Goal: Task Accomplishment & Management: Use online tool/utility

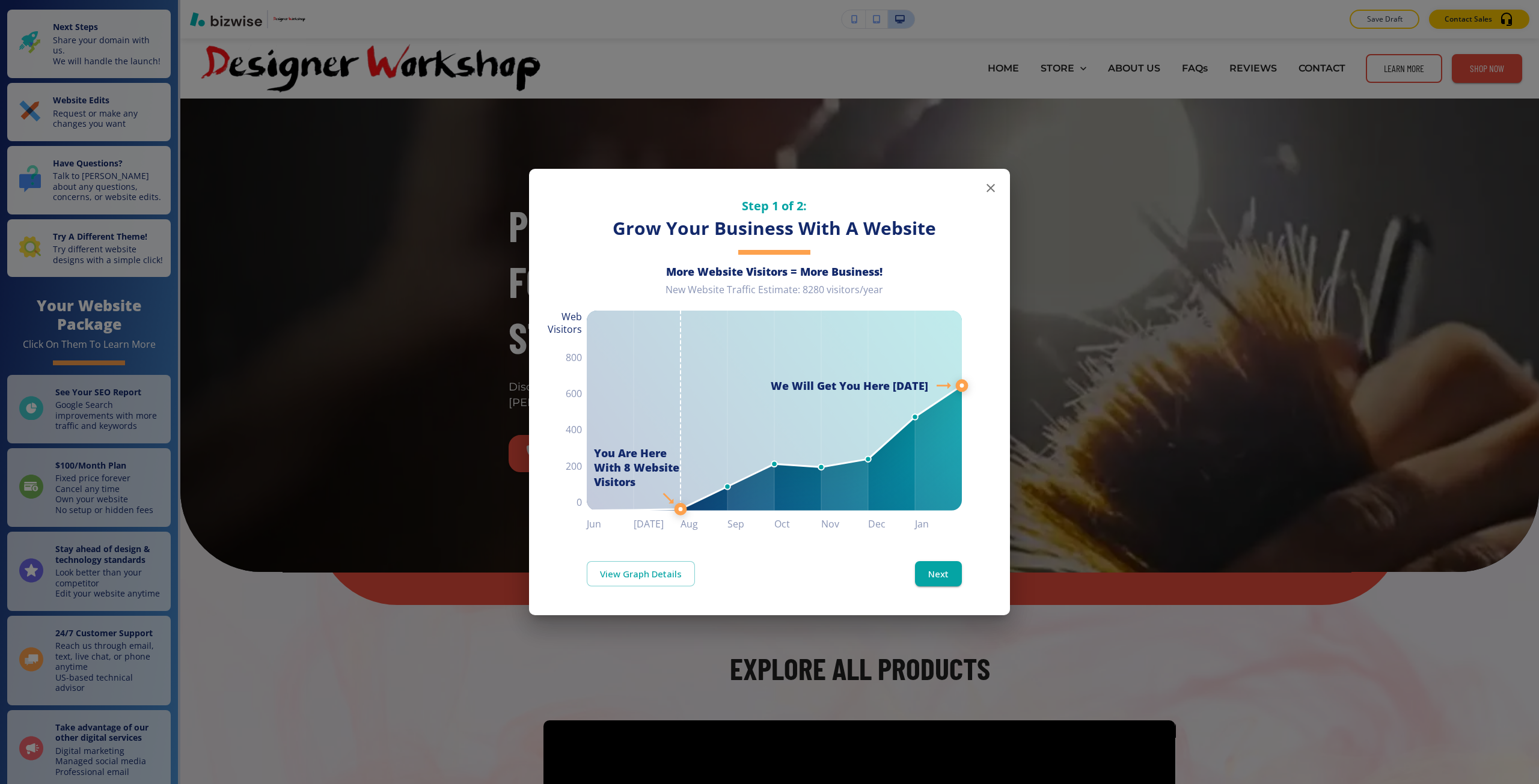
click at [477, 111] on div "Step 1 of 2: Grow Your Business With A Website More Website Visitors = More Bus…" at bounding box center [770, 392] width 1539 height 784
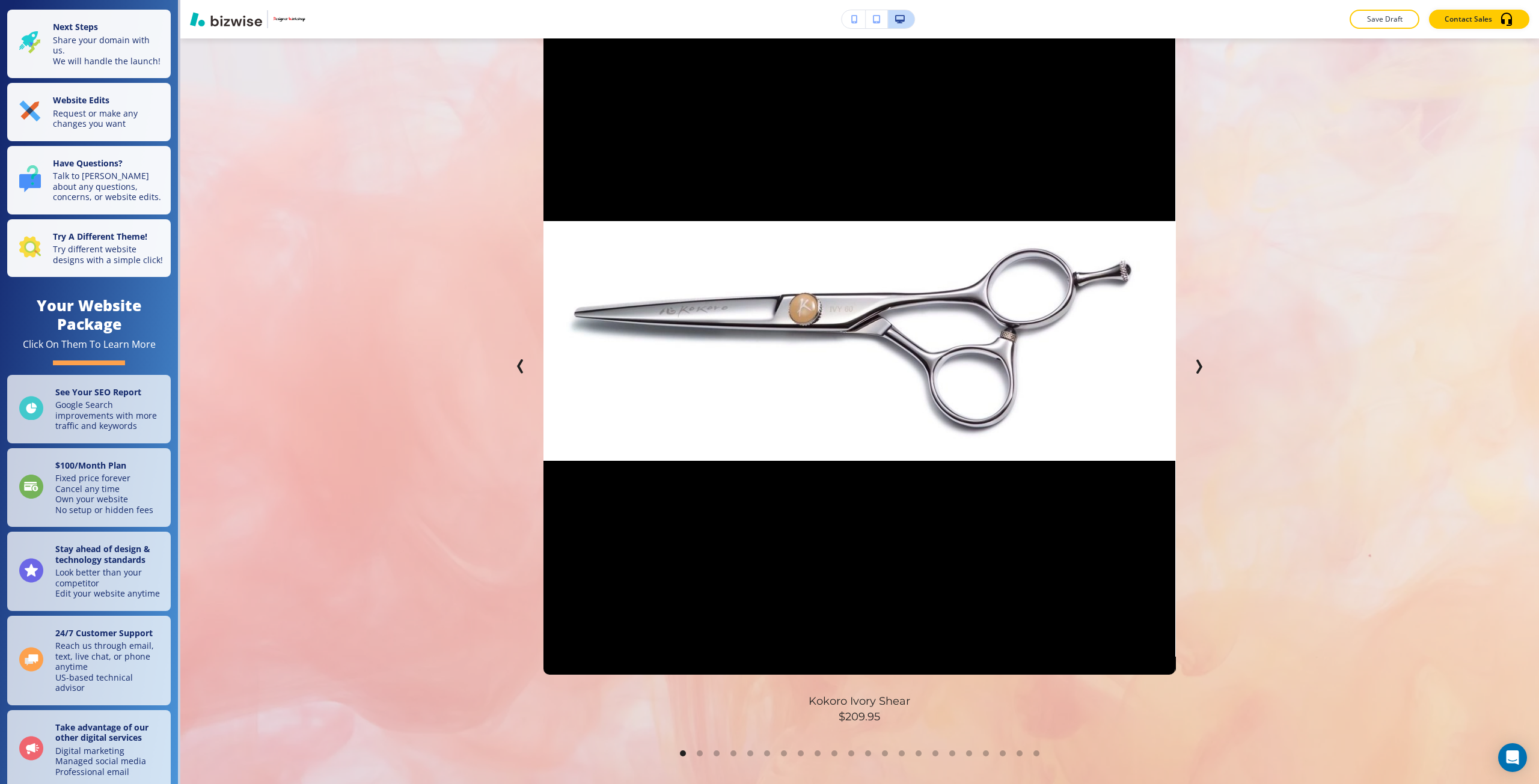
scroll to position [721, 0]
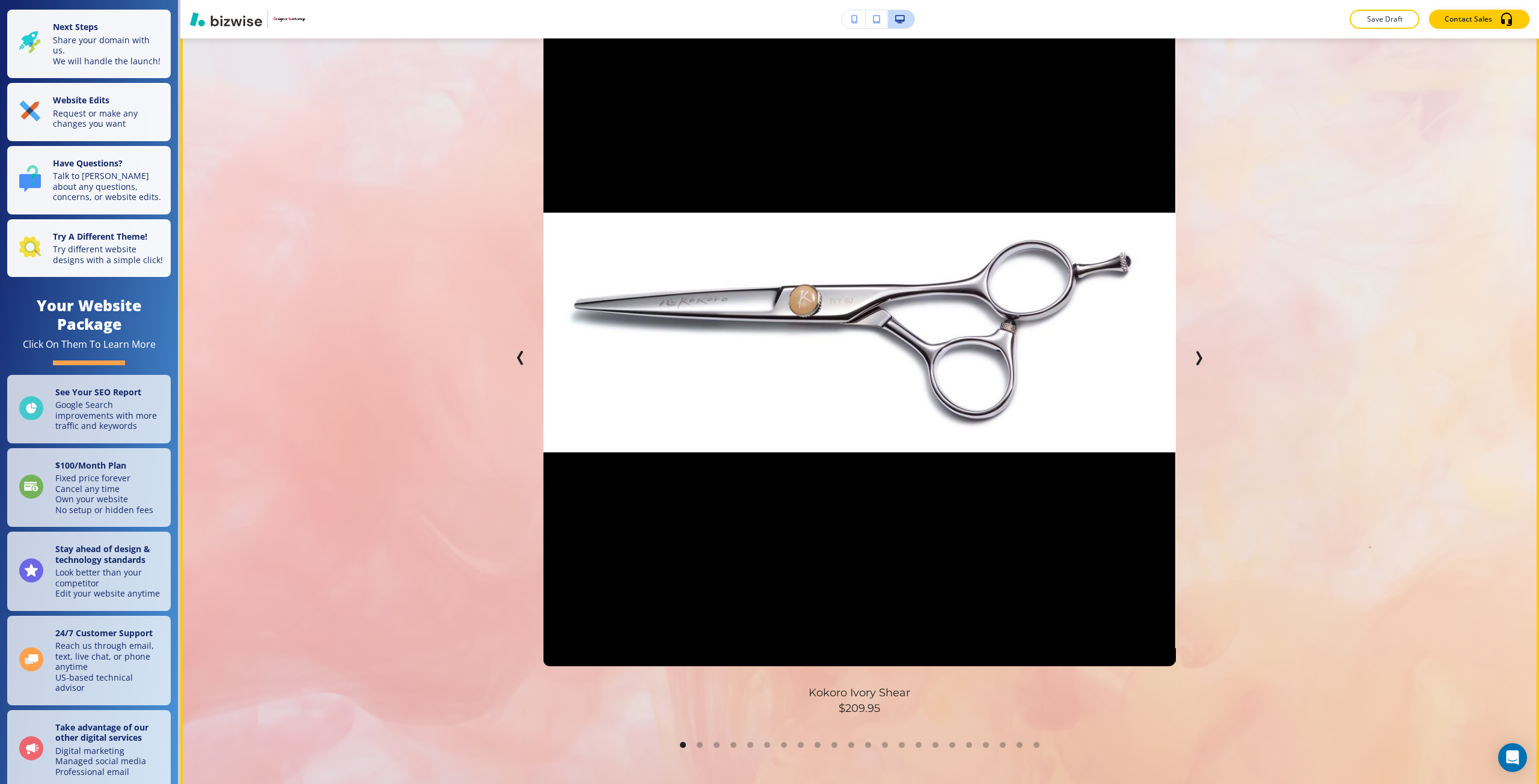
click at [1200, 352] on icon "Next Slide" at bounding box center [1198, 358] width 15 height 15
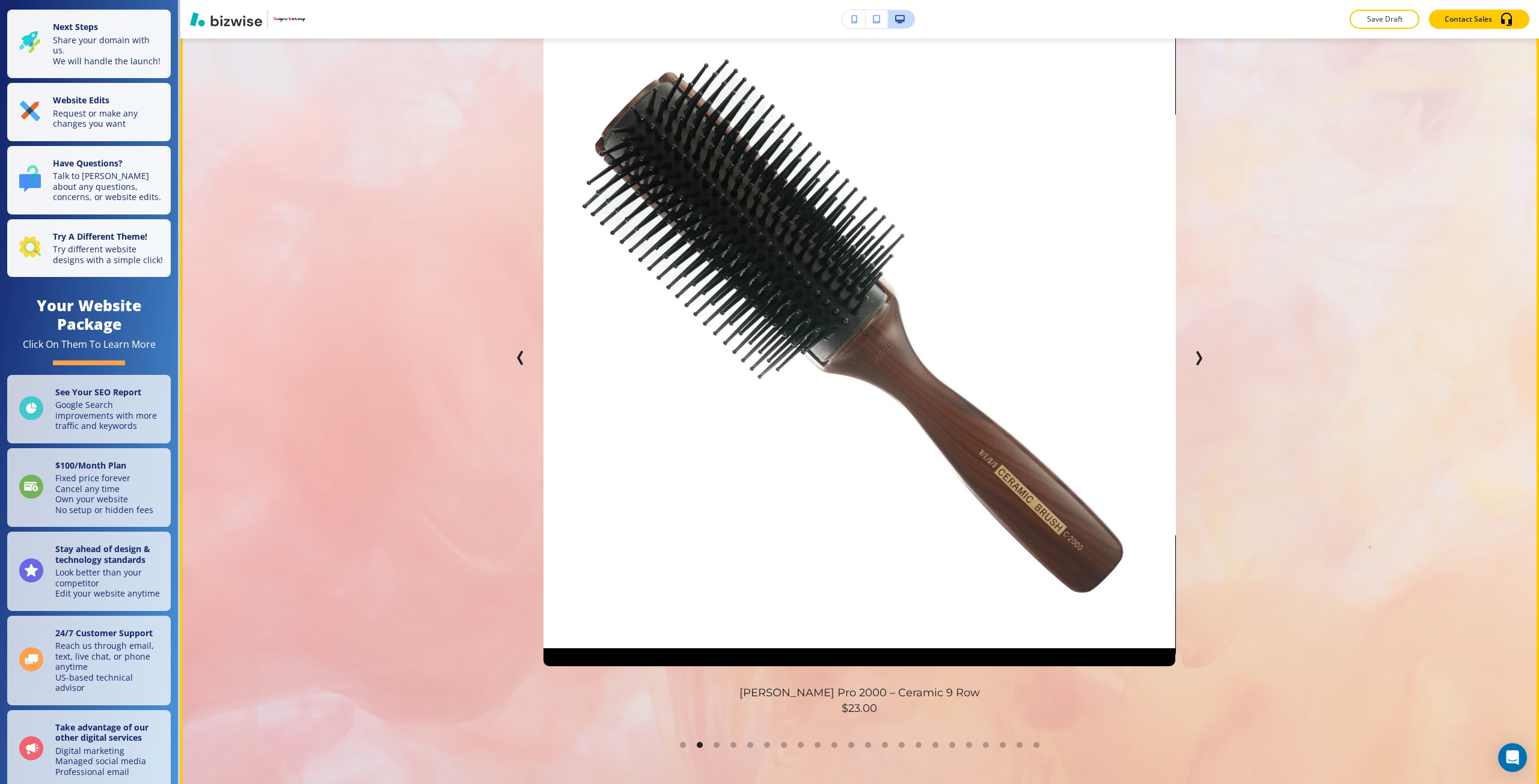
click at [1200, 352] on icon "Next Slide" at bounding box center [1198, 358] width 15 height 15
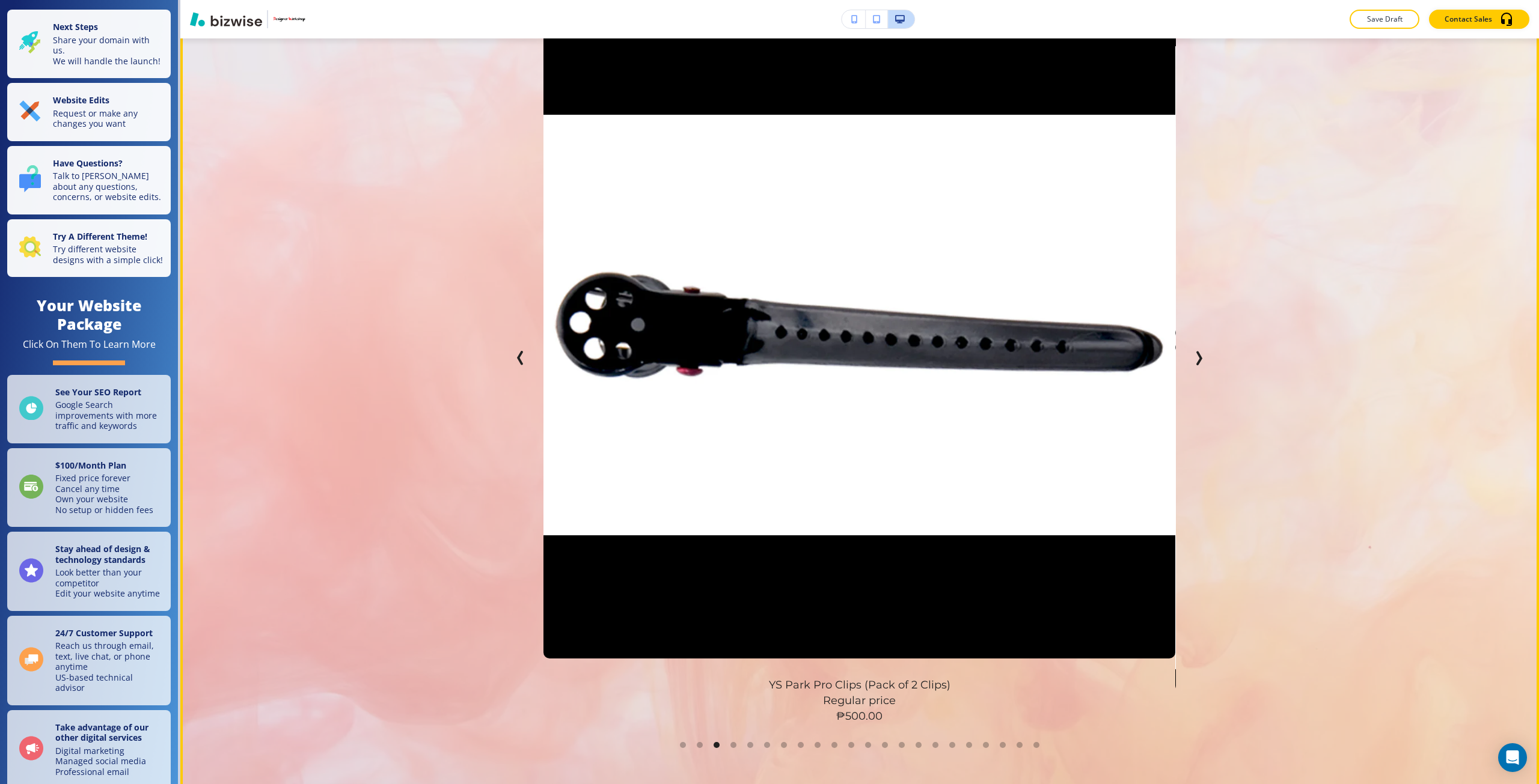
click at [1195, 352] on icon "Next Slide" at bounding box center [1198, 358] width 15 height 15
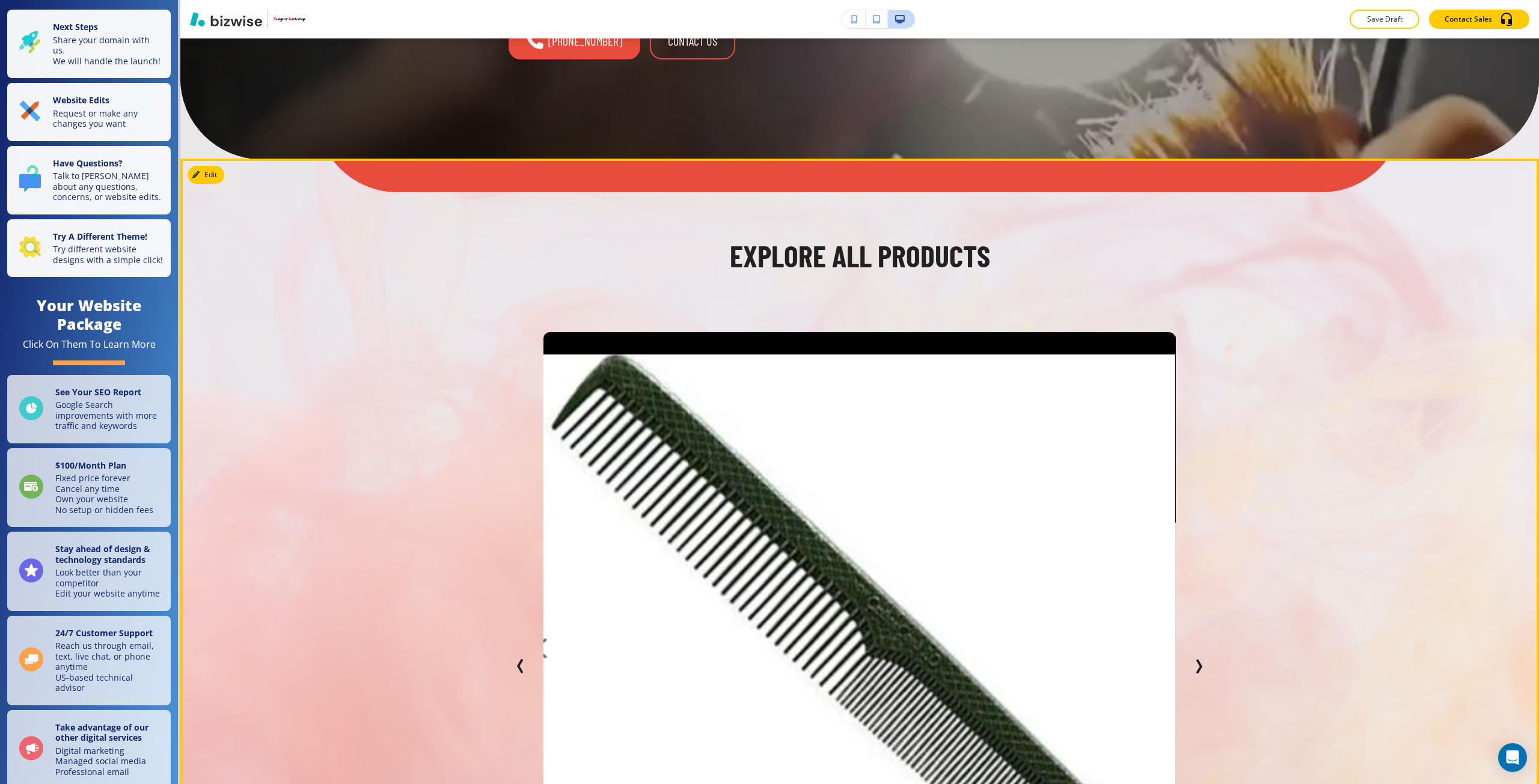
scroll to position [360, 0]
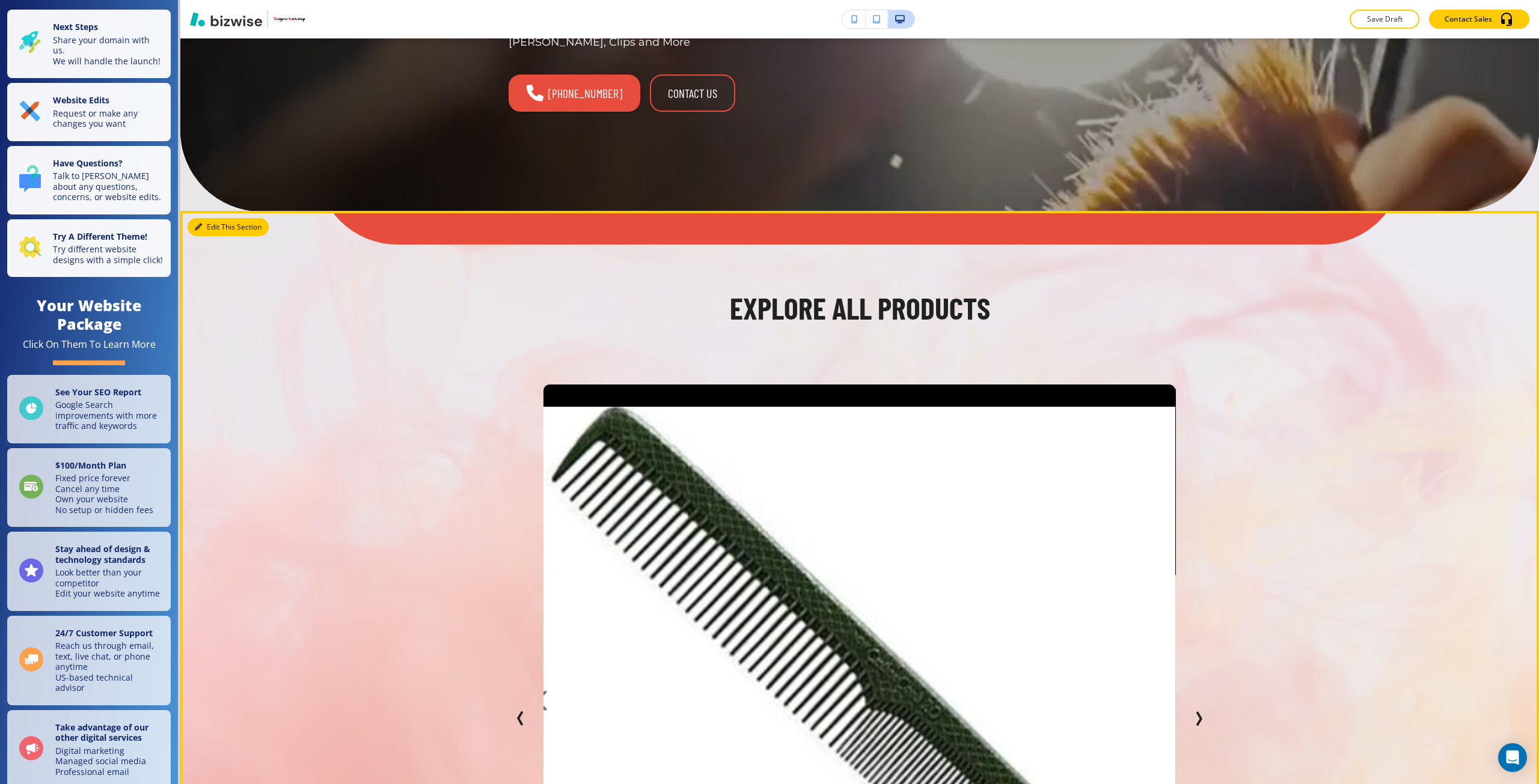
click at [204, 231] on button "Edit This Section" at bounding box center [228, 227] width 81 height 18
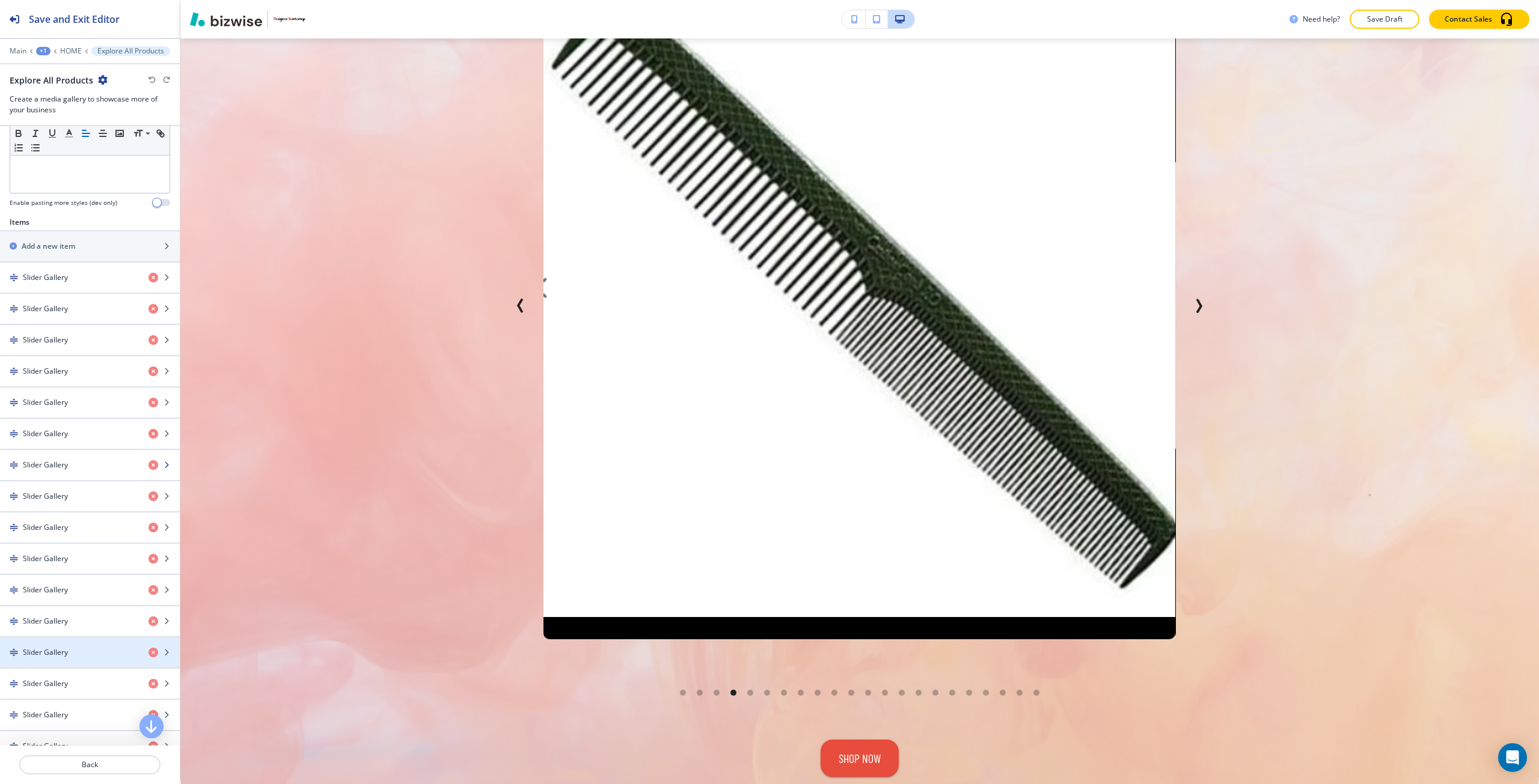
scroll to position [300, 0]
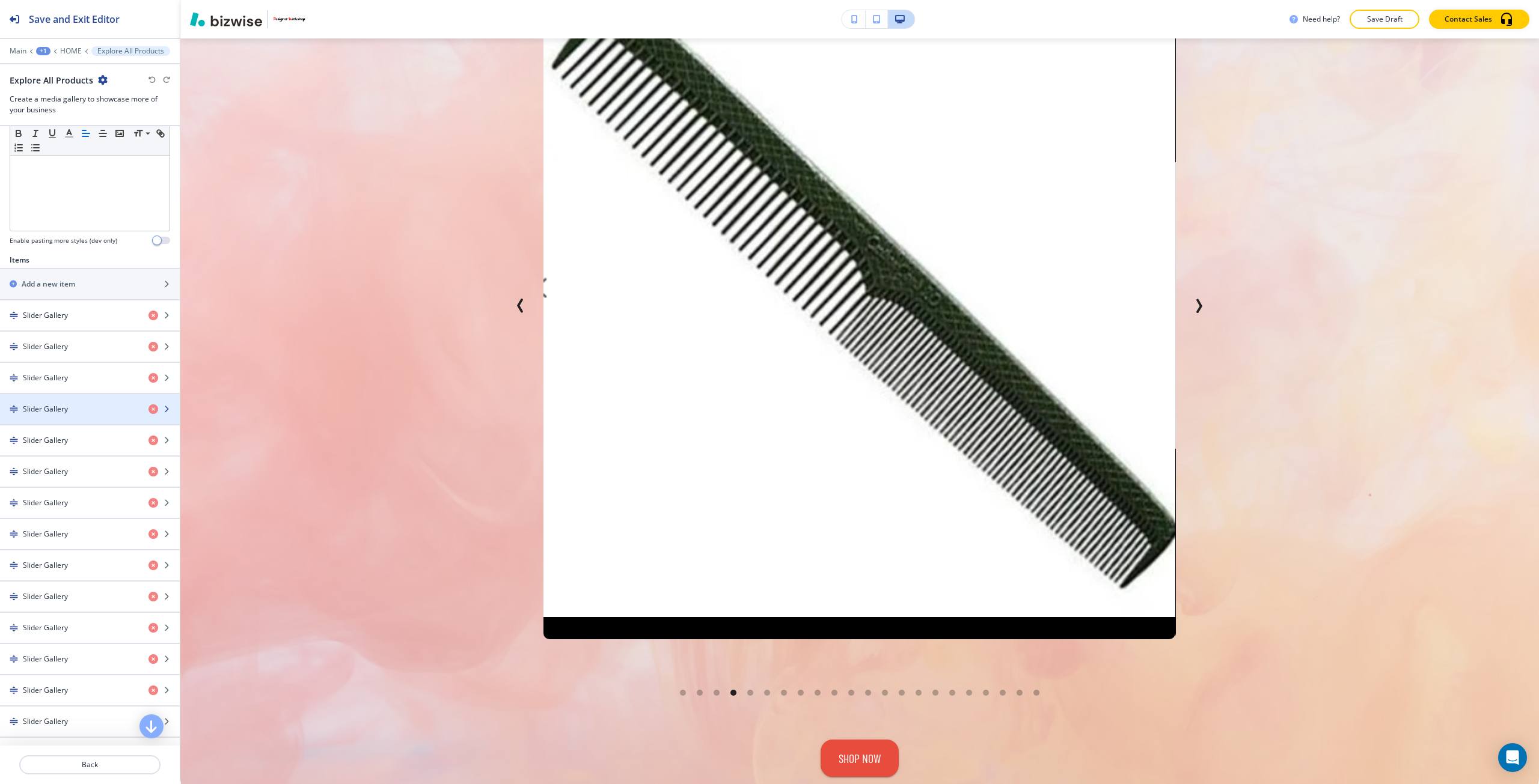
click at [72, 408] on div "Slider Gallery" at bounding box center [69, 409] width 139 height 11
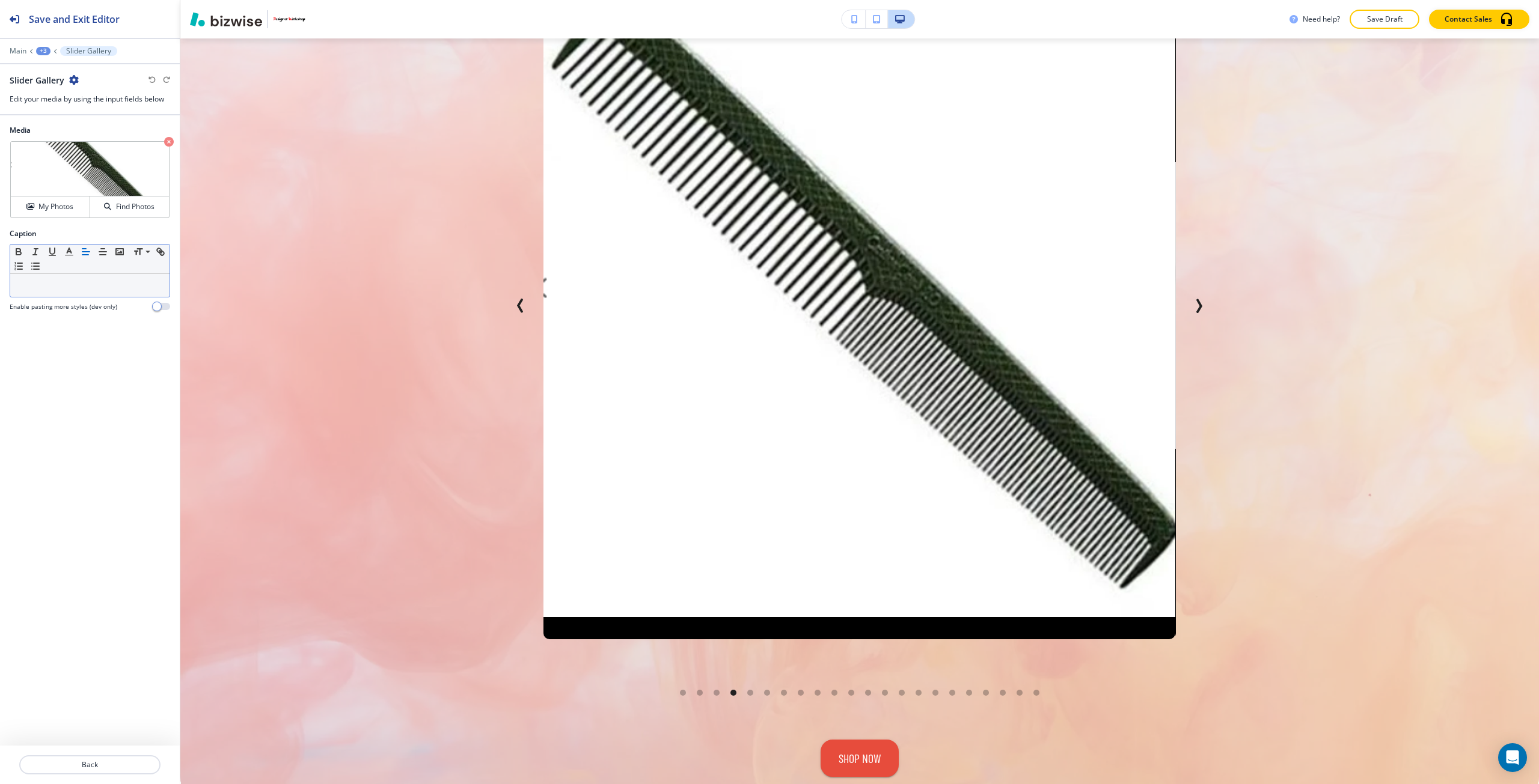
click at [87, 290] on p at bounding box center [90, 285] width 147 height 11
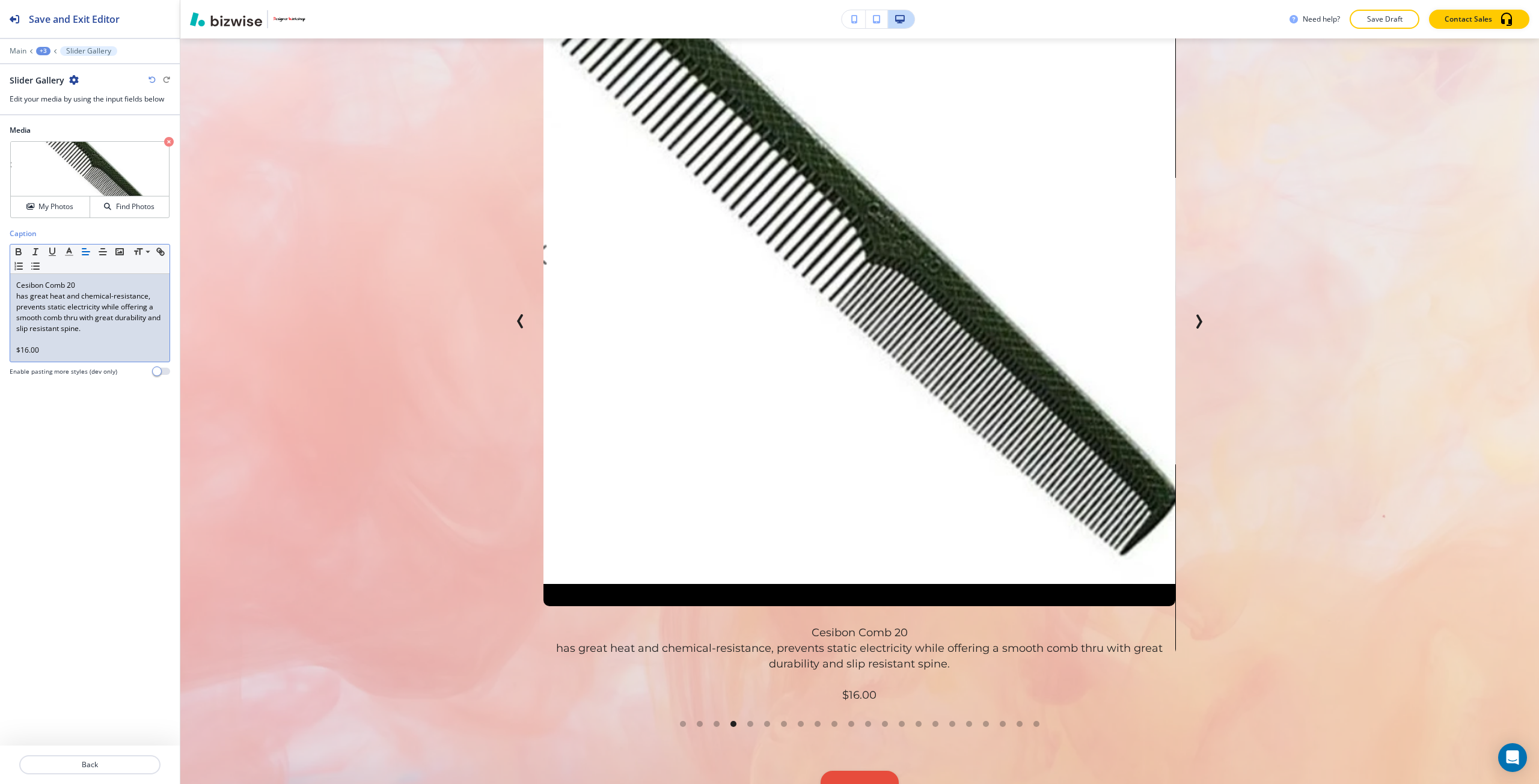
click at [24, 299] on p "has great heat and chemical-resistance, prevents static electricity while offer…" at bounding box center [90, 313] width 147 height 43
drag, startPoint x: 24, startPoint y: 299, endPoint x: 84, endPoint y: 328, distance: 66.6
click at [84, 328] on p "has great heat and chemical-resistance, prevents static electricity while offer…" at bounding box center [90, 313] width 147 height 43
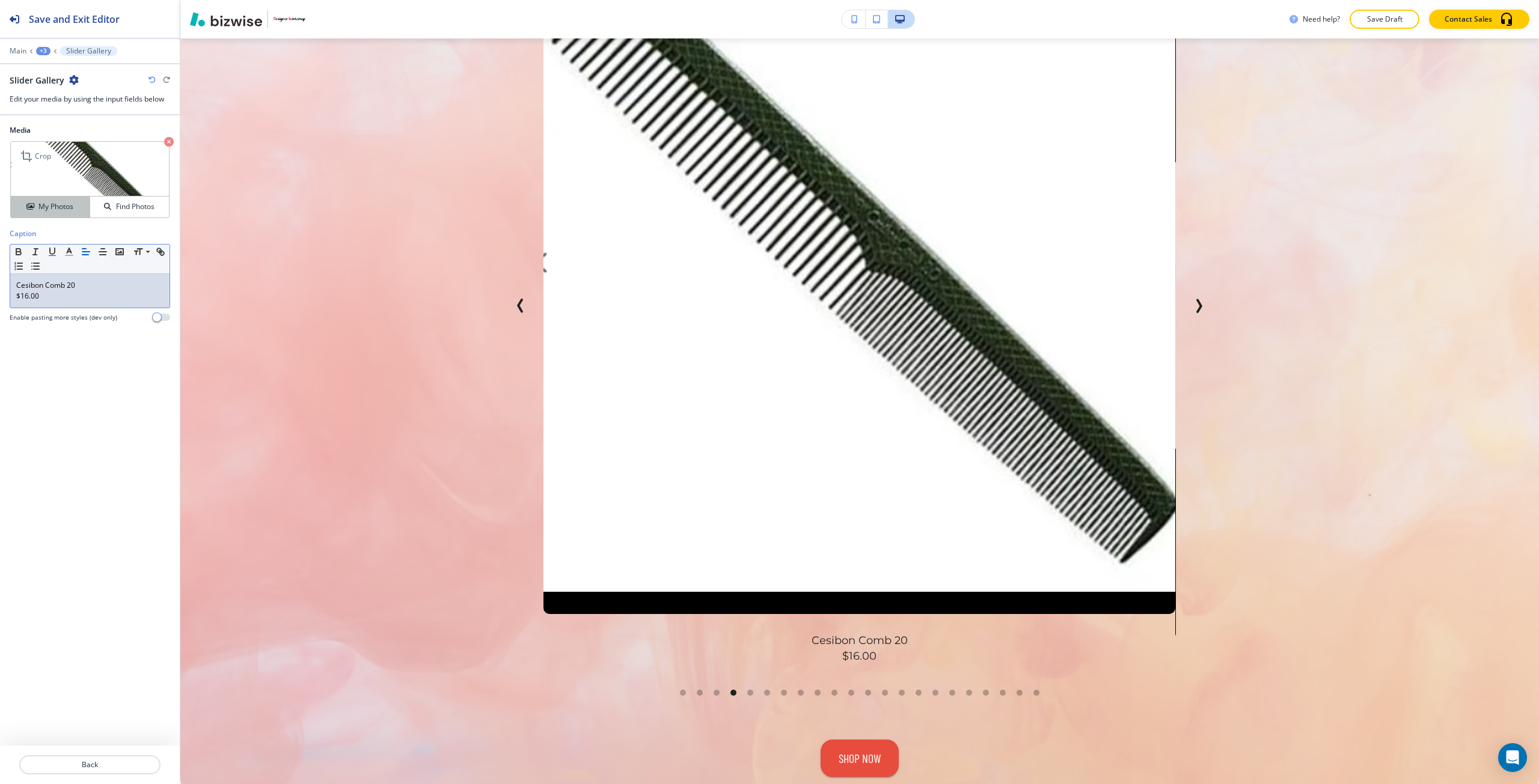
click at [63, 212] on h4 "My Photos" at bounding box center [56, 206] width 35 height 11
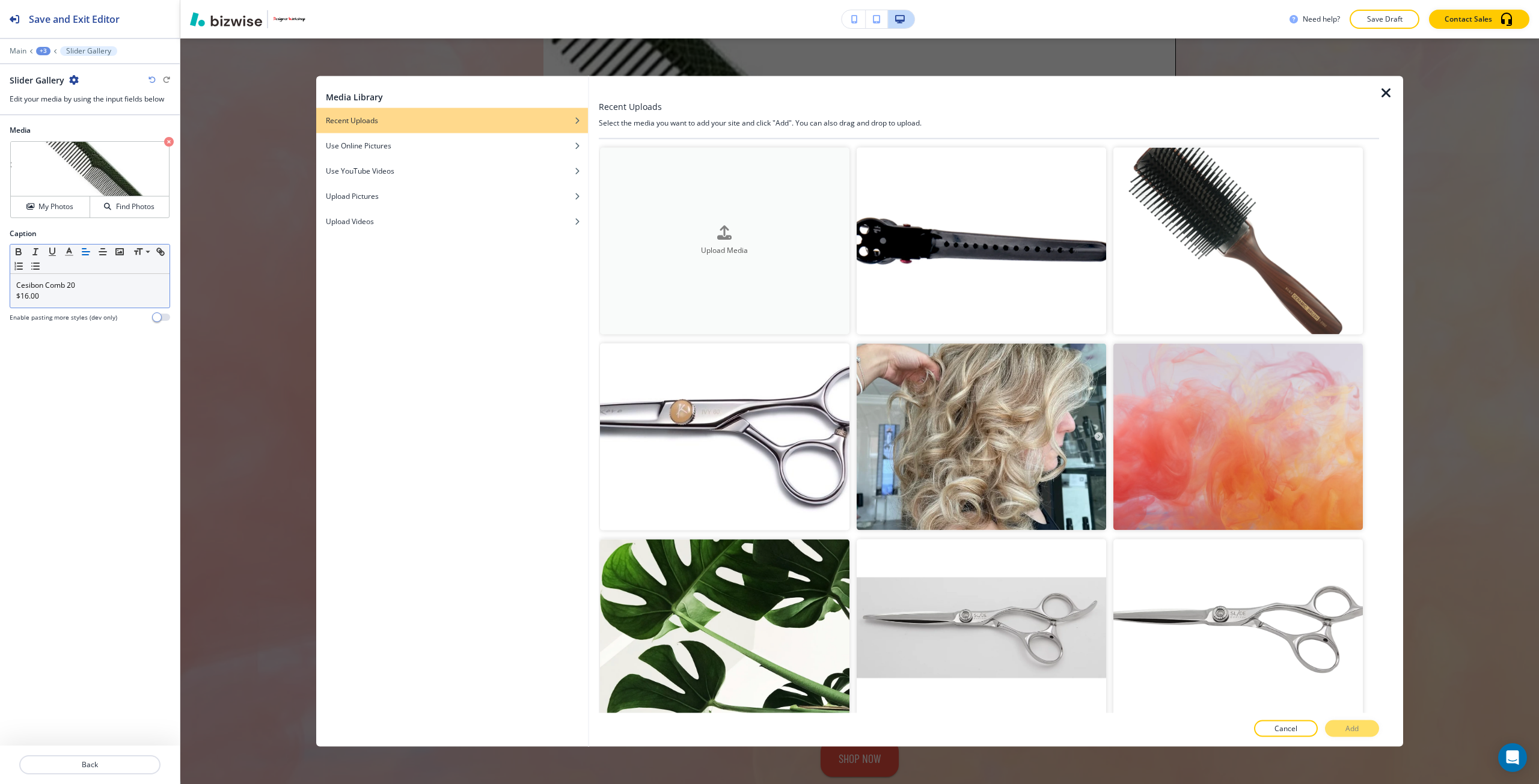
click at [646, 237] on div "Upload Media" at bounding box center [725, 241] width 250 height 31
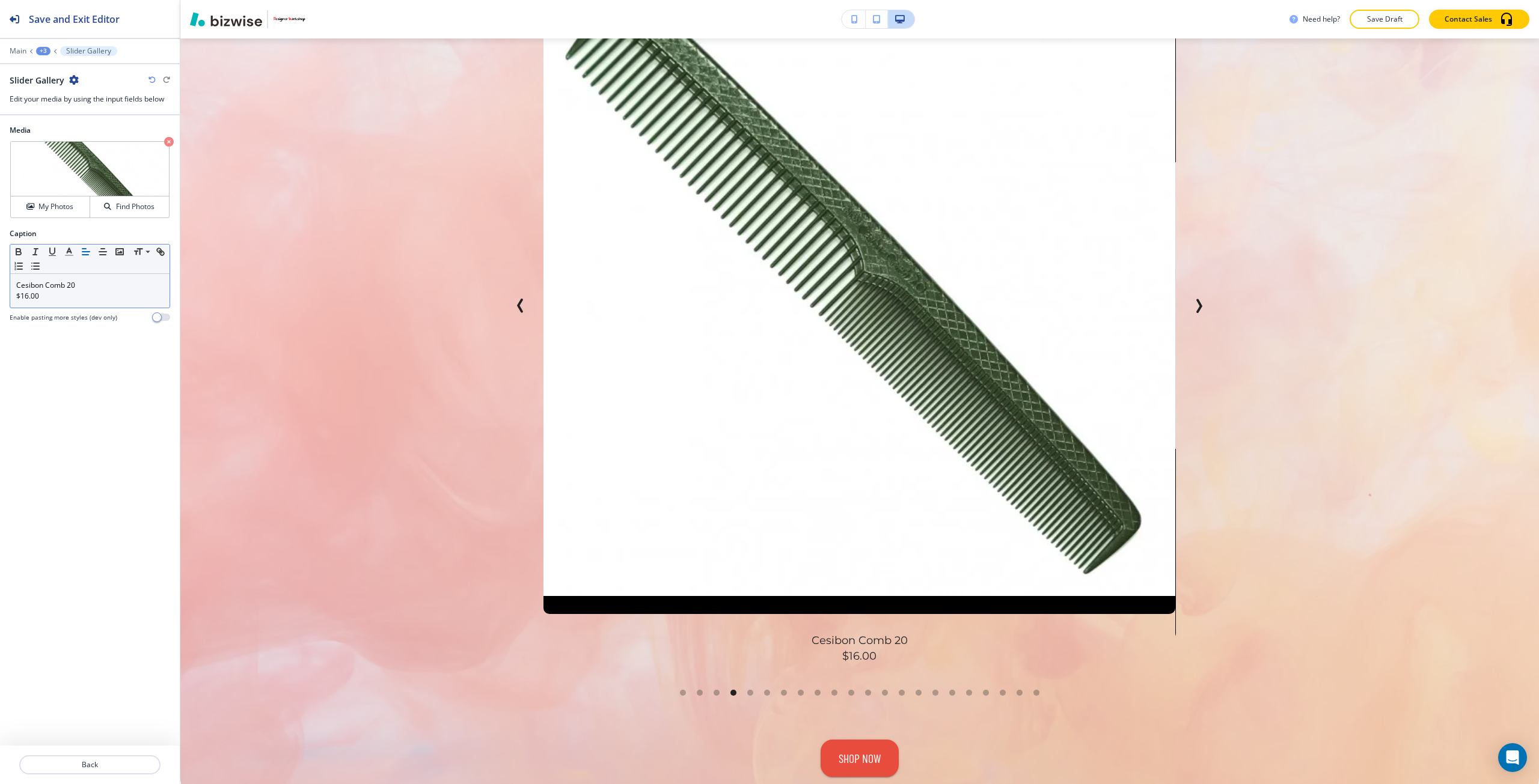
scroll to position [713, 0]
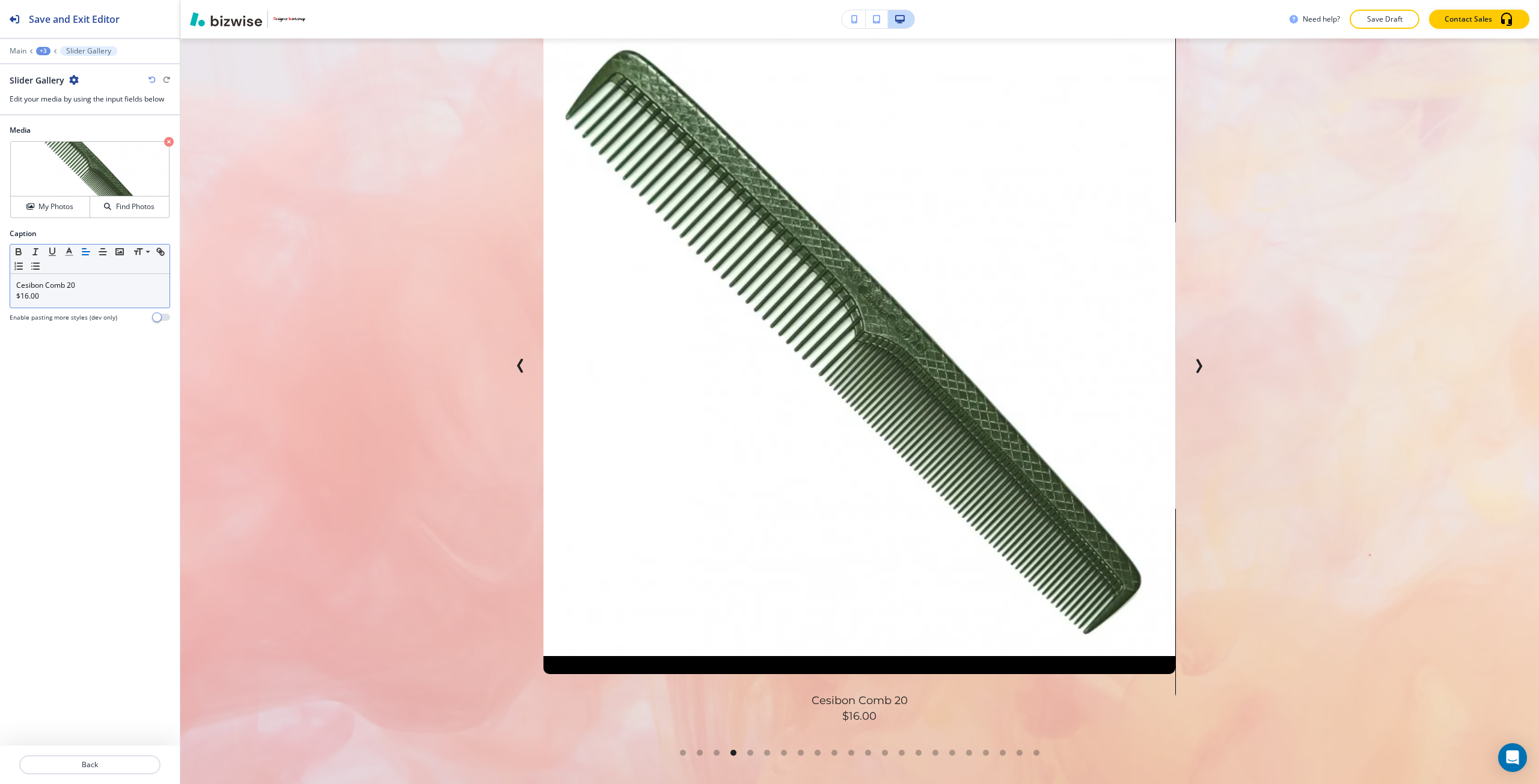
click at [1191, 371] on icon "Next Slide" at bounding box center [1198, 366] width 15 height 15
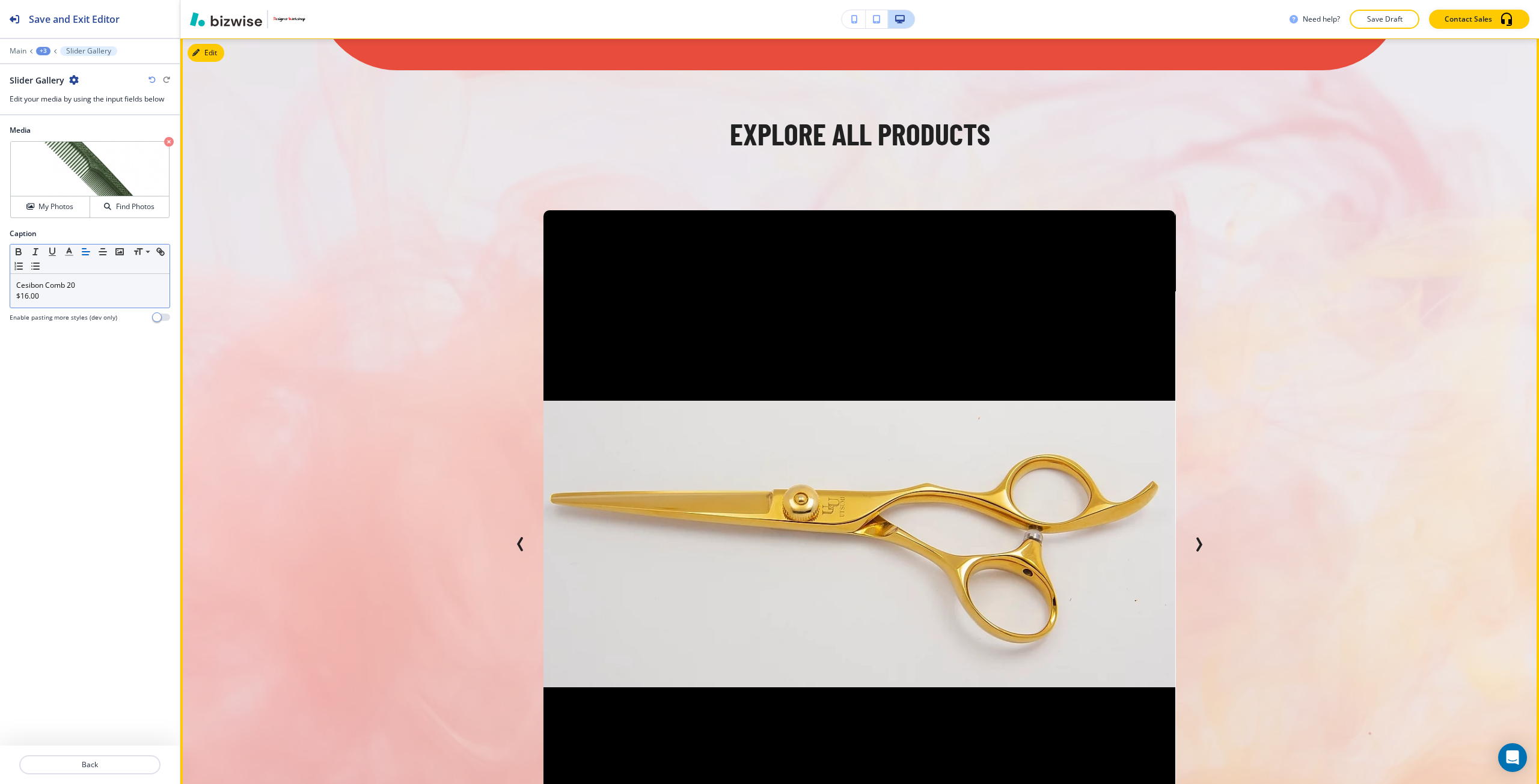
scroll to position [533, 0]
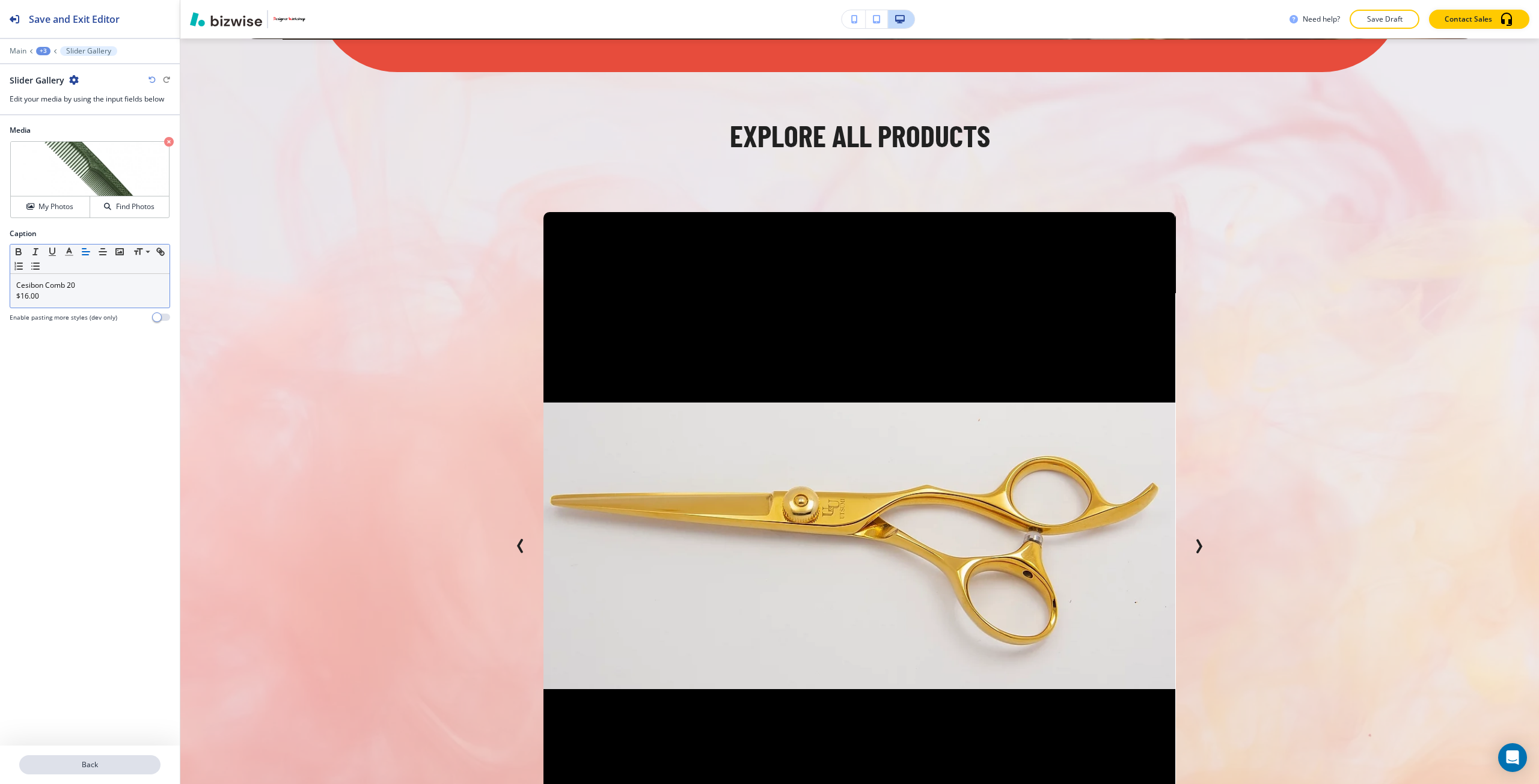
click at [74, 758] on button "Back" at bounding box center [89, 764] width 141 height 19
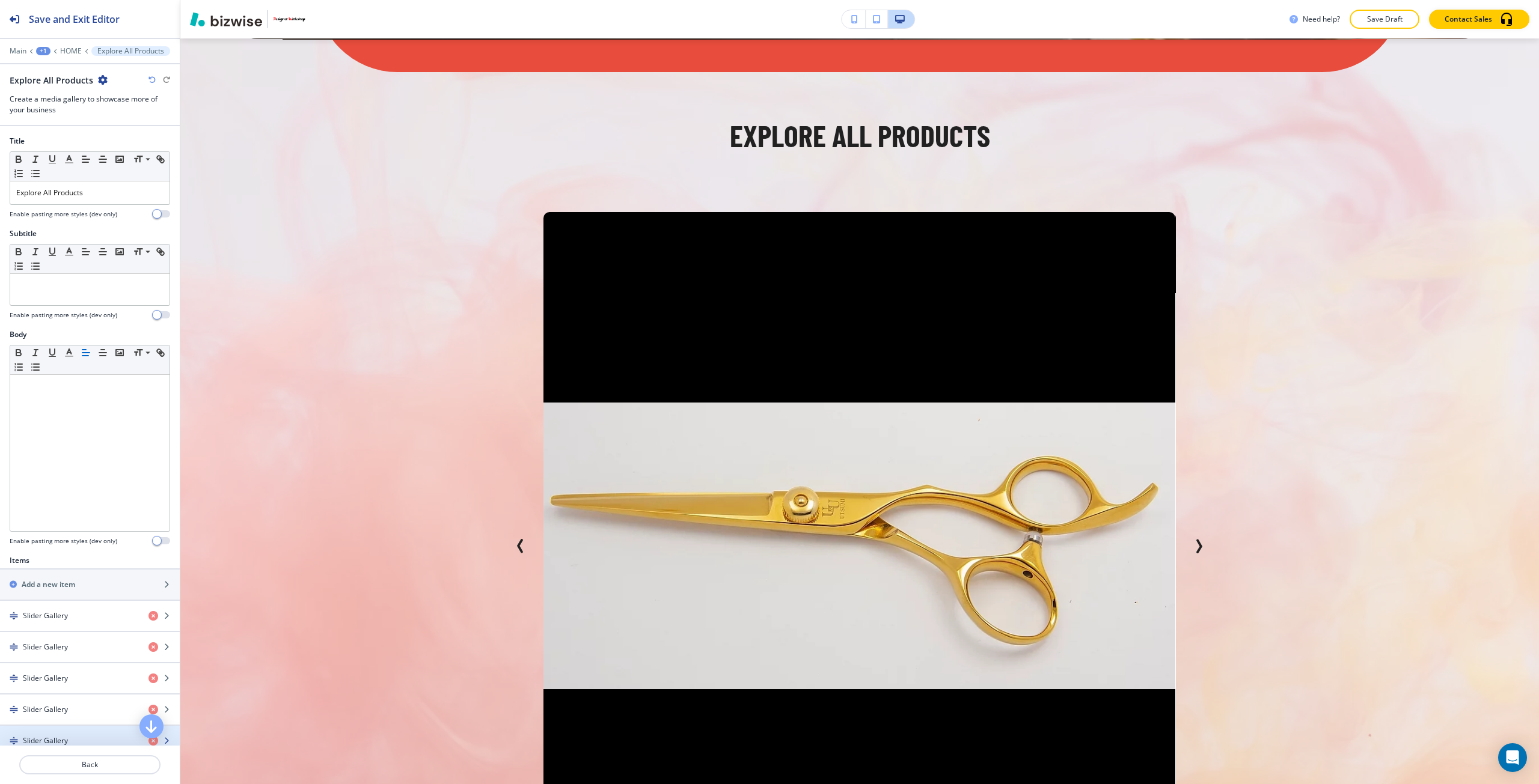
click at [79, 731] on div "button" at bounding box center [90, 731] width 180 height 10
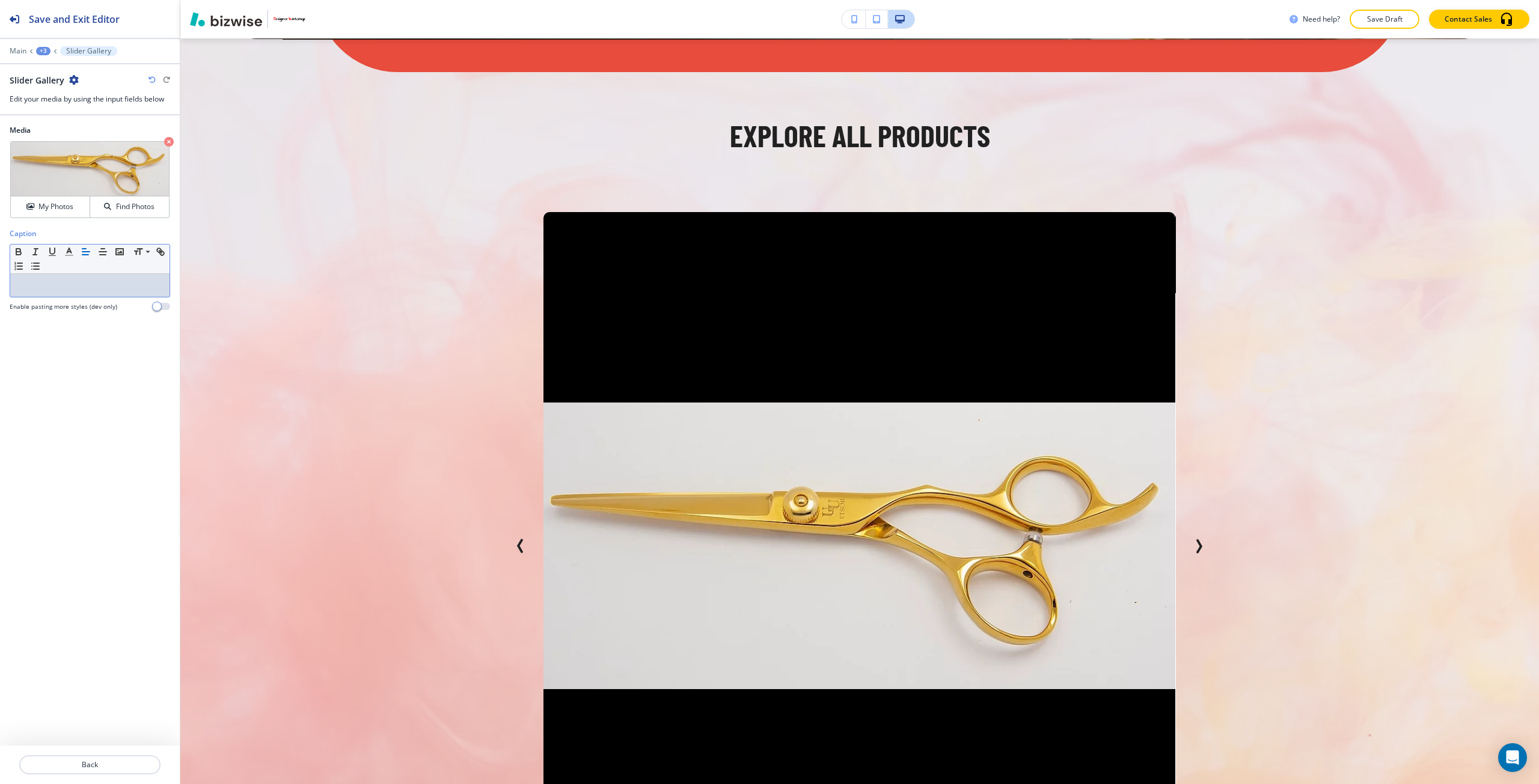
click at [83, 293] on div at bounding box center [90, 285] width 159 height 23
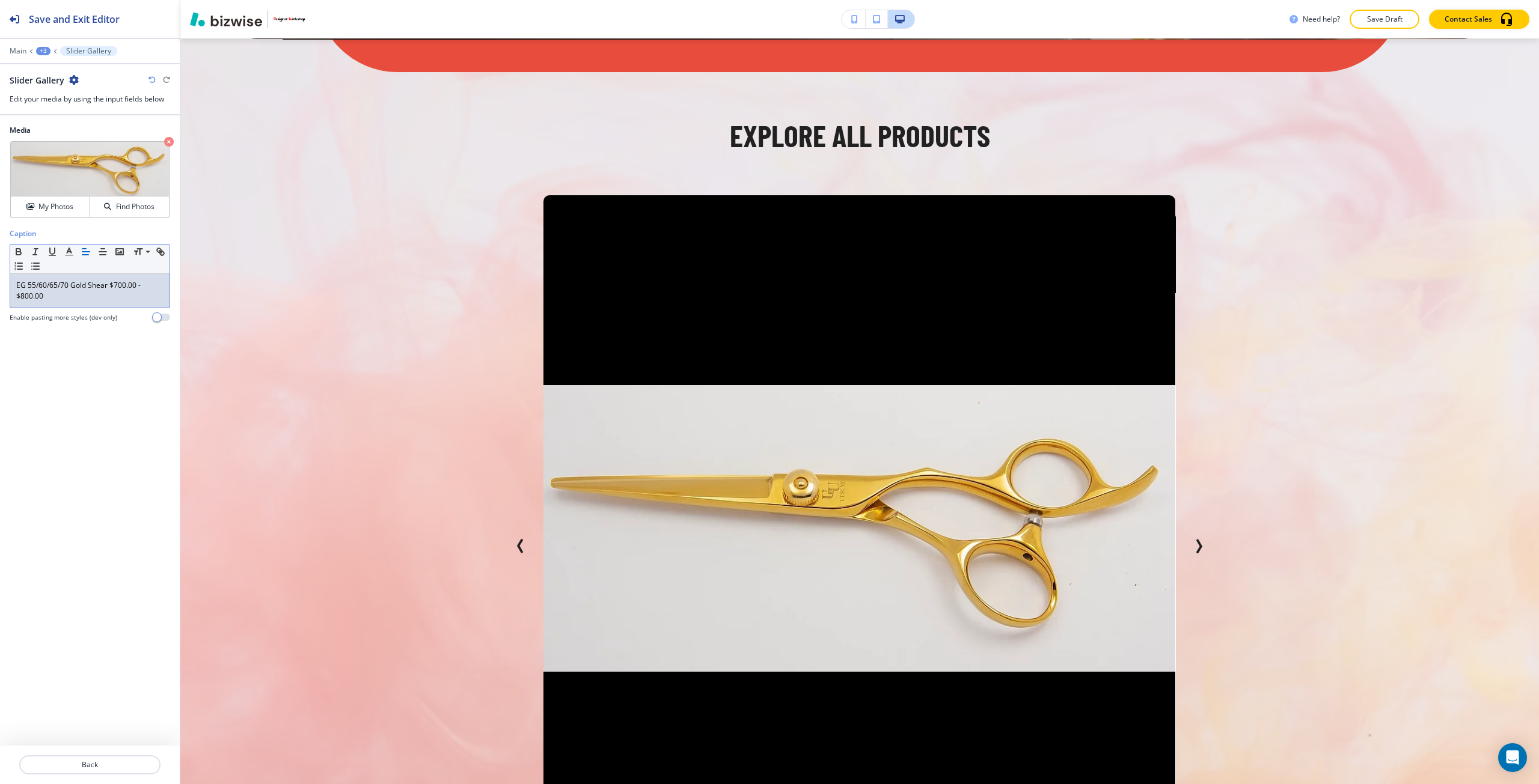
click at [111, 286] on p "EG 55/60/65/70 Gold Shear $700.00 - $800.00" at bounding box center [90, 290] width 147 height 22
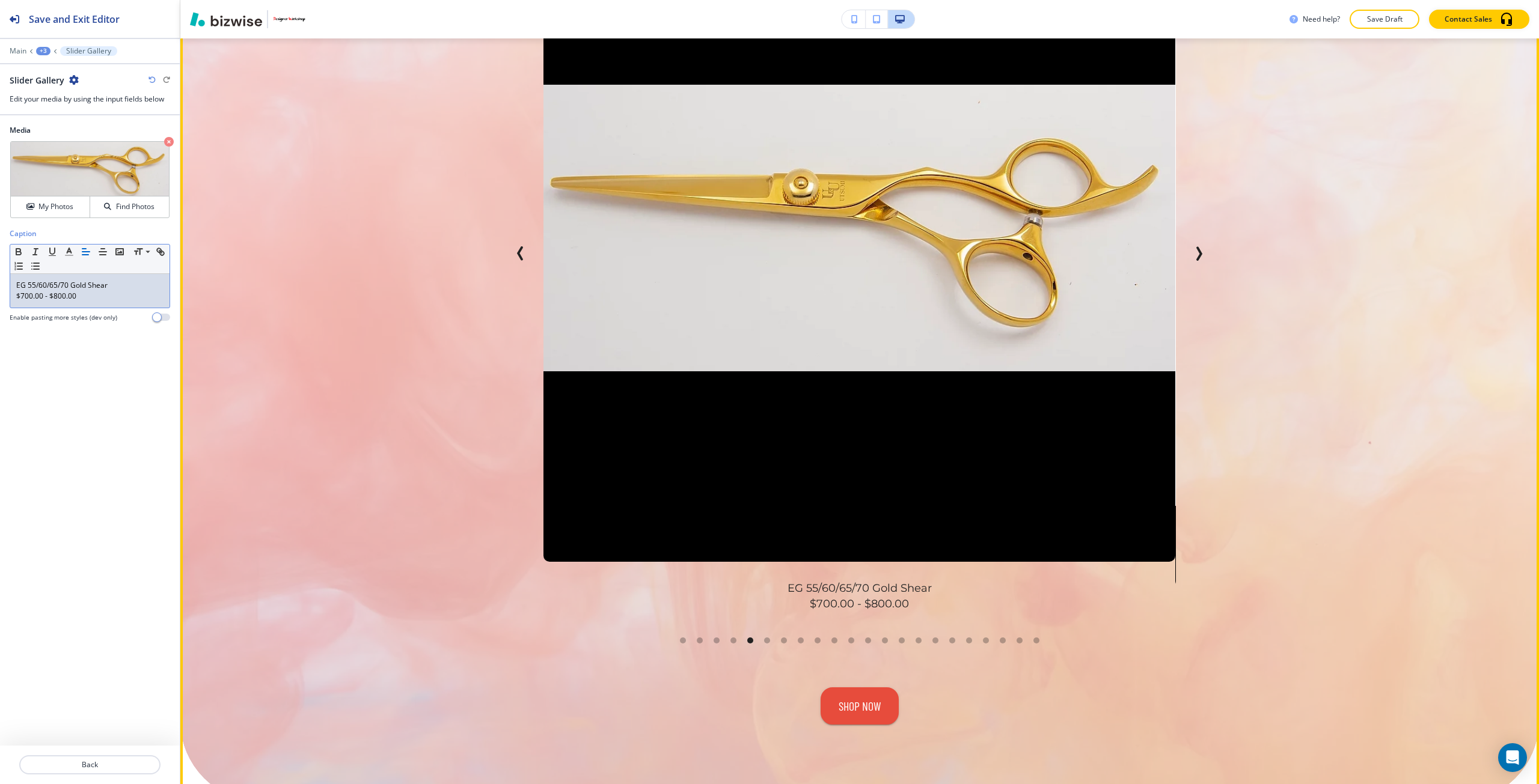
scroll to position [834, 0]
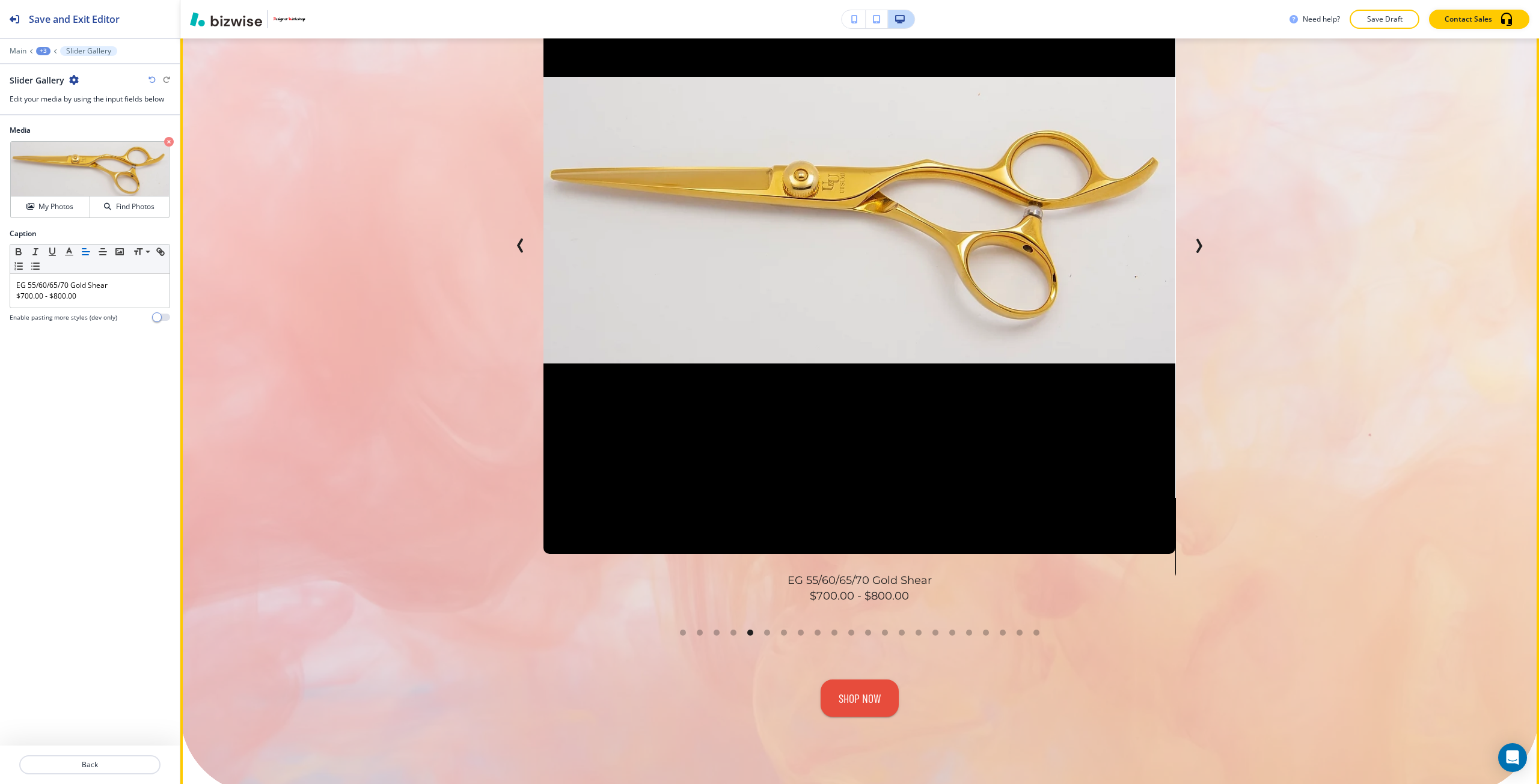
click at [1192, 250] on icon "Next Slide" at bounding box center [1198, 245] width 15 height 15
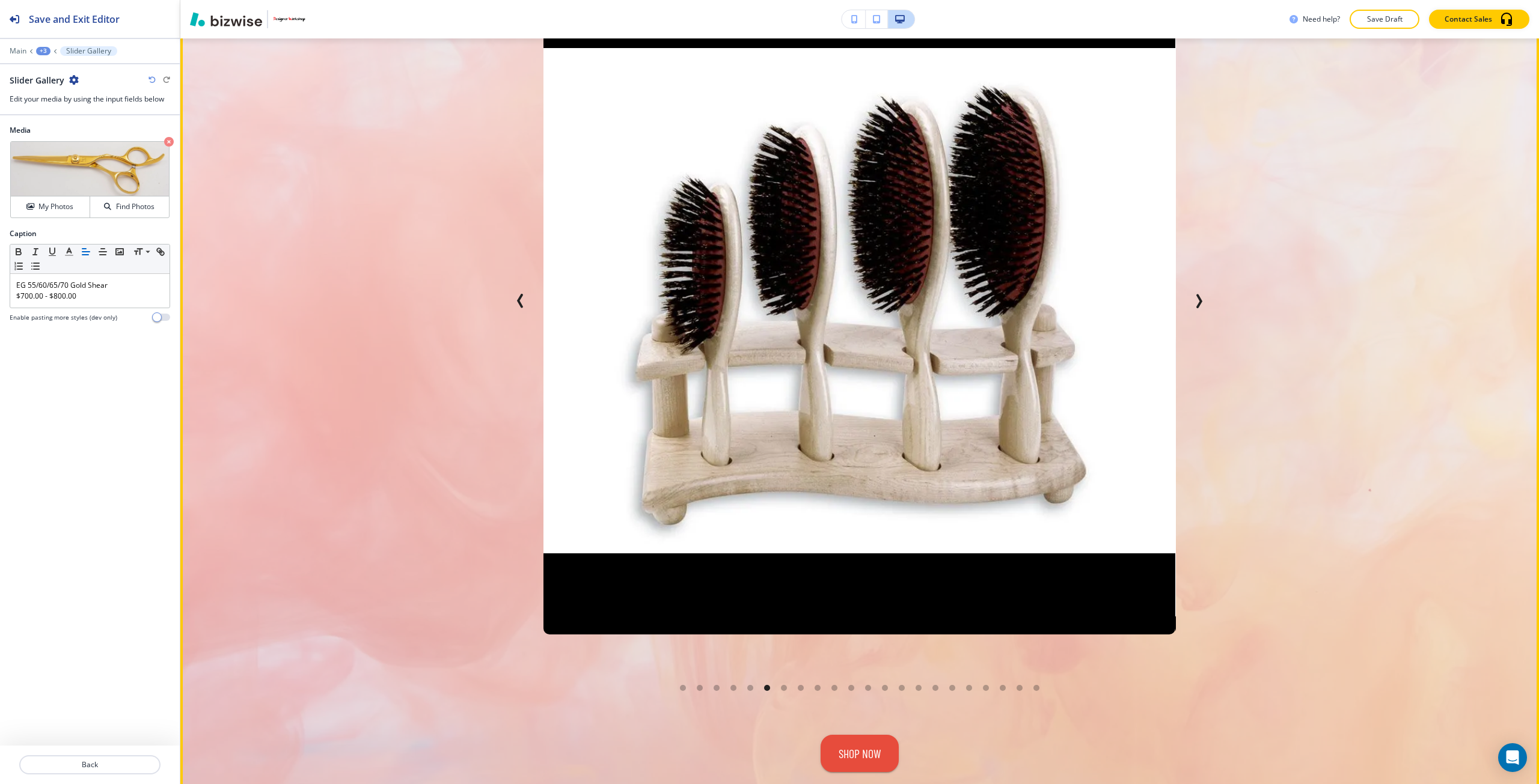
scroll to position [773, 0]
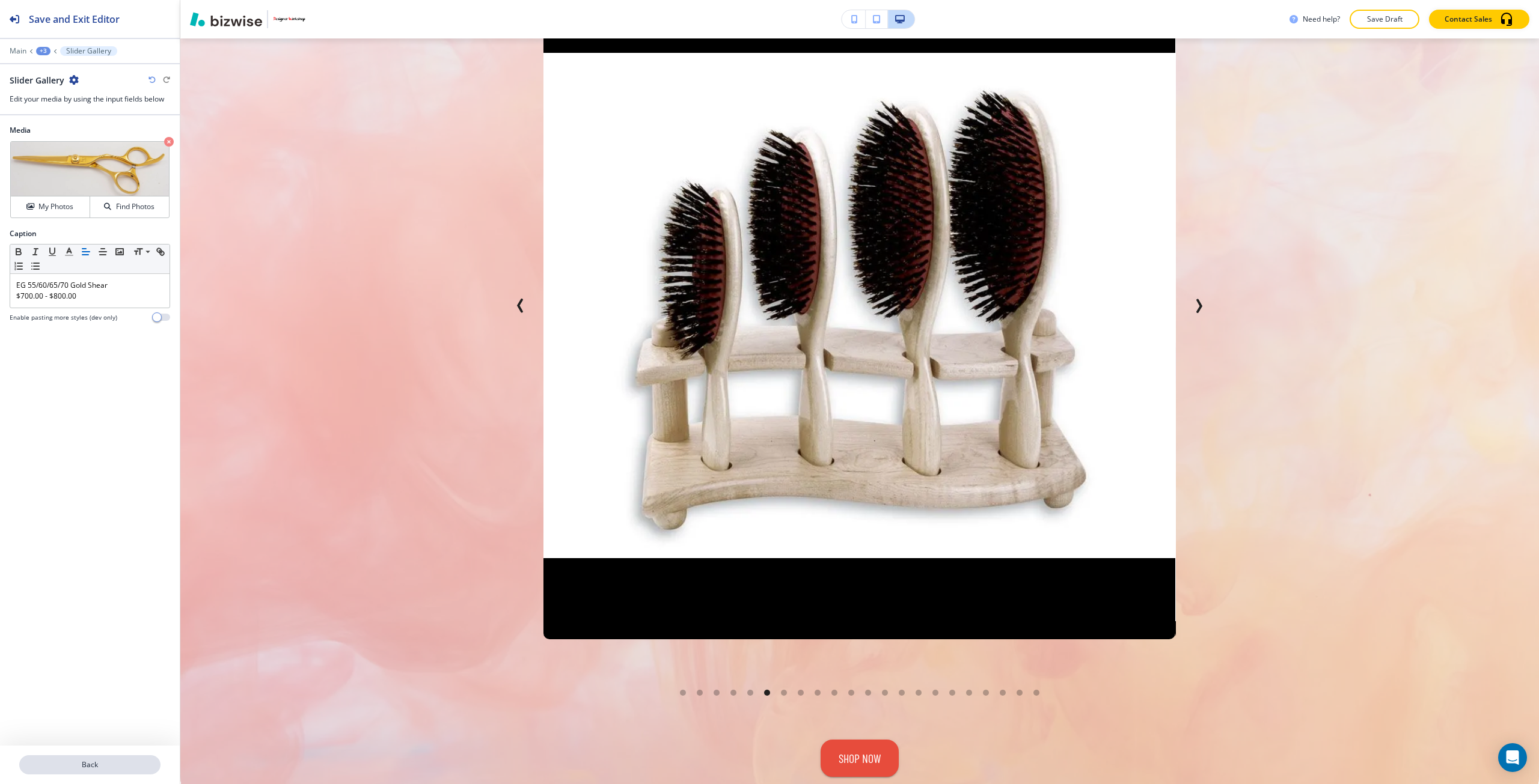
click at [103, 761] on p "Back" at bounding box center [90, 764] width 139 height 11
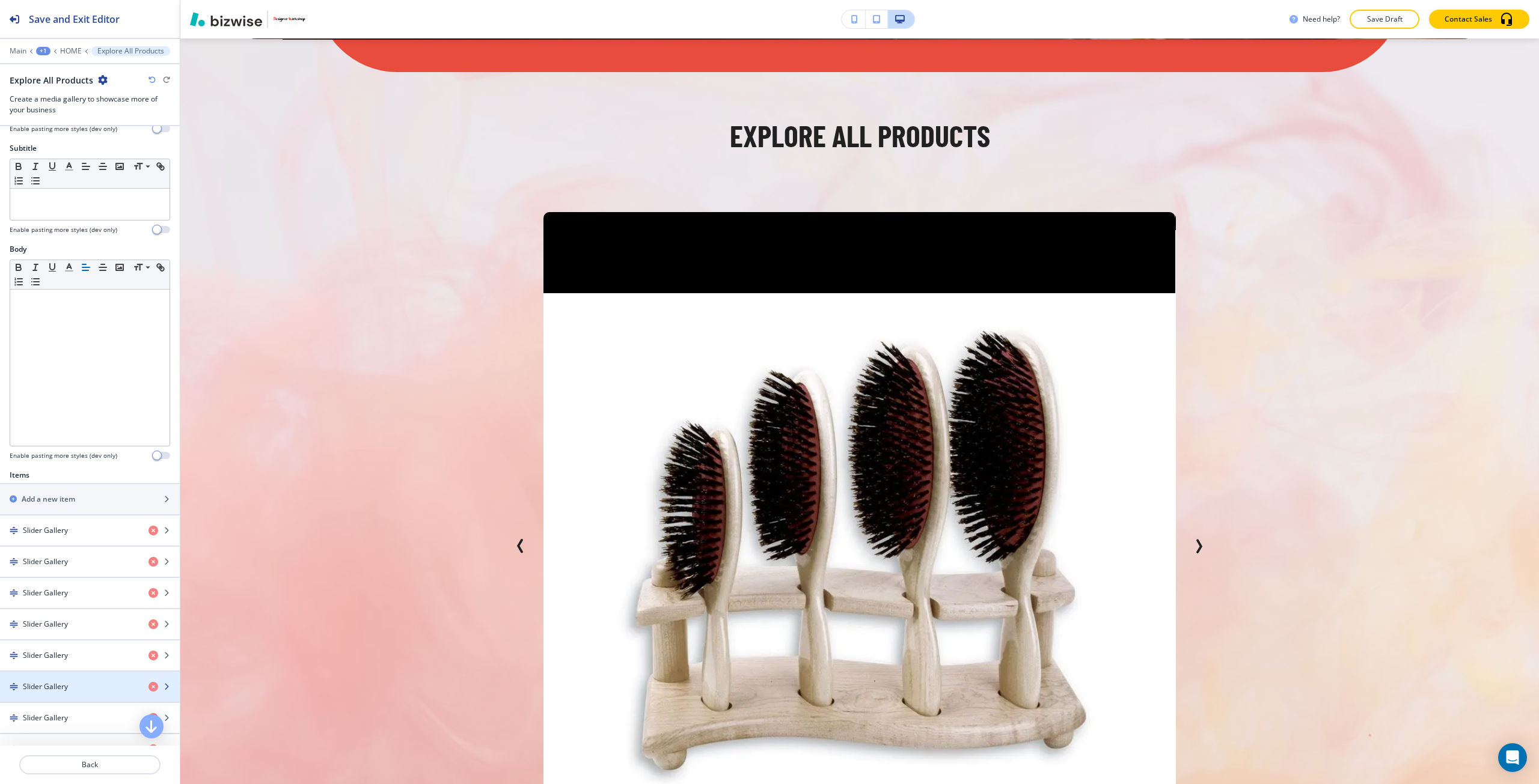
scroll to position [120, 0]
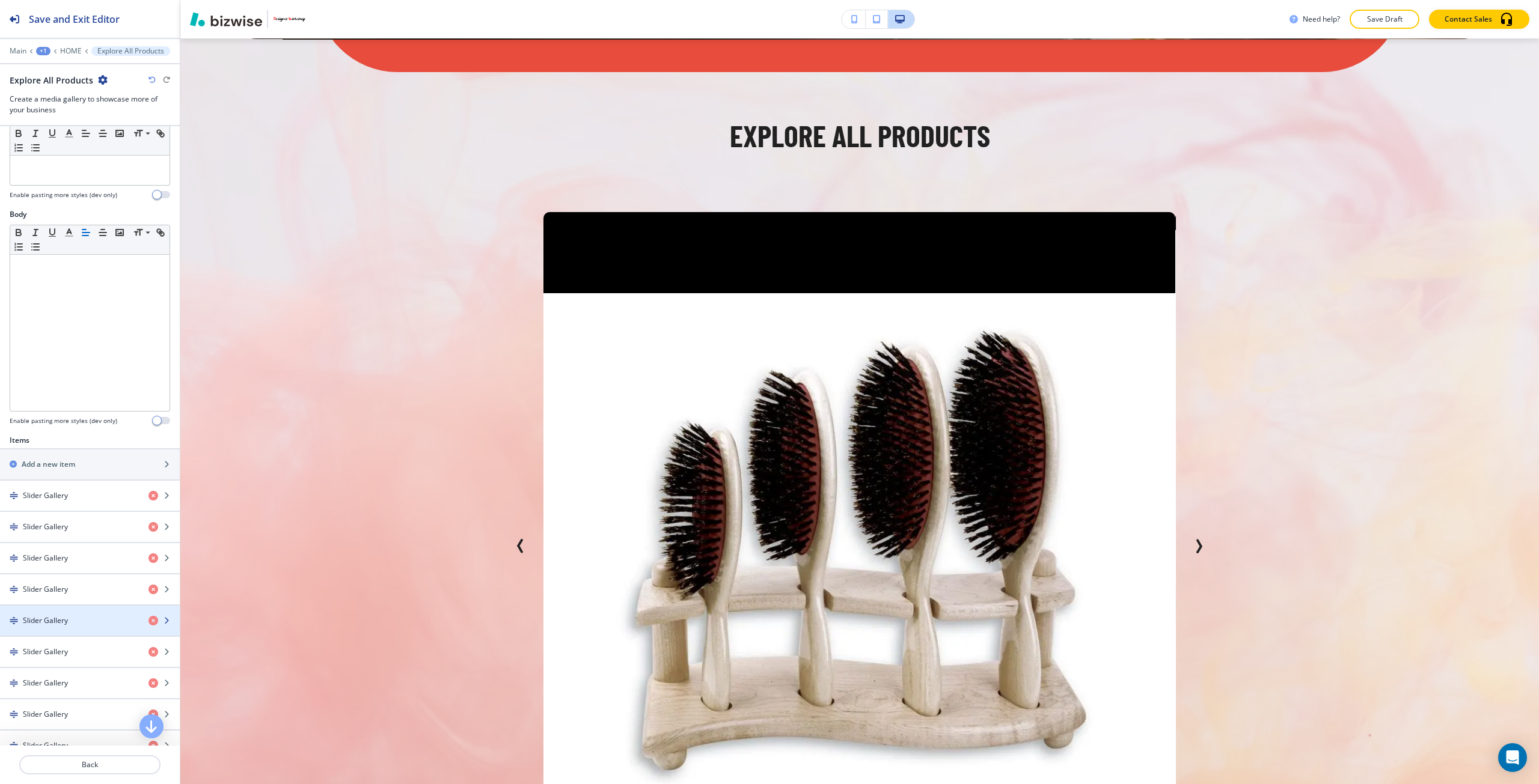
click at [82, 626] on div "button" at bounding box center [90, 631] width 180 height 10
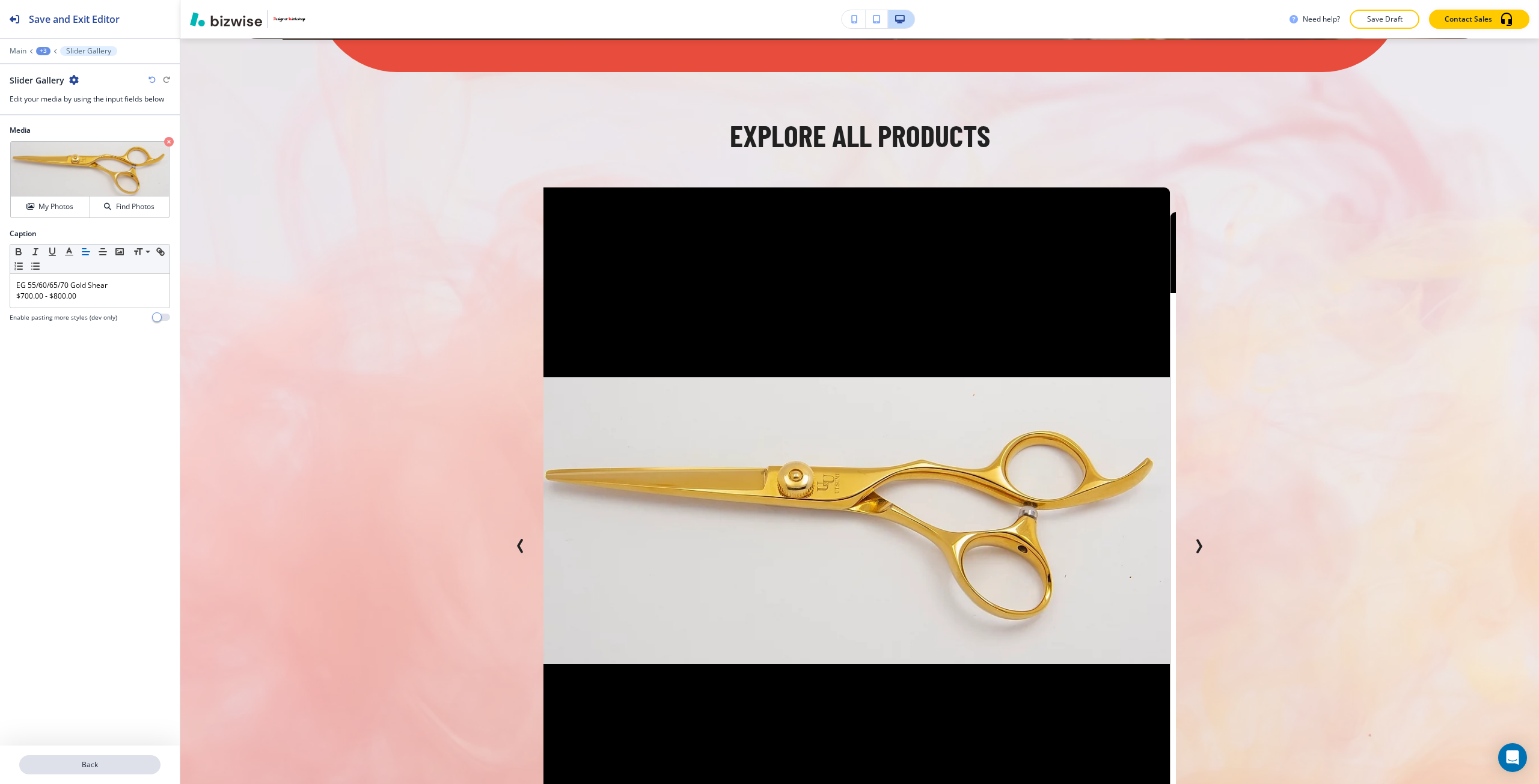
click at [93, 771] on button "Back" at bounding box center [89, 764] width 141 height 19
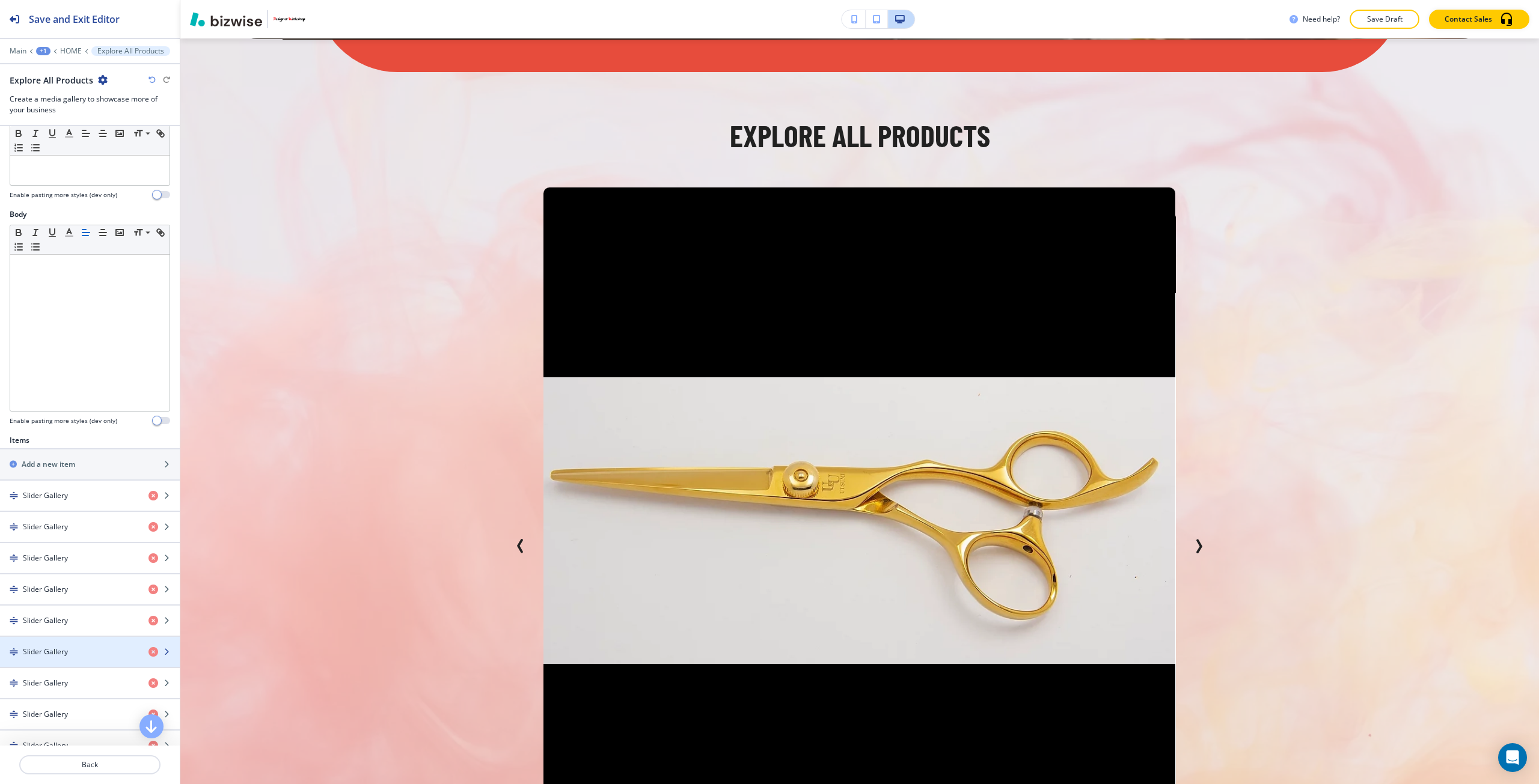
click at [76, 644] on div "button" at bounding box center [90, 642] width 180 height 10
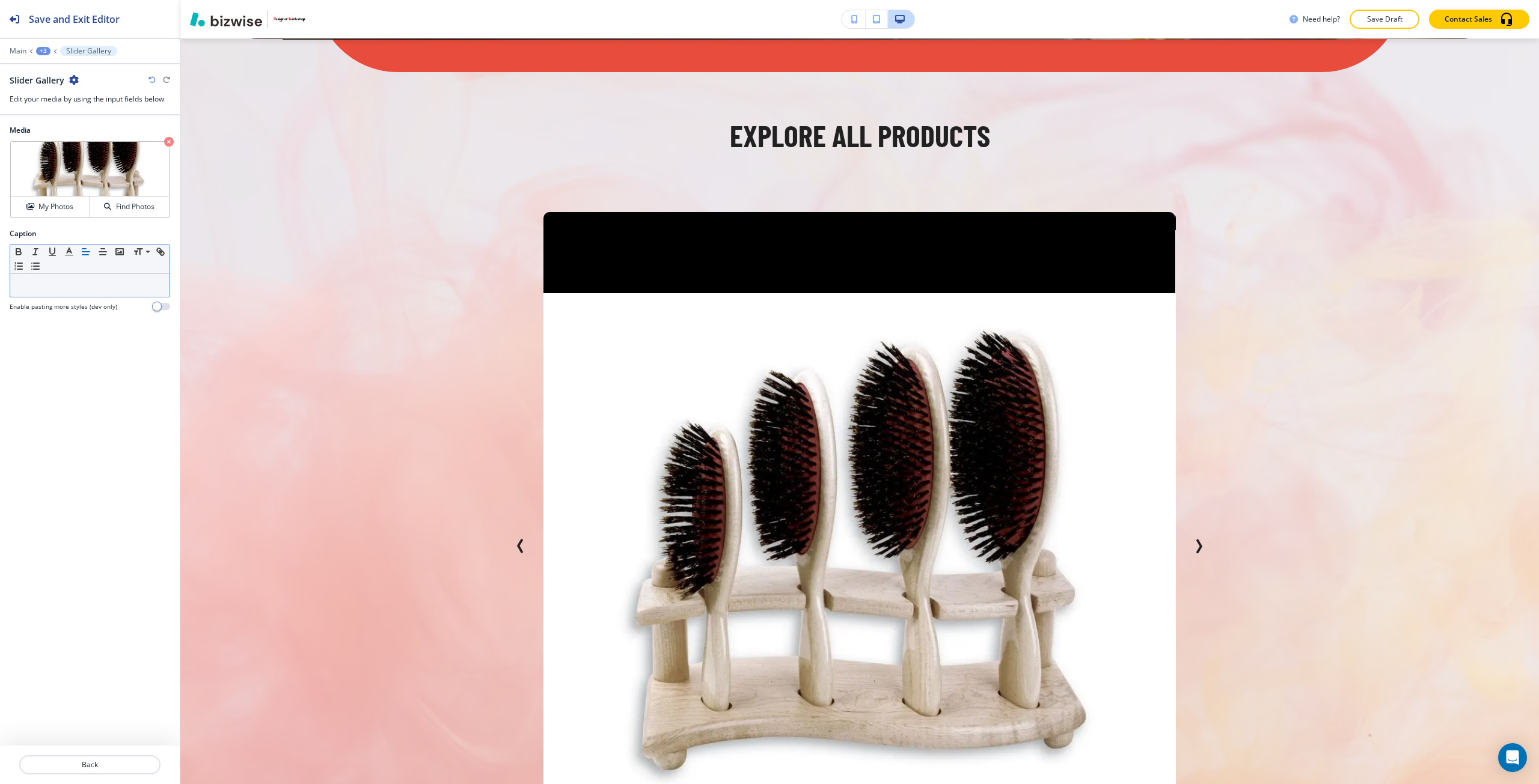
click at [85, 281] on p at bounding box center [90, 285] width 147 height 11
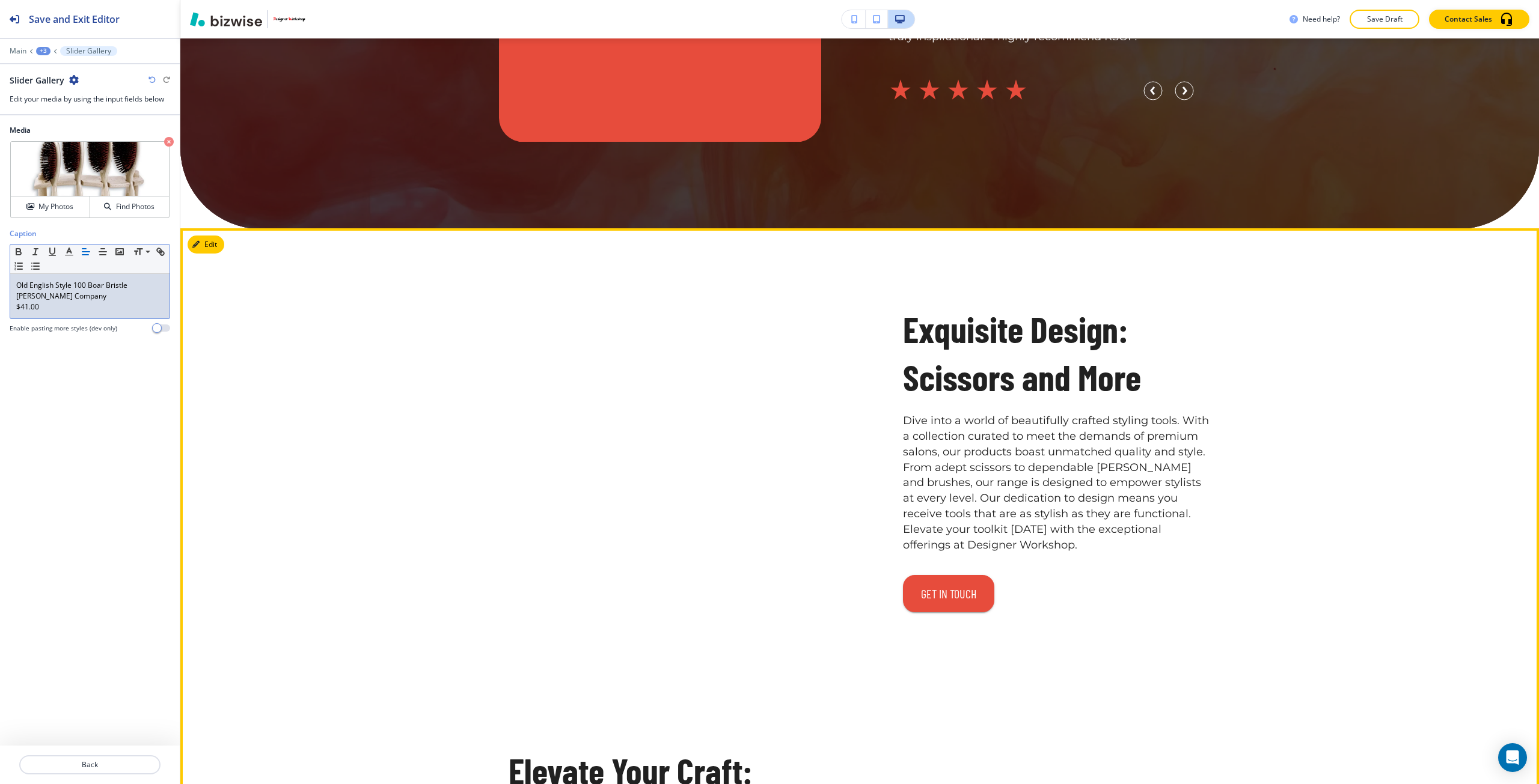
scroll to position [4499, 0]
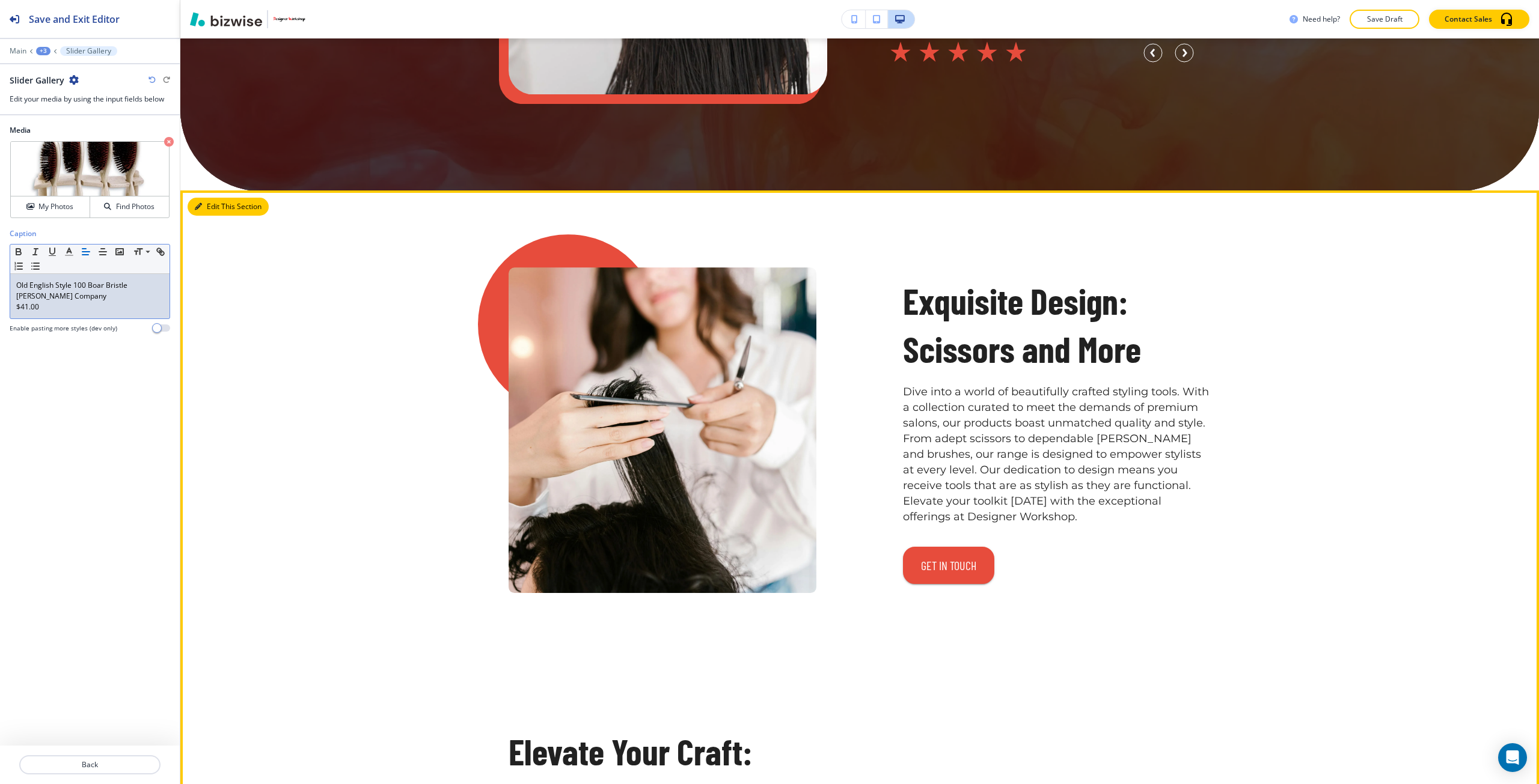
click at [201, 211] on button "Edit This Section" at bounding box center [228, 207] width 81 height 18
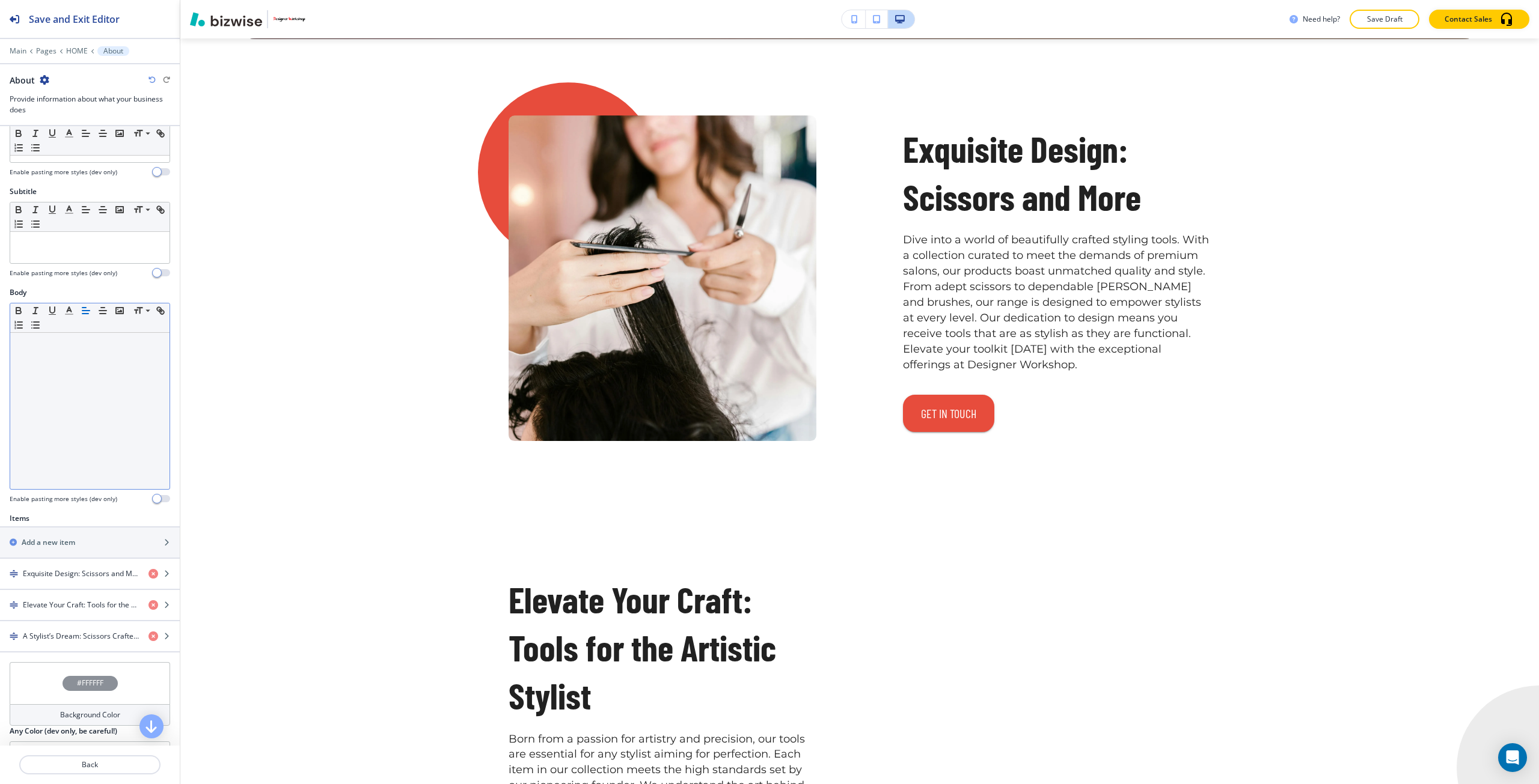
scroll to position [180, 0]
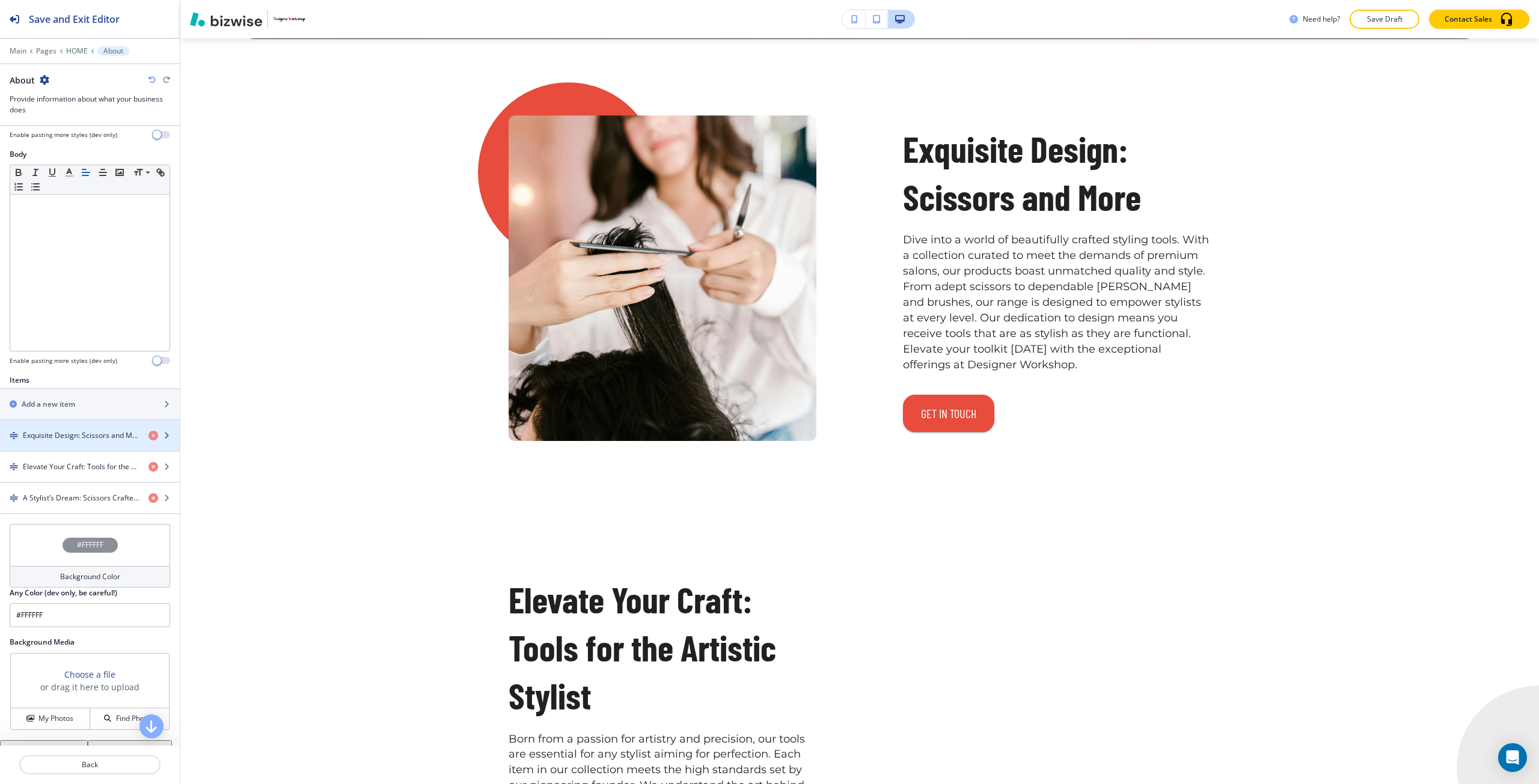
click at [77, 445] on div "button" at bounding box center [90, 446] width 180 height 10
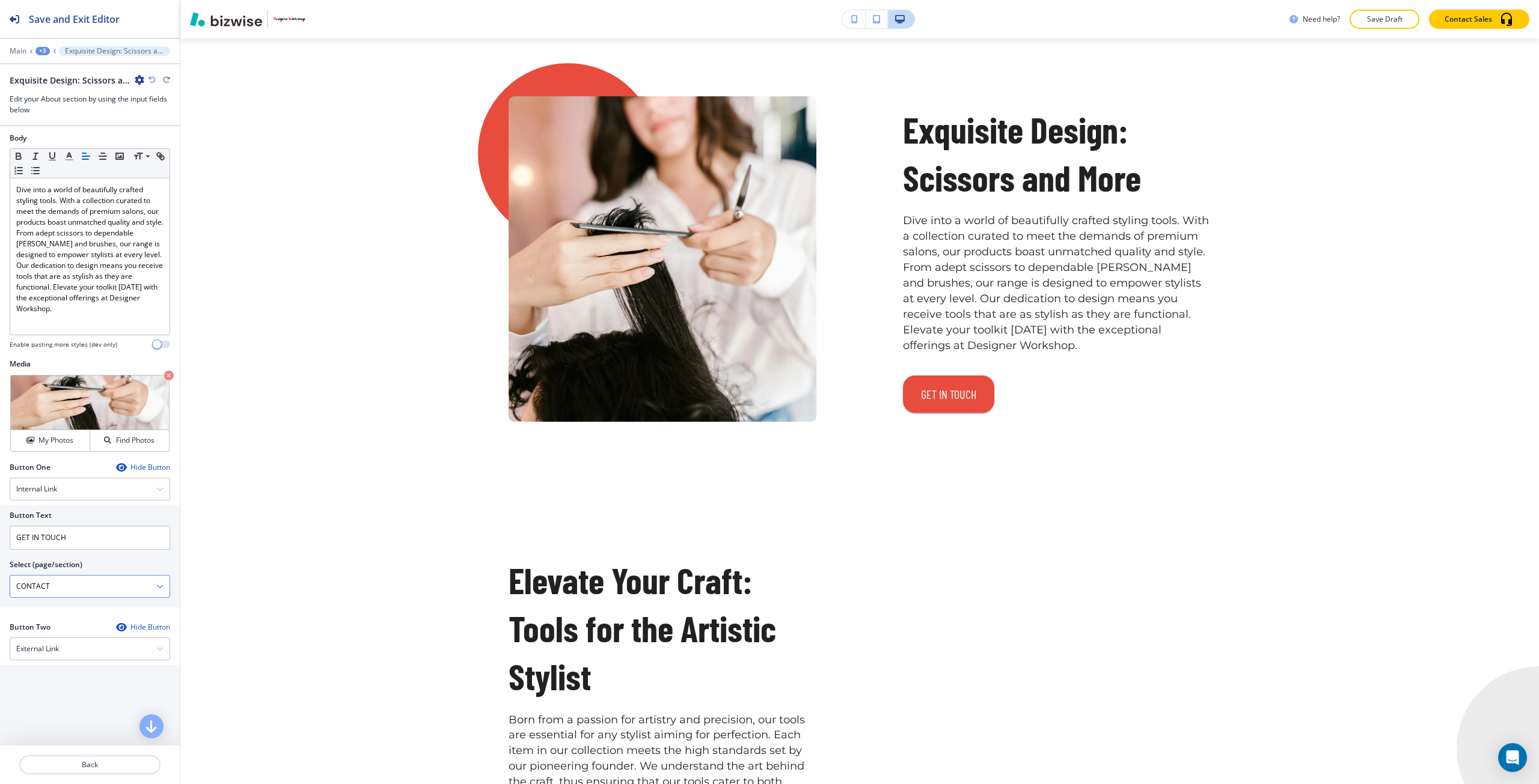
scroll to position [224, 0]
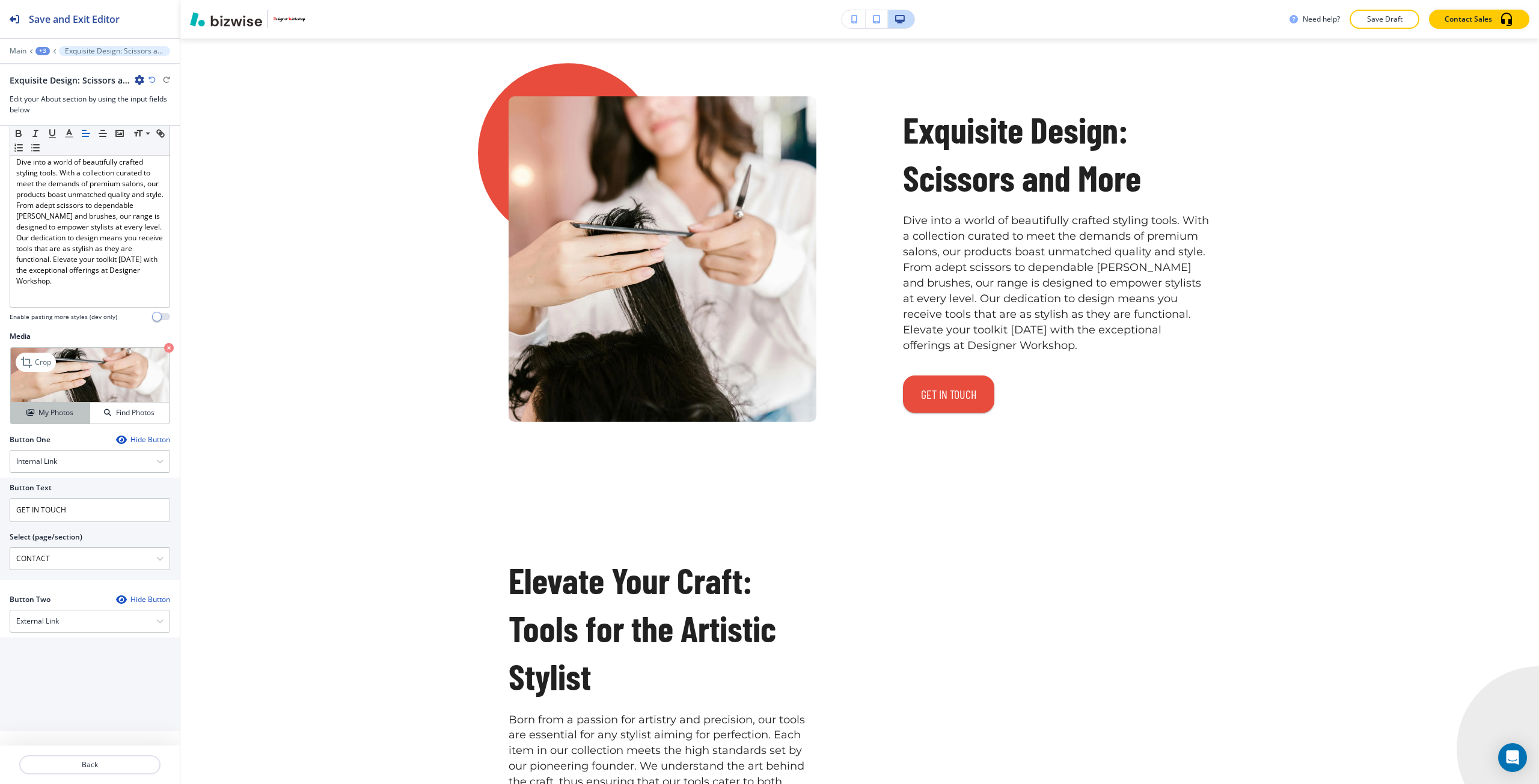
click at [54, 422] on button "My Photos" at bounding box center [50, 413] width 79 height 21
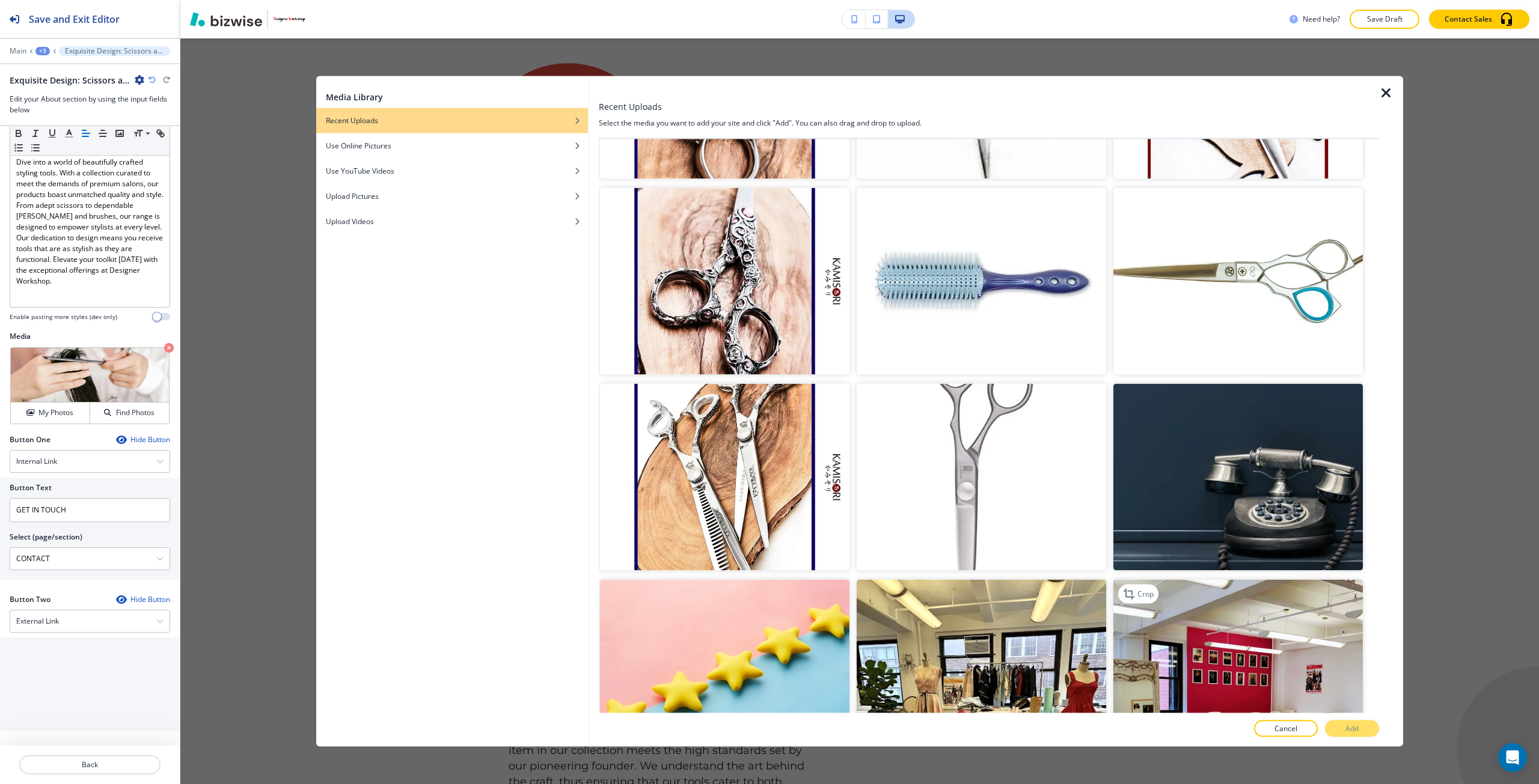
scroll to position [4823, 0]
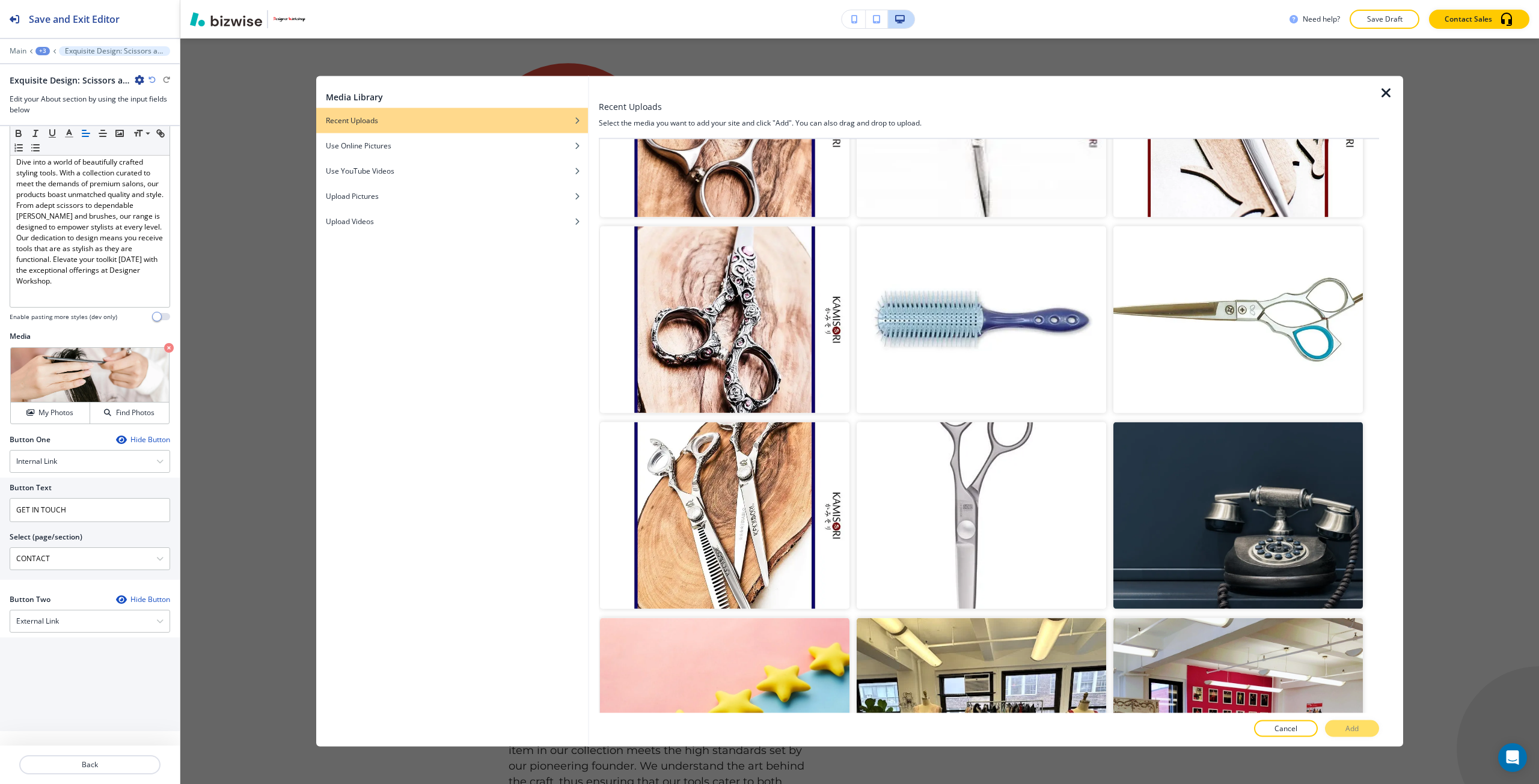
click at [1416, 338] on div "Media Library Recent Uploads Use Online Pictures Use YouTube Videos Upload Pict…" at bounding box center [859, 411] width 1359 height 745
click at [1383, 95] on icon "button" at bounding box center [1386, 93] width 15 height 15
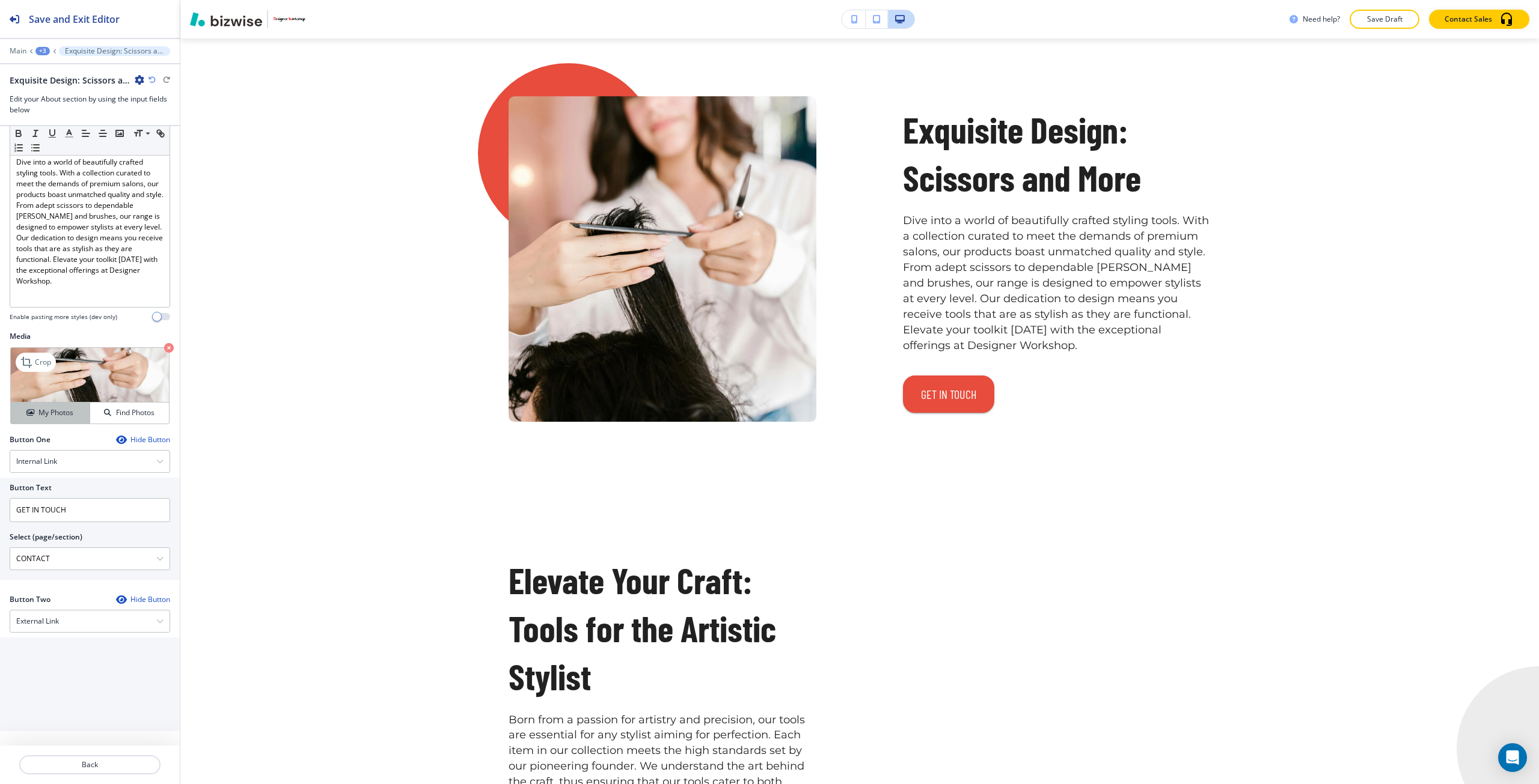
click at [65, 409] on h4 "My Photos" at bounding box center [56, 412] width 35 height 11
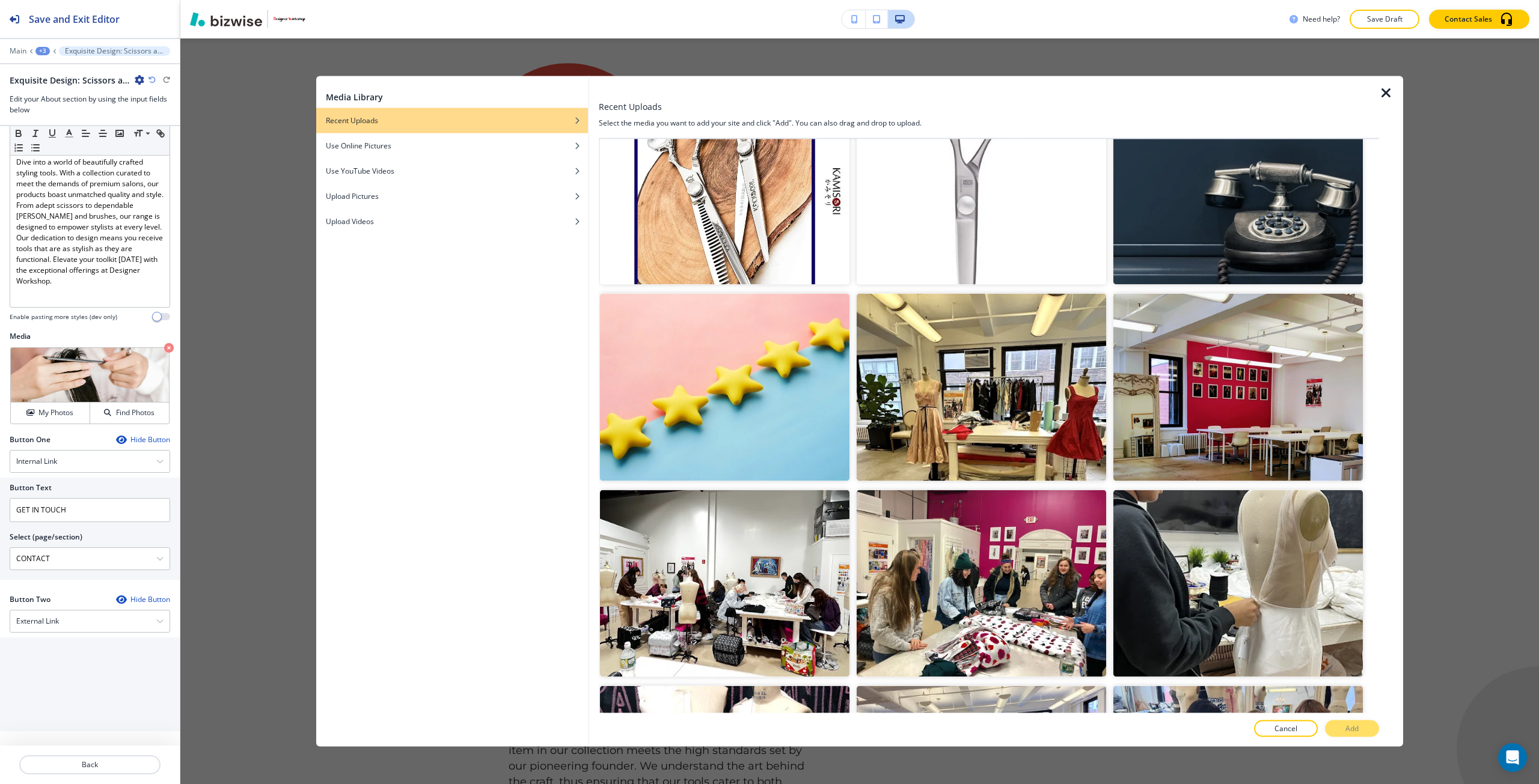
scroll to position [5278, 0]
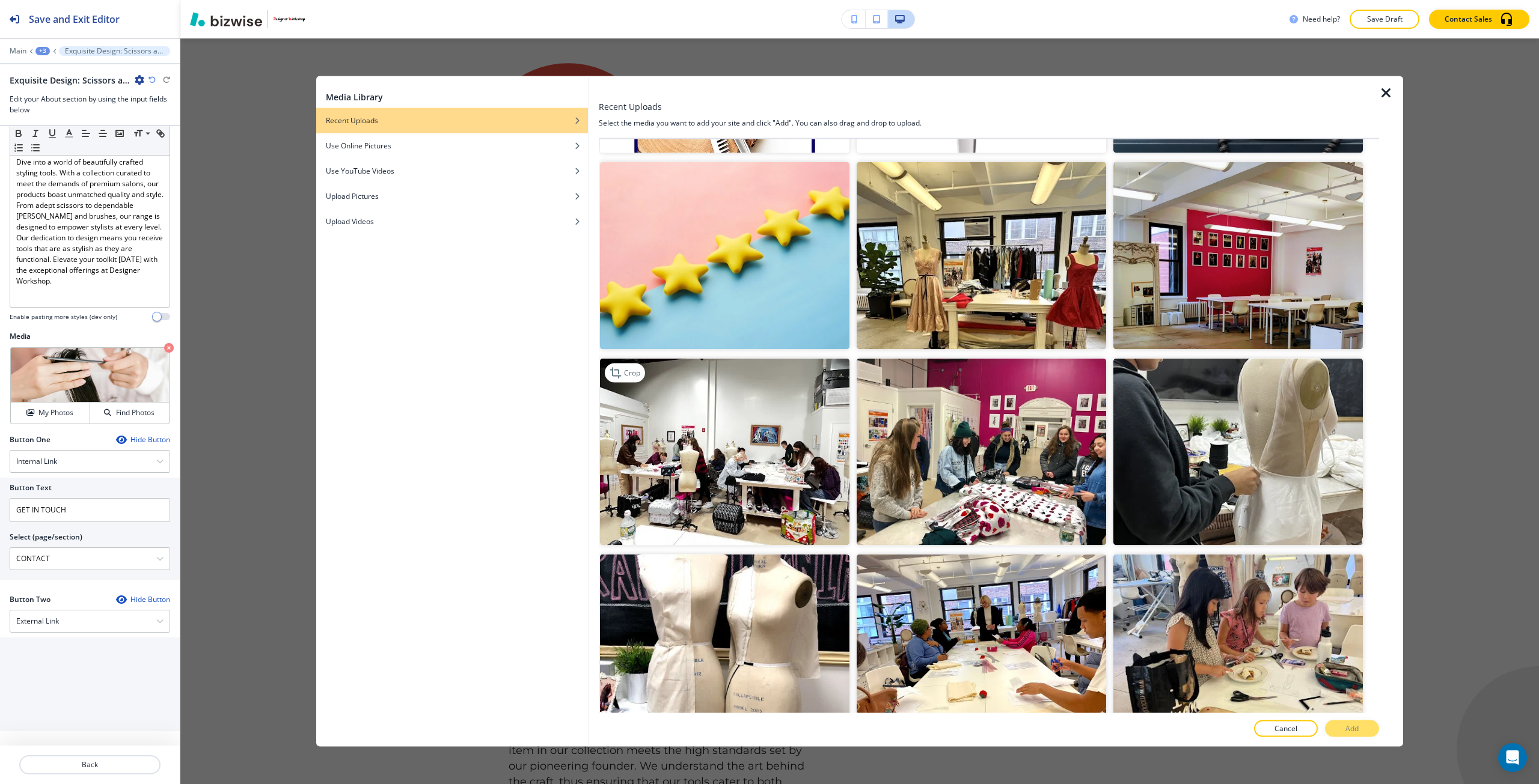
click at [750, 426] on img "button" at bounding box center [725, 452] width 250 height 187
click at [1345, 724] on p "Add" at bounding box center [1352, 729] width 13 height 11
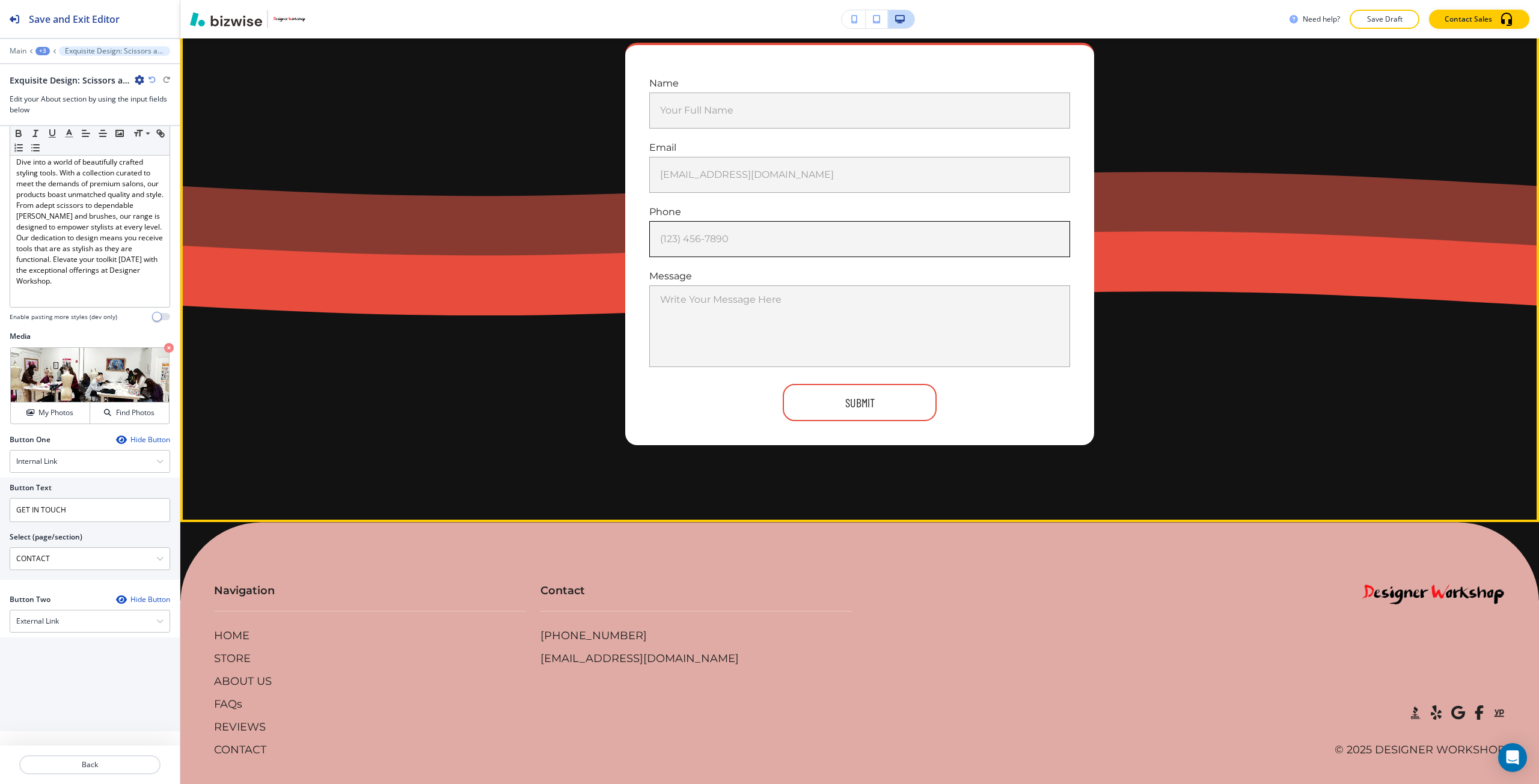
scroll to position [8275, 0]
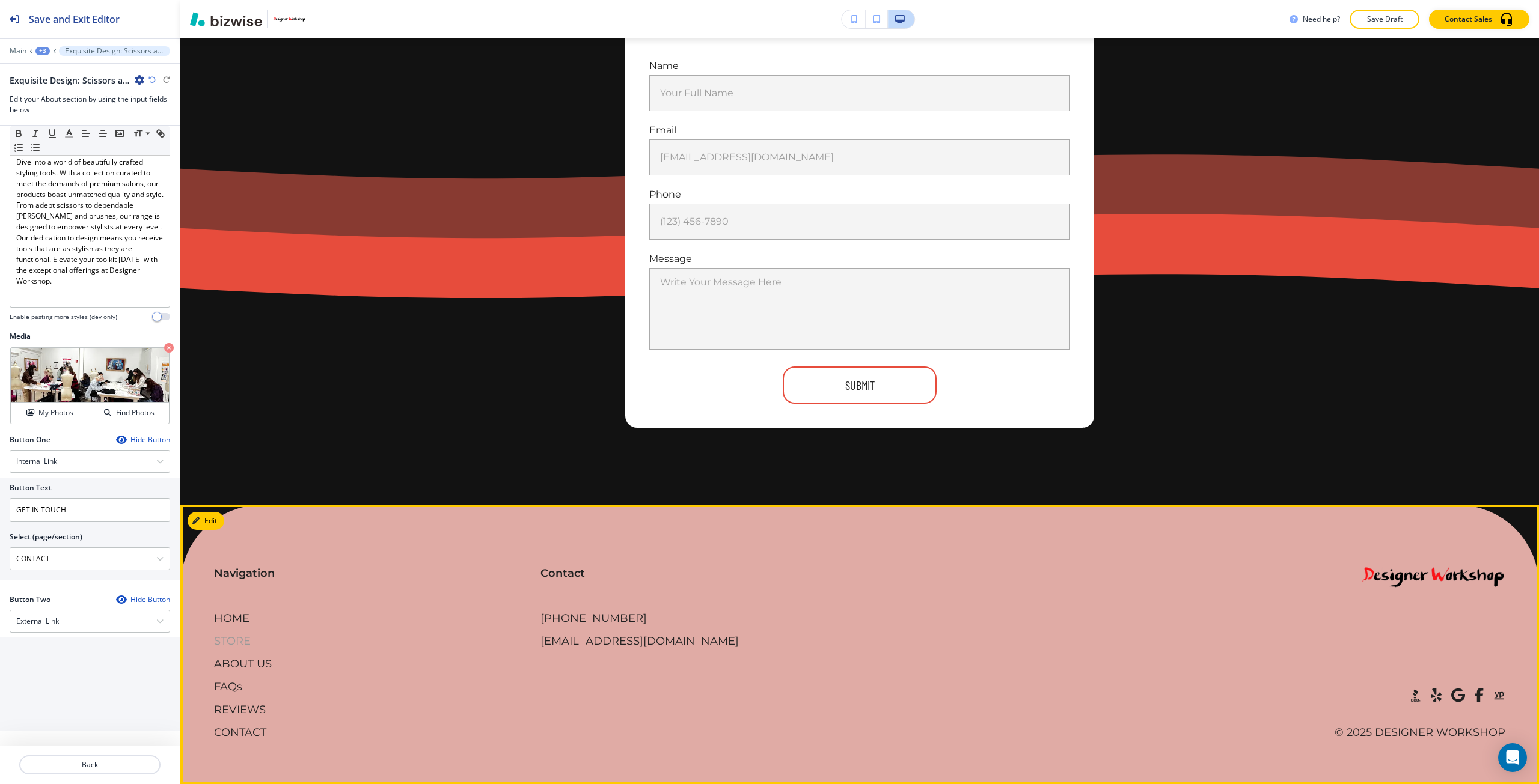
click at [240, 635] on p "STORE" at bounding box center [232, 642] width 36 height 15
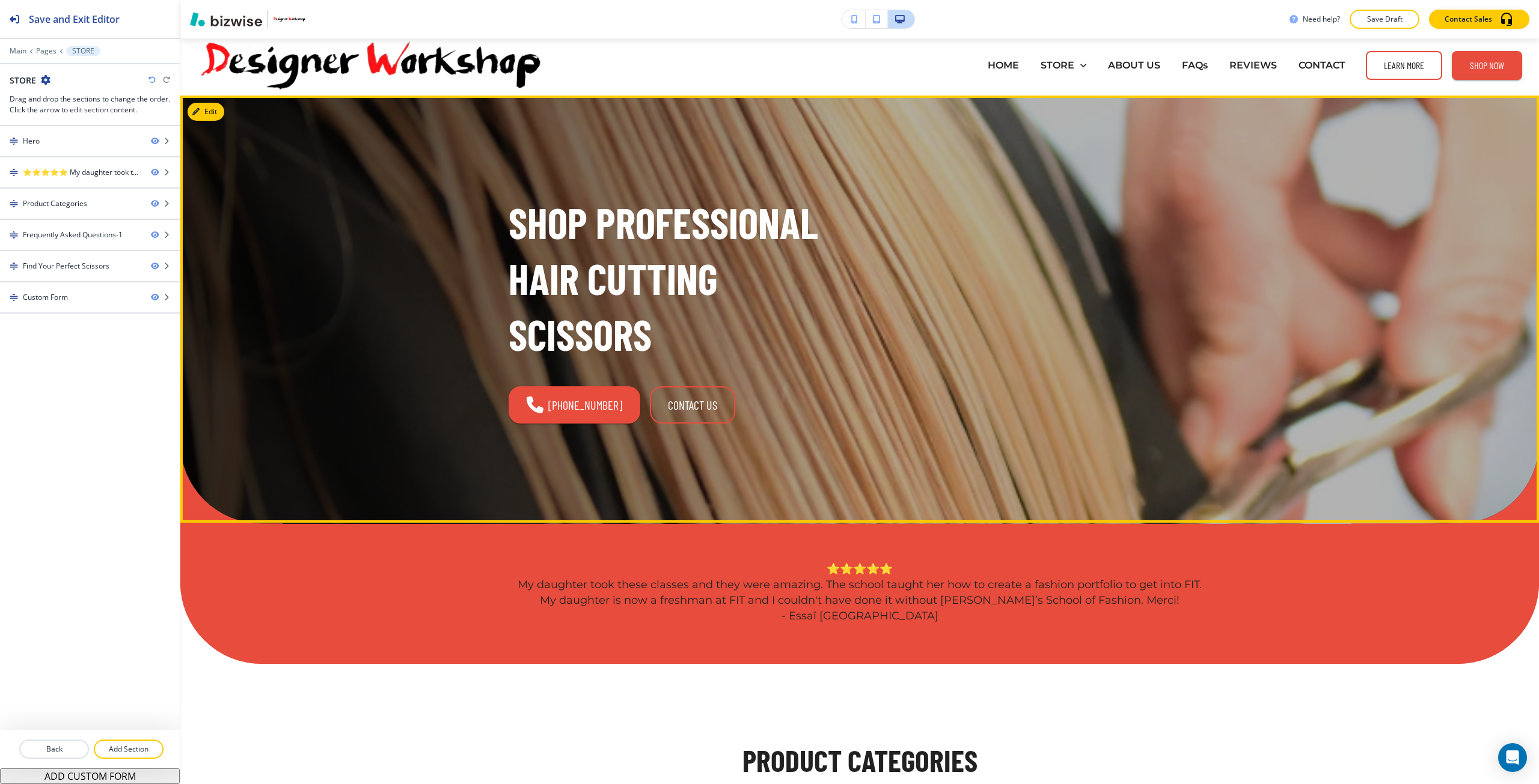
scroll to position [0, 0]
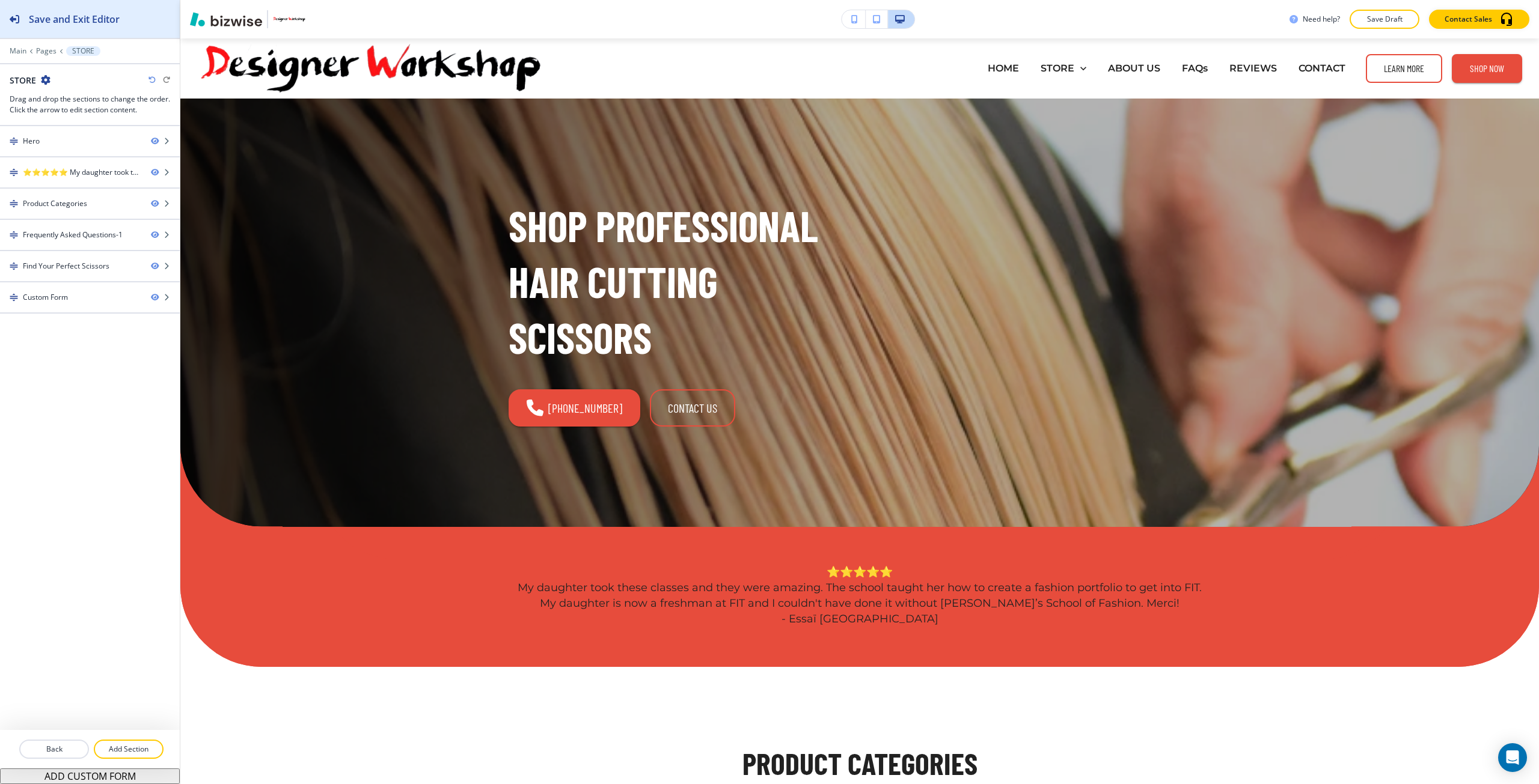
click at [170, 8] on button "Save and Exit Editor" at bounding box center [90, 19] width 180 height 38
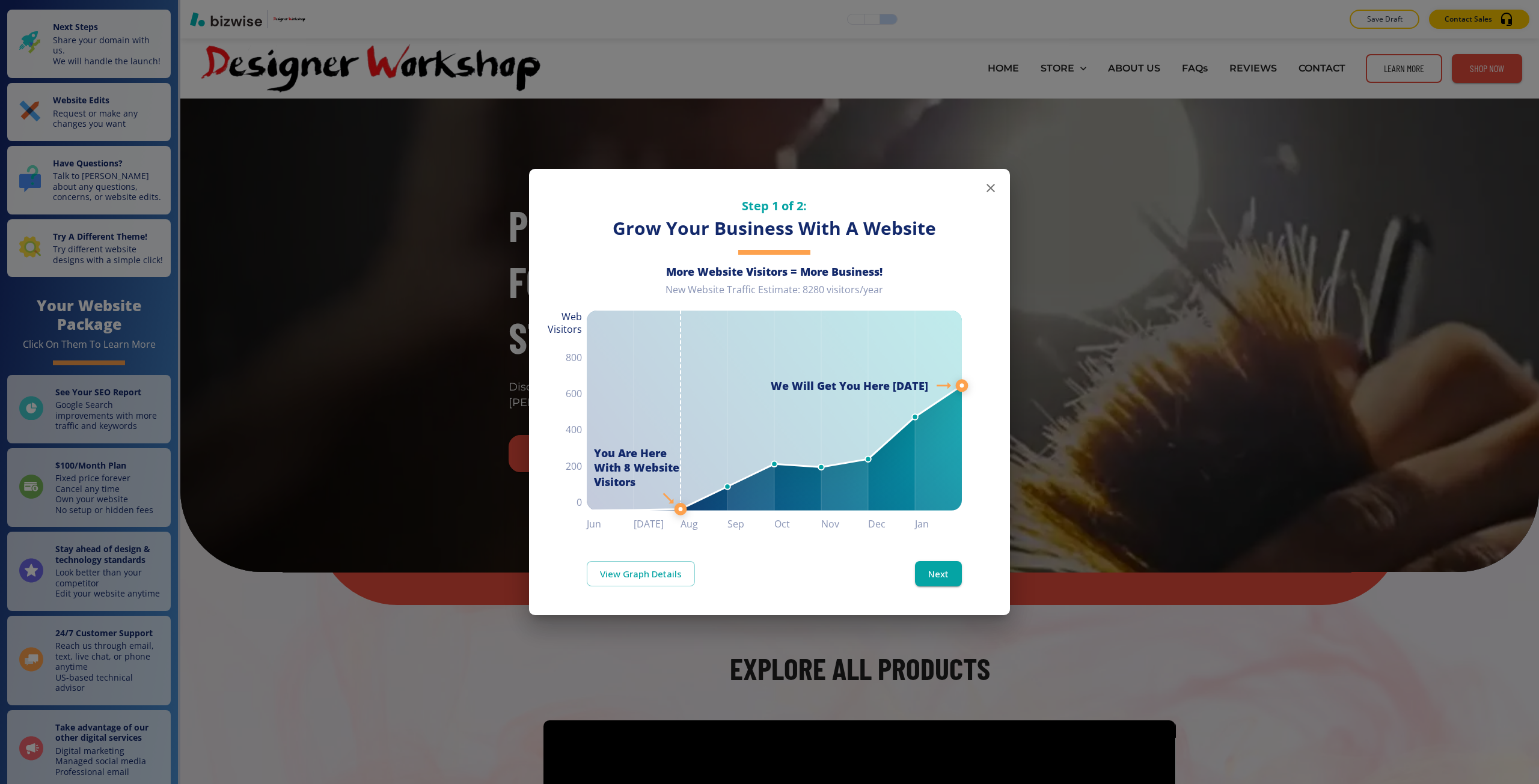
click at [473, 350] on div "Step 1 of 2: Grow Your Business With A Website More Website Visitors = More Bus…" at bounding box center [770, 392] width 1539 height 784
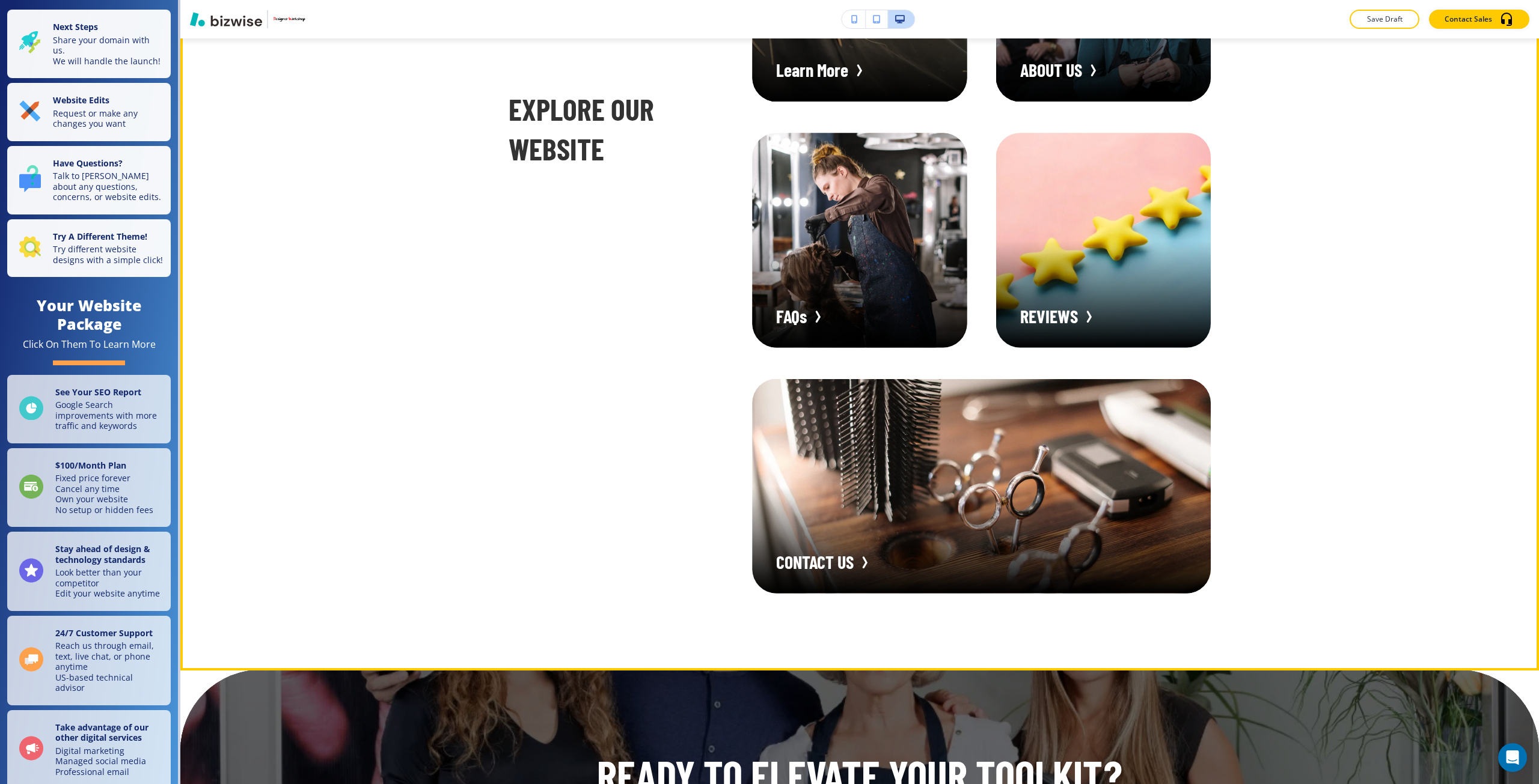
scroll to position [6911, 0]
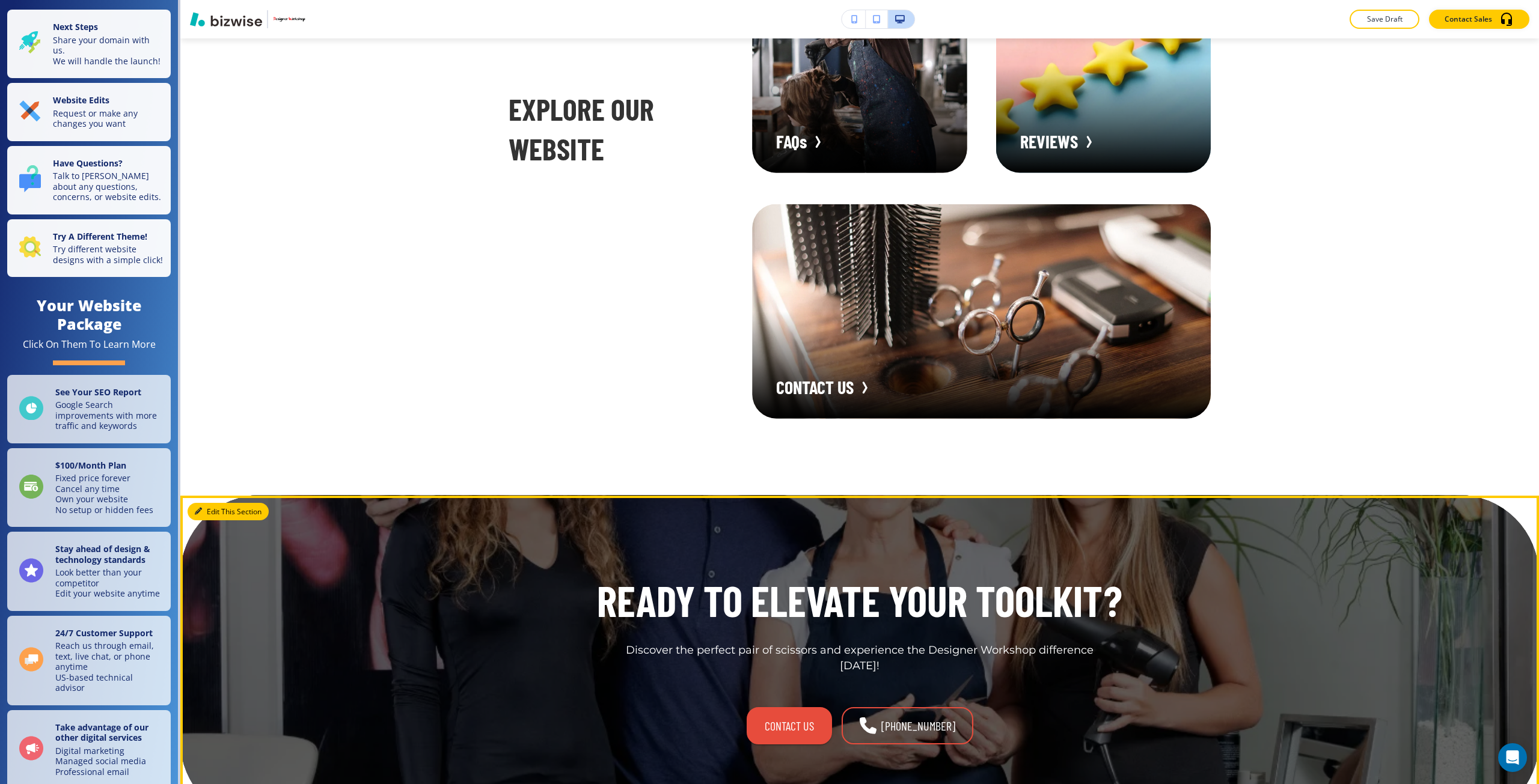
click at [213, 520] on button "Edit This Section" at bounding box center [228, 512] width 81 height 18
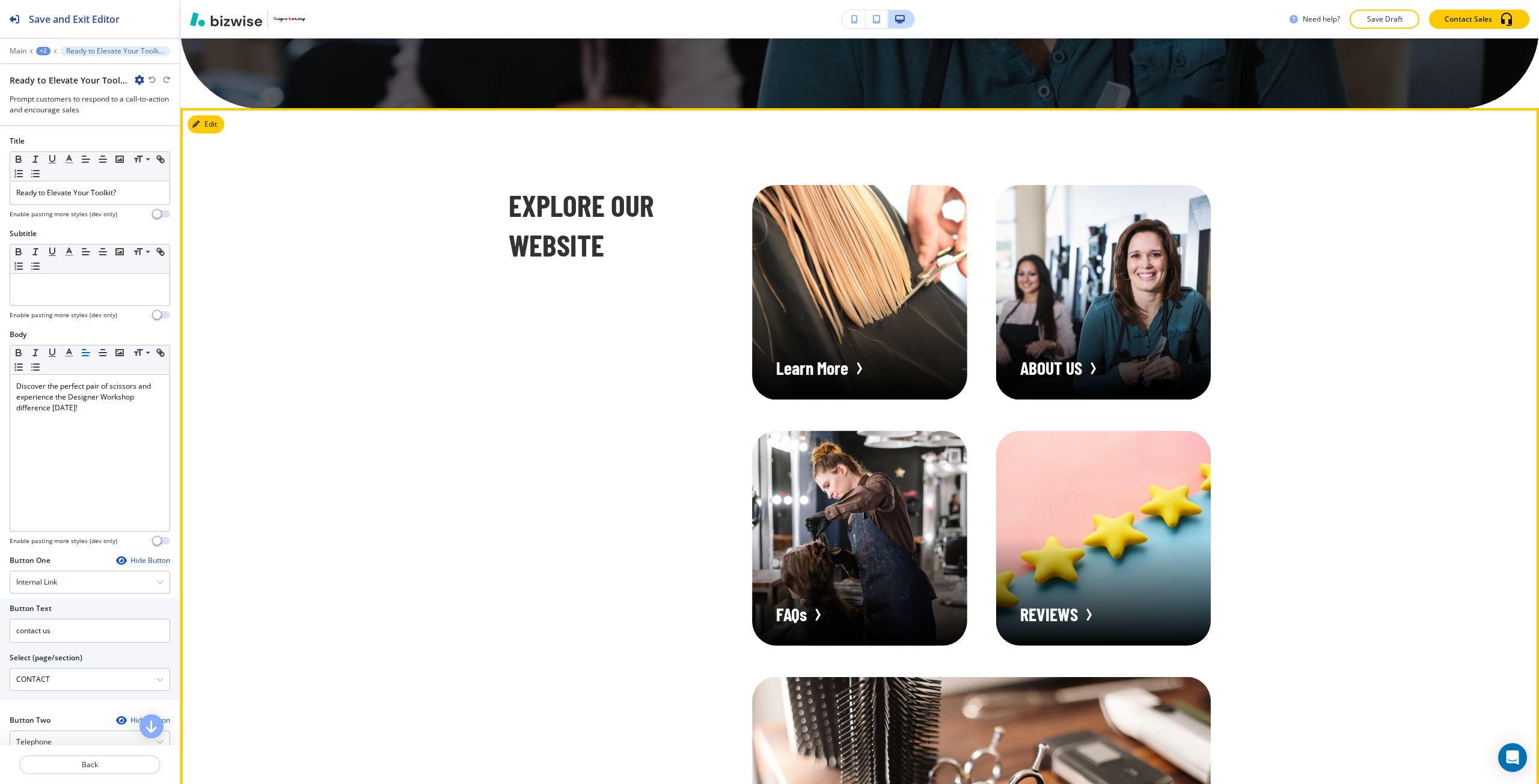
scroll to position [6240, 0]
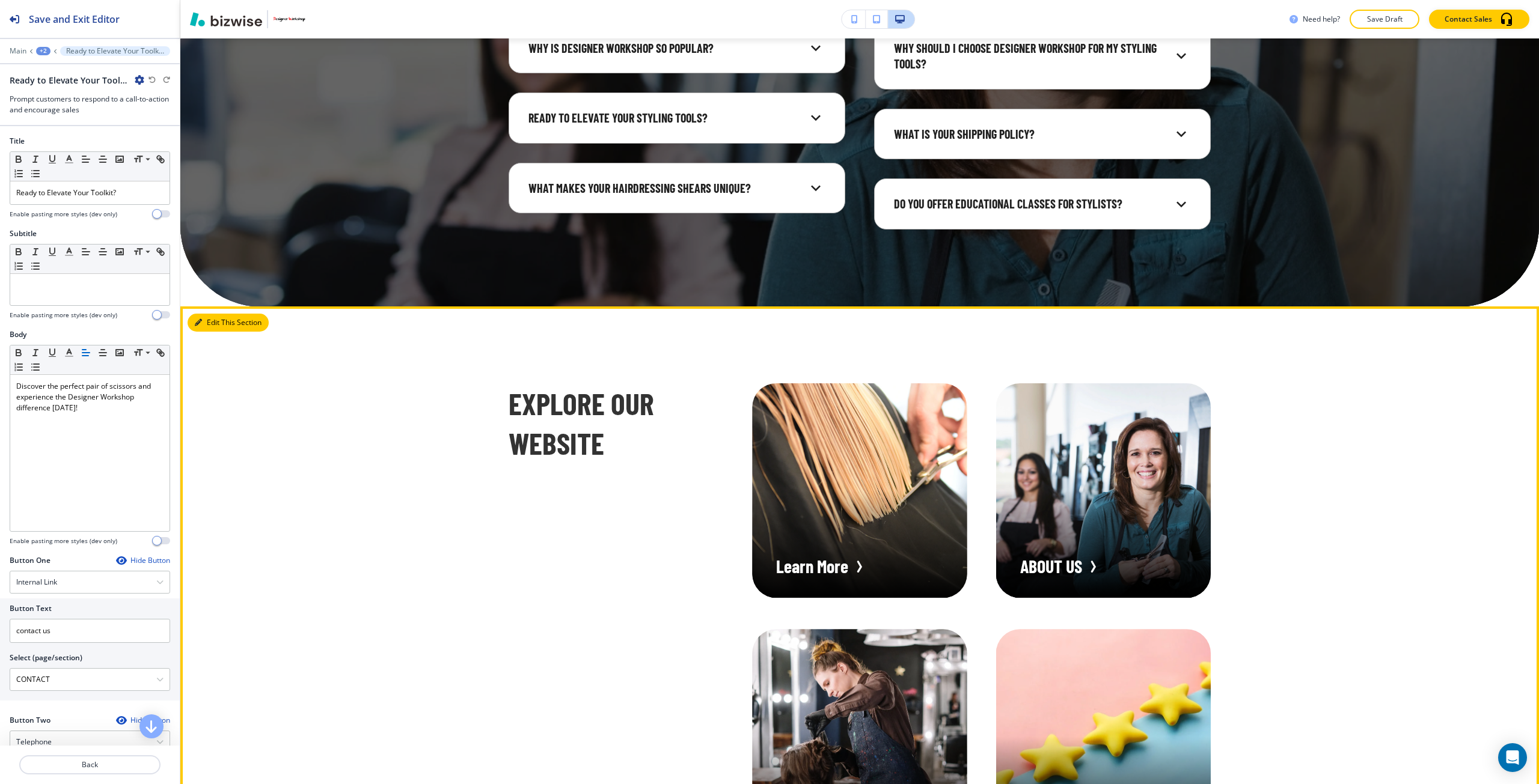
click at [199, 326] on icon "button" at bounding box center [199, 323] width 7 height 7
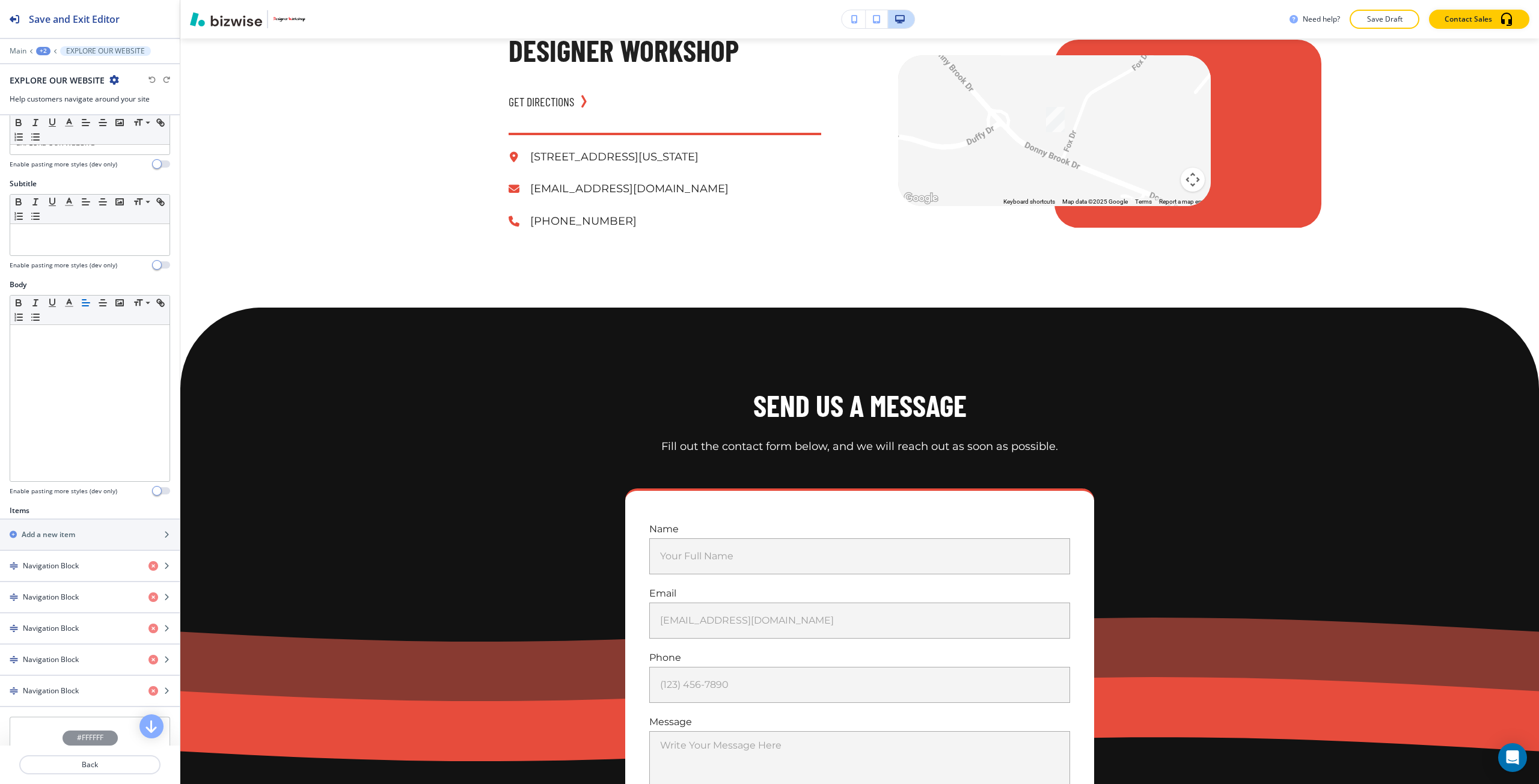
scroll to position [8275, 0]
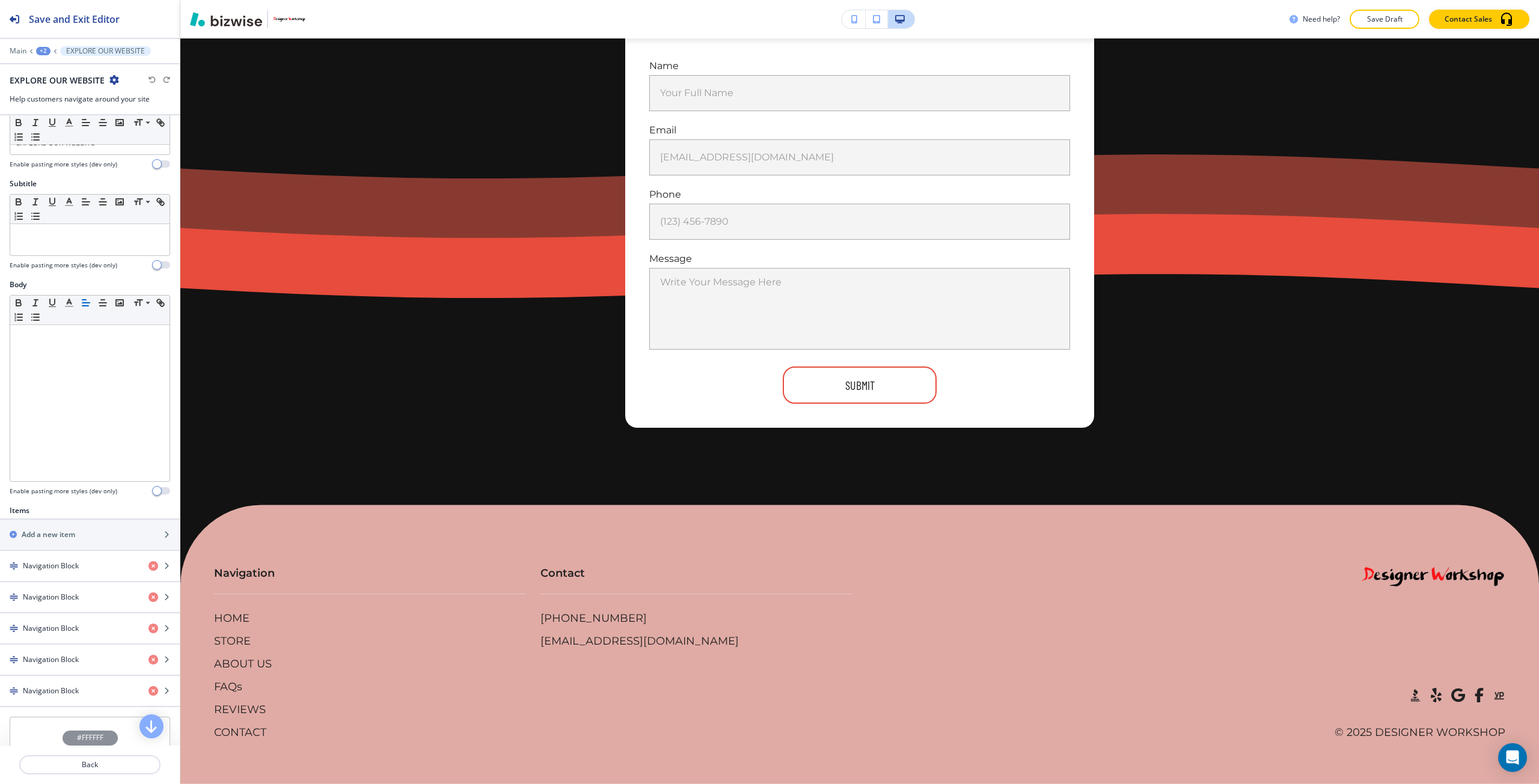
click at [39, 55] on div "Main +2 EXPLORE OUR WEBSITE" at bounding box center [90, 51] width 161 height 10
click at [46, 53] on div "+2" at bounding box center [43, 51] width 15 height 8
click at [53, 83] on button "HOME" at bounding box center [74, 92] width 77 height 22
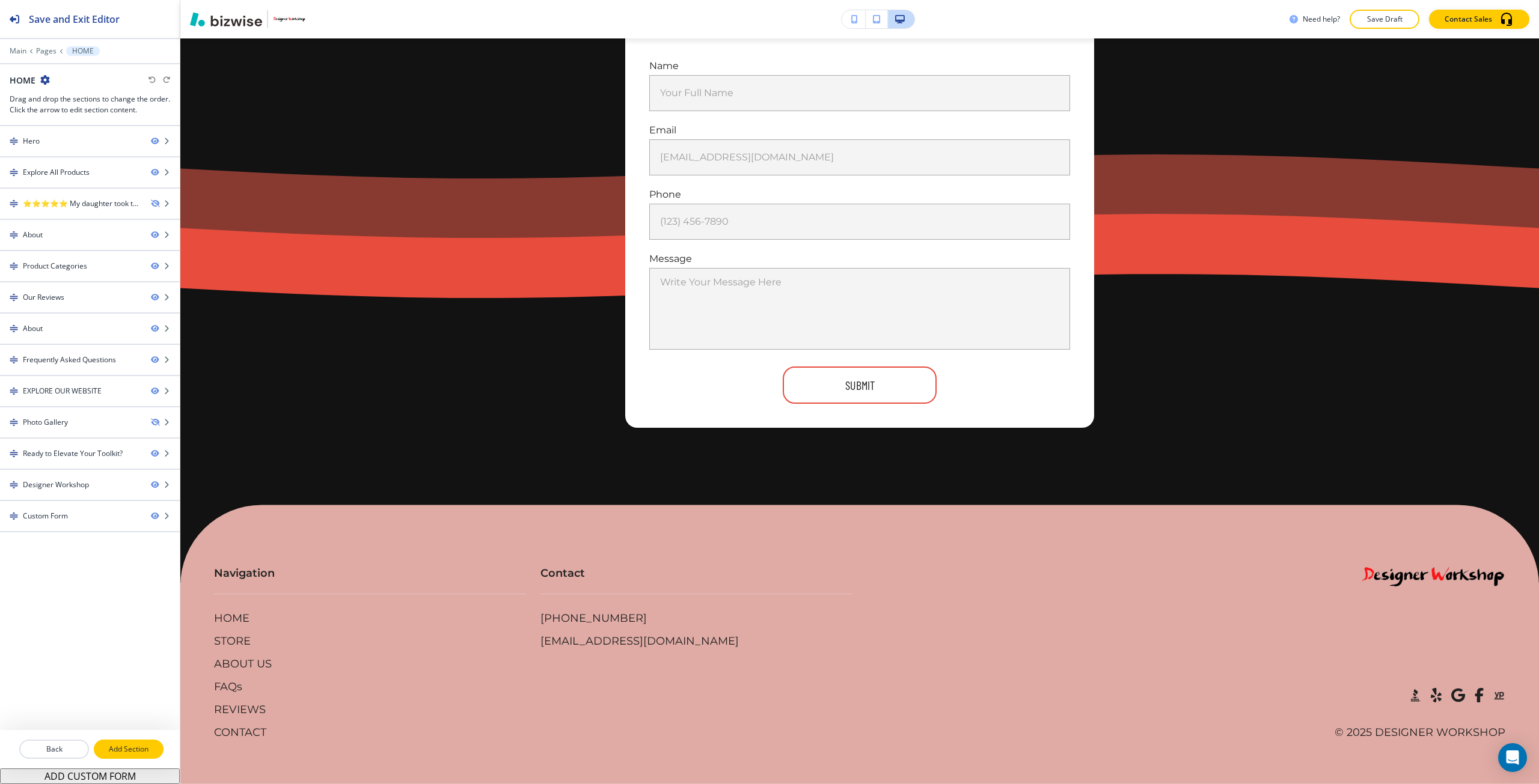
click at [130, 744] on p "Add Section" at bounding box center [128, 749] width 67 height 11
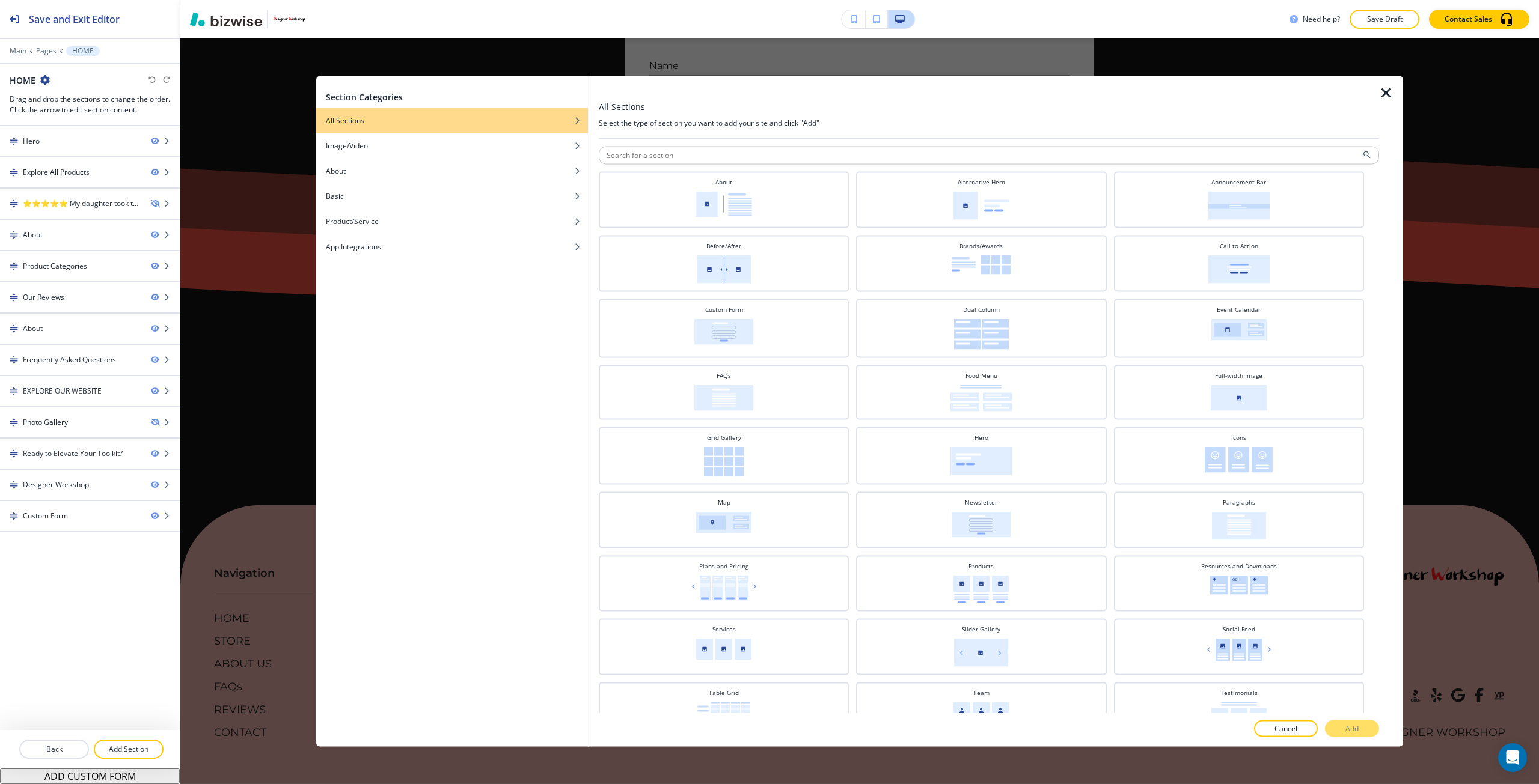
click at [271, 388] on div "Section Categories All Sections Image/Video About Basic Product/Service App Int…" at bounding box center [859, 411] width 1359 height 745
click at [1384, 95] on icon "button" at bounding box center [1386, 93] width 15 height 15
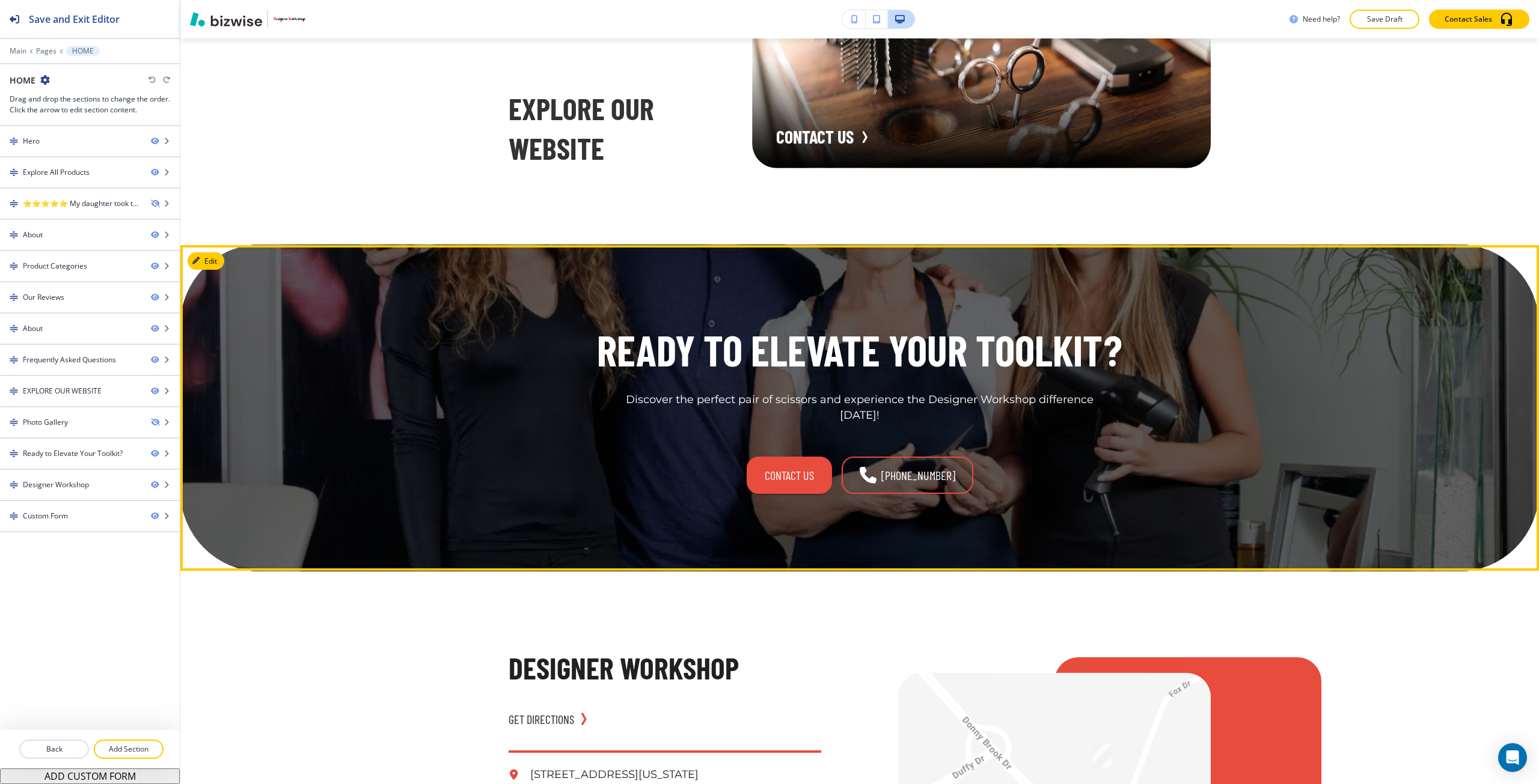
scroll to position [7134, 0]
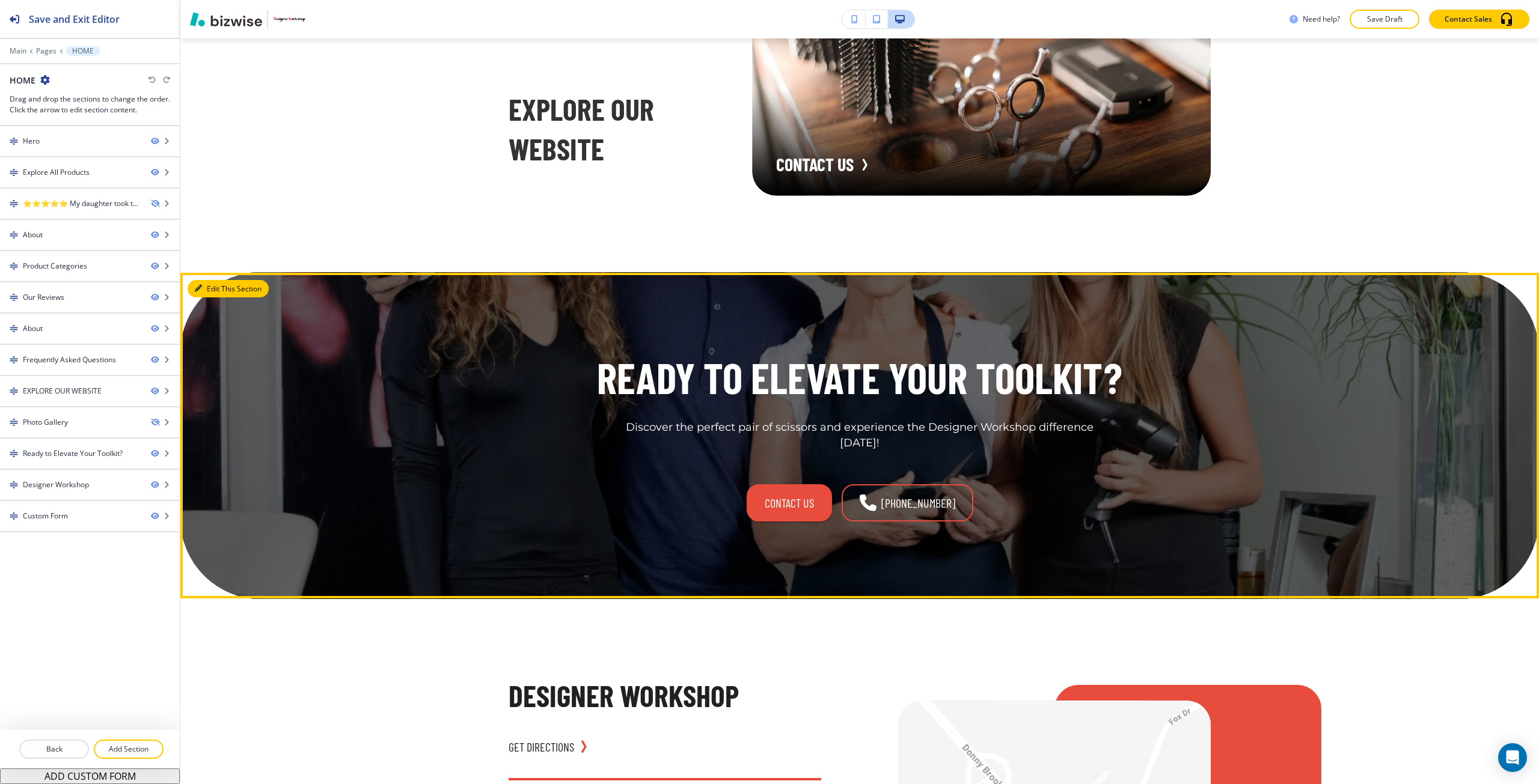
click at [210, 298] on button "Edit This Section" at bounding box center [228, 289] width 81 height 18
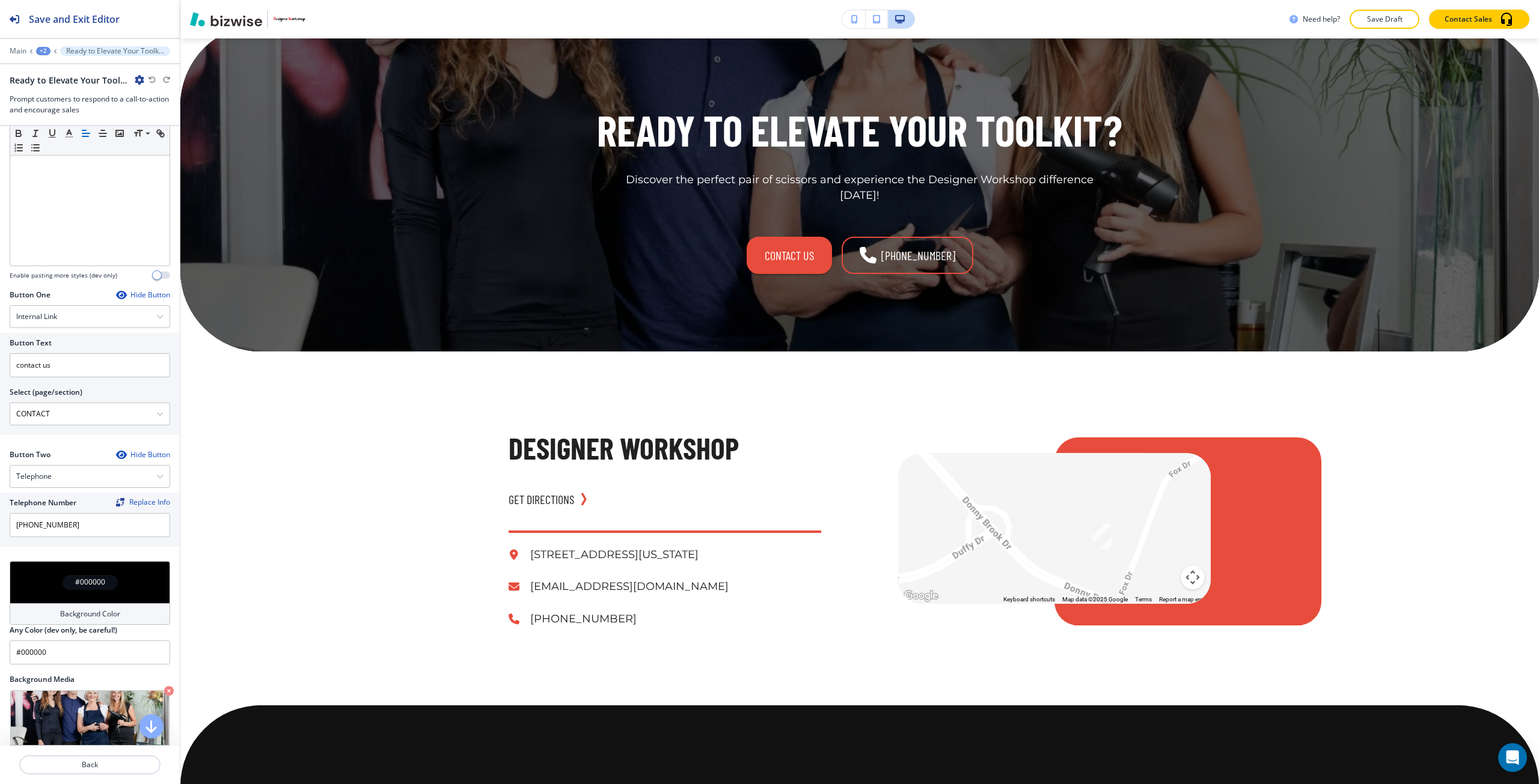
scroll to position [300, 0]
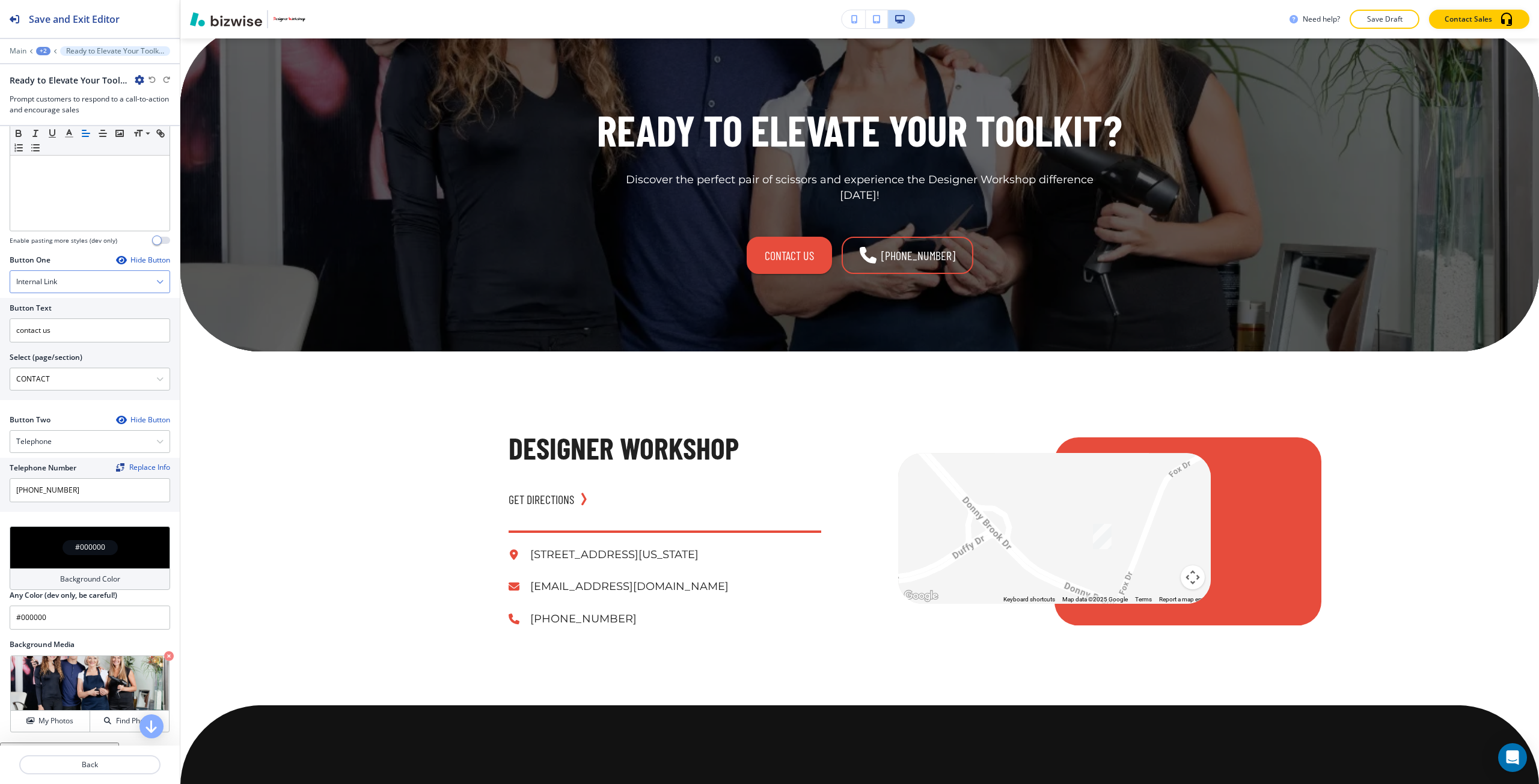
click at [57, 281] on h4 "Internal Link" at bounding box center [36, 281] width 41 height 11
click at [46, 322] on h4 "External Link" at bounding box center [90, 323] width 147 height 11
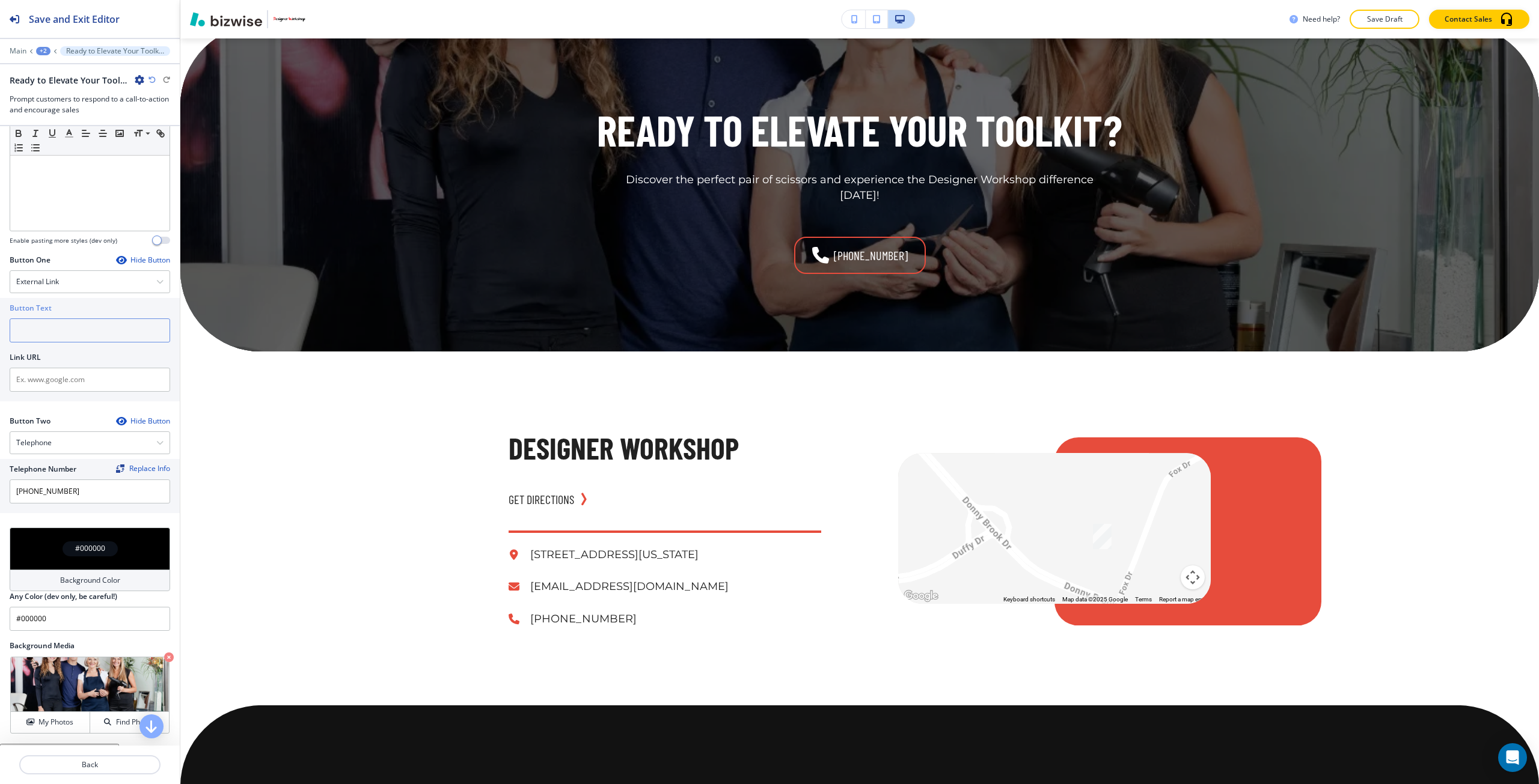
click at [46, 339] on input "text" at bounding box center [90, 330] width 161 height 24
click at [53, 378] on input "text" at bounding box center [90, 379] width 161 height 24
paste input "https://panico.com/products/peter-benvenuto-haircuts"
type input "https://panico.com/products/peter-benvenuto-haircuts"
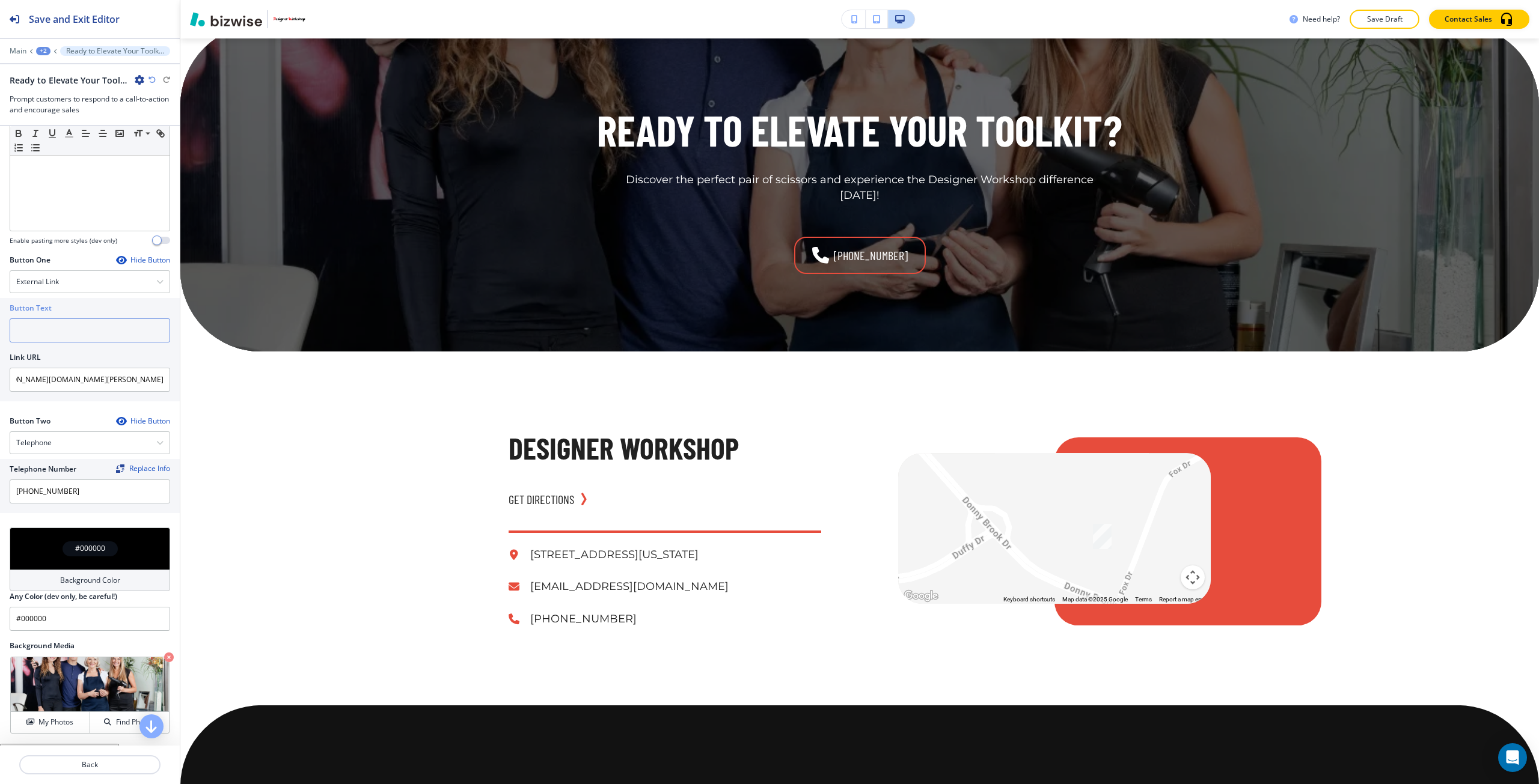
scroll to position [0, 0]
click at [52, 330] on input "text" at bounding box center [90, 330] width 161 height 24
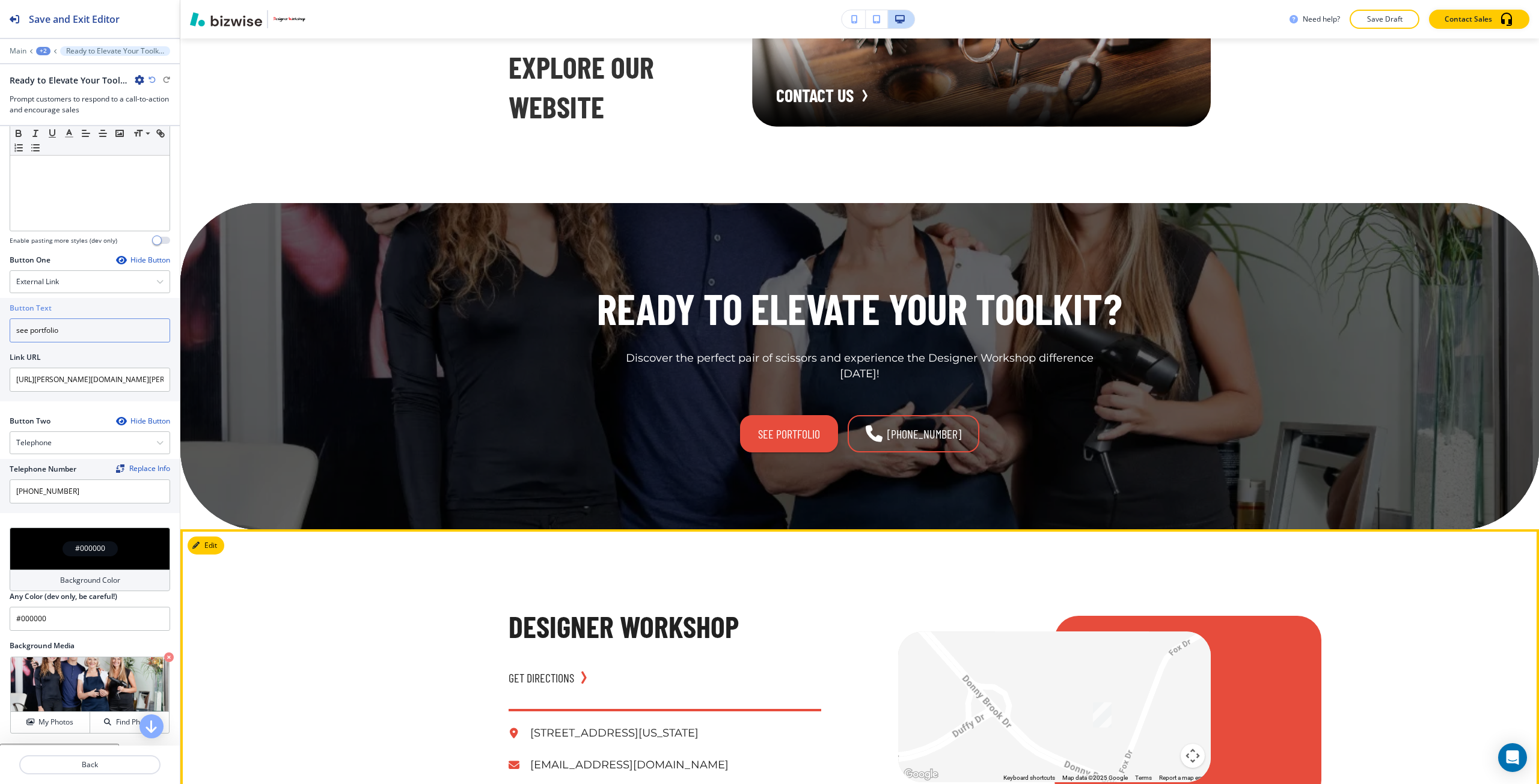
scroll to position [7201, 0]
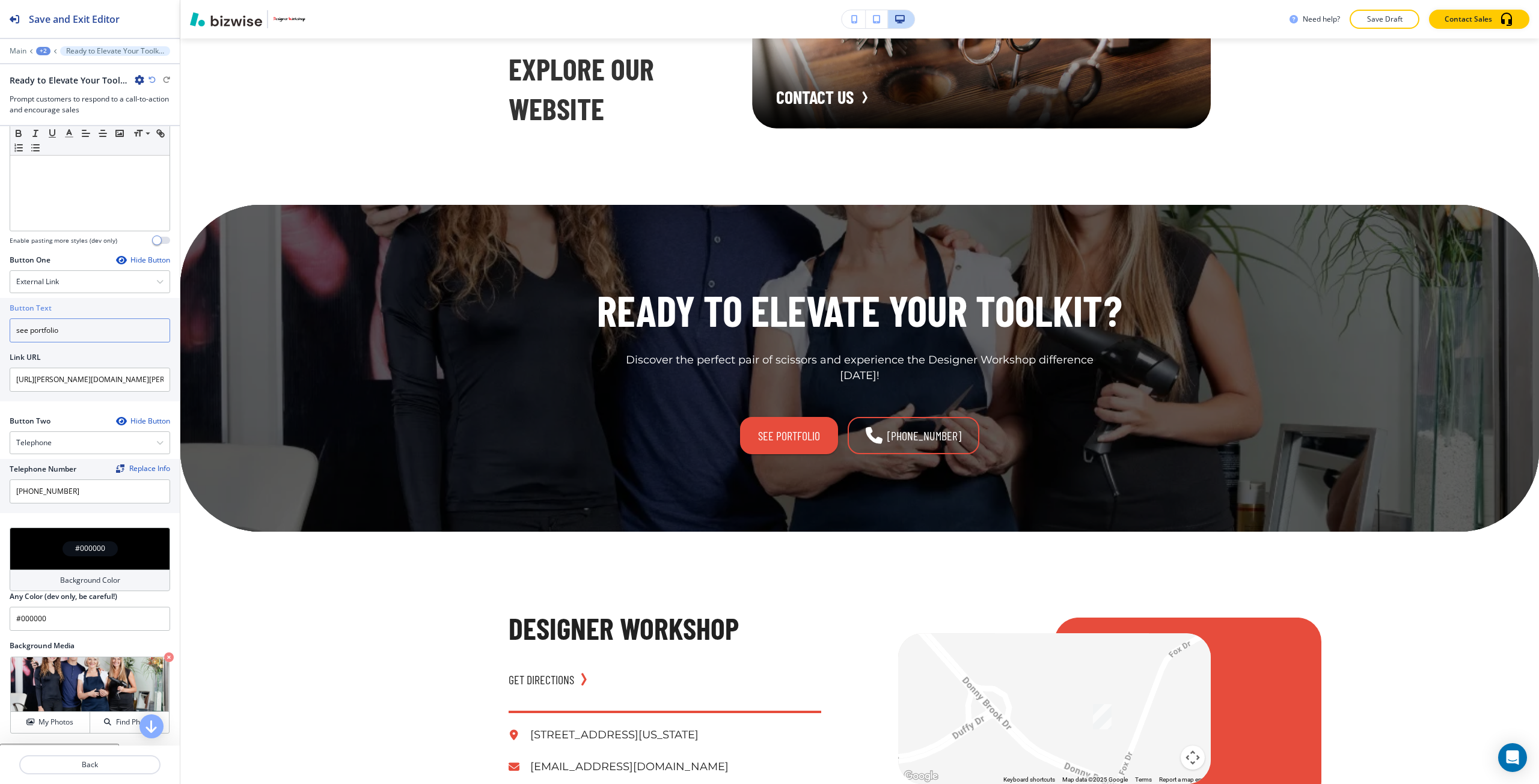
type input "see portfolio"
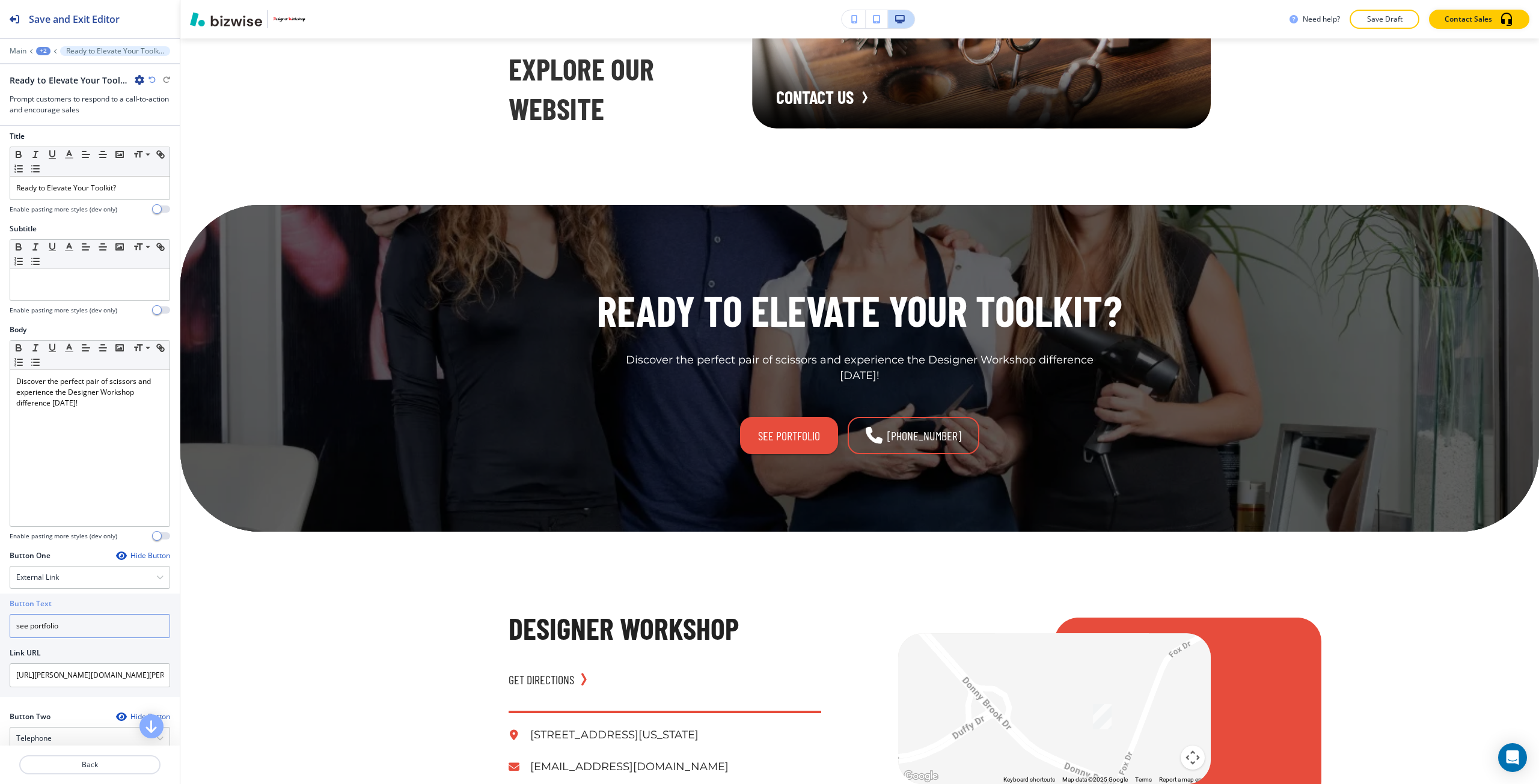
scroll to position [0, 0]
click at [86, 197] on p "Ready to Elevate Your Toolkit?" at bounding box center [90, 192] width 147 height 11
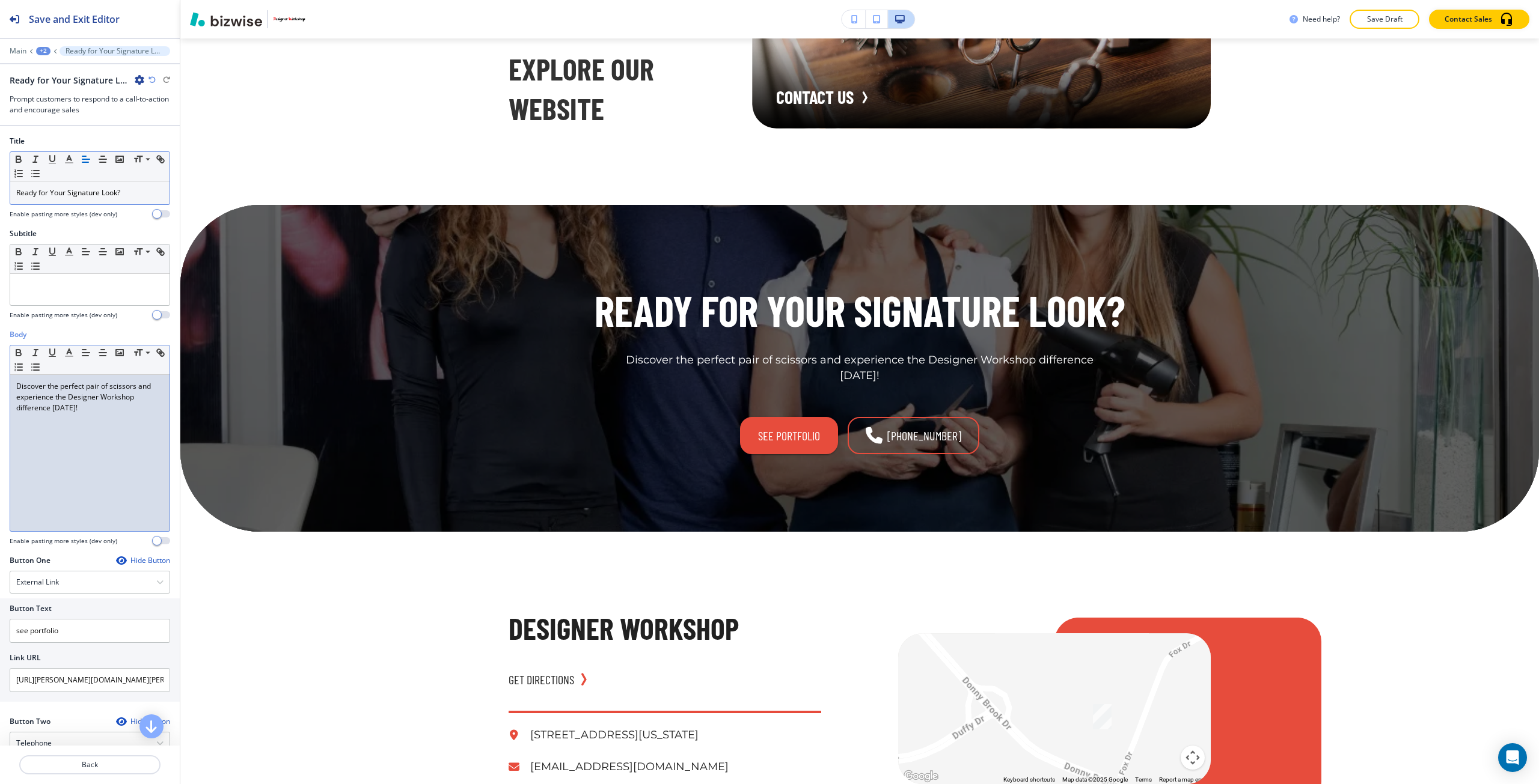
click at [85, 422] on div "Discover the perfect pair of scissors and experience the Designer Workshop diff…" at bounding box center [90, 453] width 159 height 156
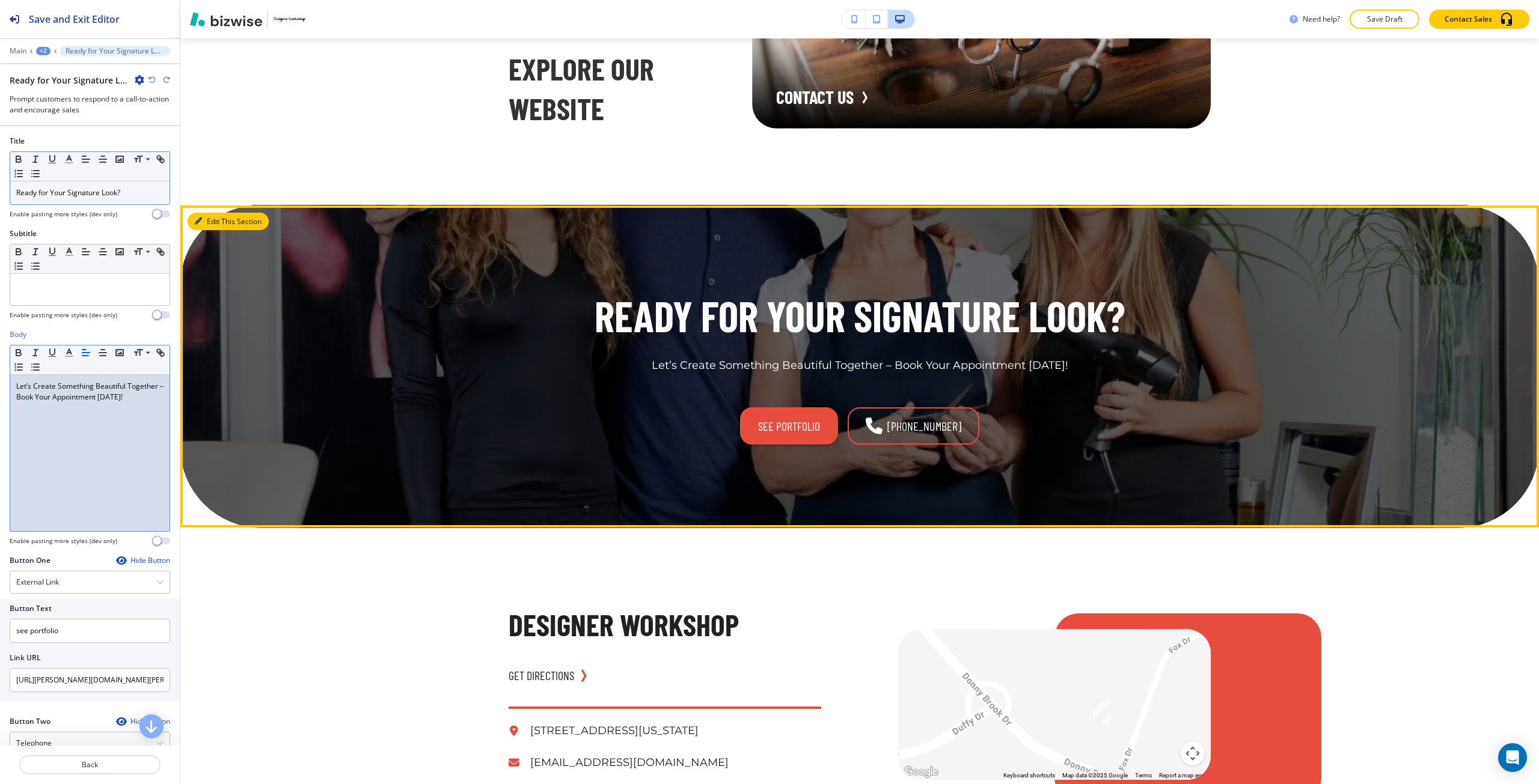
click at [220, 231] on button "Edit This Section" at bounding box center [228, 222] width 81 height 18
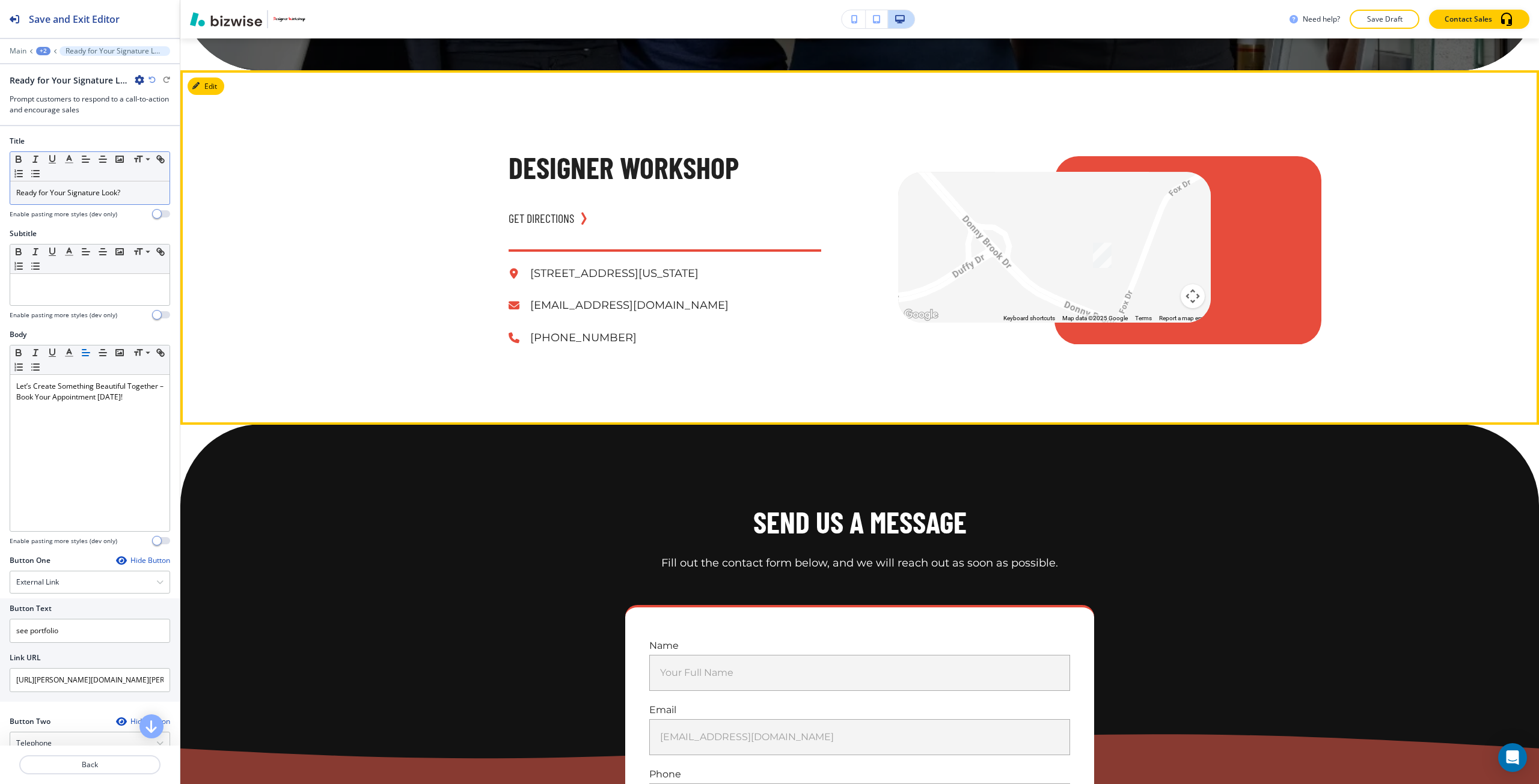
scroll to position [7862, 0]
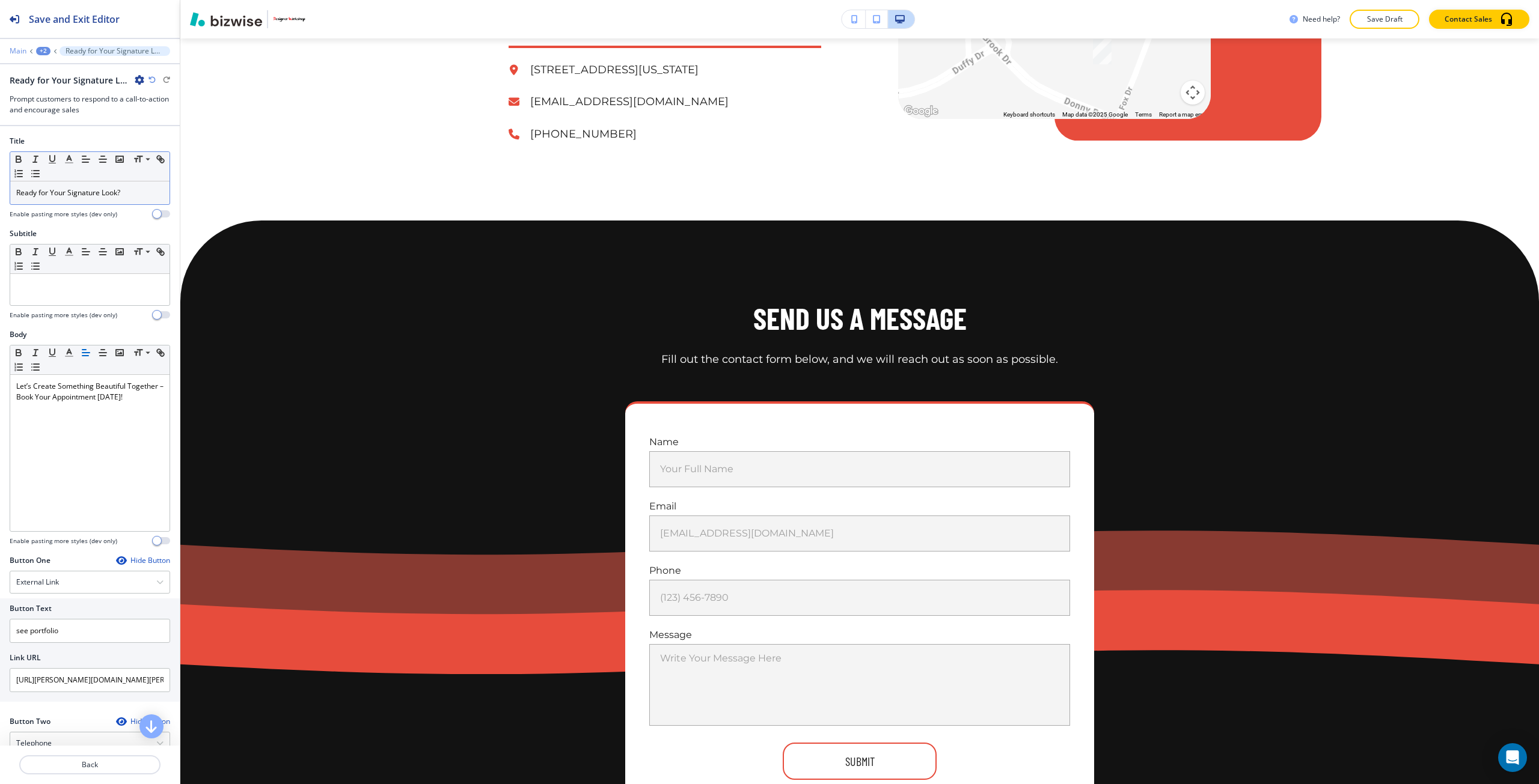
click at [20, 48] on p "Main" at bounding box center [18, 51] width 17 height 8
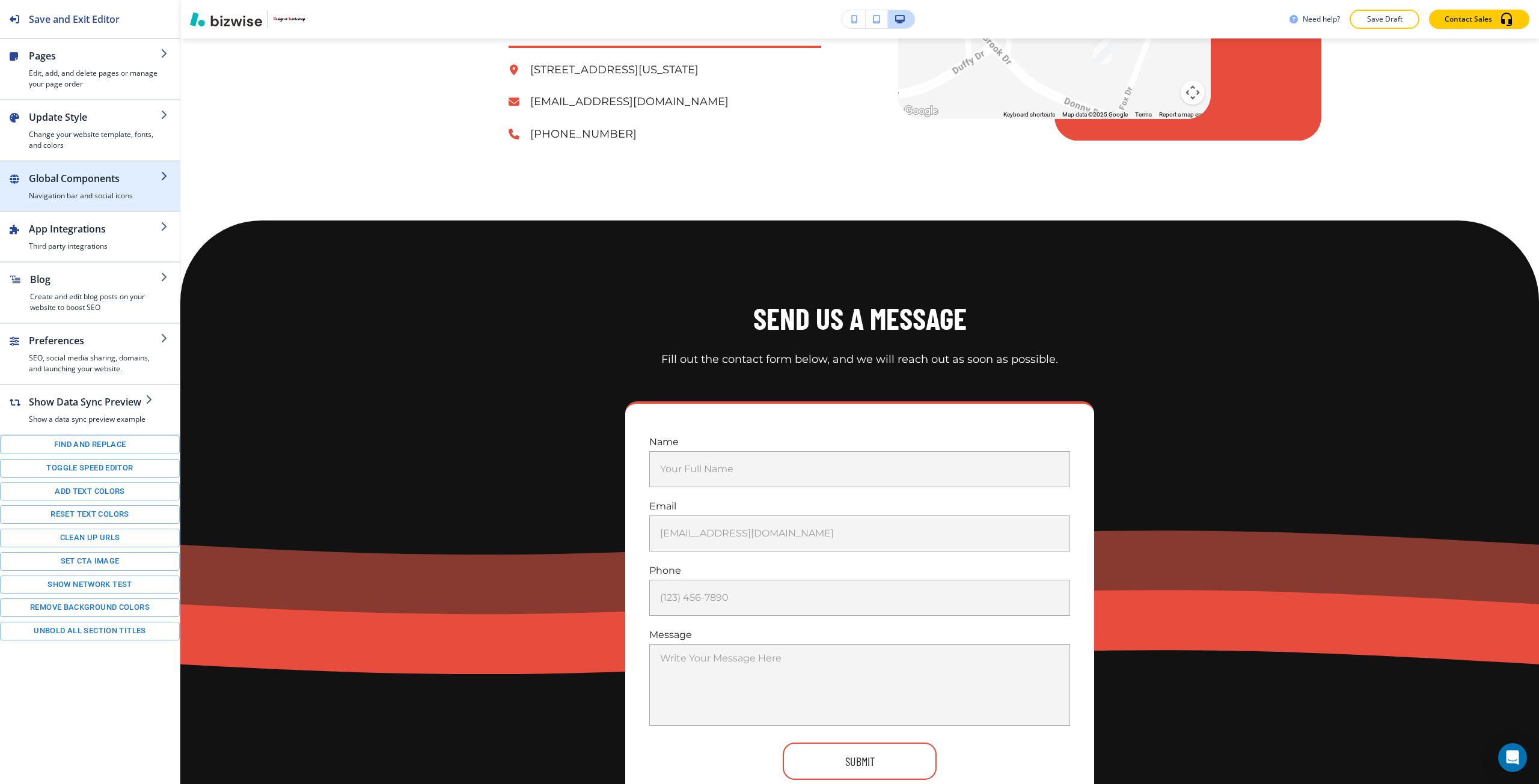
click at [100, 189] on div "button" at bounding box center [95, 188] width 132 height 5
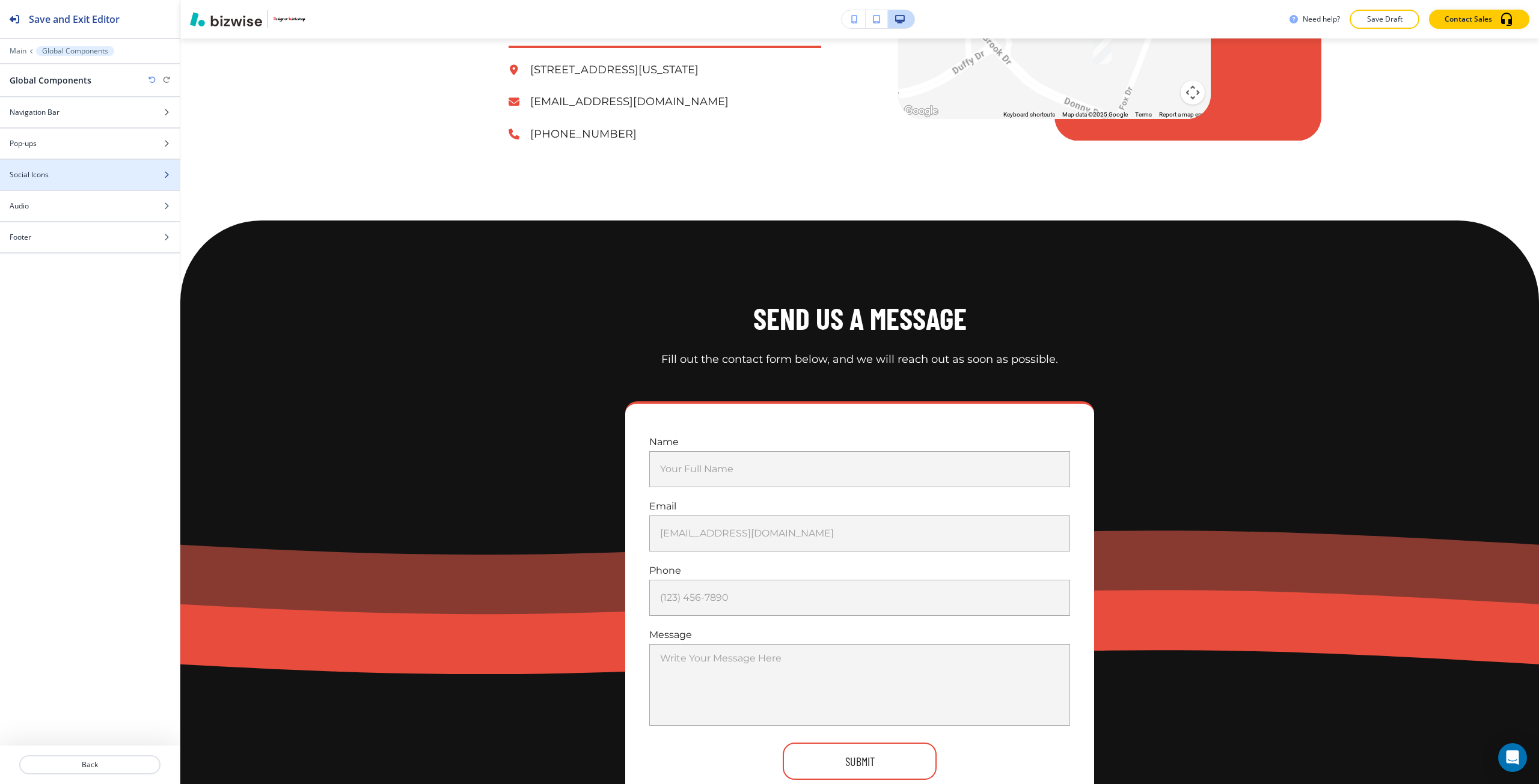
click at [86, 179] on div "Social Icons" at bounding box center [76, 175] width 154 height 11
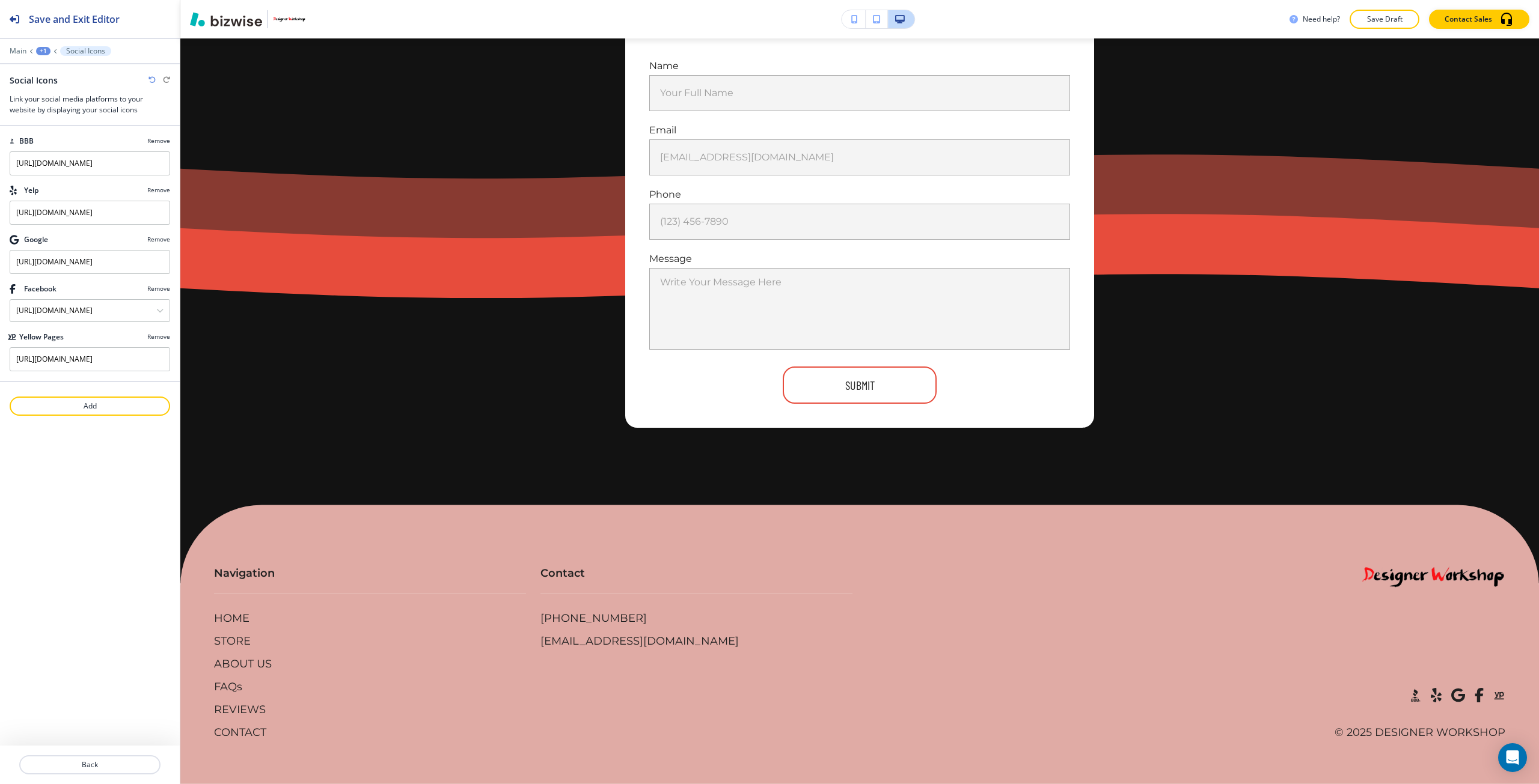
scroll to position [8271, 0]
click at [61, 417] on div "Save and Exit Editor Main +1 Social Icons Social Icons Link your social media p…" at bounding box center [90, 392] width 180 height 784
click at [77, 405] on p "Add" at bounding box center [89, 406] width 158 height 11
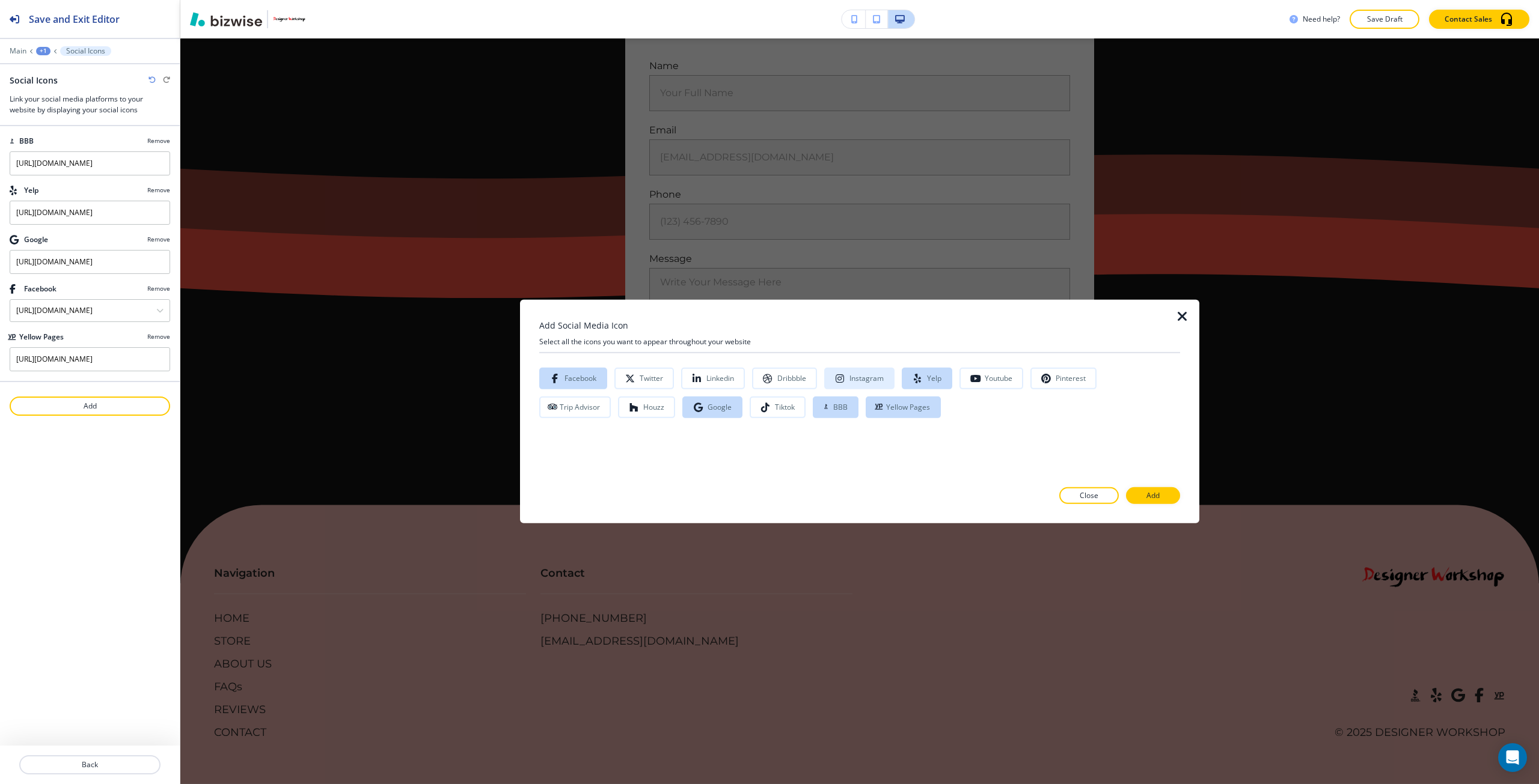
click at [875, 380] on div "Instagram" at bounding box center [866, 378] width 34 height 8
click at [1174, 497] on button "Add" at bounding box center [1152, 496] width 54 height 17
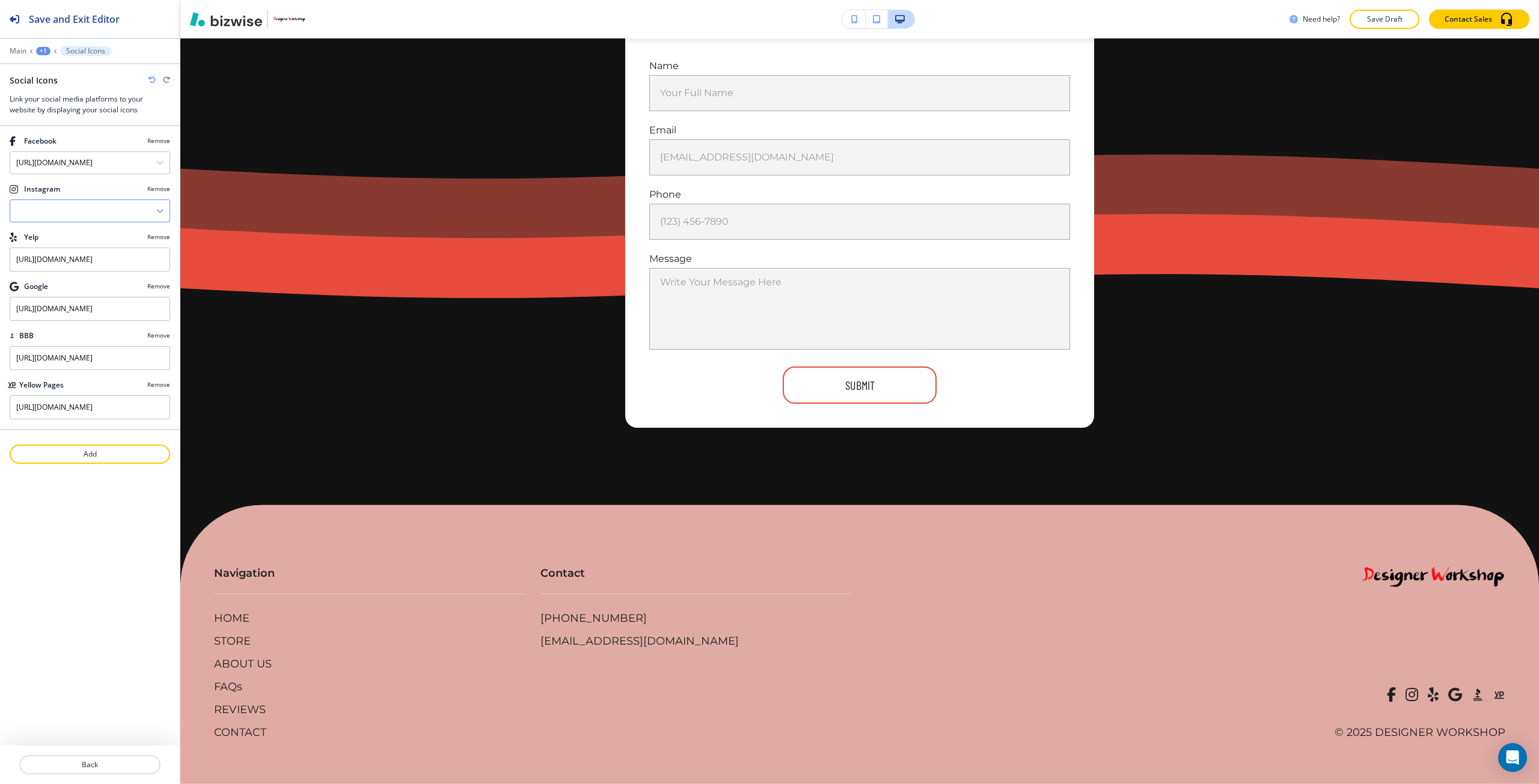
click at [100, 205] on input "Manual Input" at bounding box center [83, 210] width 146 height 20
paste input "https://www.instagram.com/peterb.hairguru/"
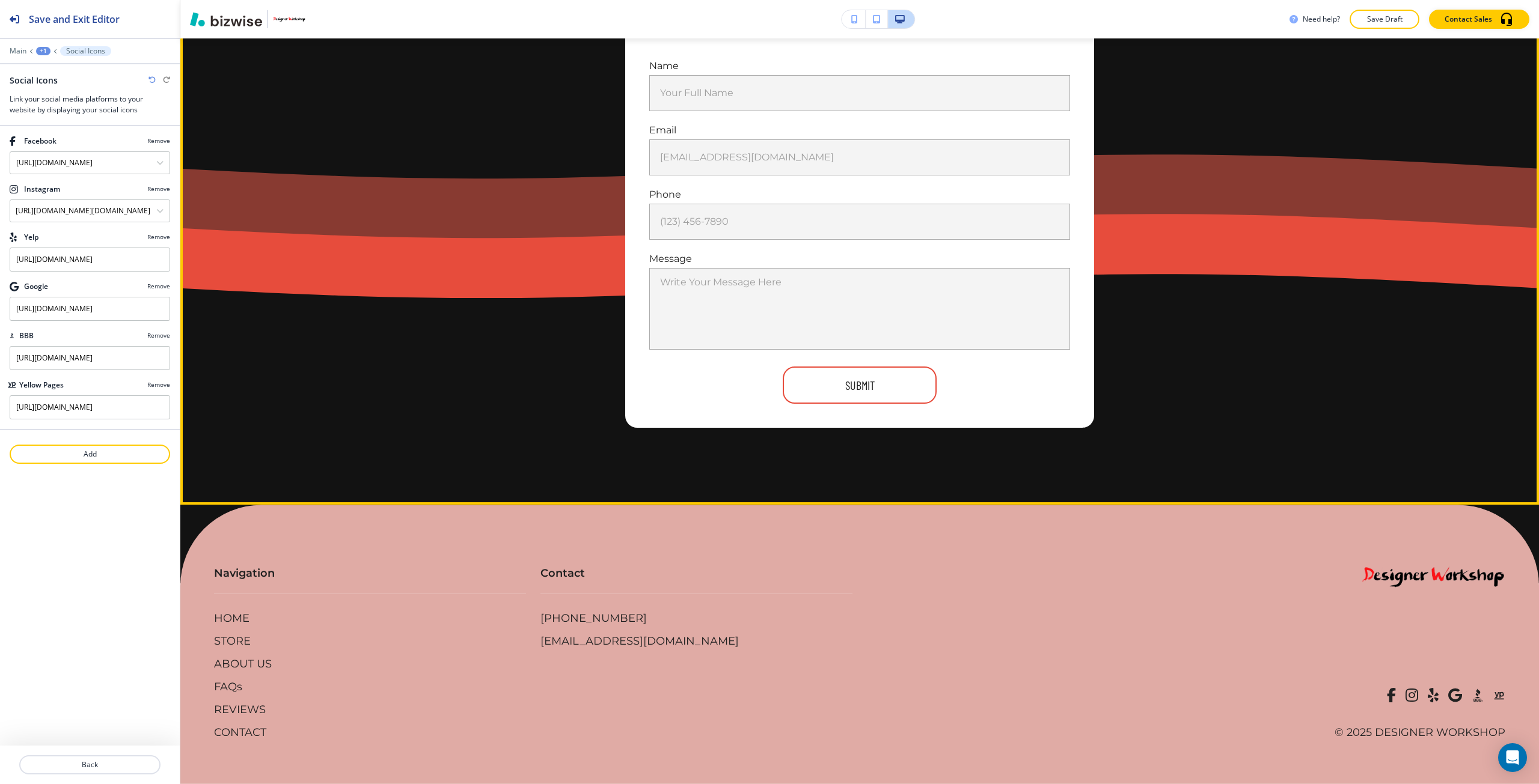
type input "https://www.instagram.com/peterb.hairguru/"
click at [248, 238] on div "Send Us a Message Fill out the contact form below, and we will reach out as soo…" at bounding box center [859, 175] width 1359 height 661
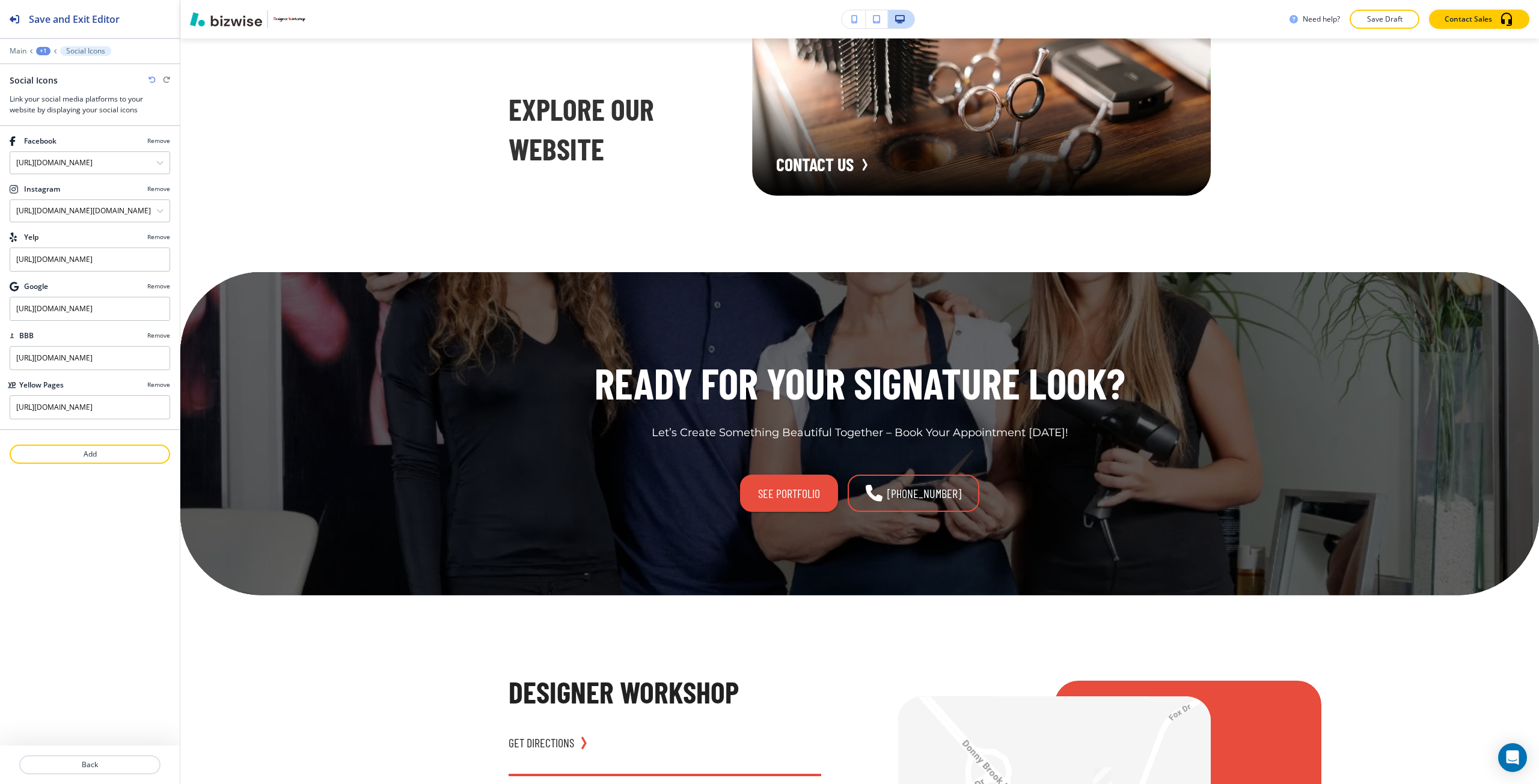
scroll to position [7130, 0]
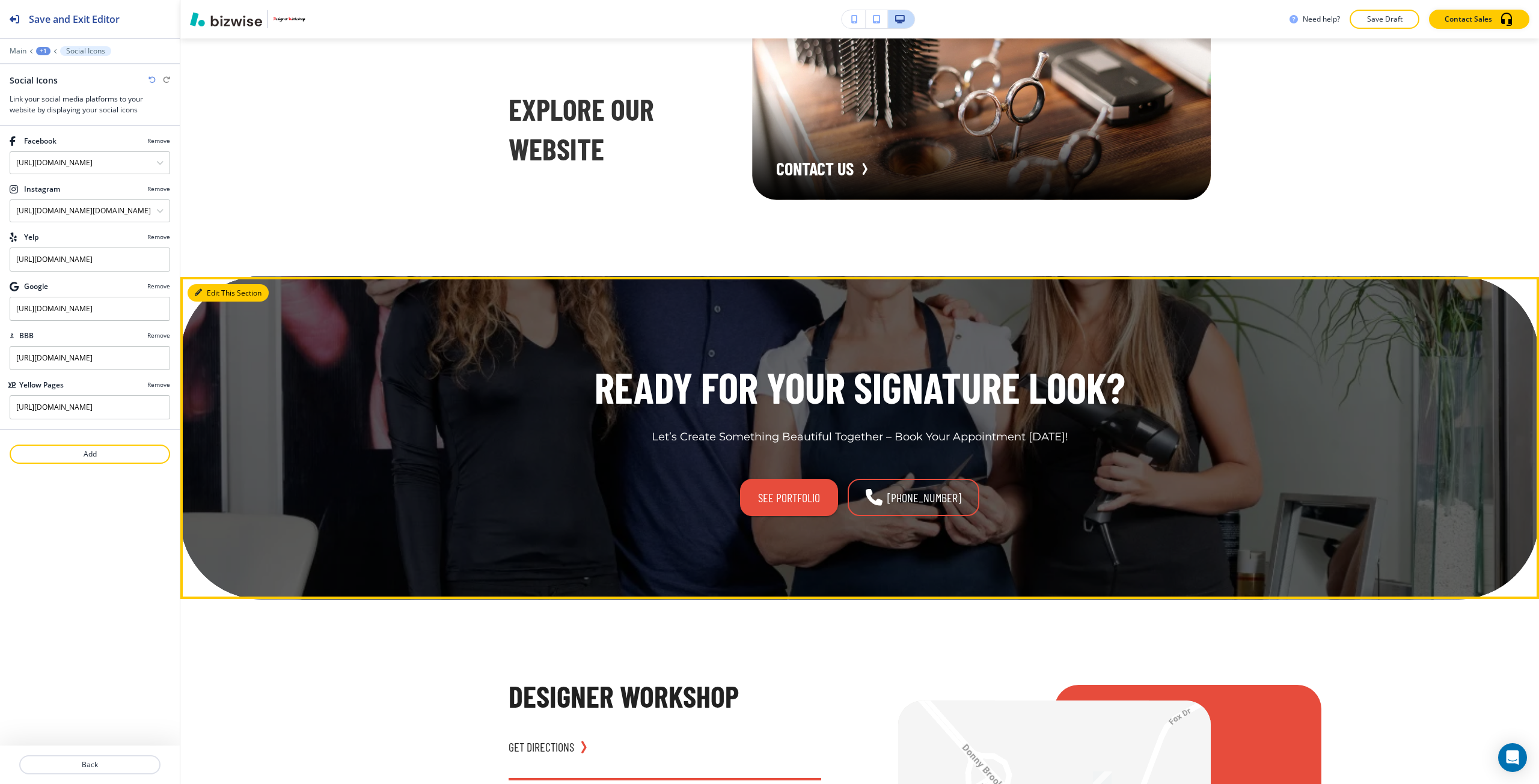
click at [215, 302] on button "Edit This Section" at bounding box center [228, 293] width 81 height 18
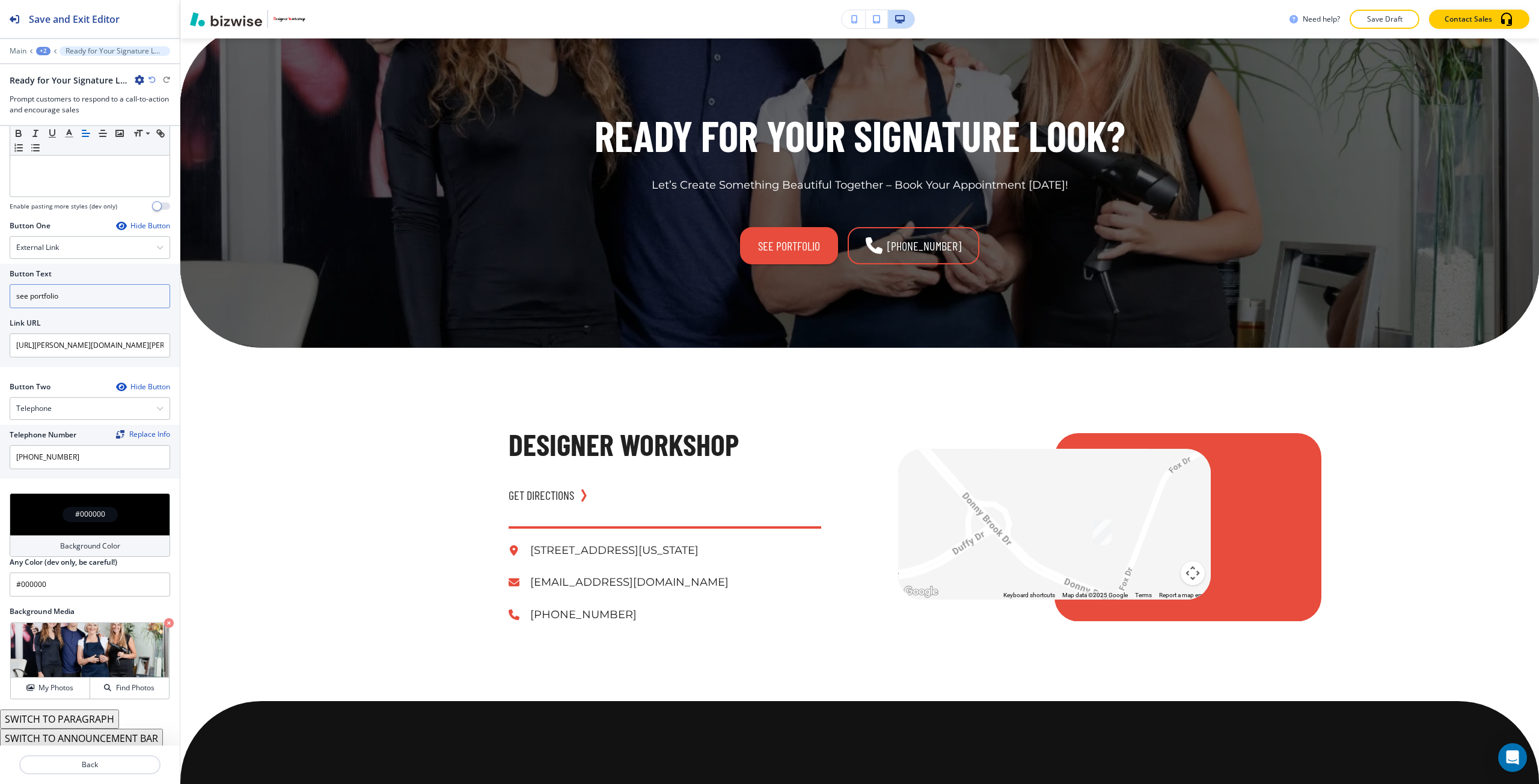
scroll to position [337, 0]
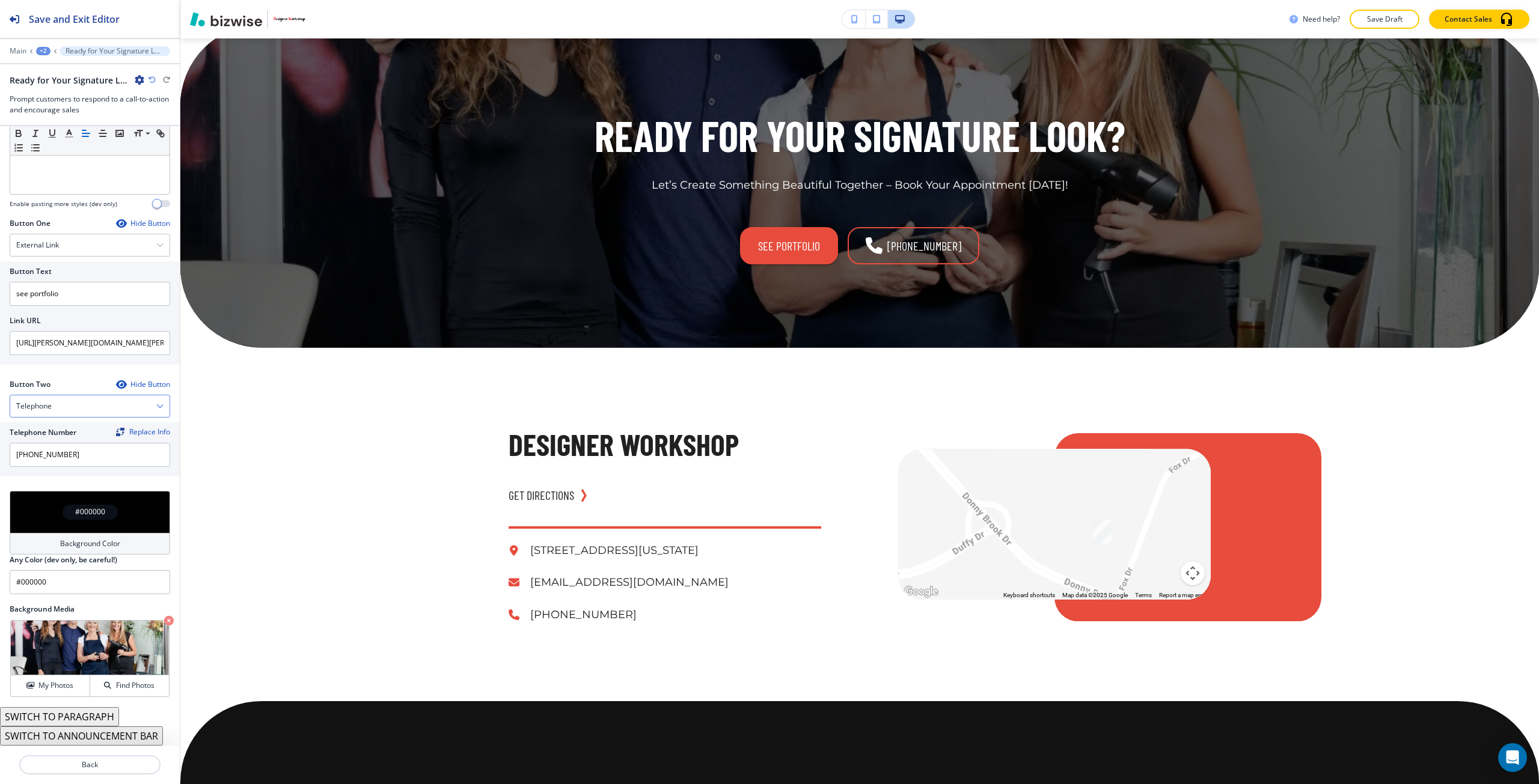
click at [93, 403] on div "Telephone" at bounding box center [90, 406] width 159 height 22
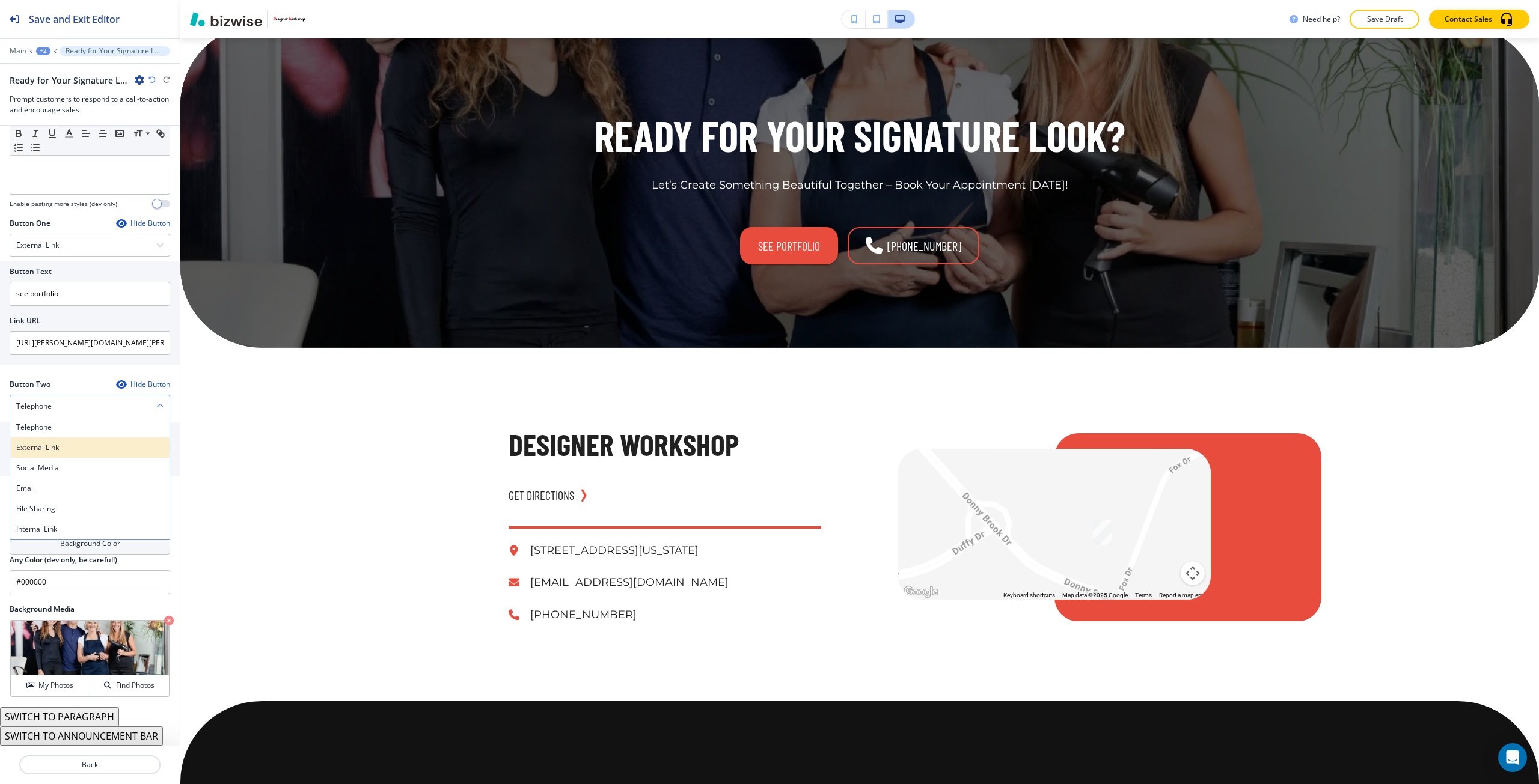
click at [71, 442] on h4 "External Link" at bounding box center [90, 447] width 147 height 11
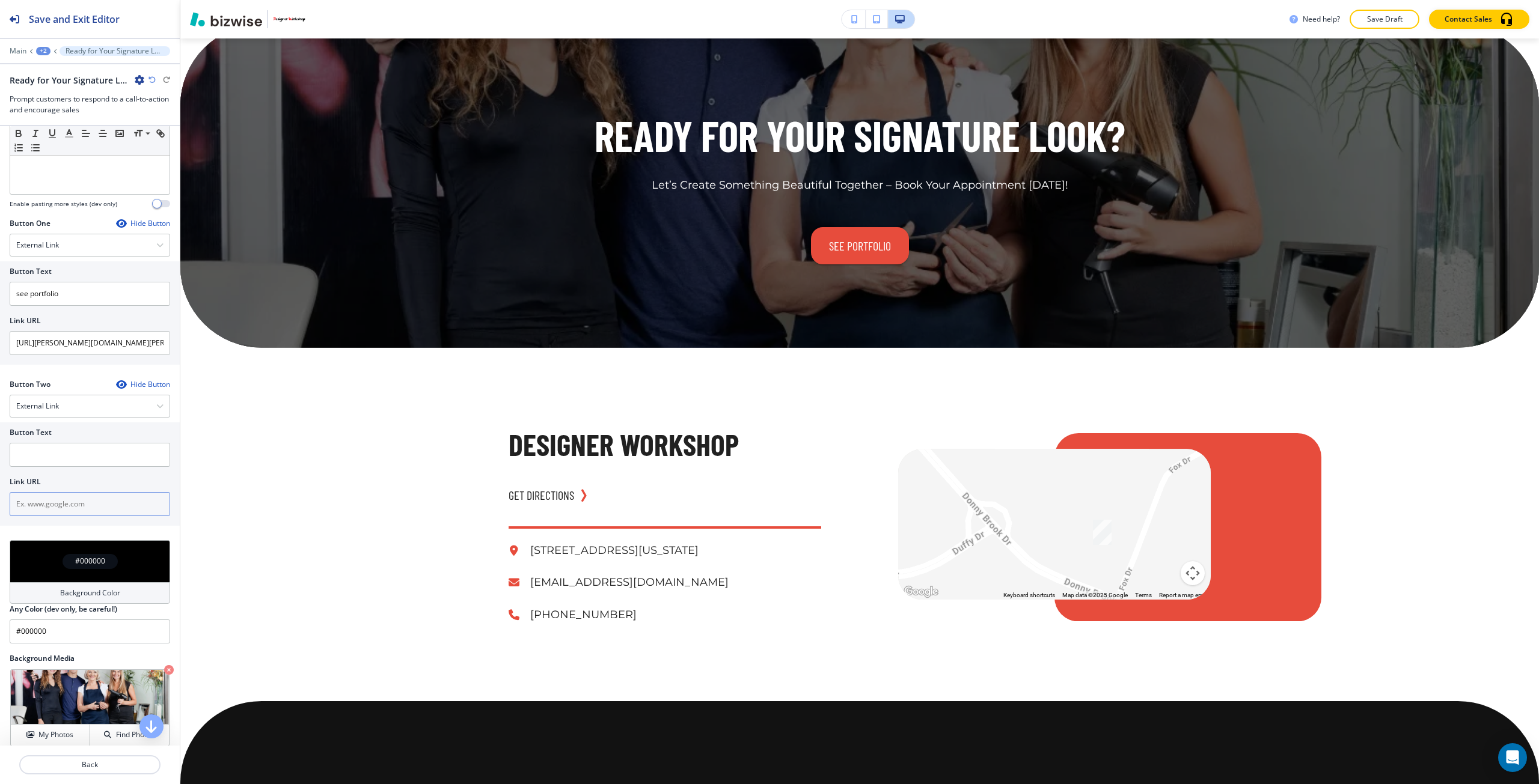
click at [74, 499] on input "text" at bounding box center [90, 504] width 161 height 24
paste input "https://www.instagram.com/peterb.hairguru/"
type input "https://www.instagram.com/peterb.hairguru/"
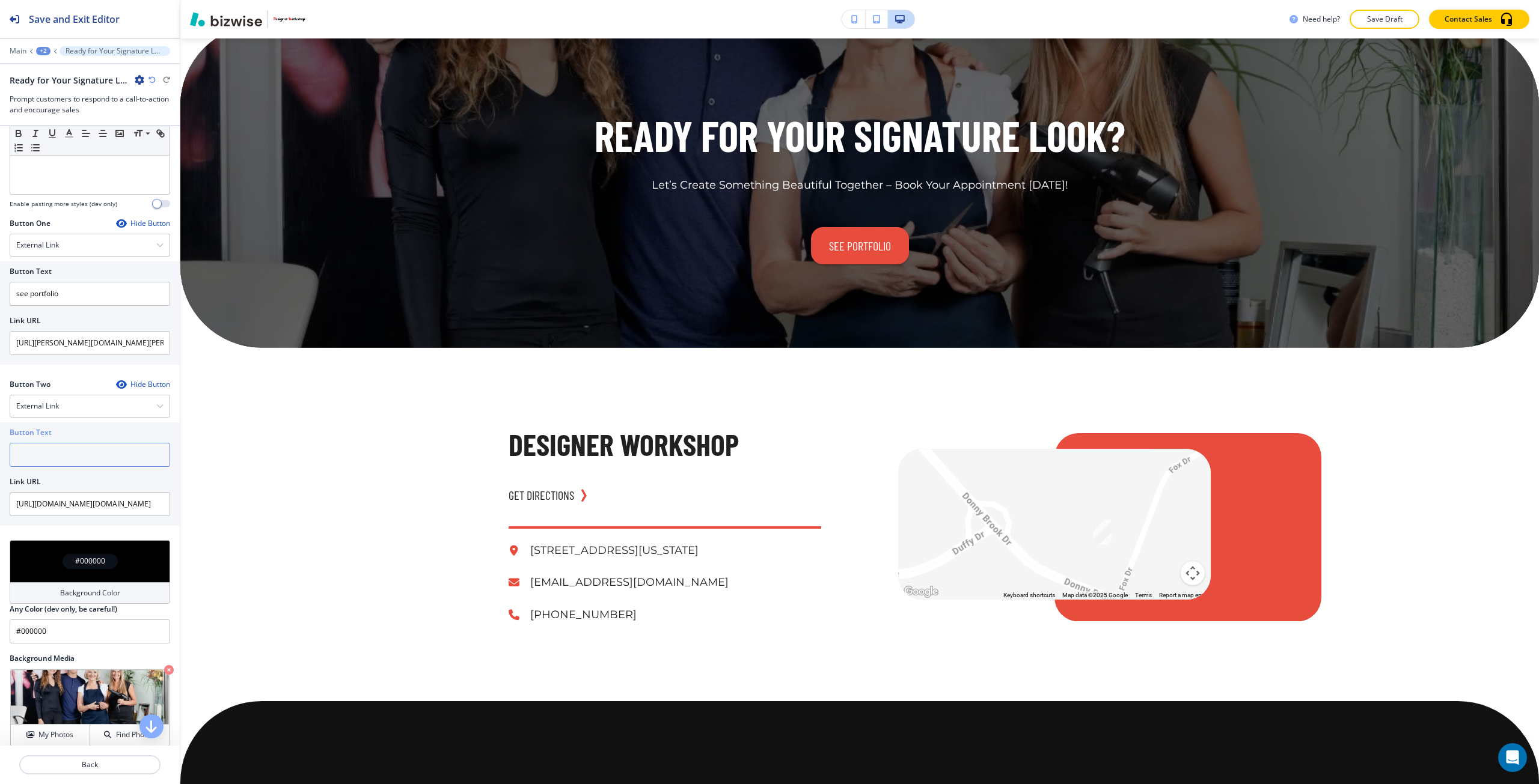
click at [81, 456] on input "text" at bounding box center [90, 455] width 161 height 24
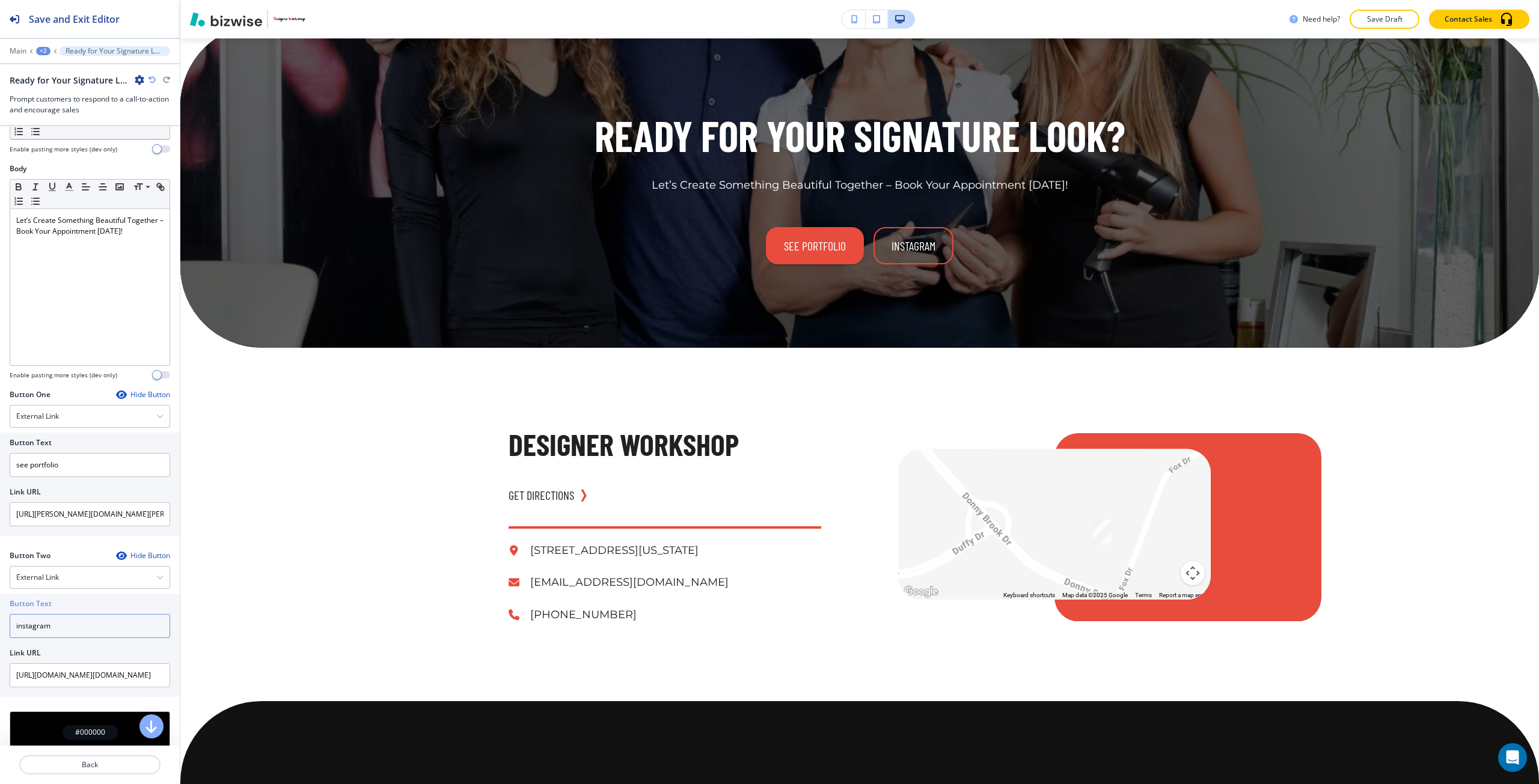
scroll to position [157, 0]
type input "instagram"
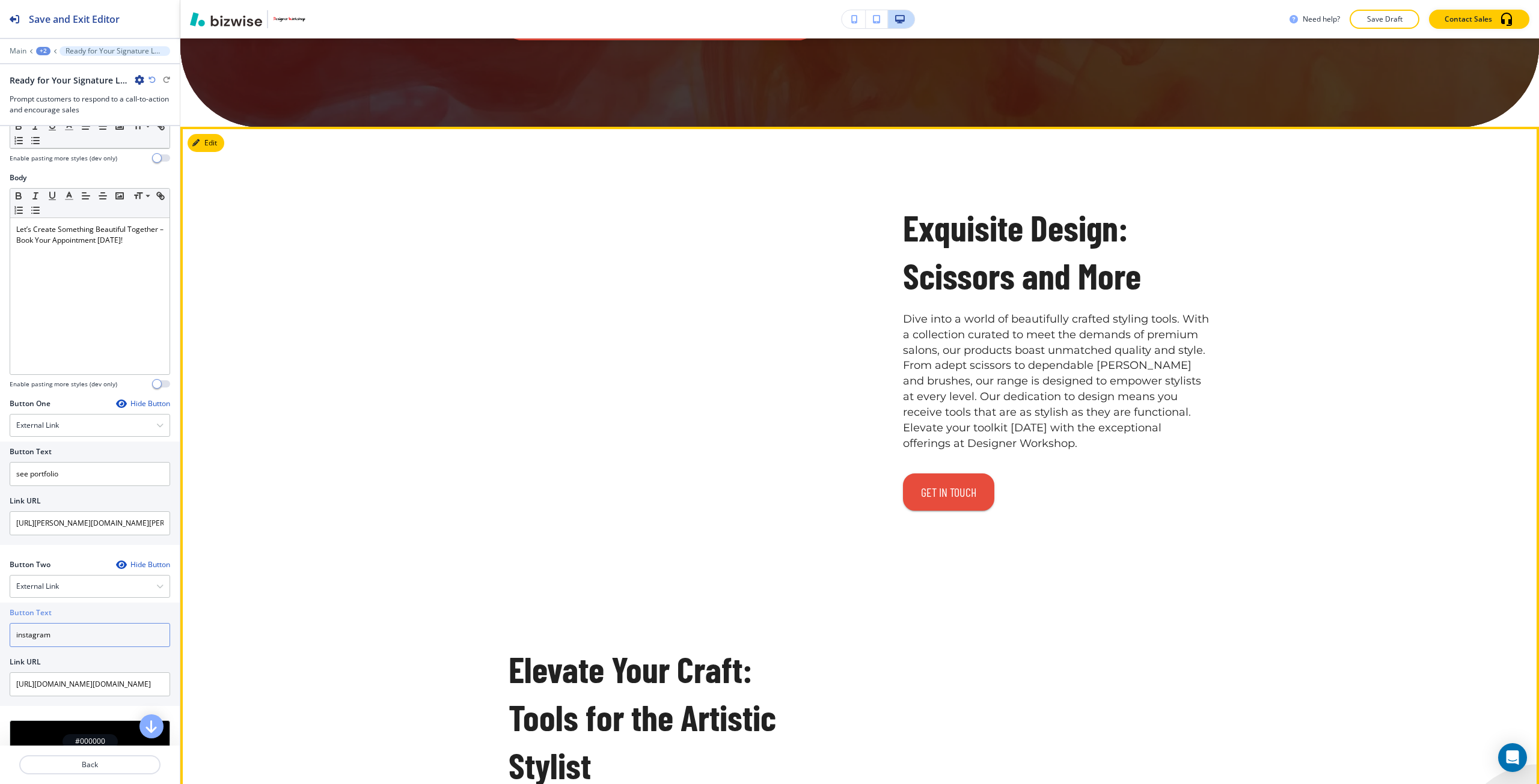
scroll to position [4496, 0]
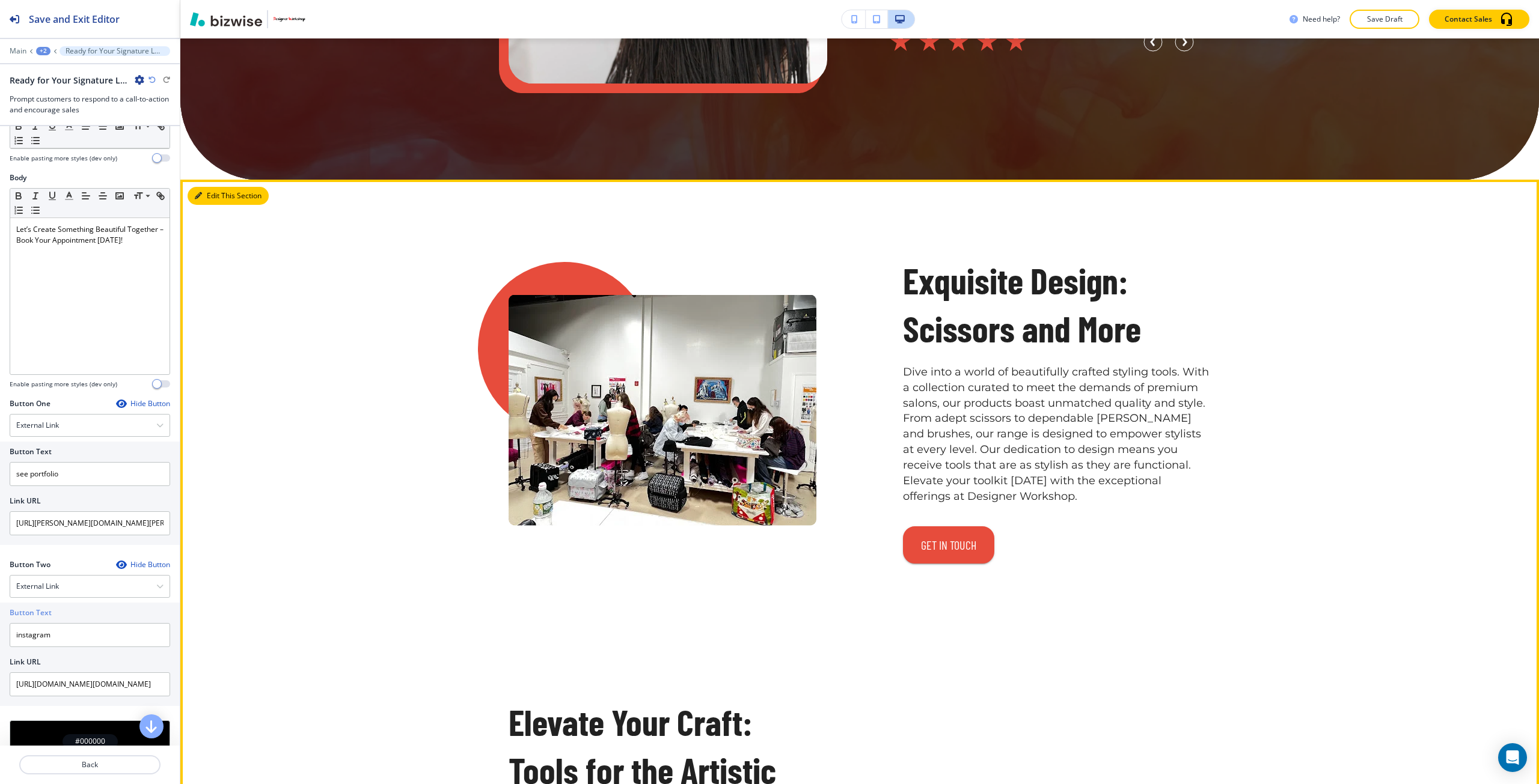
click at [215, 205] on button "Edit This Section" at bounding box center [228, 196] width 81 height 18
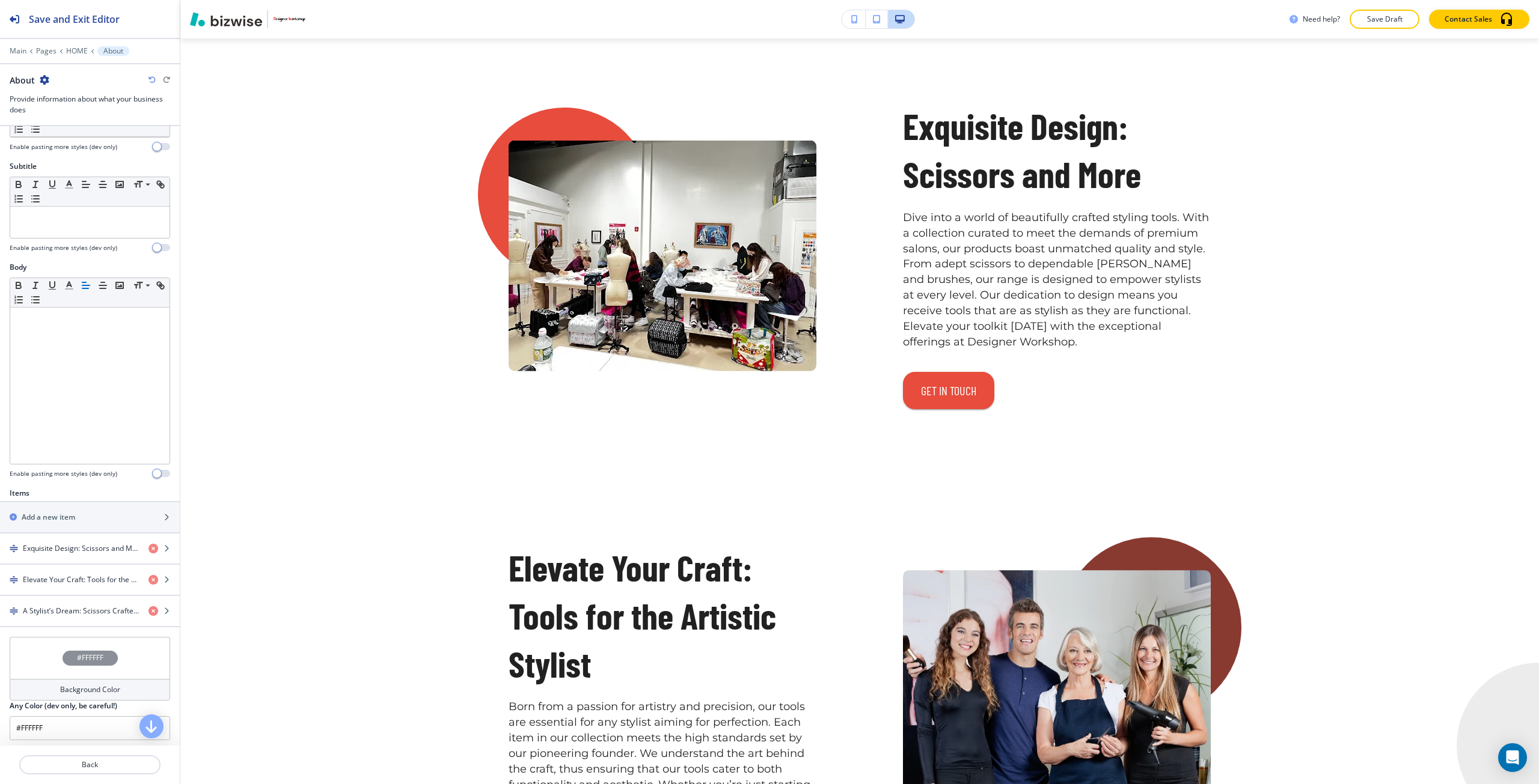
scroll to position [257, 0]
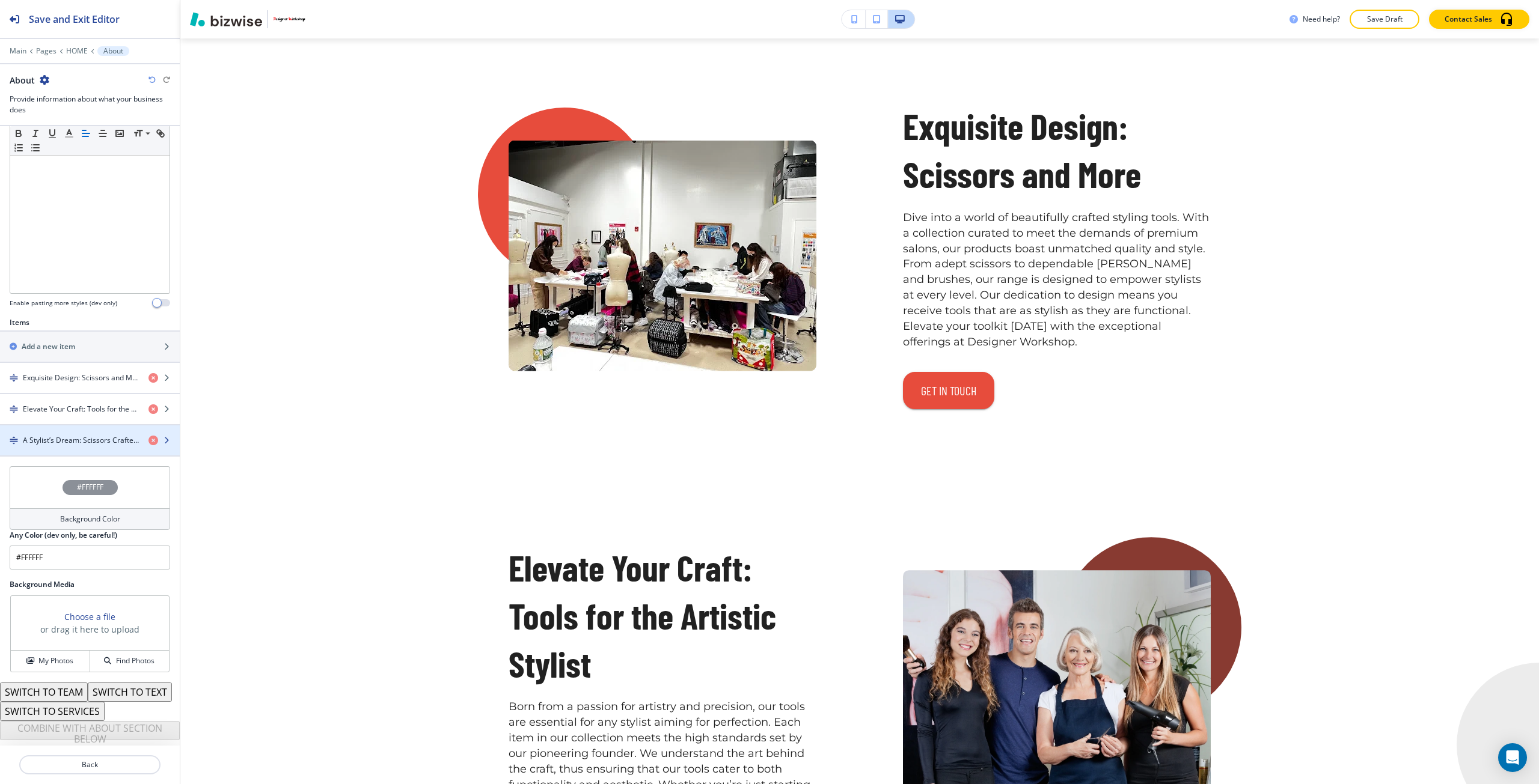
click at [66, 446] on div "button" at bounding box center [90, 451] width 180 height 10
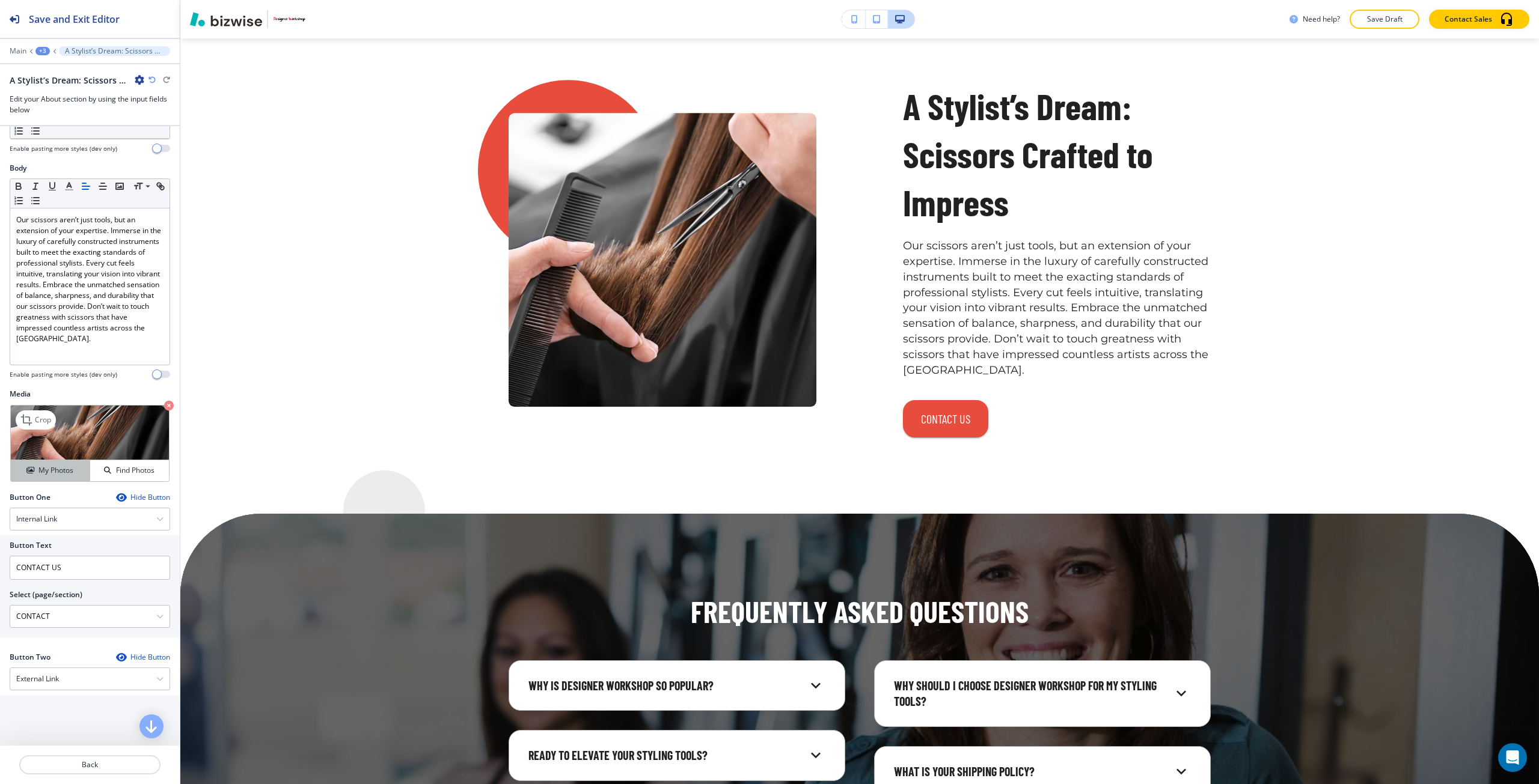
scroll to position [235, 0]
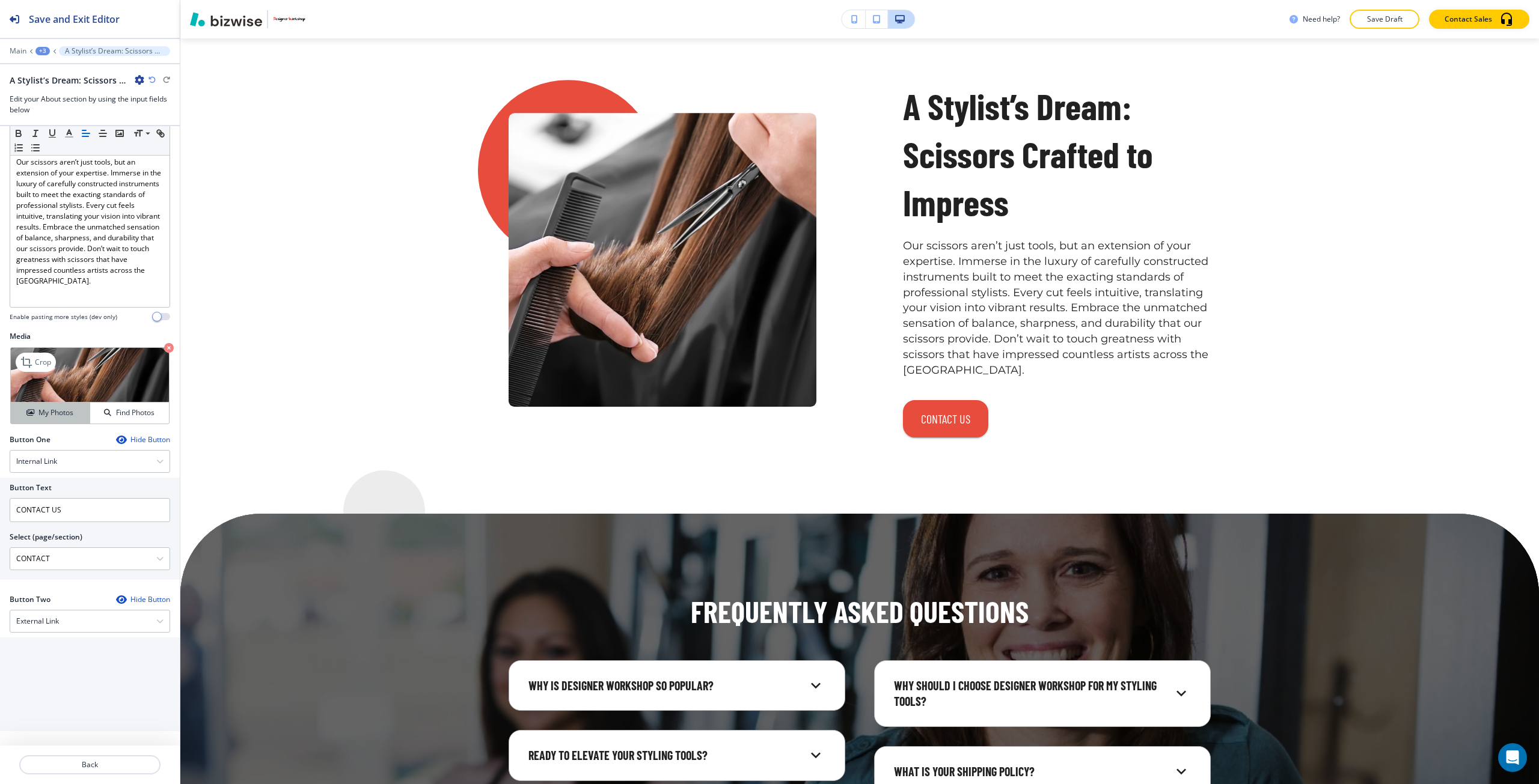
click at [57, 414] on h4 "My Photos" at bounding box center [56, 412] width 35 height 11
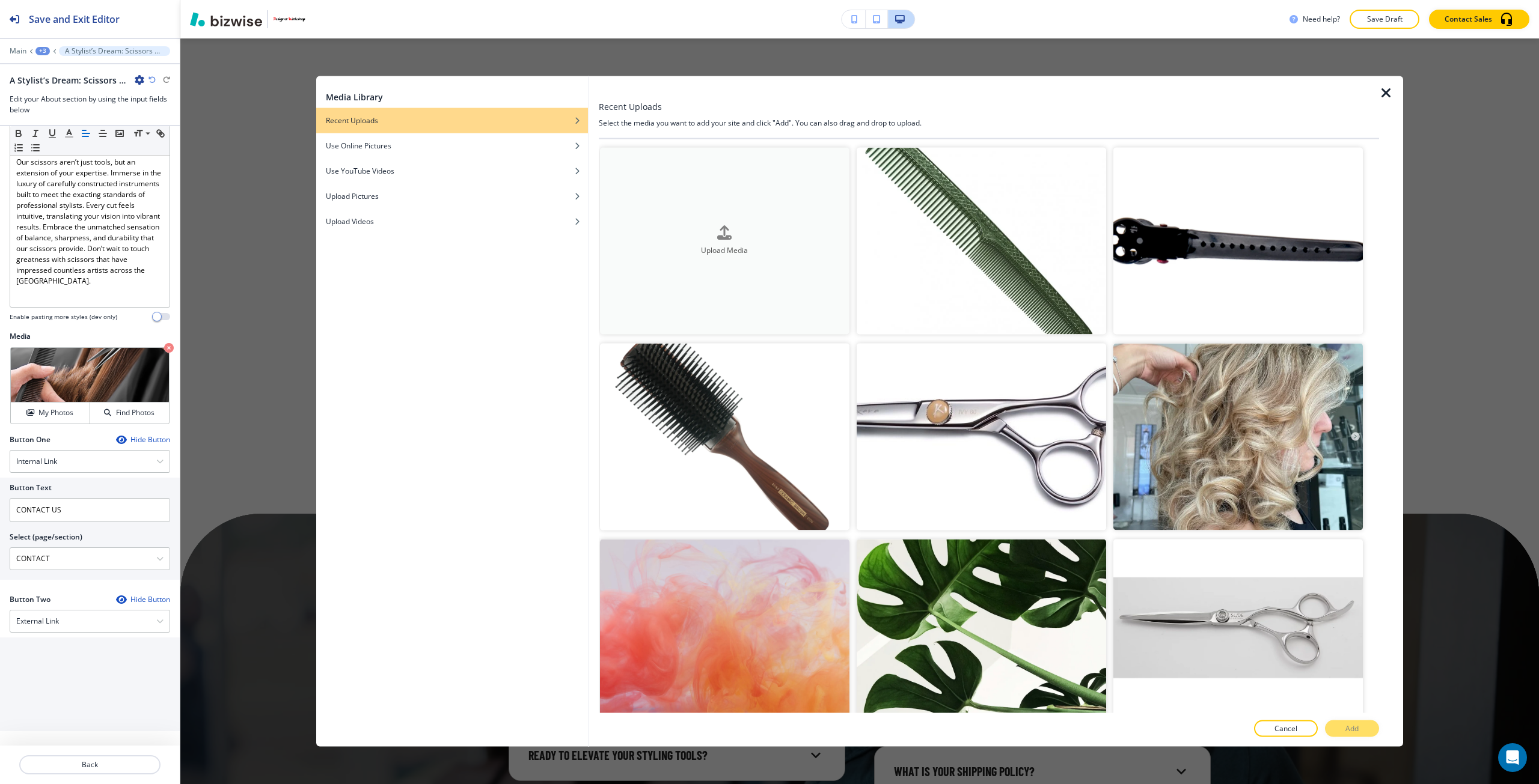
click at [649, 279] on button "Upload Media" at bounding box center [725, 241] width 250 height 187
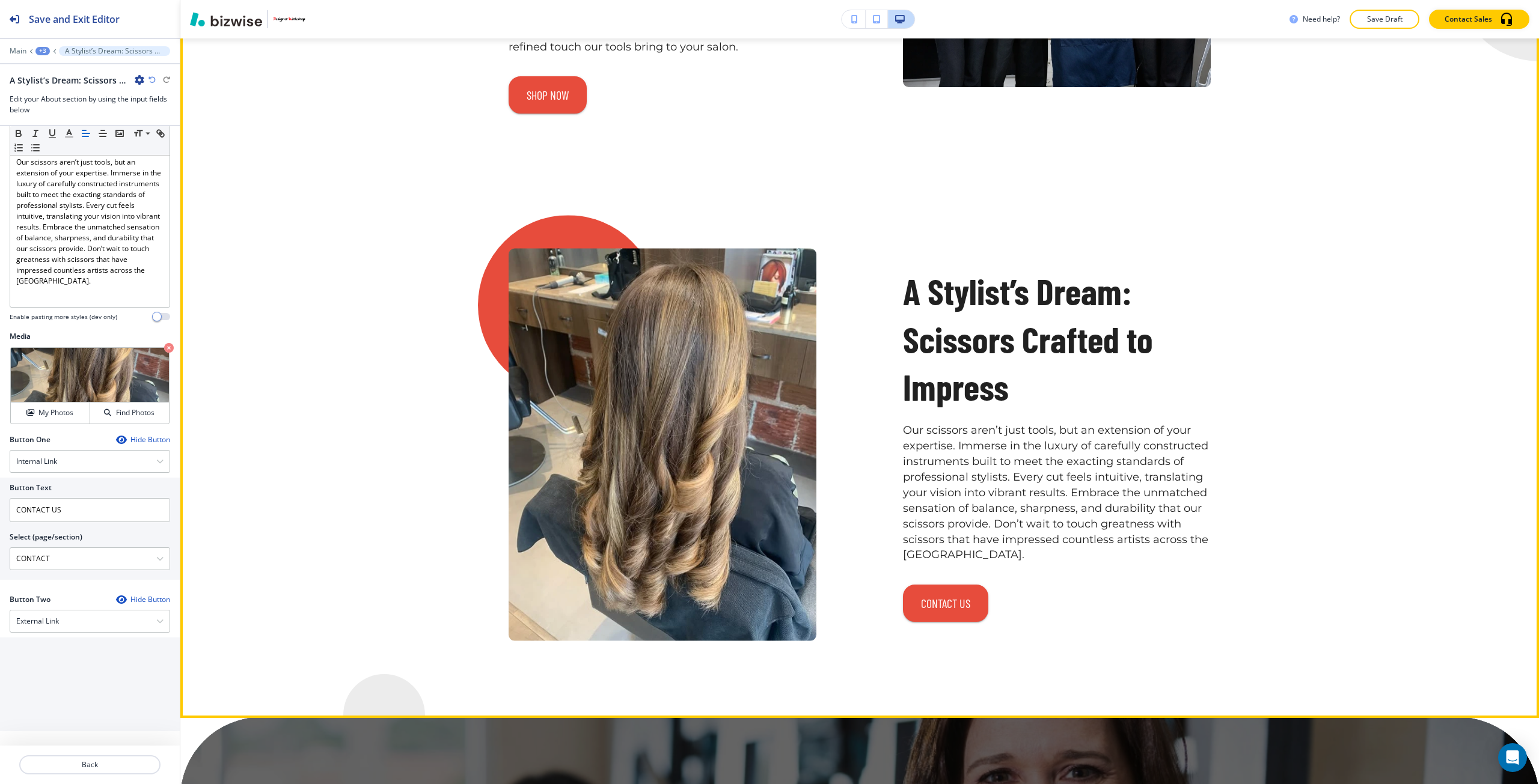
scroll to position [5421, 0]
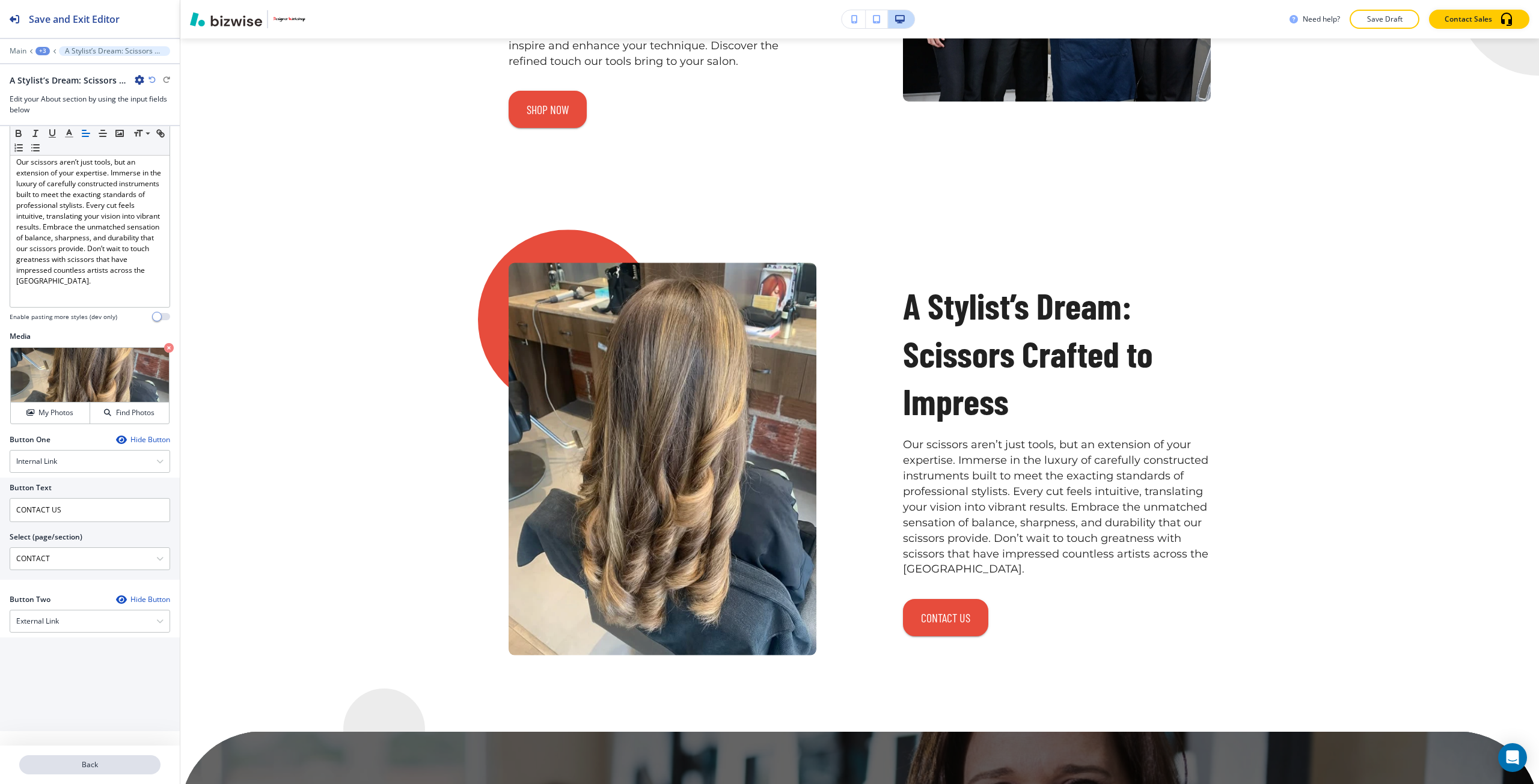
click at [112, 769] on p "Back" at bounding box center [90, 764] width 139 height 11
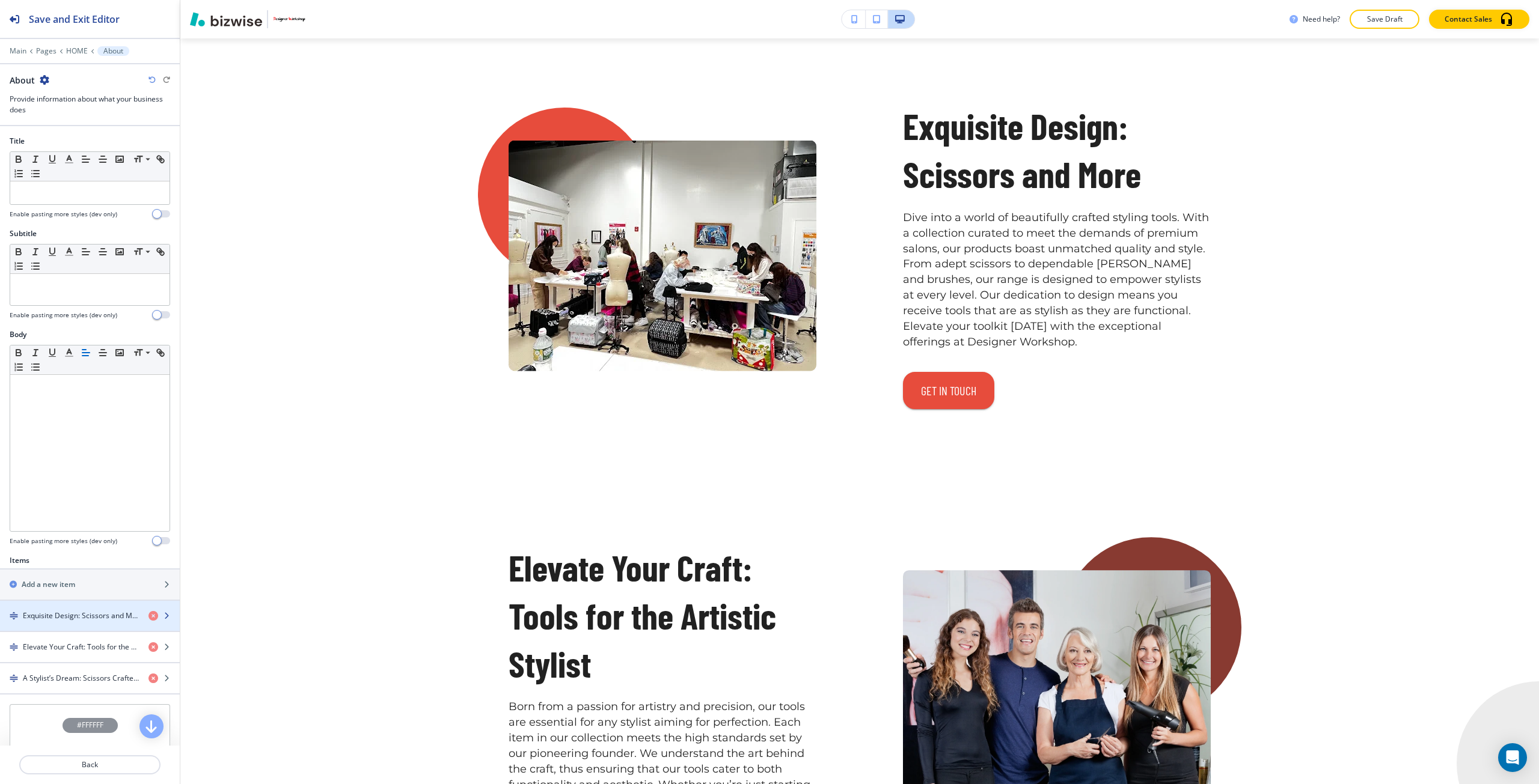
click at [50, 616] on h4 "Exquisite Design: Scissors and More" at bounding box center [81, 616] width 116 height 11
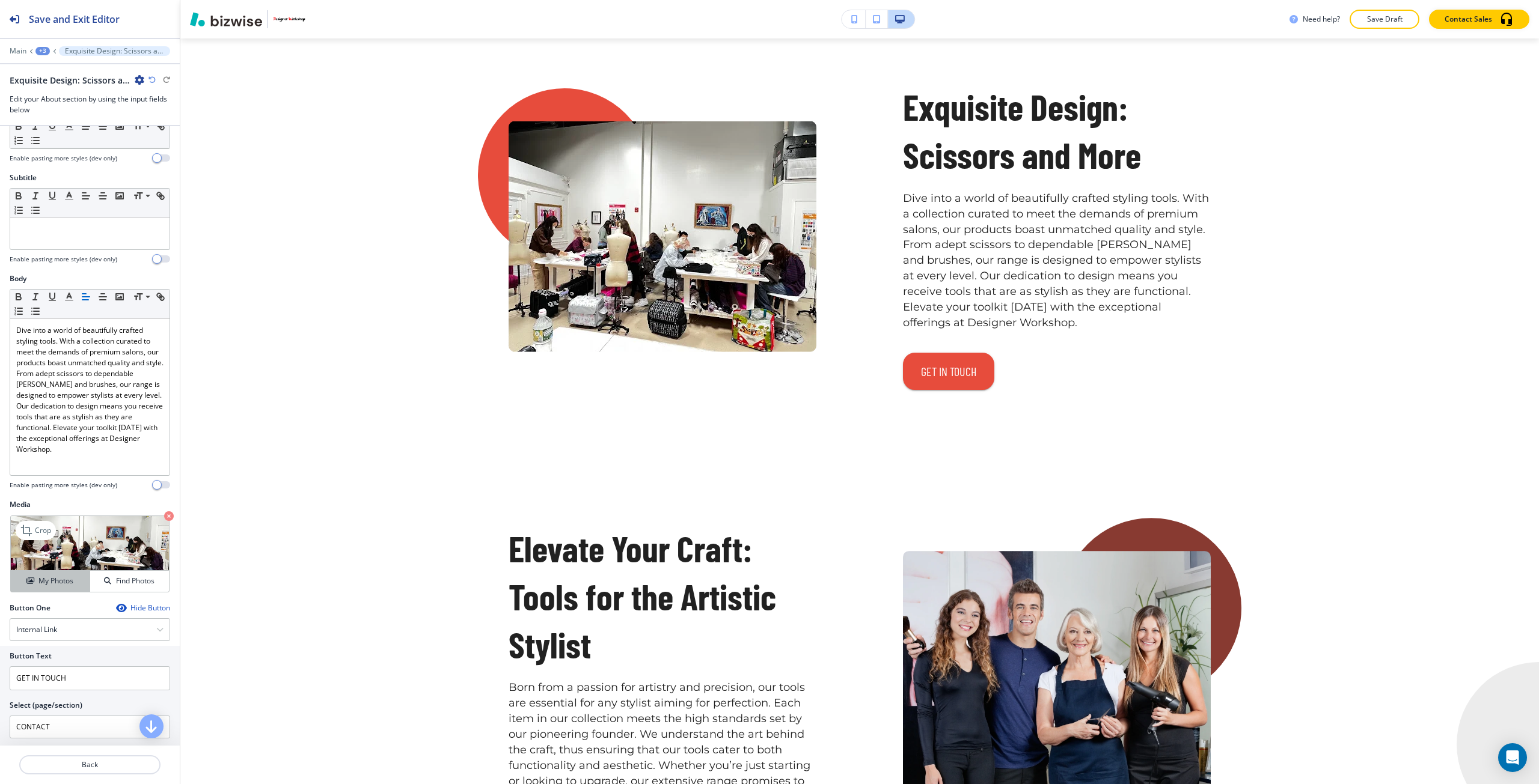
scroll to position [60, 0]
click at [66, 579] on h4 "My Photos" at bounding box center [56, 576] width 35 height 11
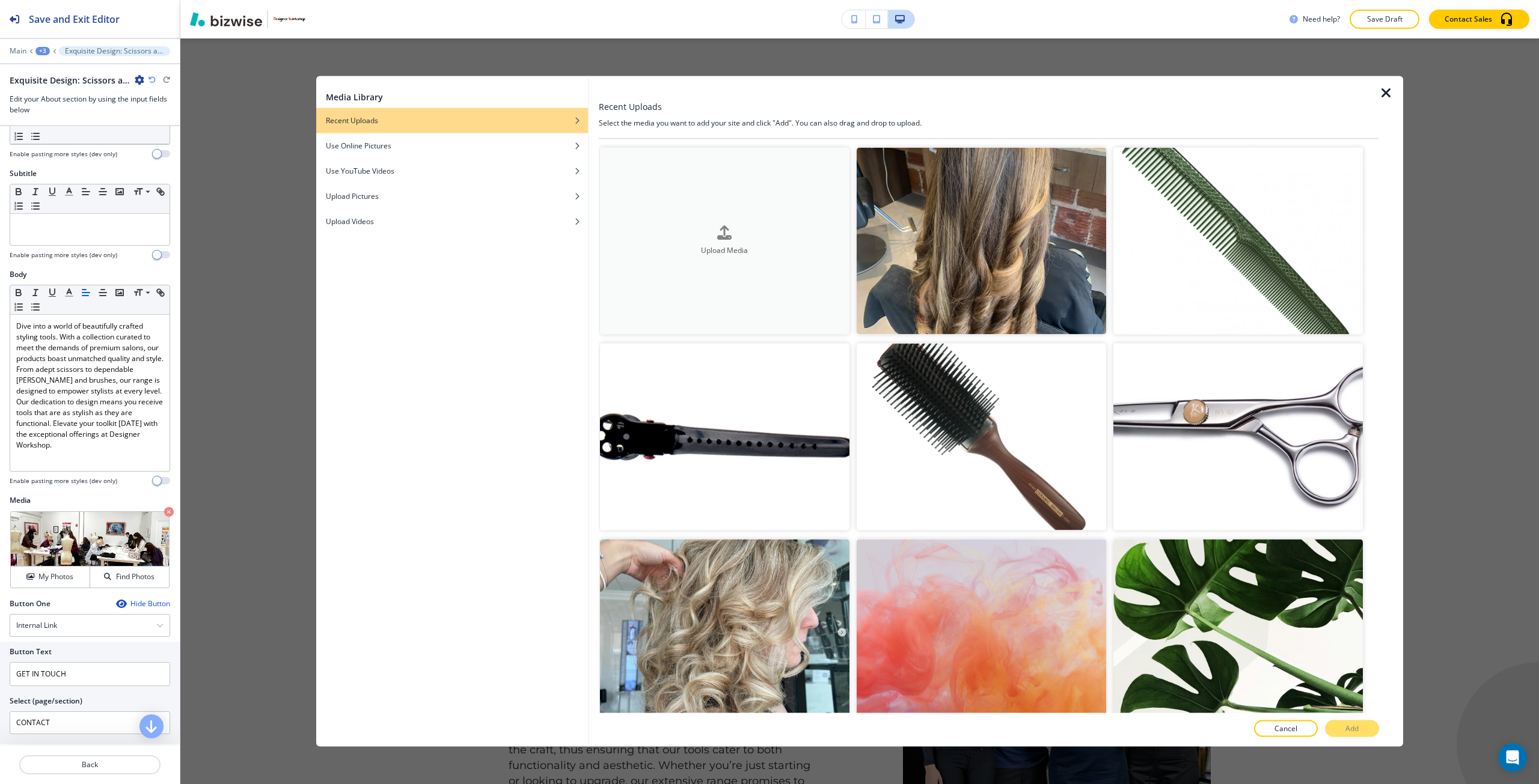
click at [658, 259] on button "Upload Media" at bounding box center [725, 241] width 250 height 187
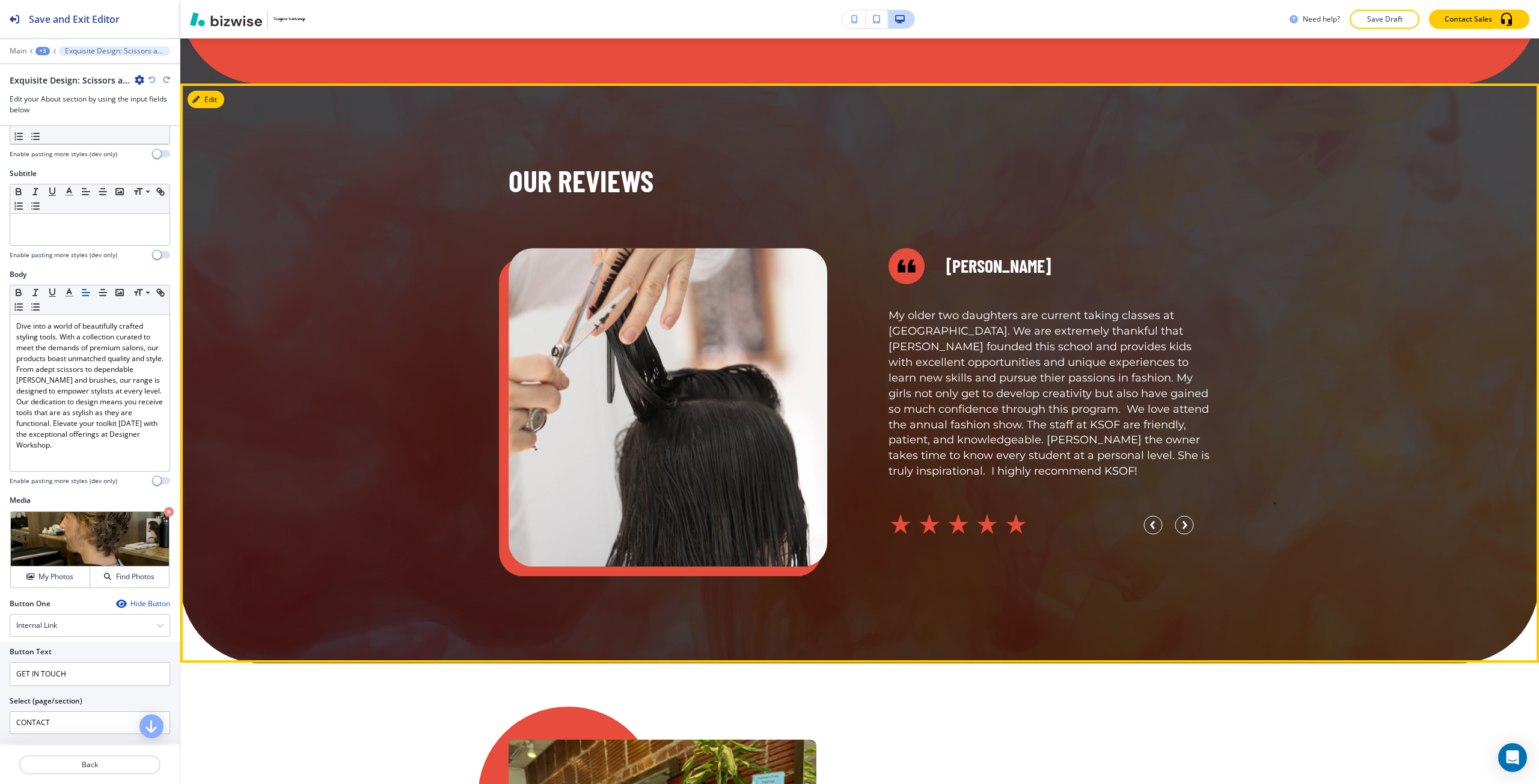
scroll to position [4009, 0]
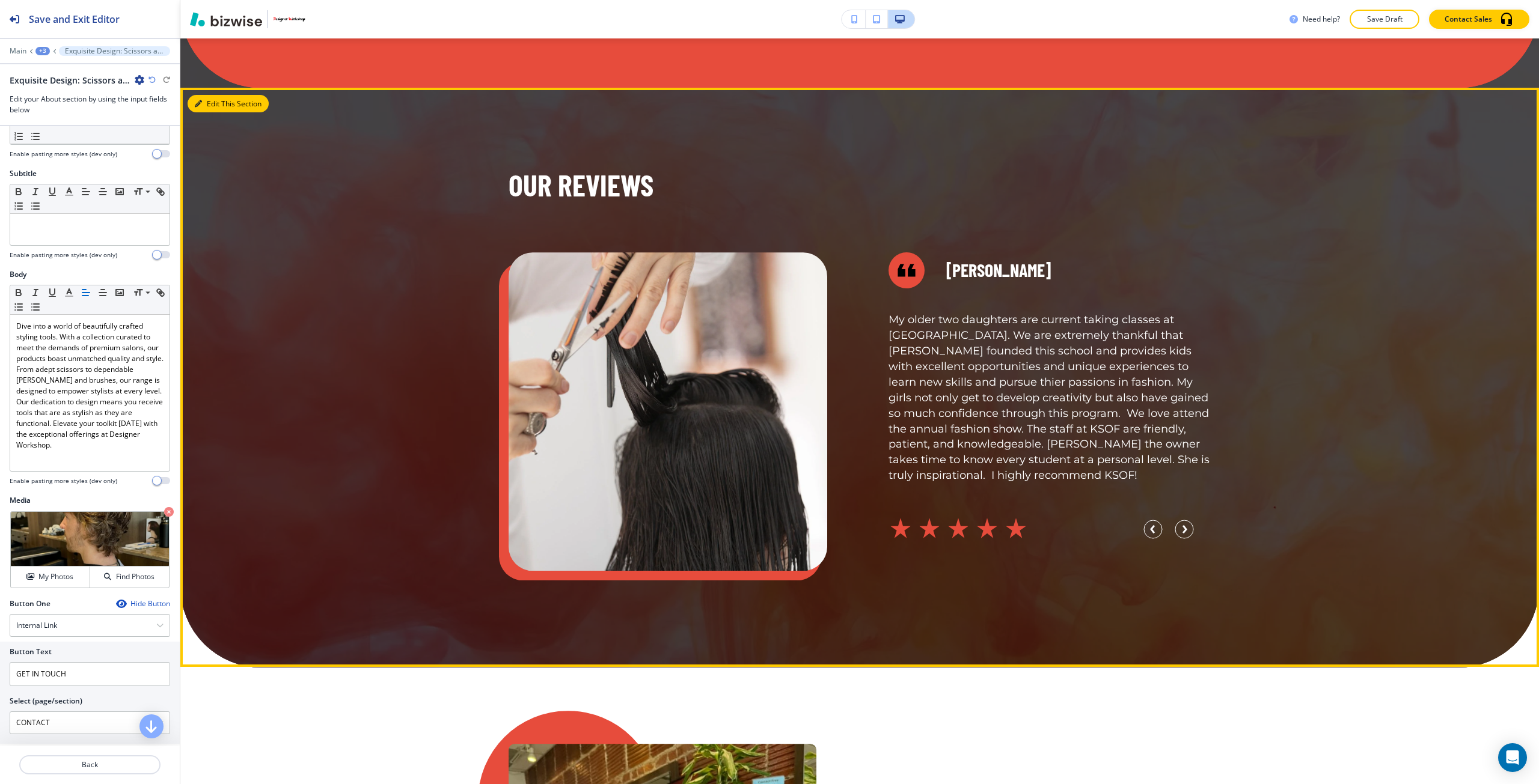
click at [222, 109] on button "Edit This Section" at bounding box center [228, 104] width 81 height 18
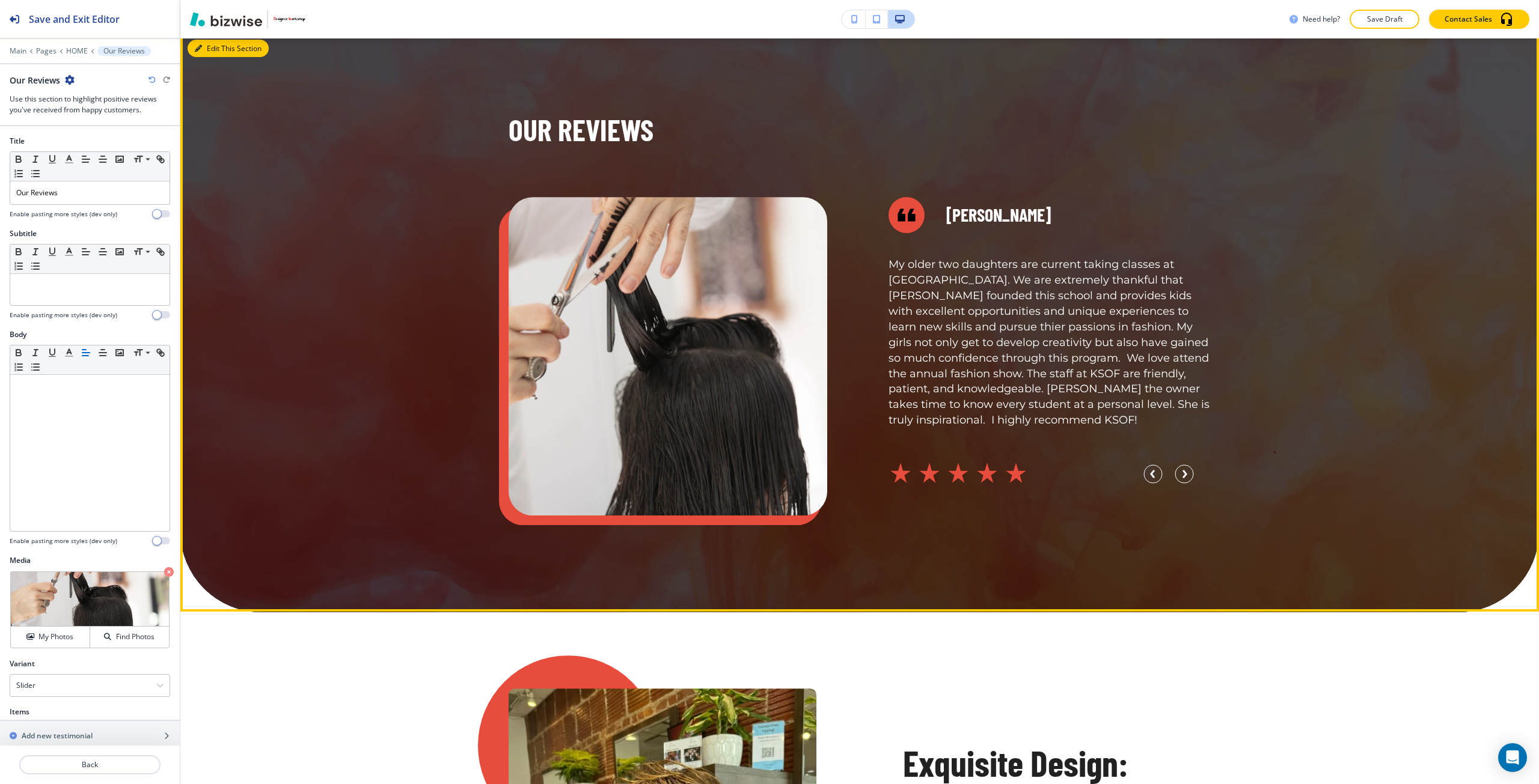
scroll to position [4072, 0]
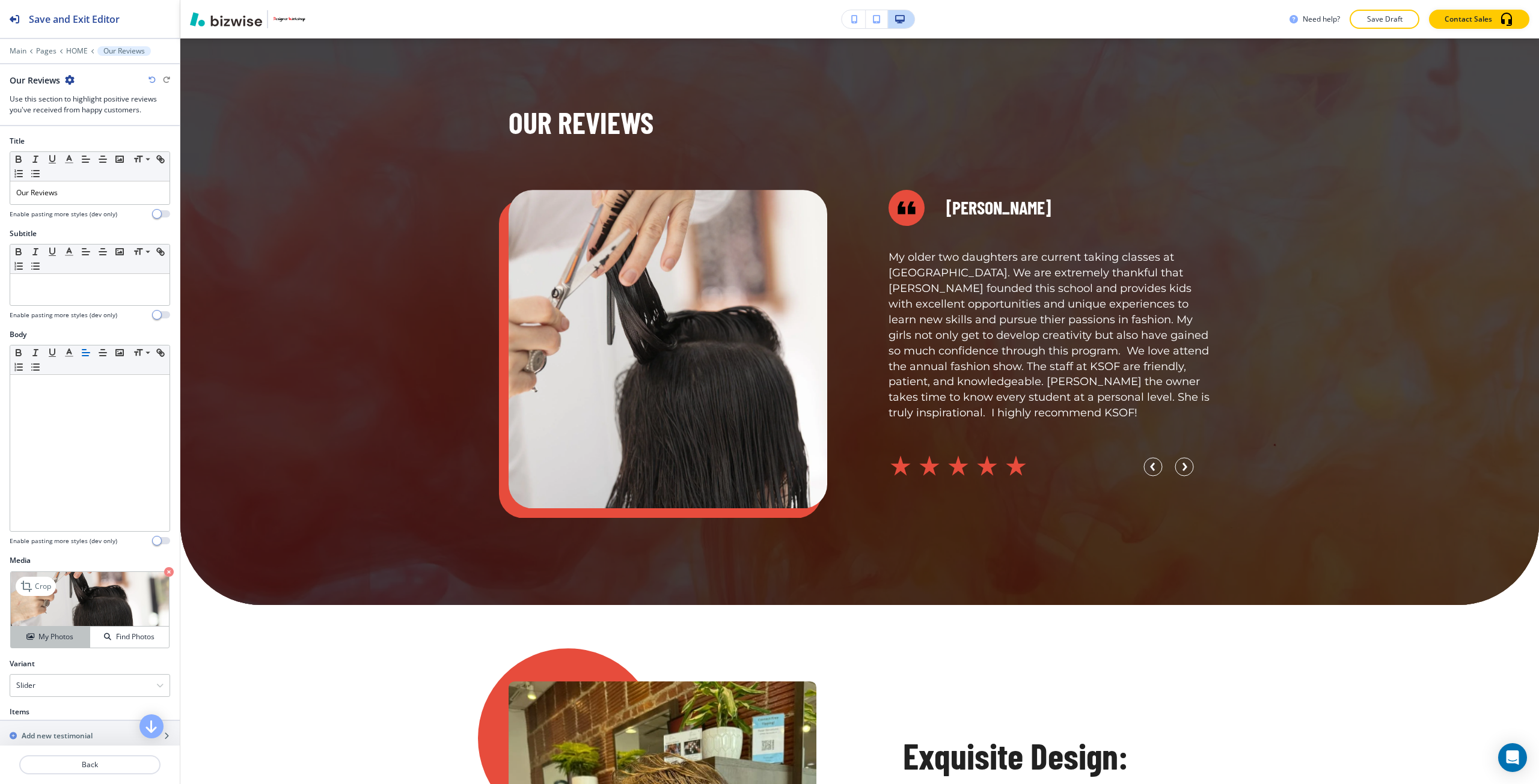
click at [72, 636] on div "My Photos" at bounding box center [50, 637] width 79 height 11
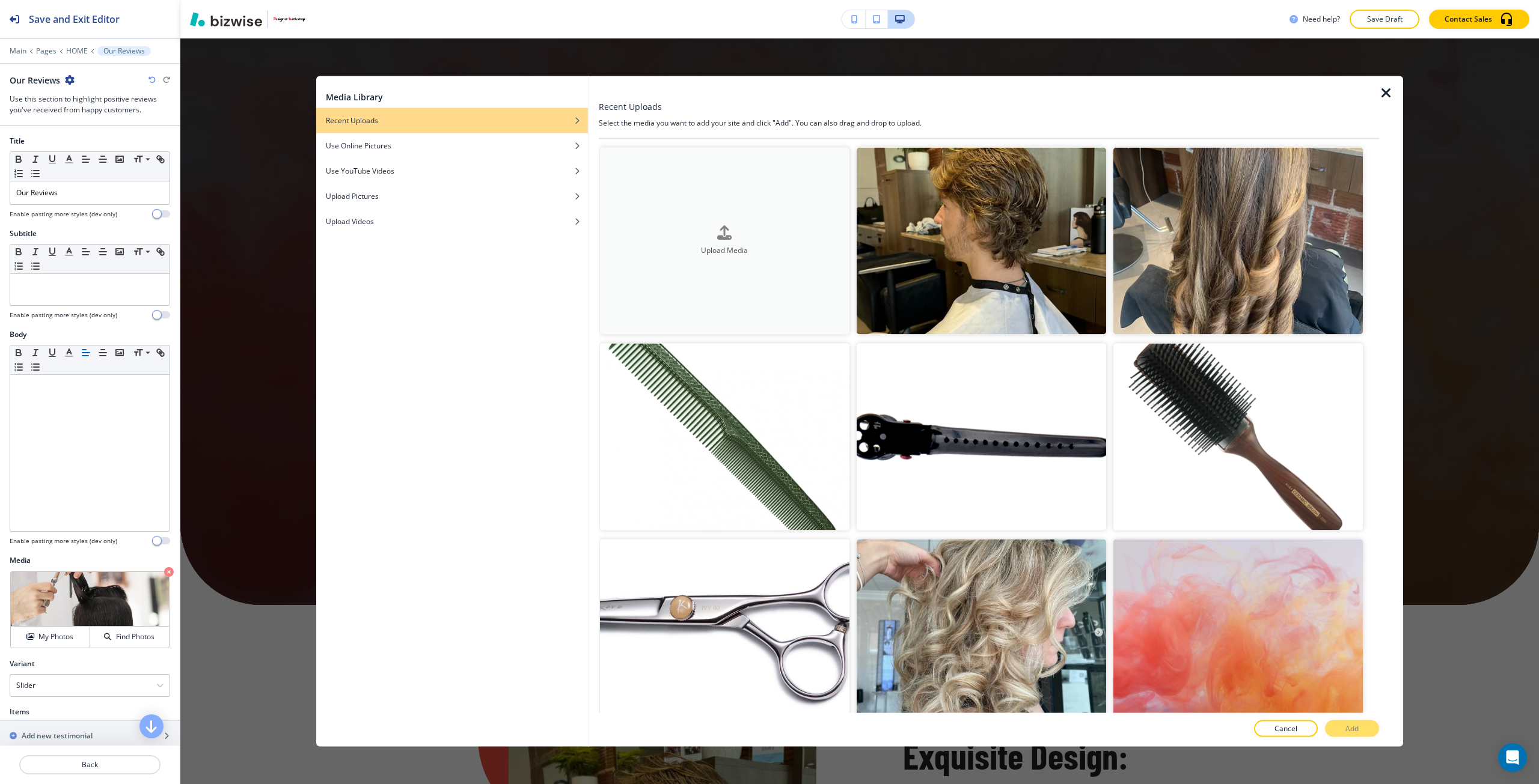
click at [751, 302] on button "Upload Media" at bounding box center [725, 241] width 250 height 187
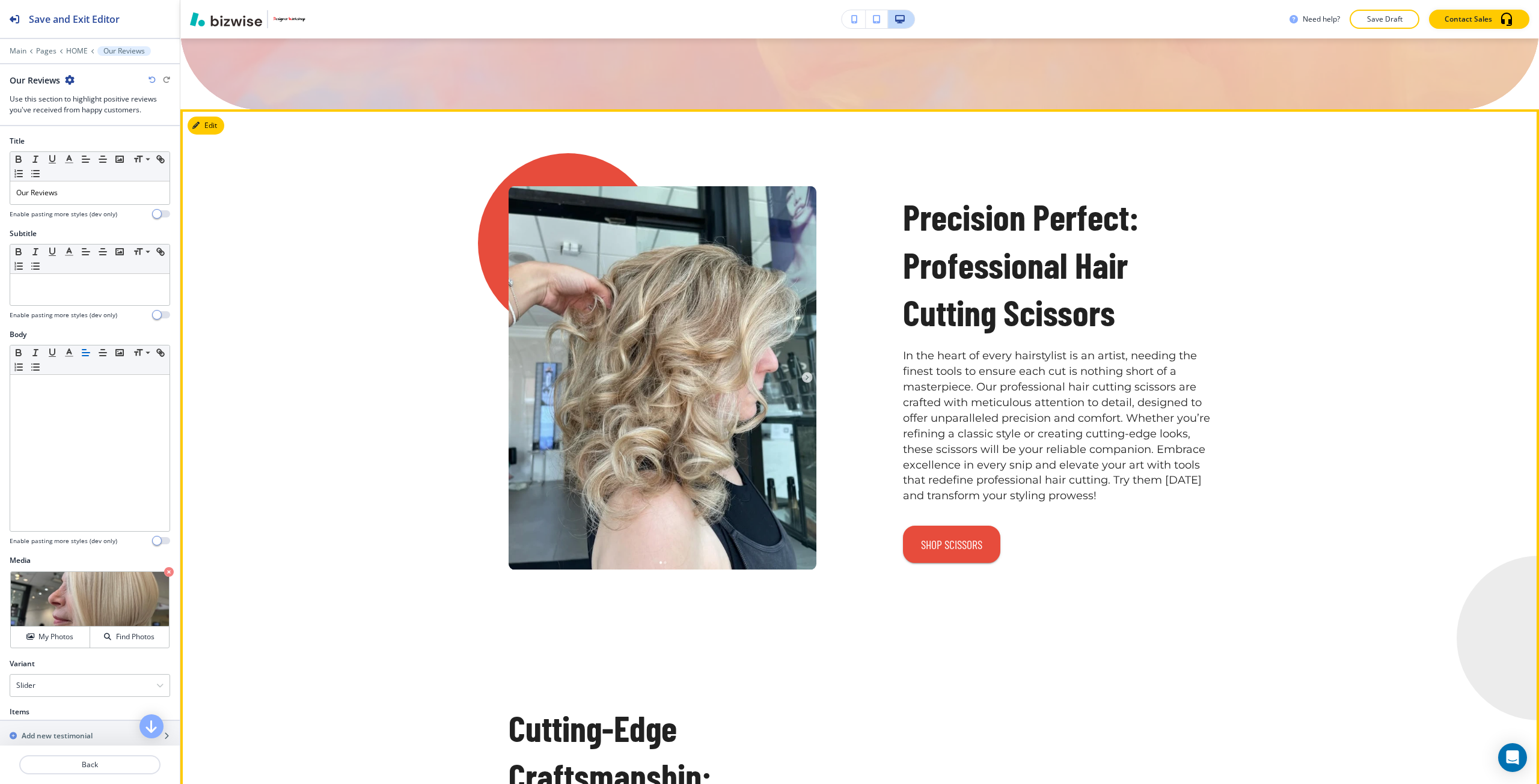
scroll to position [1428, 0]
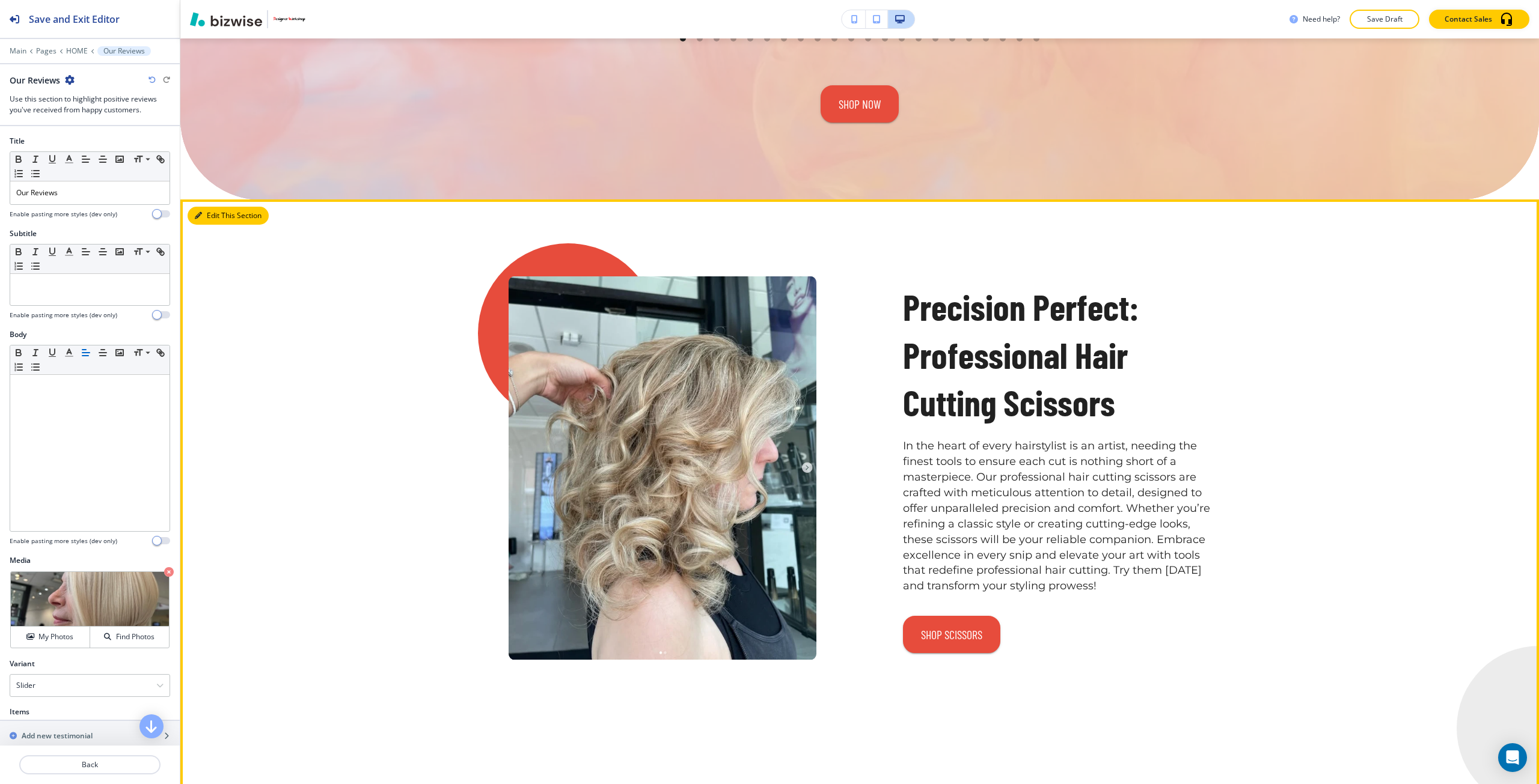
click at [217, 213] on button "Edit This Section" at bounding box center [228, 216] width 81 height 18
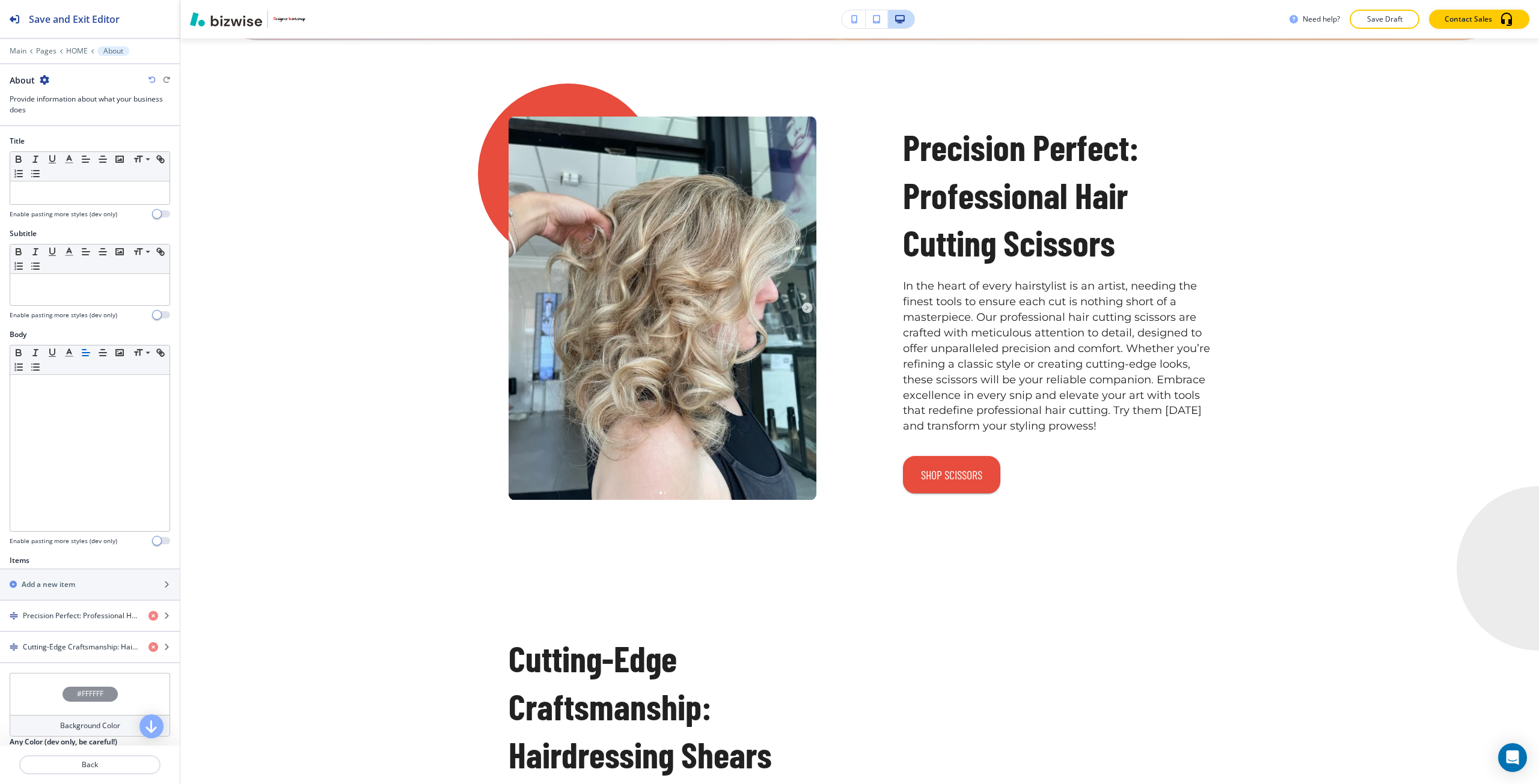
scroll to position [1589, 0]
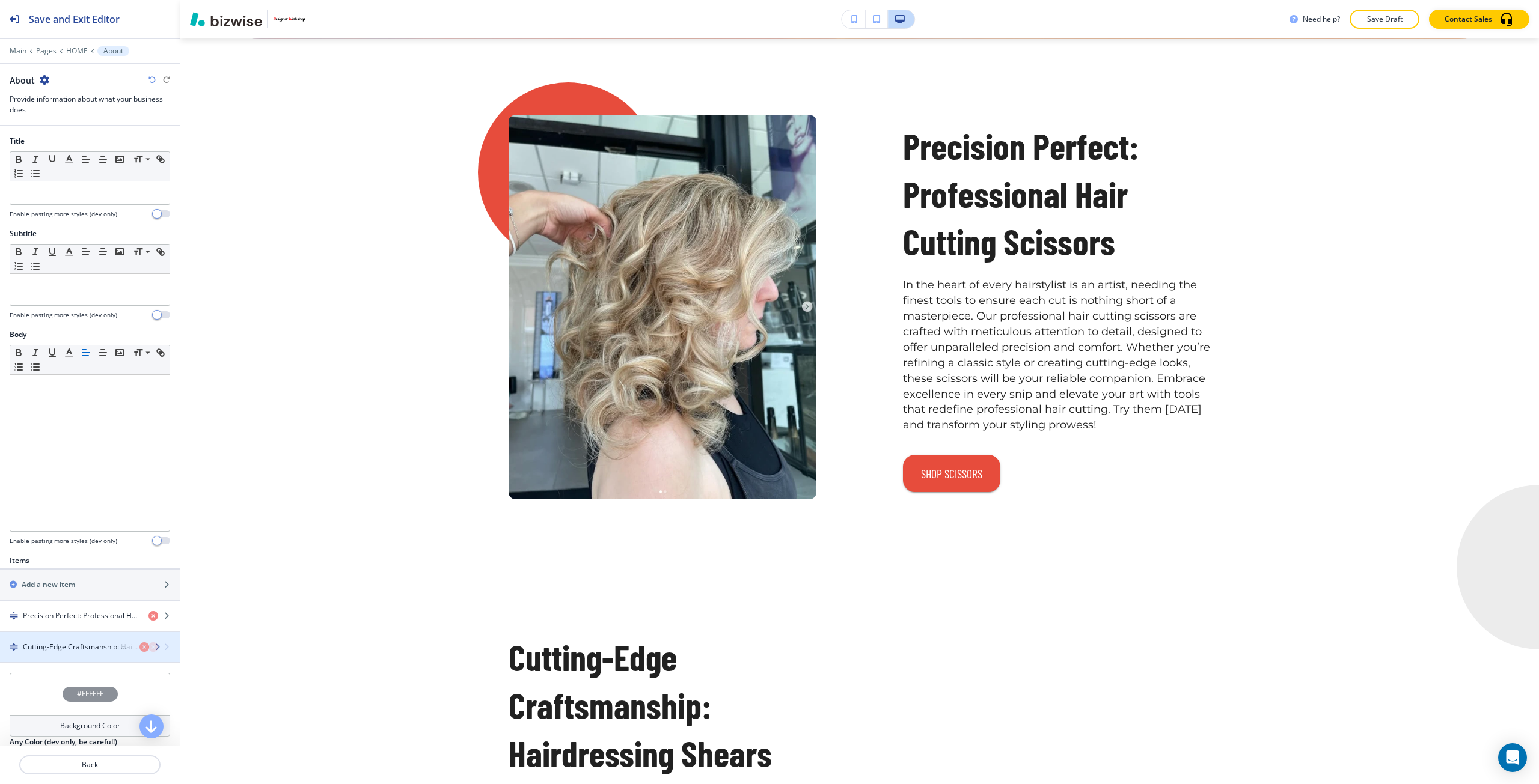
click at [90, 654] on div "button" at bounding box center [90, 658] width 180 height 10
click at [90, 643] on h4 "Cutting-Edge Craftsmanship: Hairdressing Shears" at bounding box center [81, 647] width 116 height 11
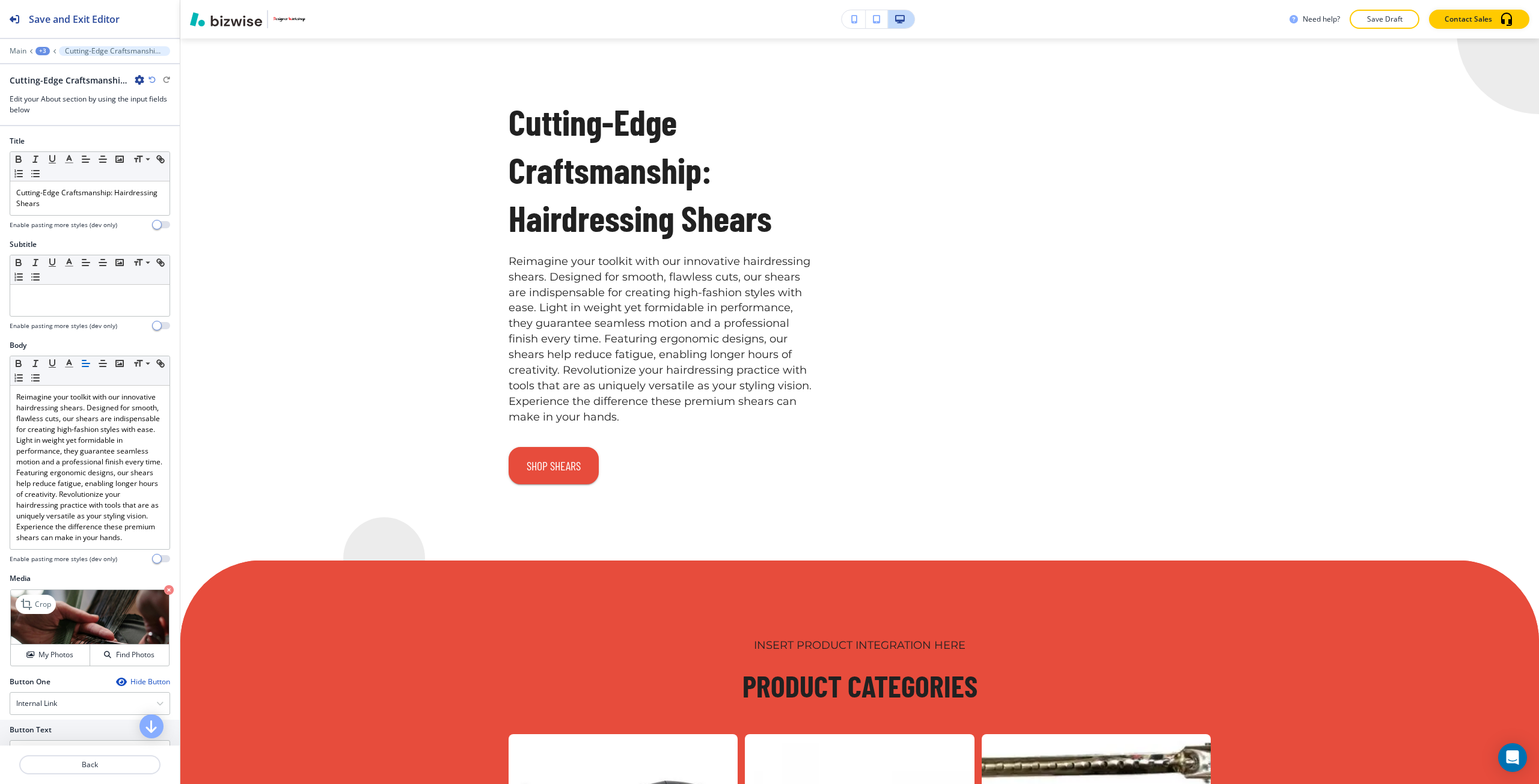
scroll to position [2126, 0]
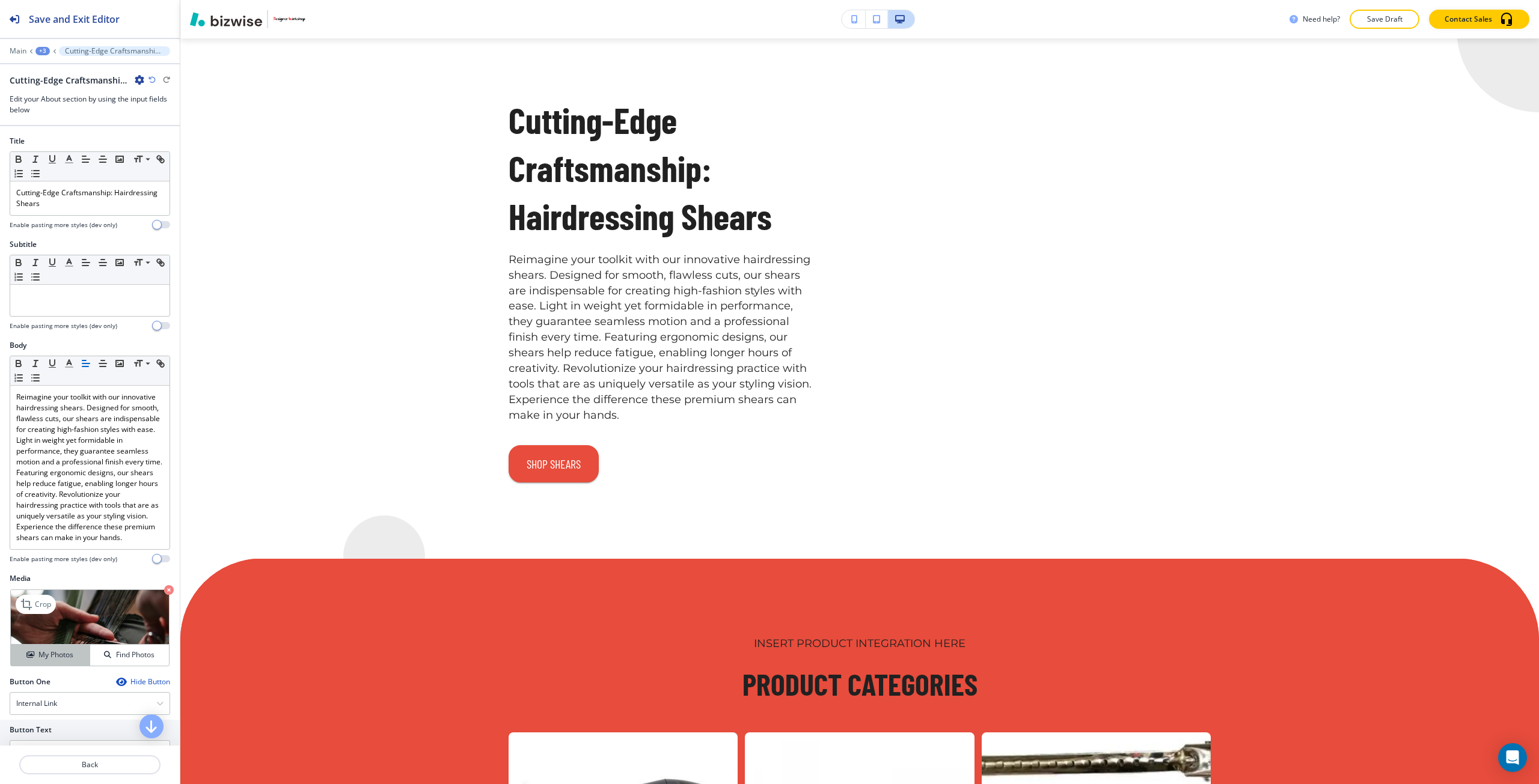
click at [57, 661] on h4 "My Photos" at bounding box center [56, 654] width 35 height 11
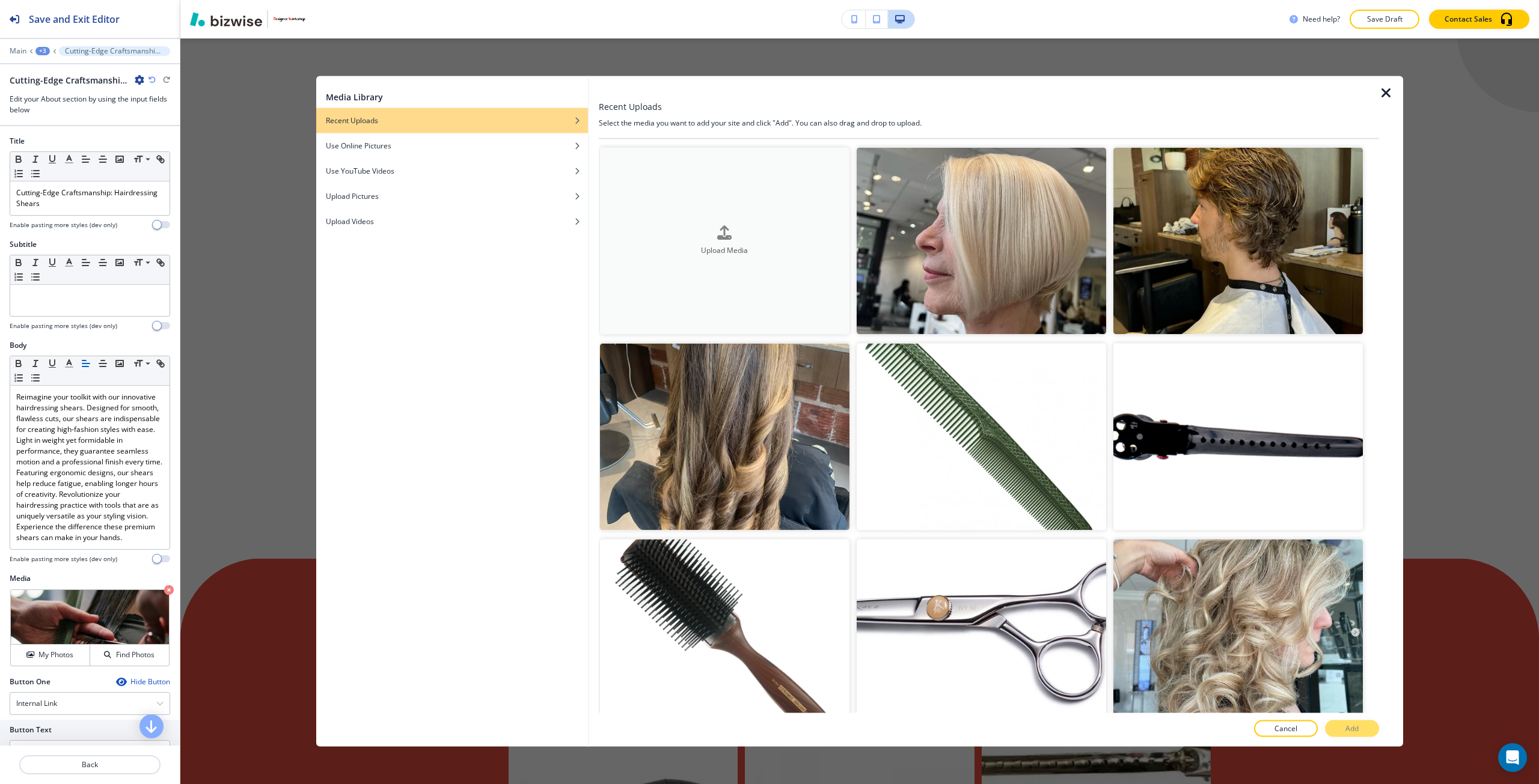
click at [663, 259] on button "Upload Media" at bounding box center [725, 241] width 250 height 187
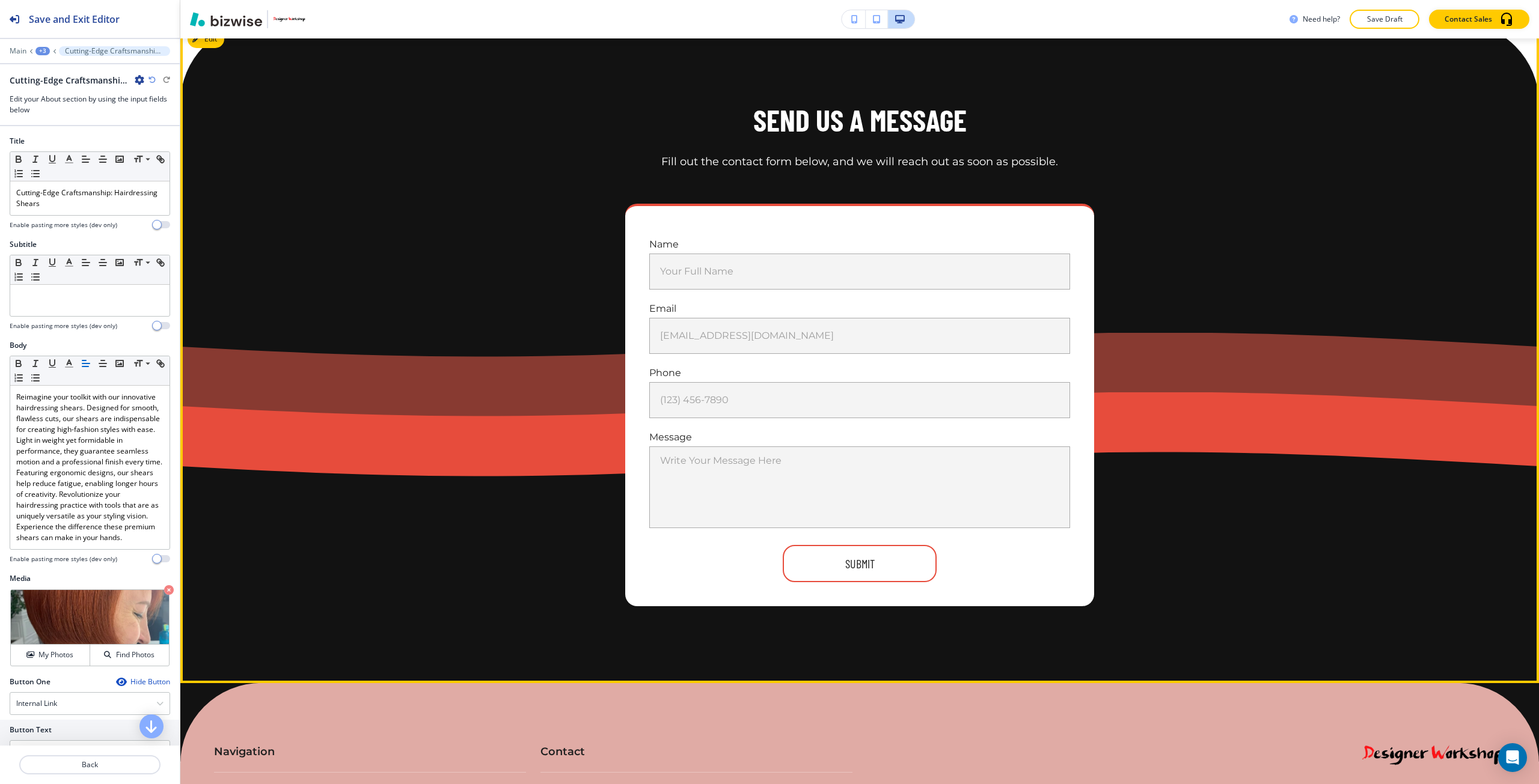
scroll to position [8424, 0]
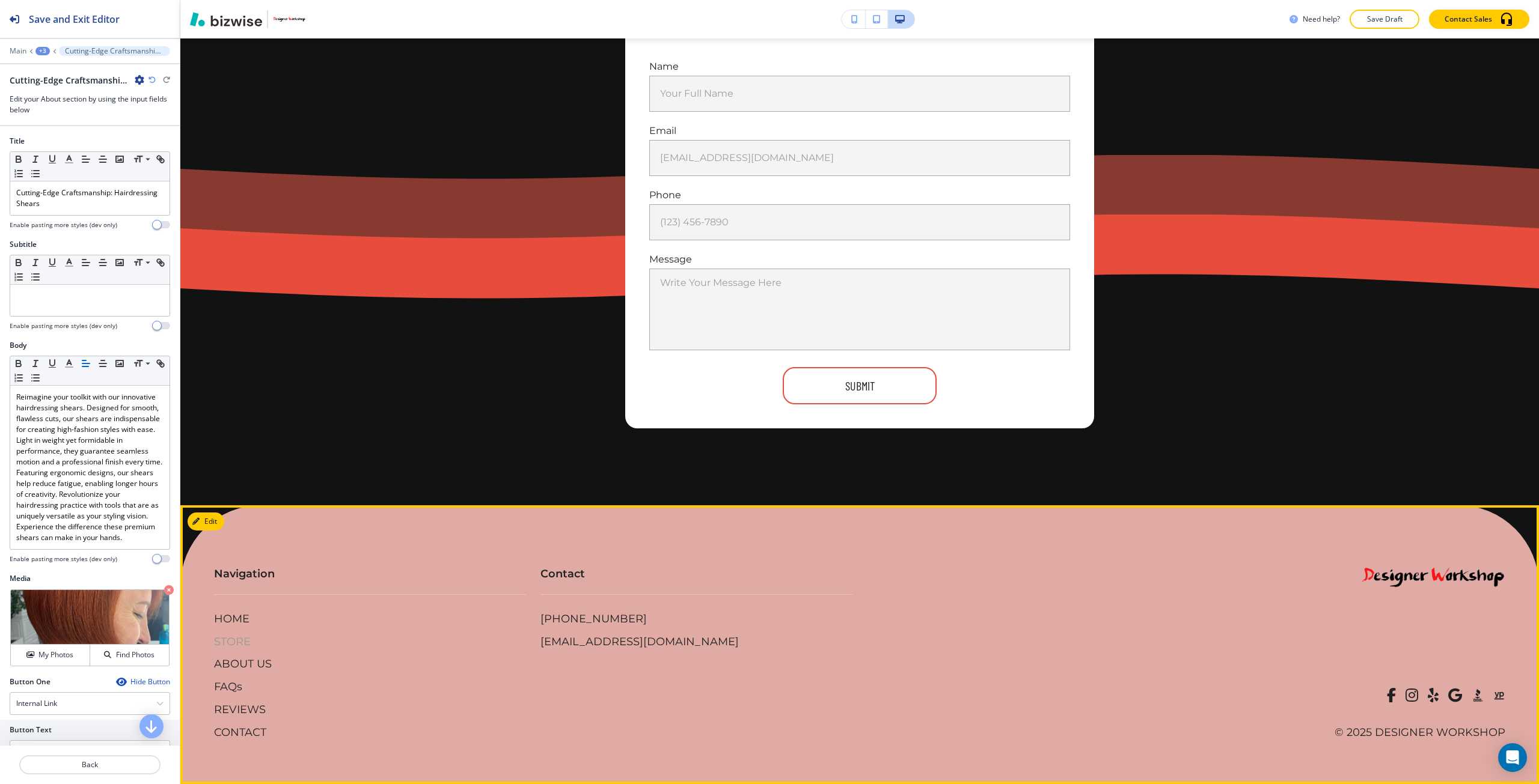
click at [240, 642] on p "STORE" at bounding box center [232, 642] width 36 height 15
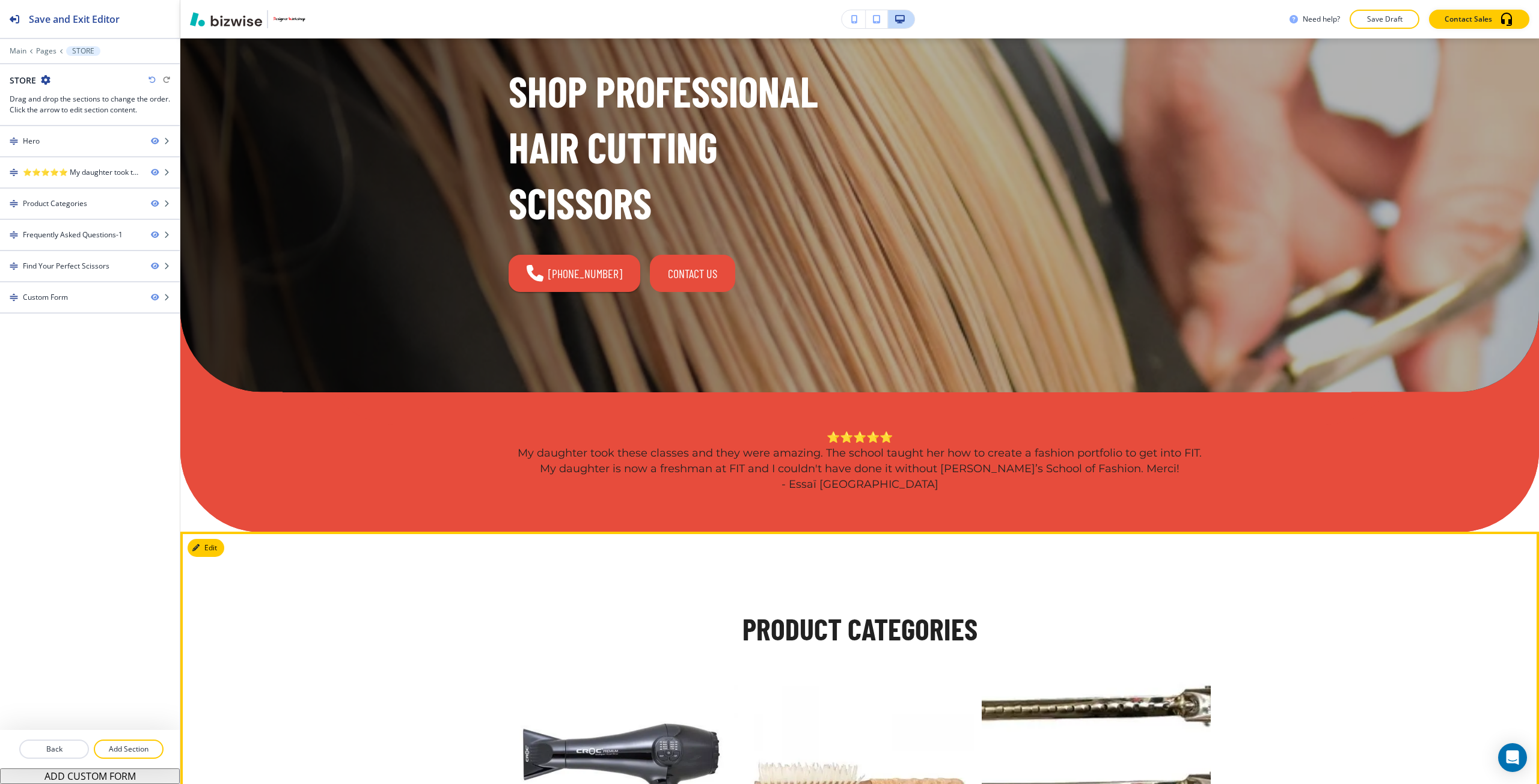
scroll to position [0, 0]
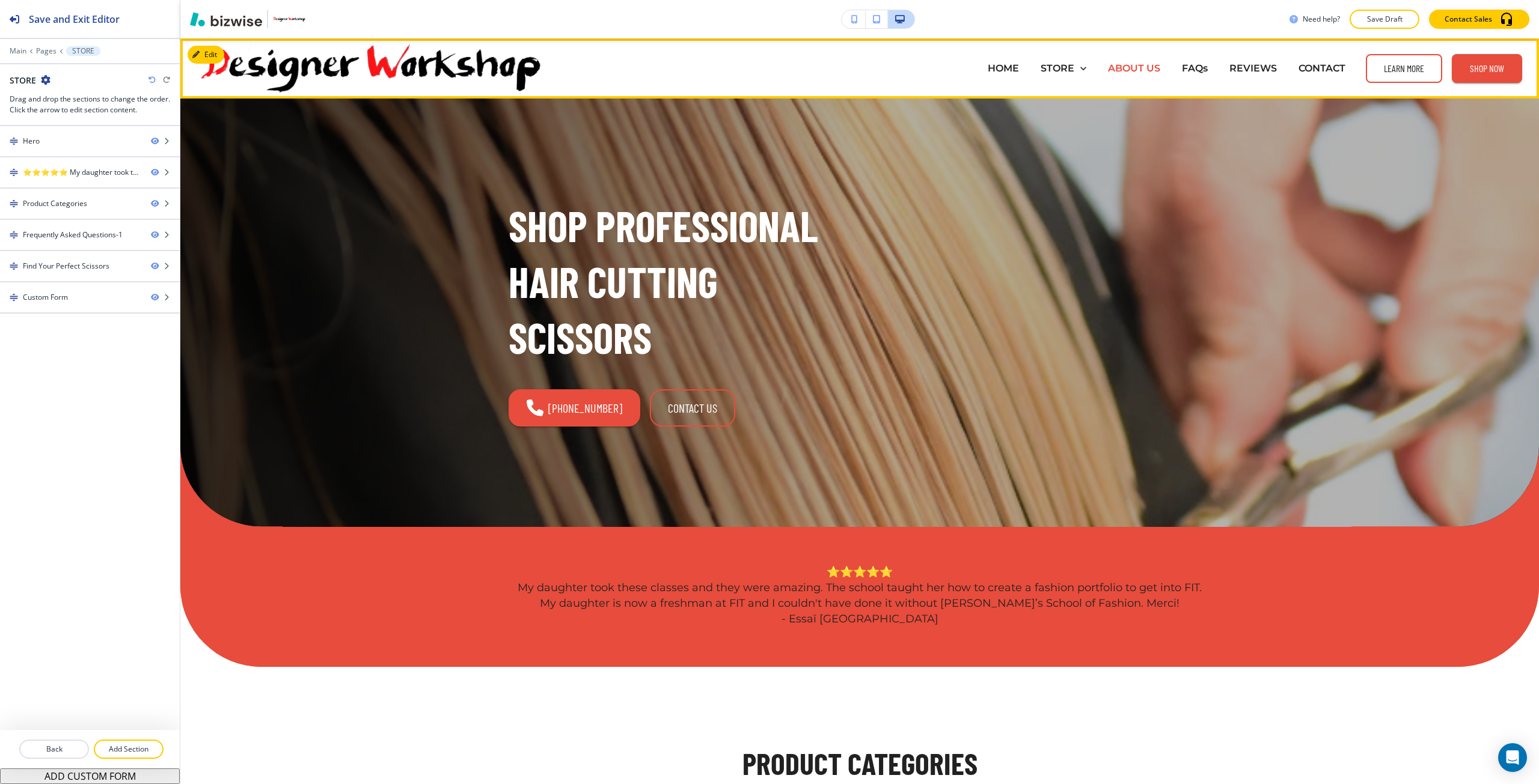
click at [1113, 62] on p "ABOUT US" at bounding box center [1134, 68] width 53 height 14
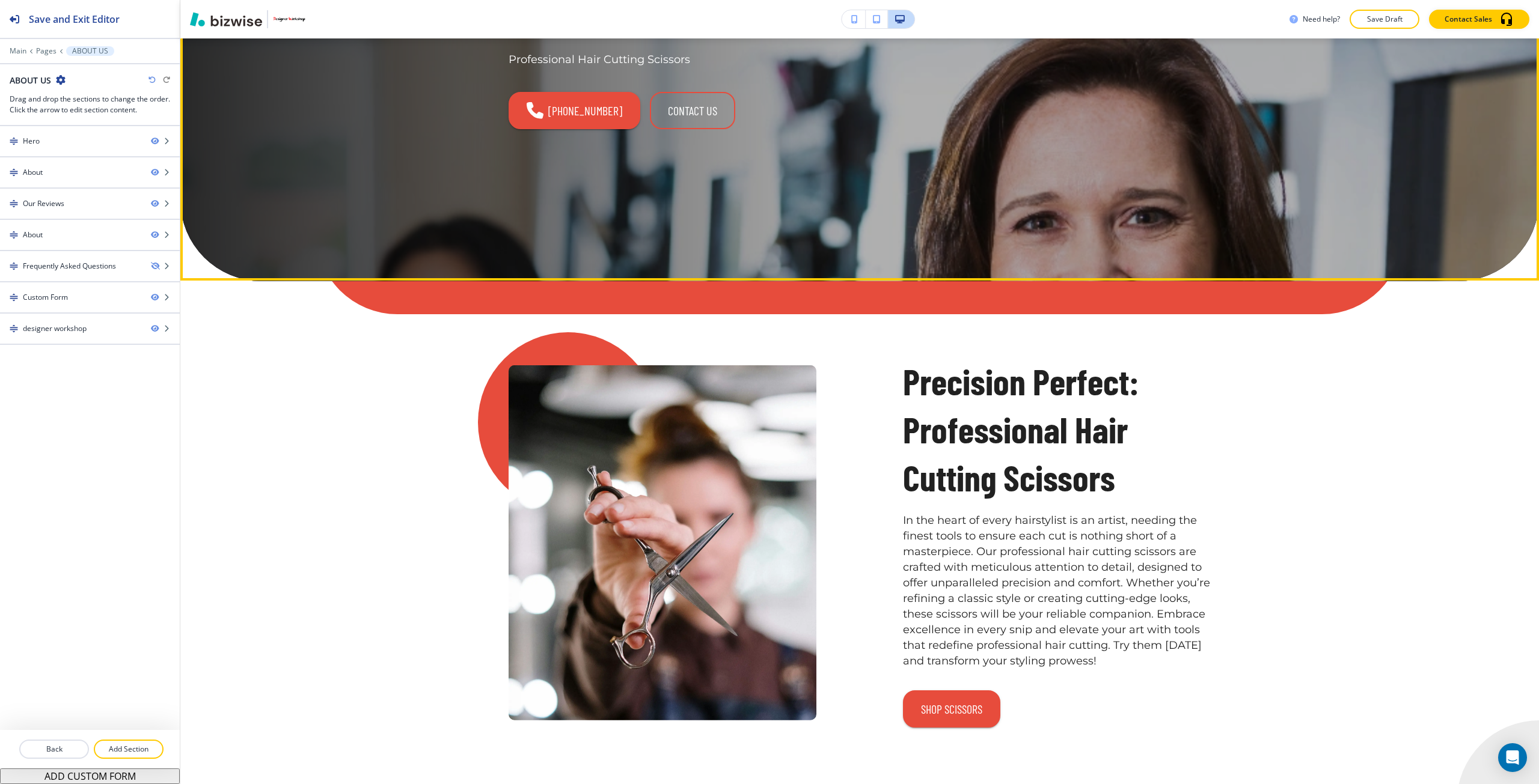
scroll to position [300, 0]
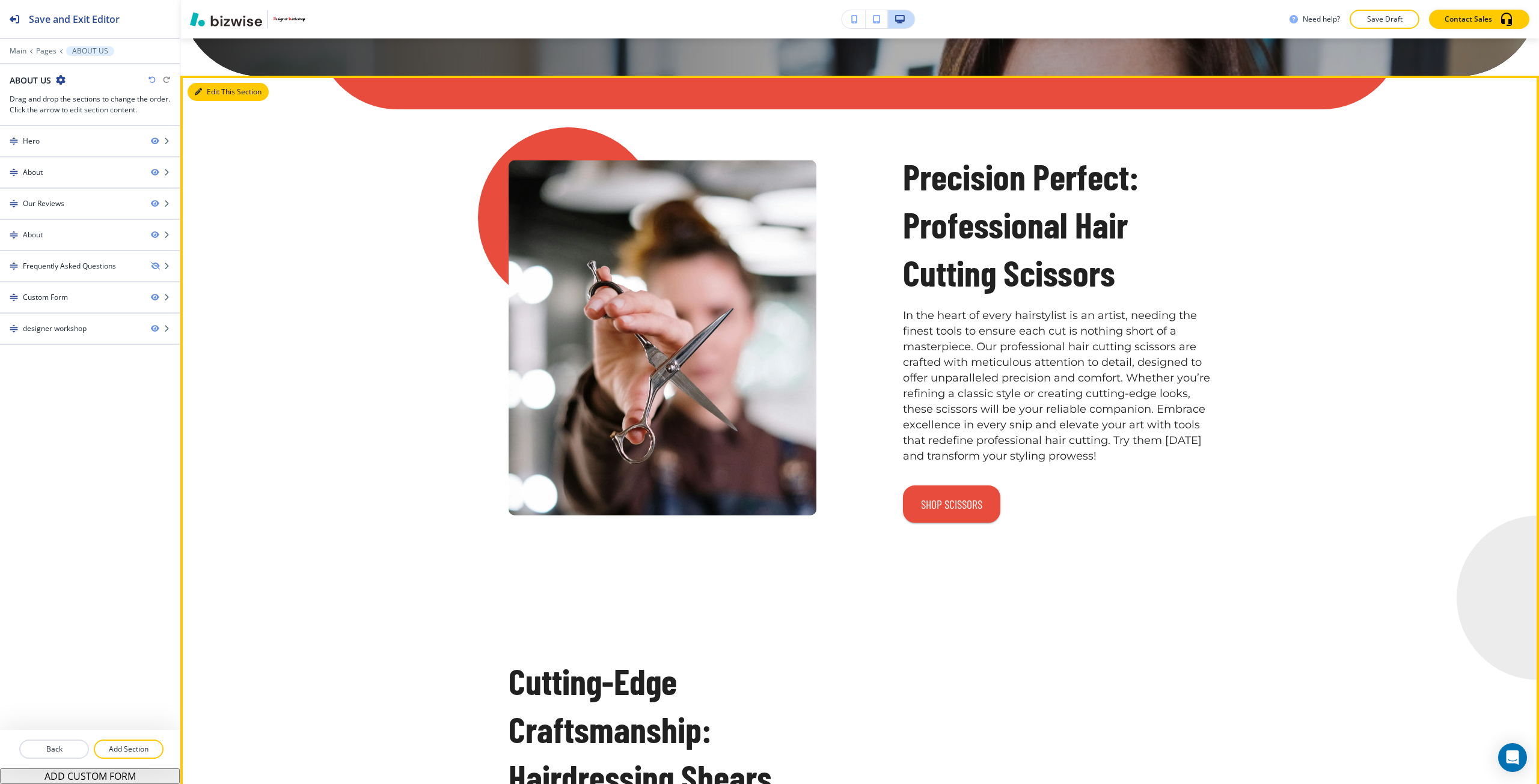
click at [222, 94] on button "Edit This Section" at bounding box center [228, 92] width 81 height 18
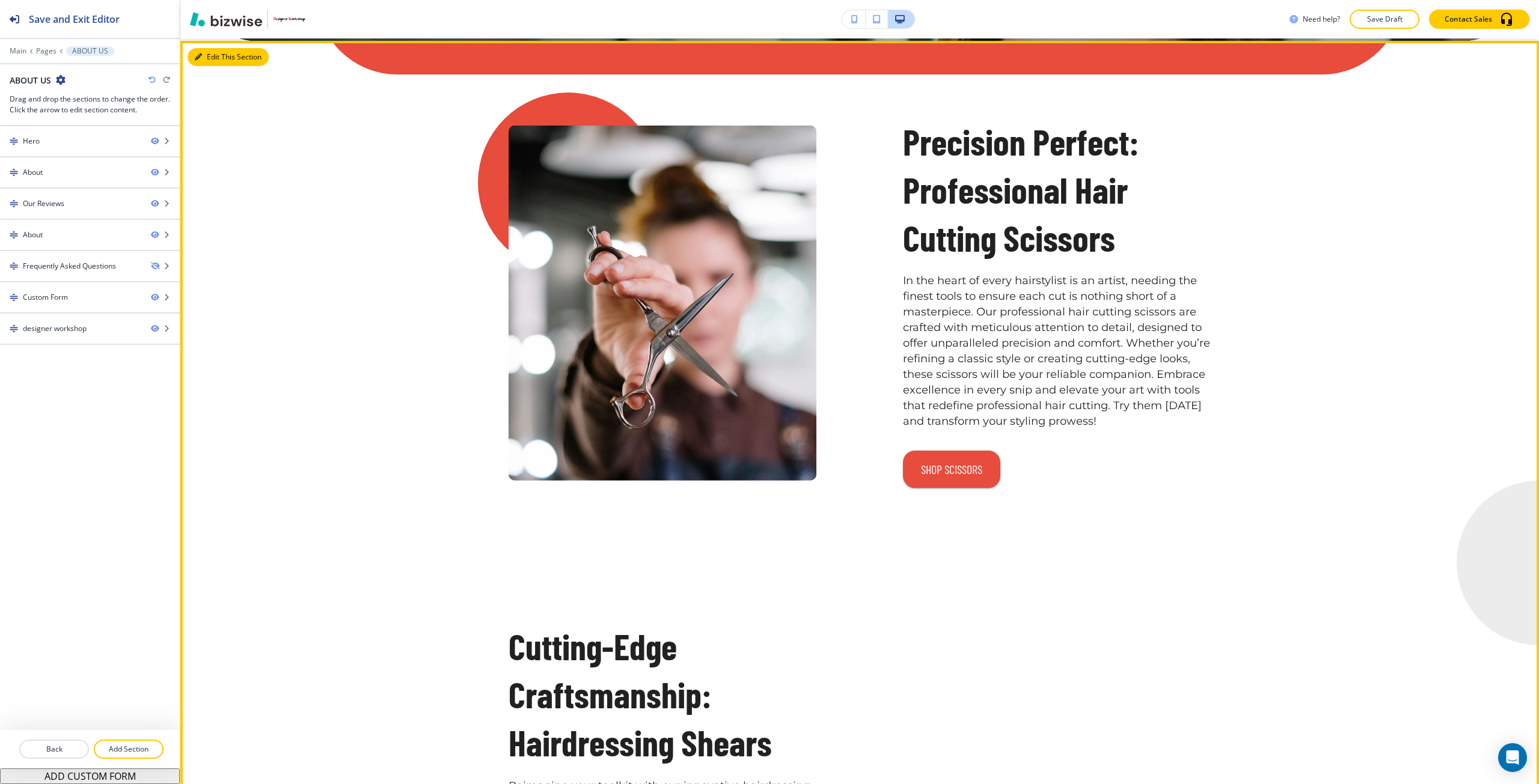
scroll to position [458, 0]
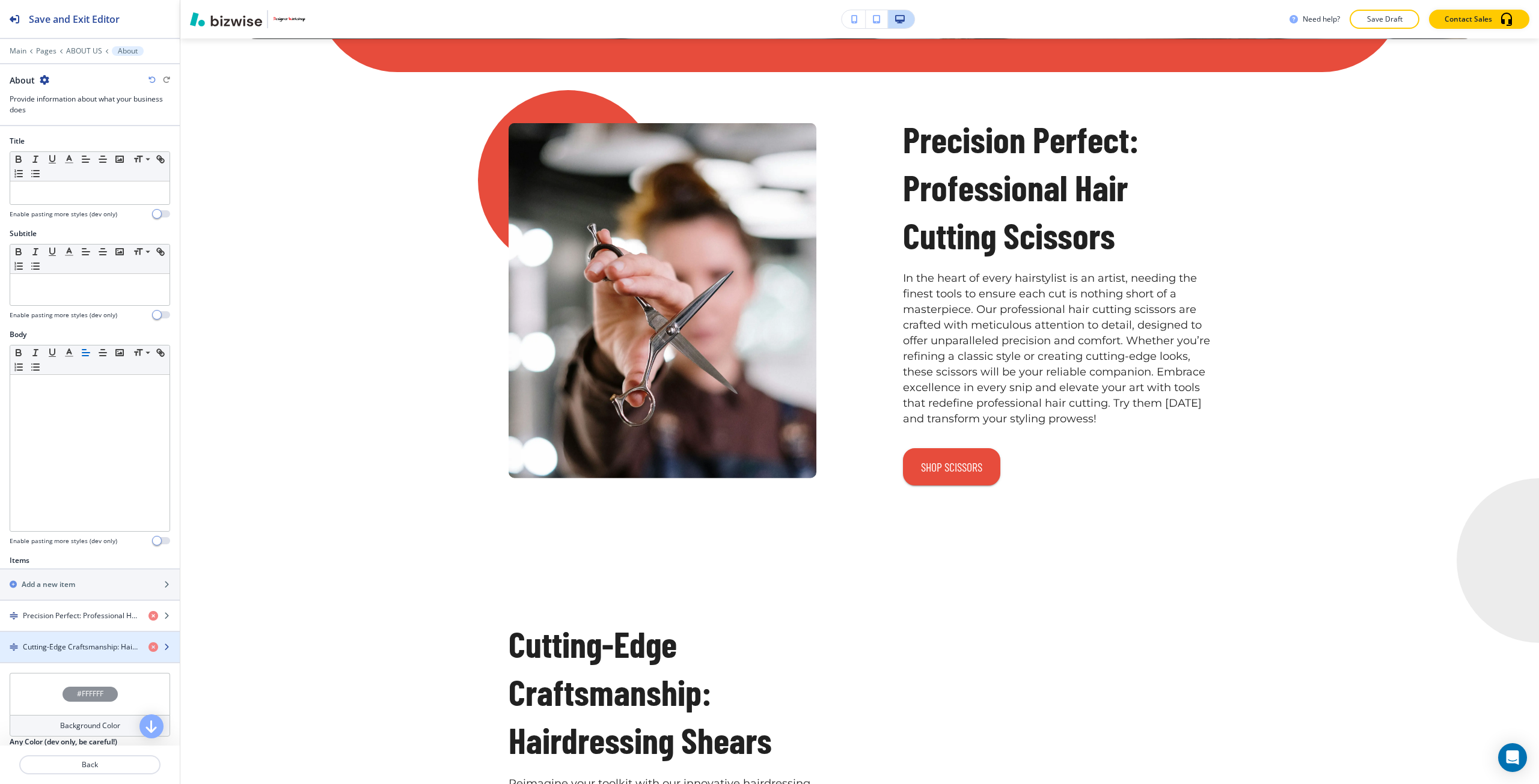
click at [53, 644] on h4 "Cutting-Edge Craftsmanship: Hairdressing Shears" at bounding box center [81, 647] width 116 height 11
click at [53, 642] on h4 "Cutting-Edge Craftsmanship: Hairdressing Shears" at bounding box center [81, 647] width 116 height 11
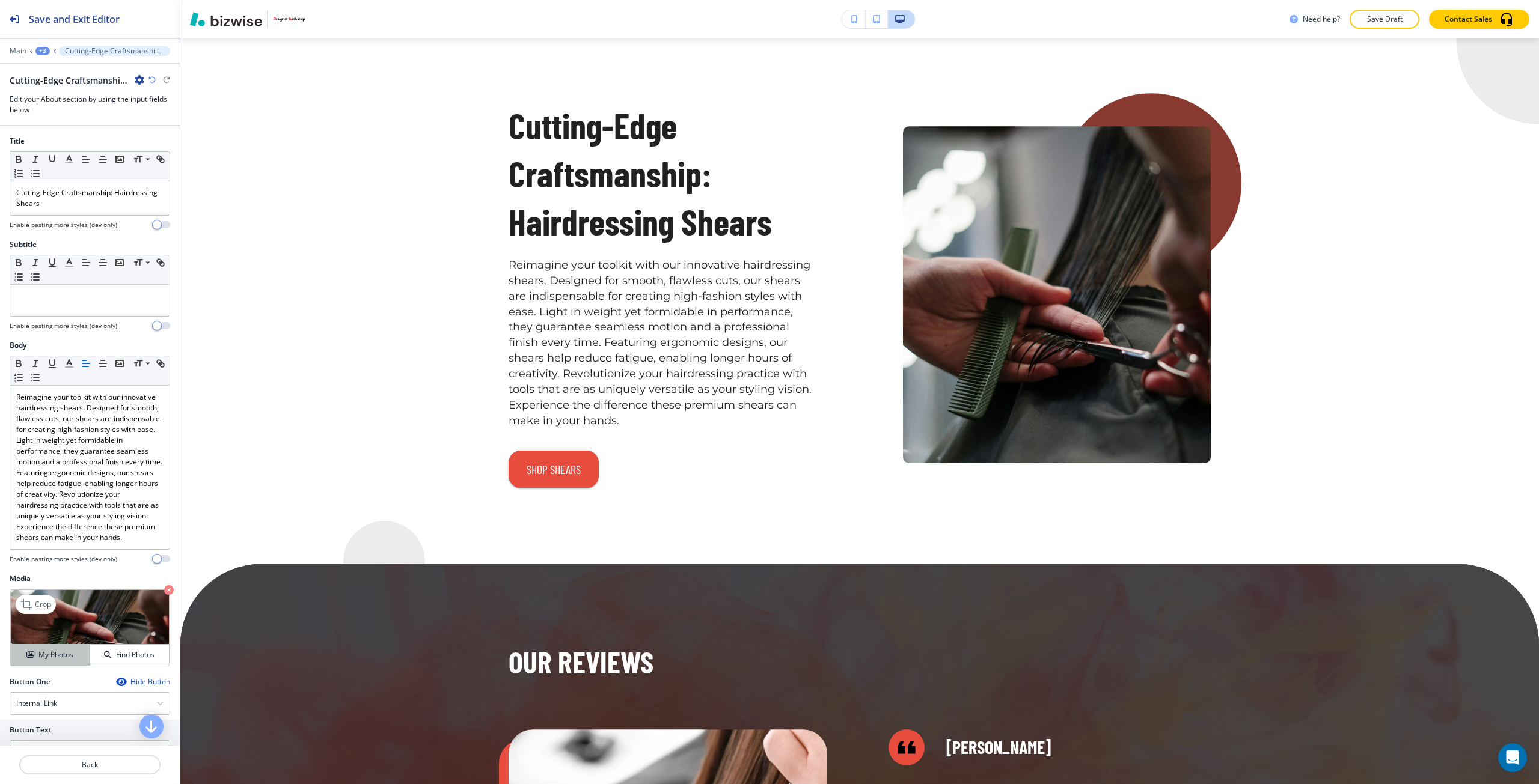
scroll to position [982, 0]
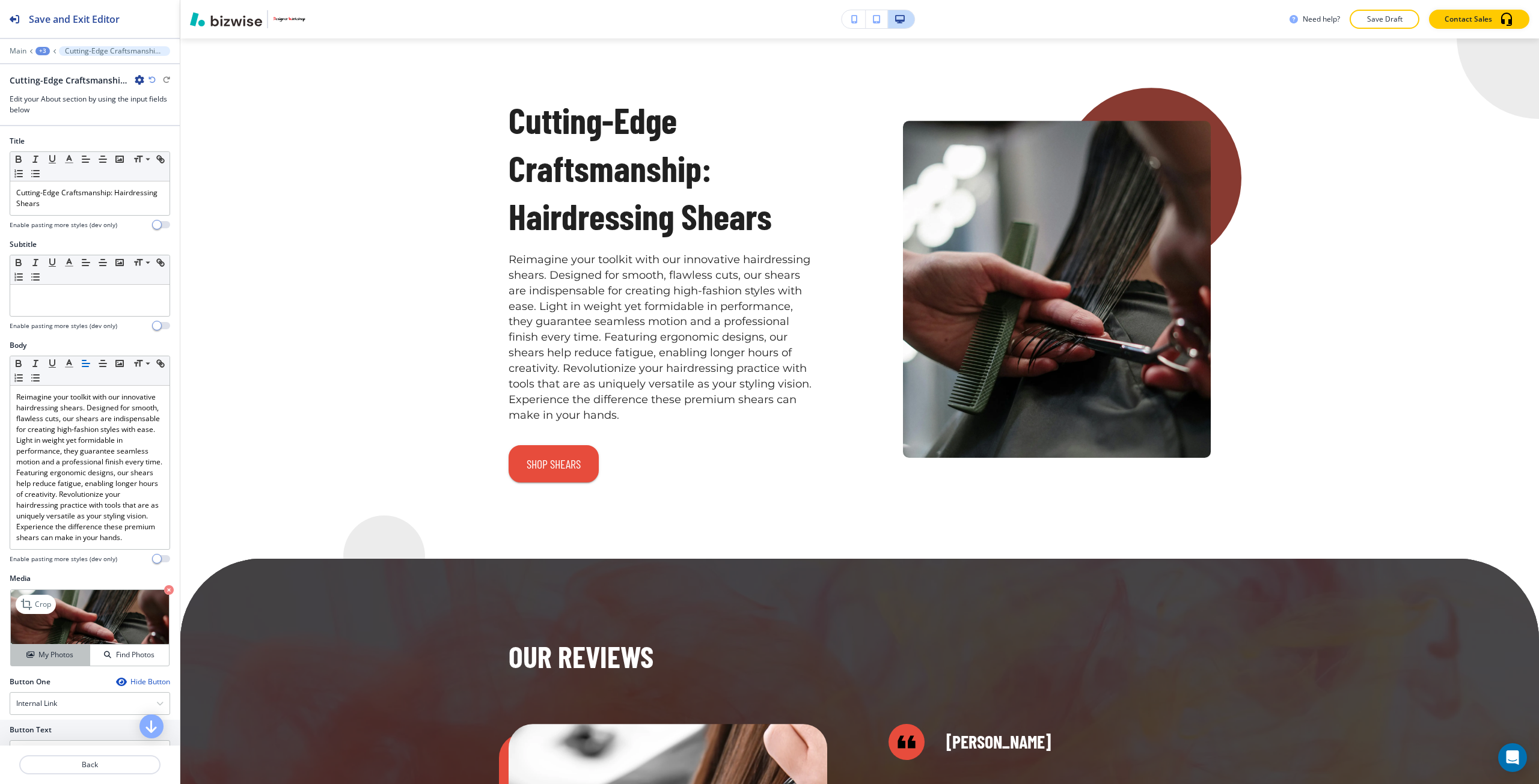
click at [57, 665] on button "My Photos" at bounding box center [50, 655] width 79 height 21
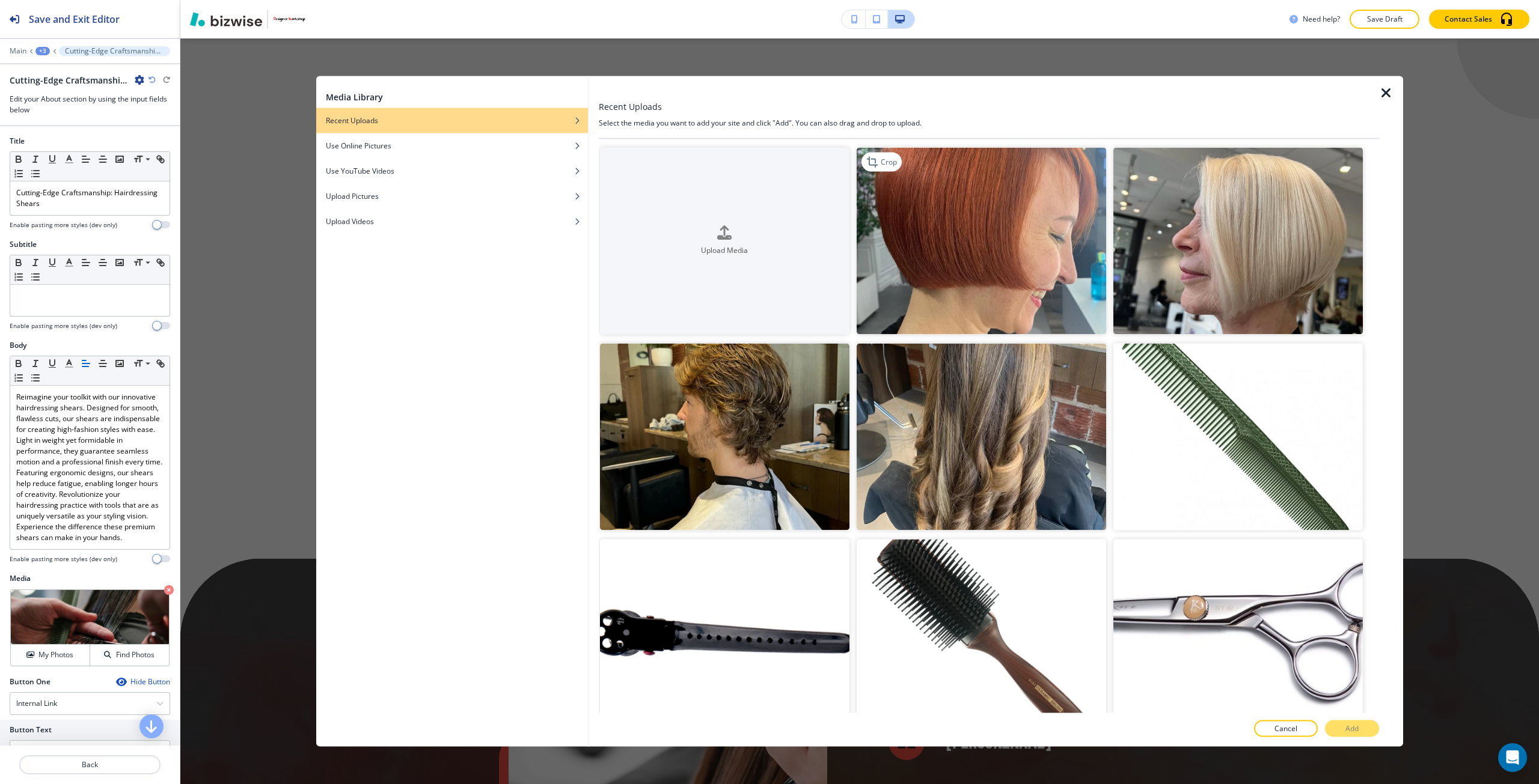
click at [880, 293] on img "button" at bounding box center [981, 241] width 250 height 187
click at [1356, 728] on p "Add" at bounding box center [1352, 729] width 13 height 11
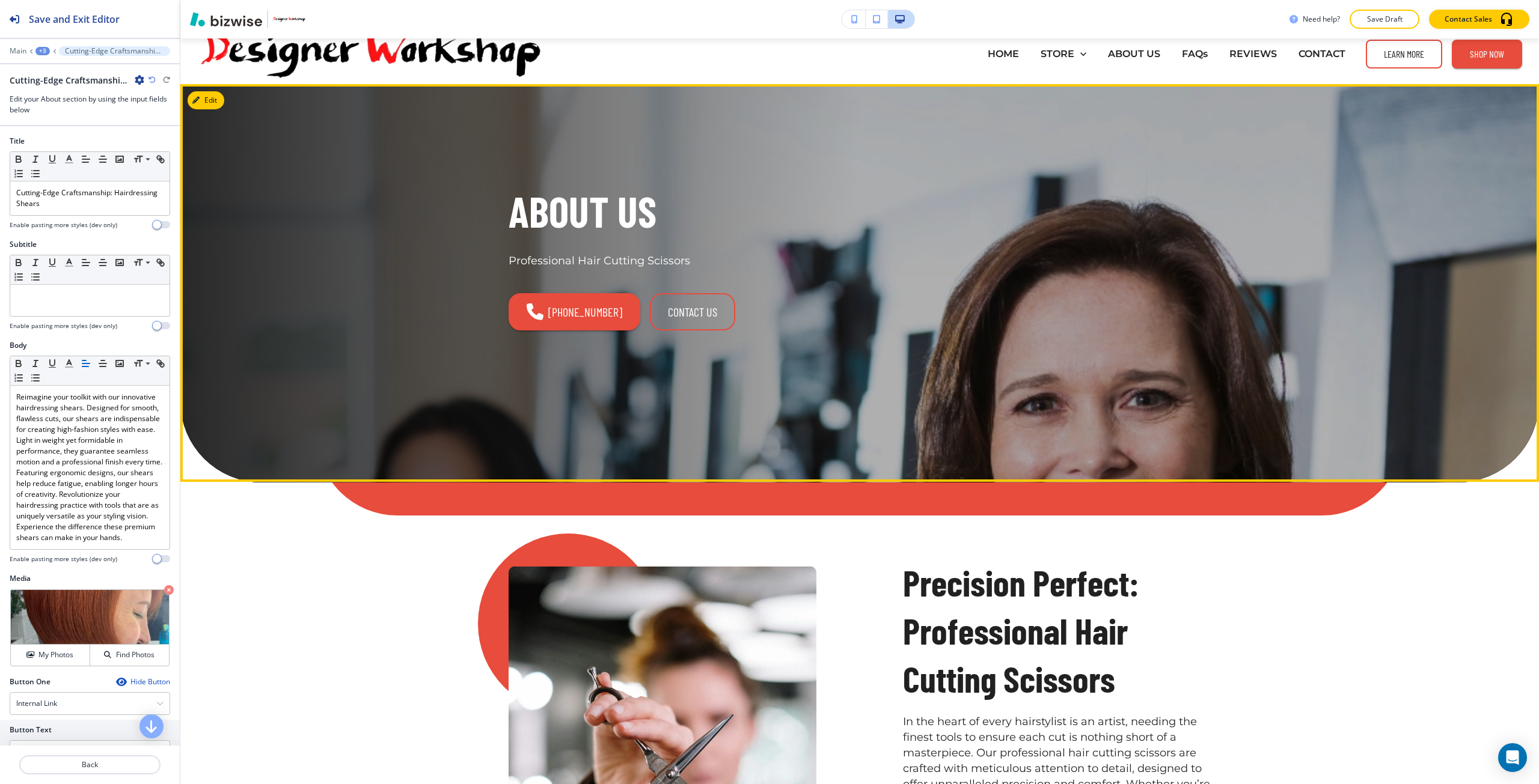
scroll to position [0, 0]
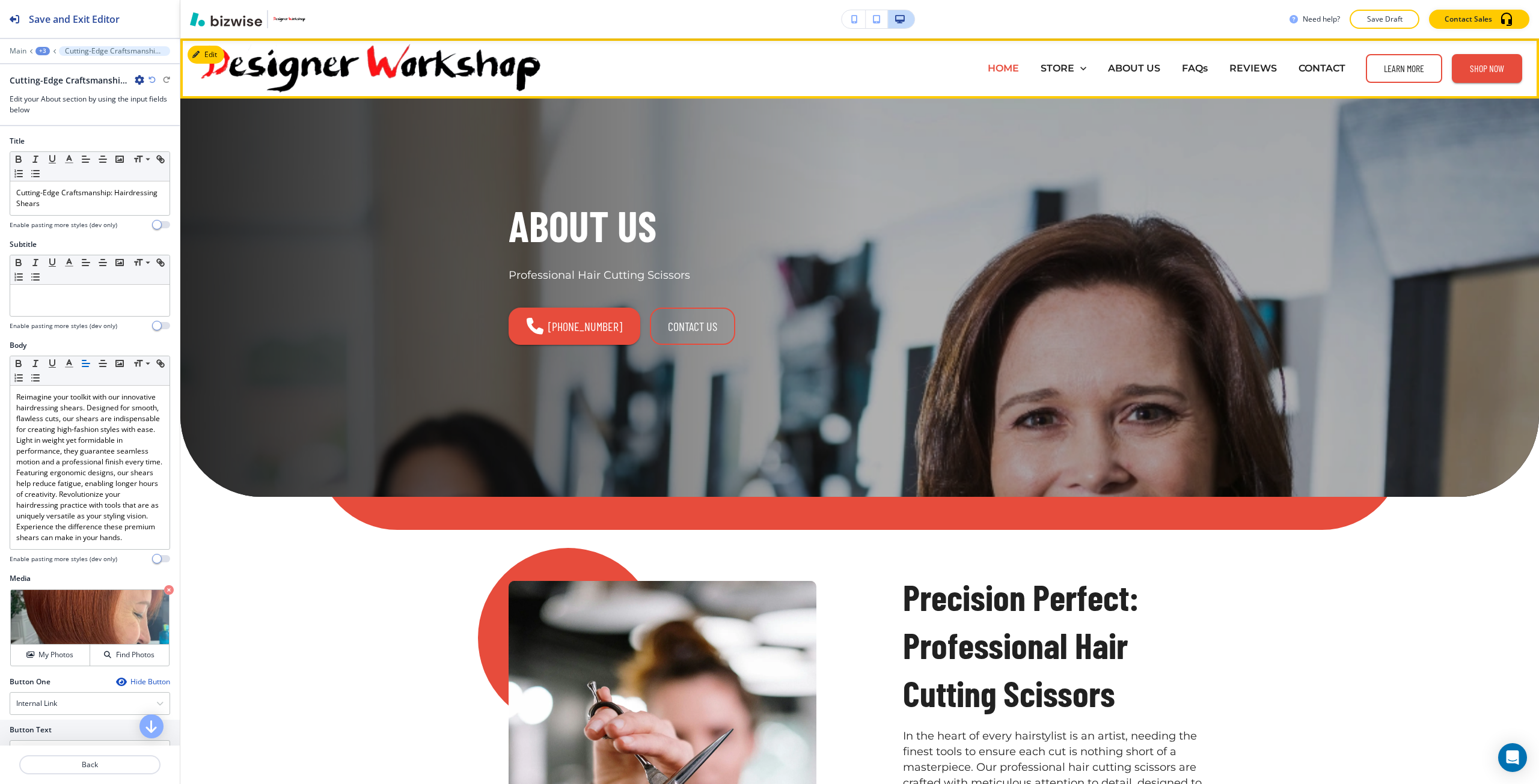
click at [998, 68] on p "HOME" at bounding box center [1003, 68] width 32 height 14
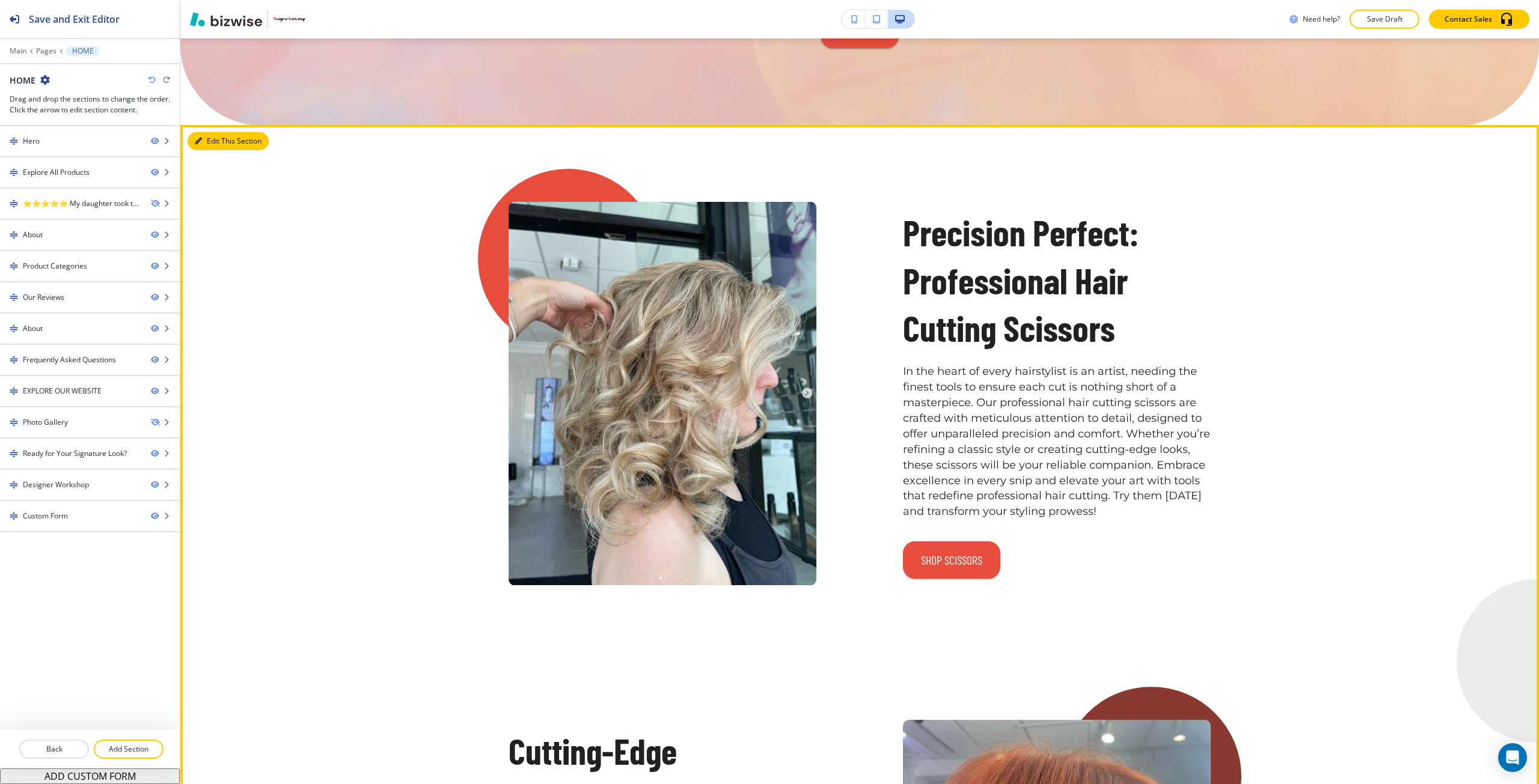
click at [201, 147] on button "Edit This Section" at bounding box center [228, 142] width 81 height 18
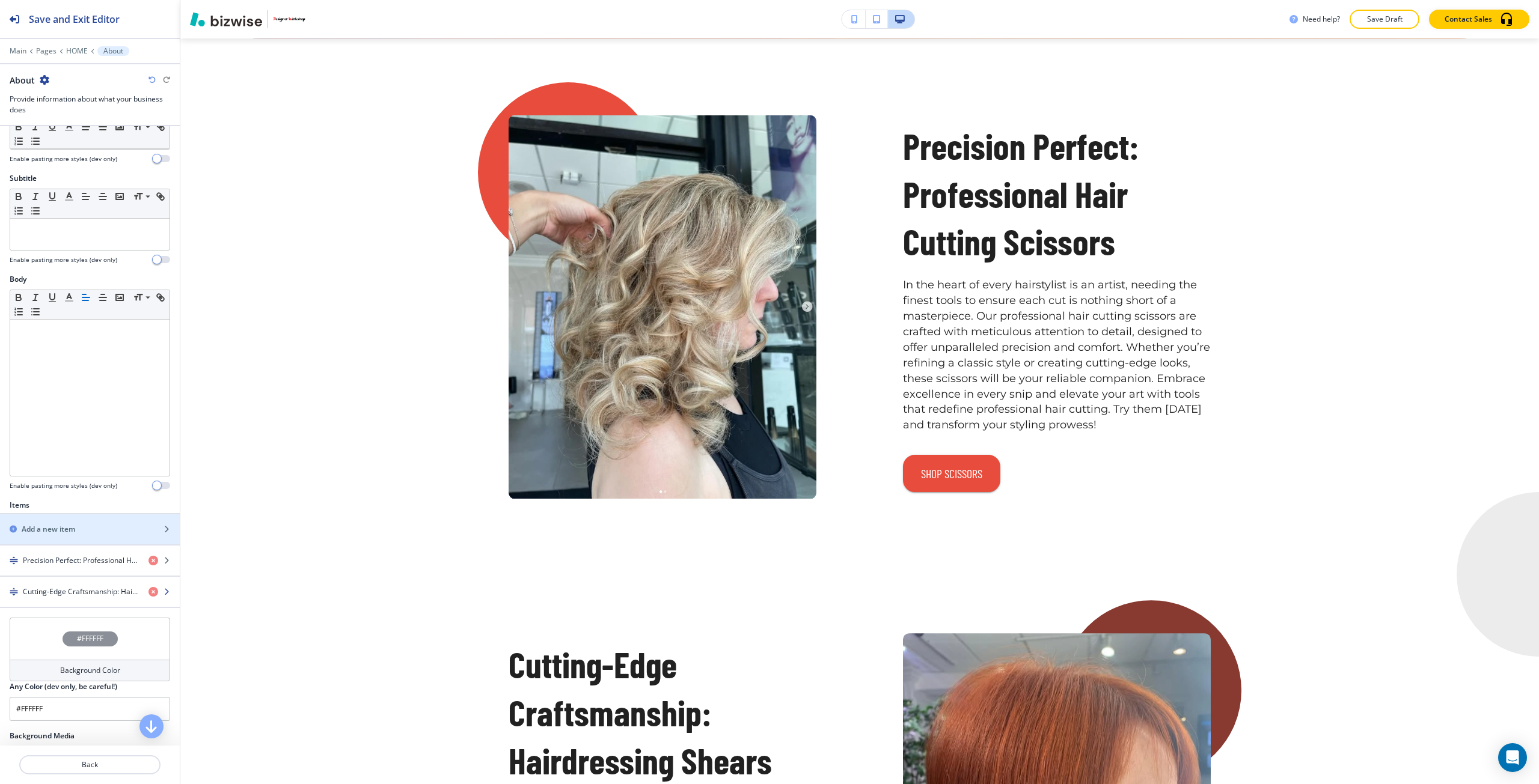
scroll to position [60, 0]
click at [65, 579] on div "button" at bounding box center [90, 577] width 180 height 10
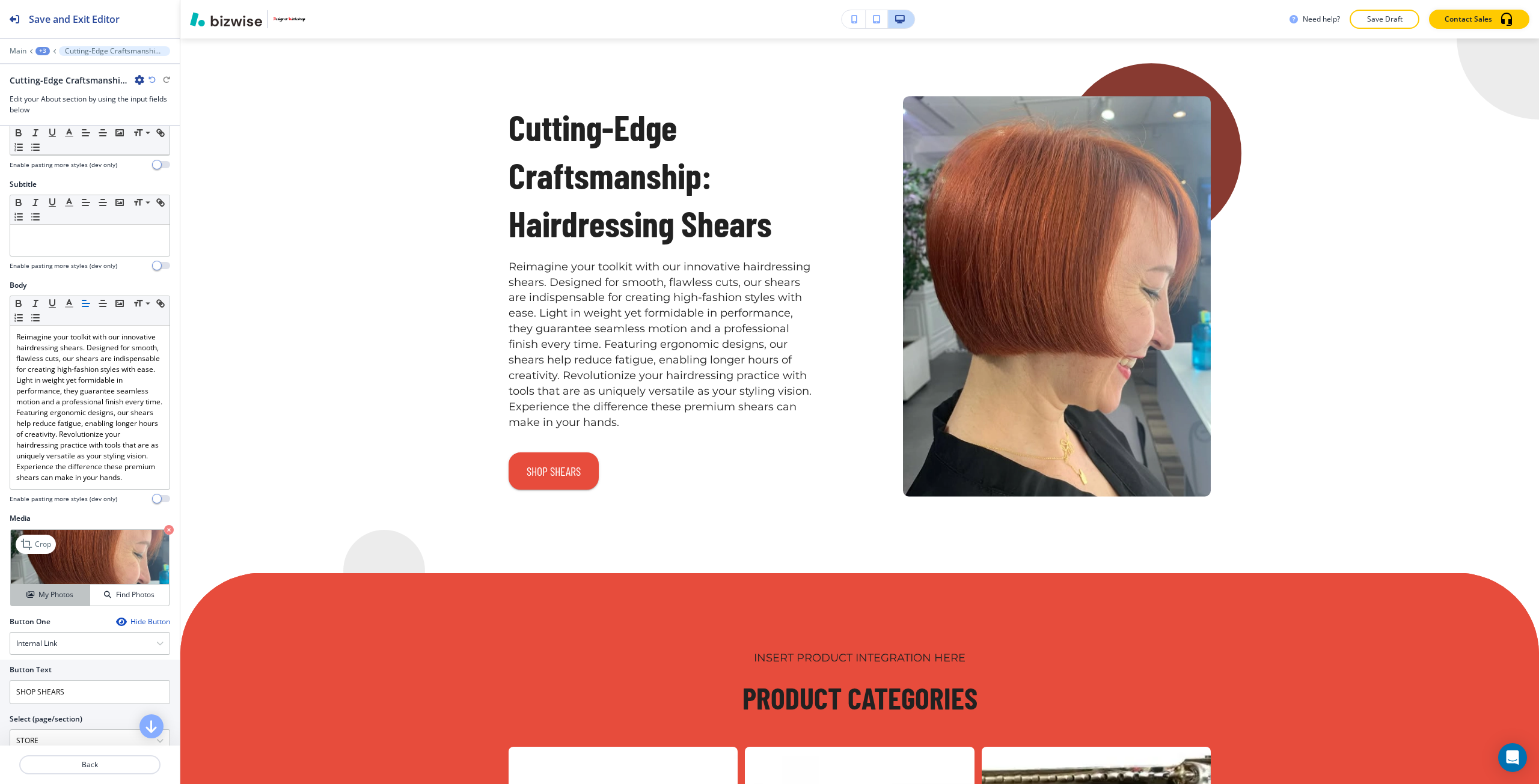
click at [46, 606] on button "My Photos" at bounding box center [50, 595] width 79 height 21
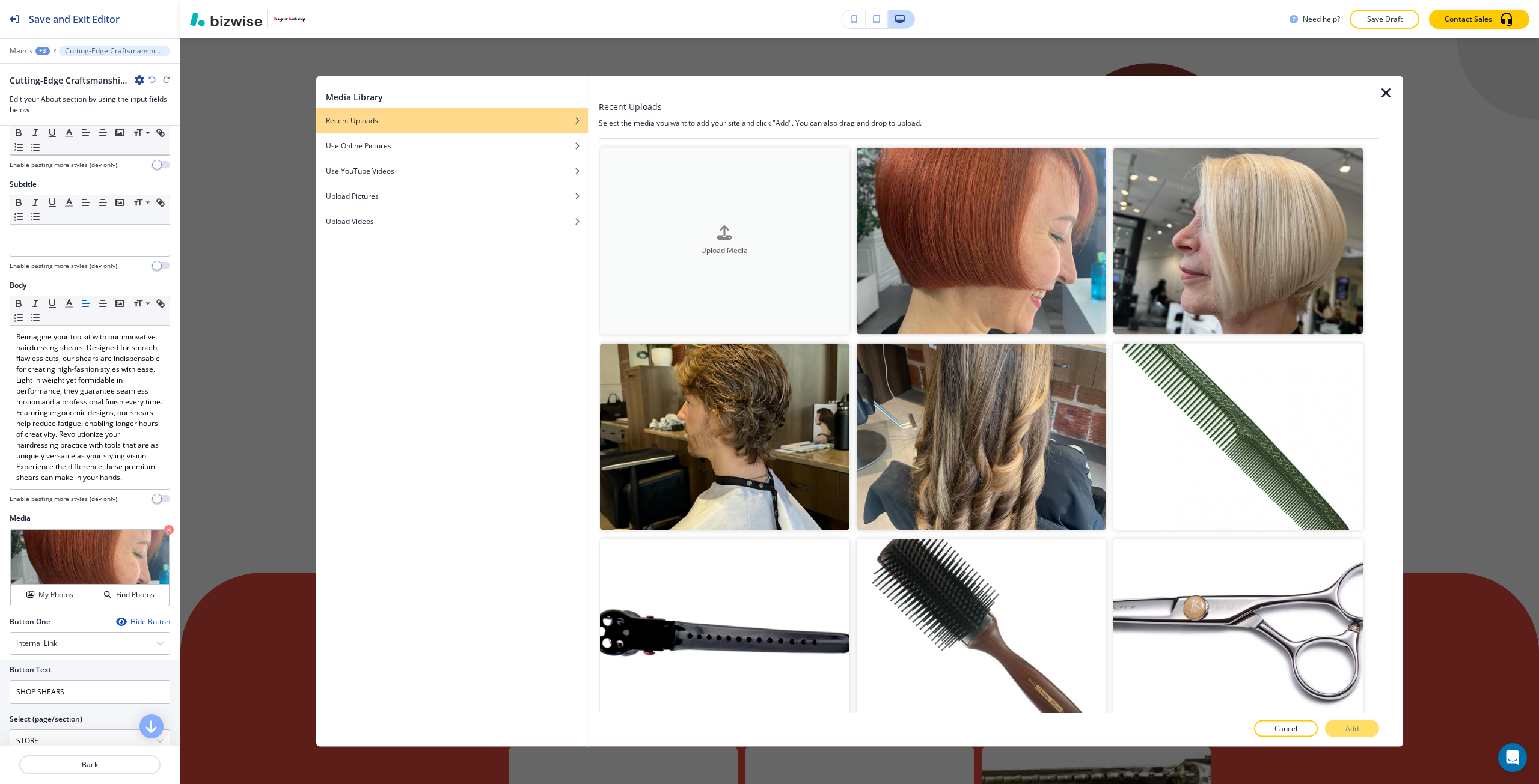
click at [741, 328] on button "Upload Media" at bounding box center [725, 241] width 250 height 187
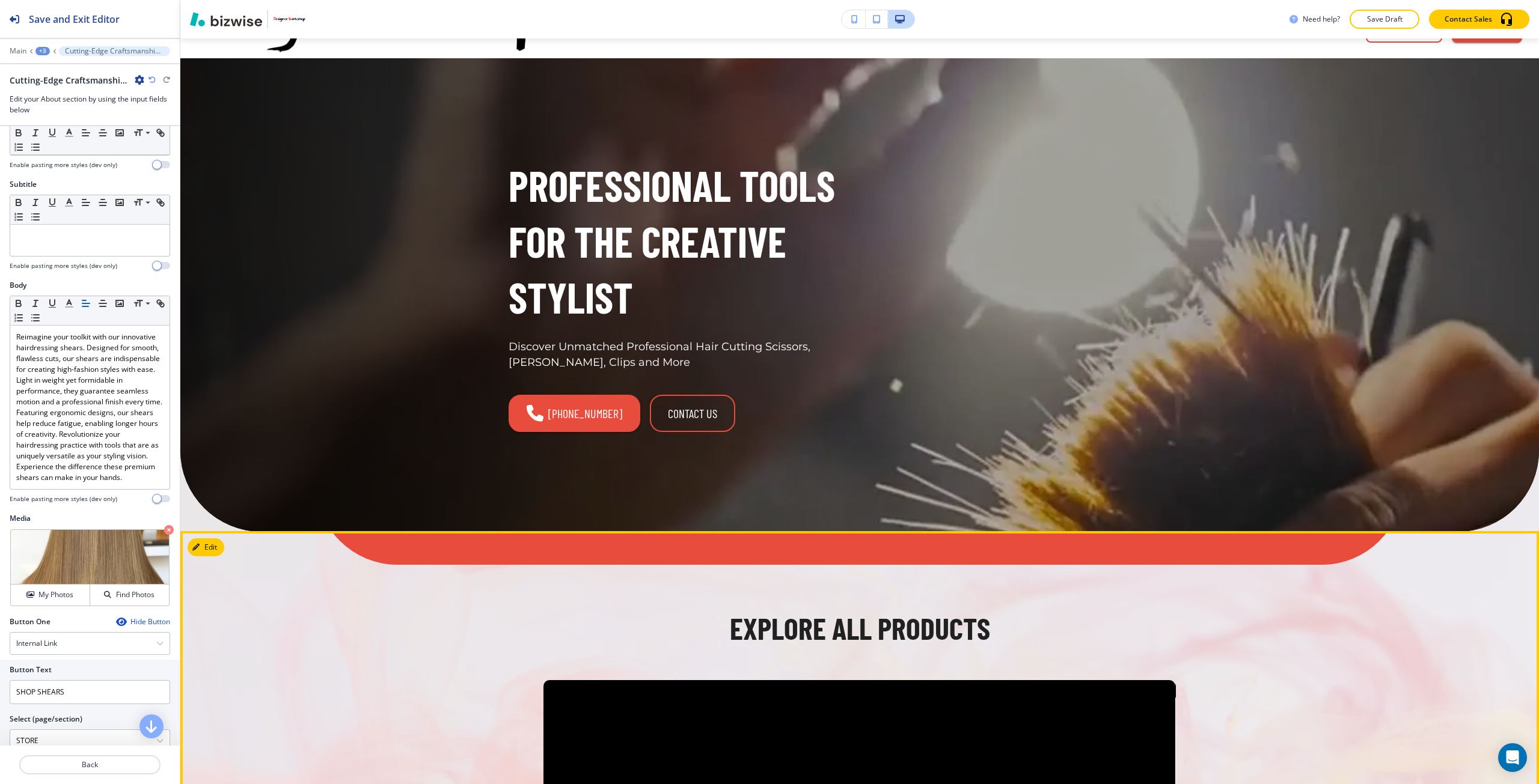
scroll to position [0, 0]
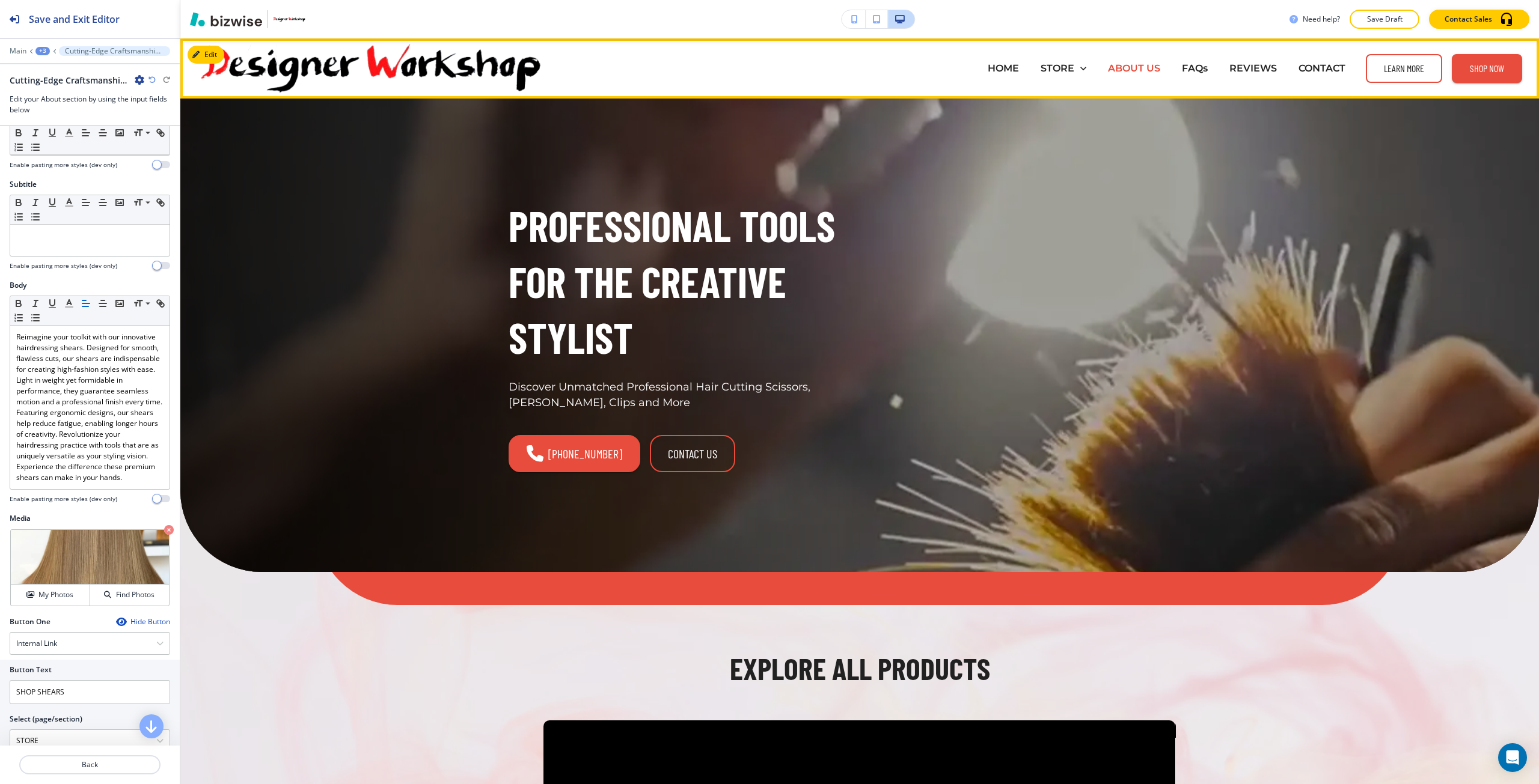
click at [1147, 66] on p "ABOUT US" at bounding box center [1134, 68] width 53 height 14
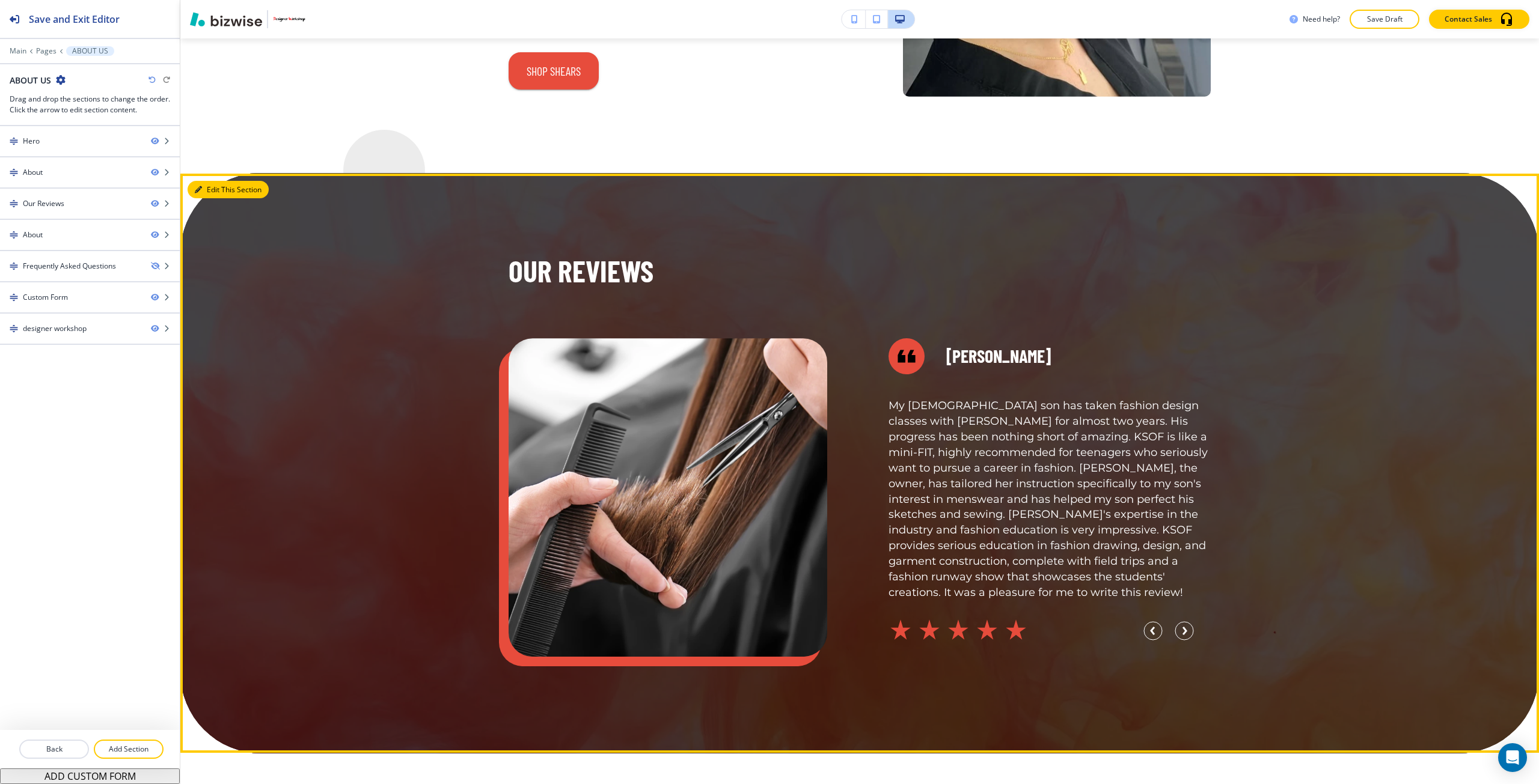
click at [201, 184] on button "Edit This Section" at bounding box center [228, 190] width 81 height 18
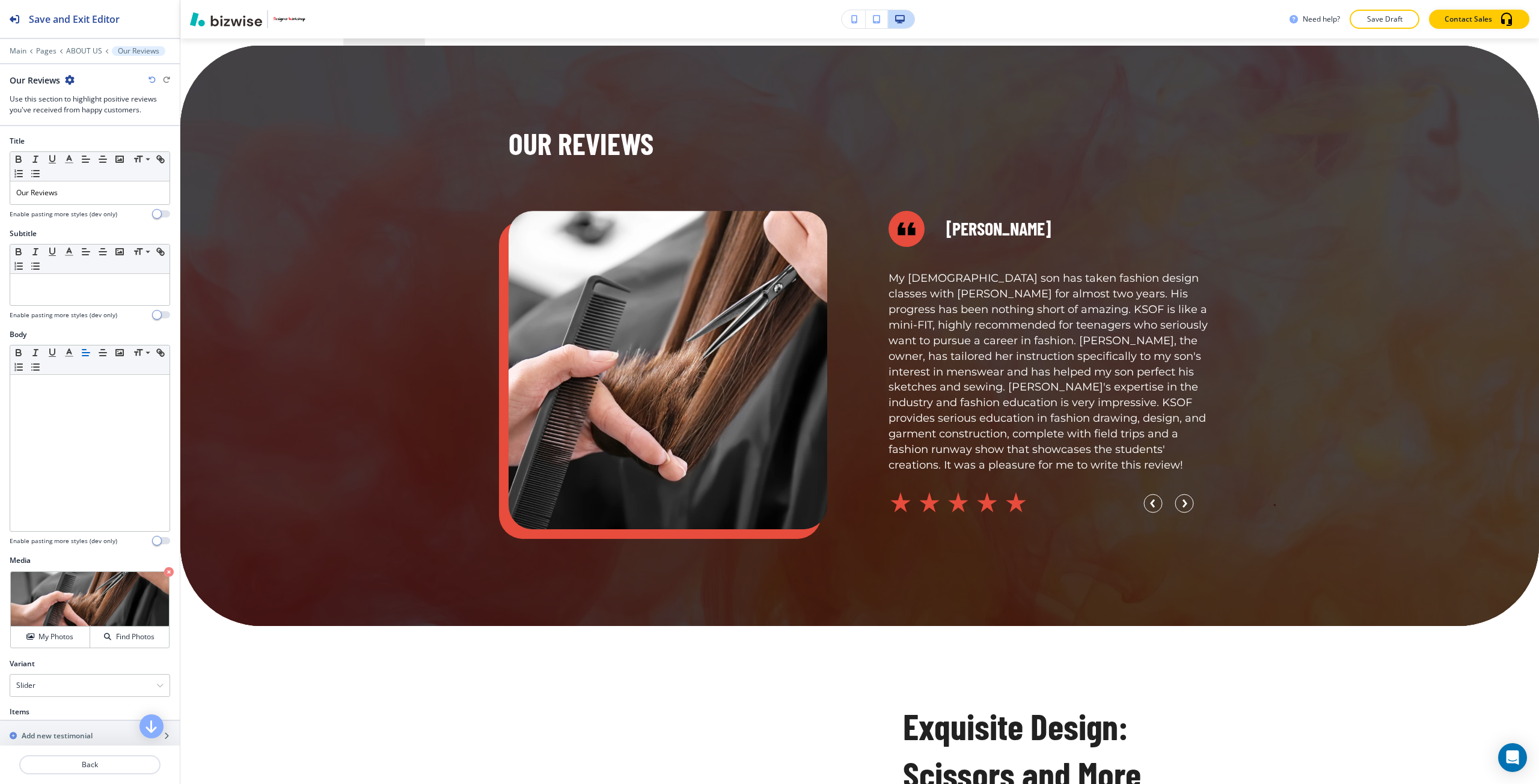
scroll to position [1518, 0]
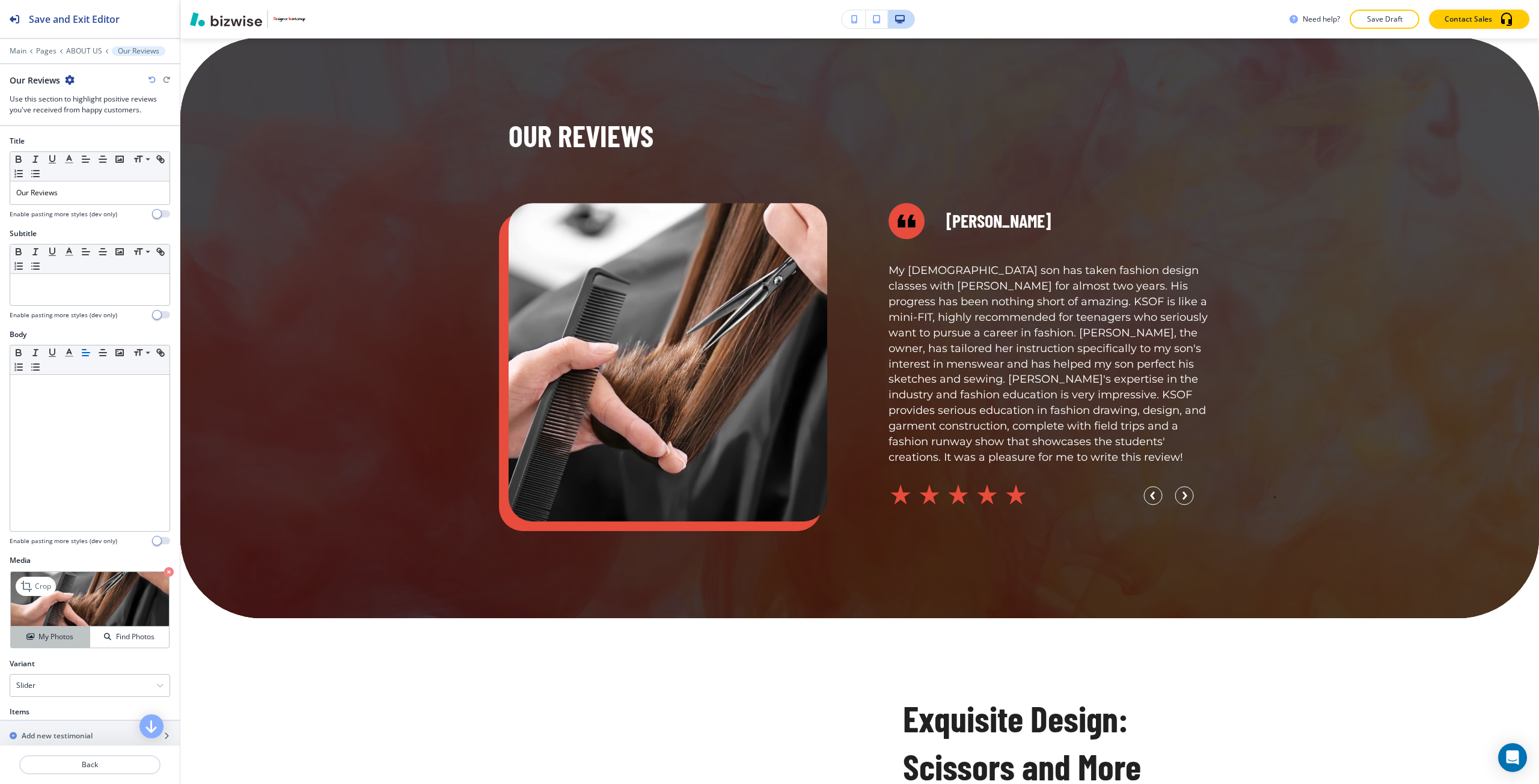
click at [69, 628] on button "My Photos" at bounding box center [50, 637] width 79 height 21
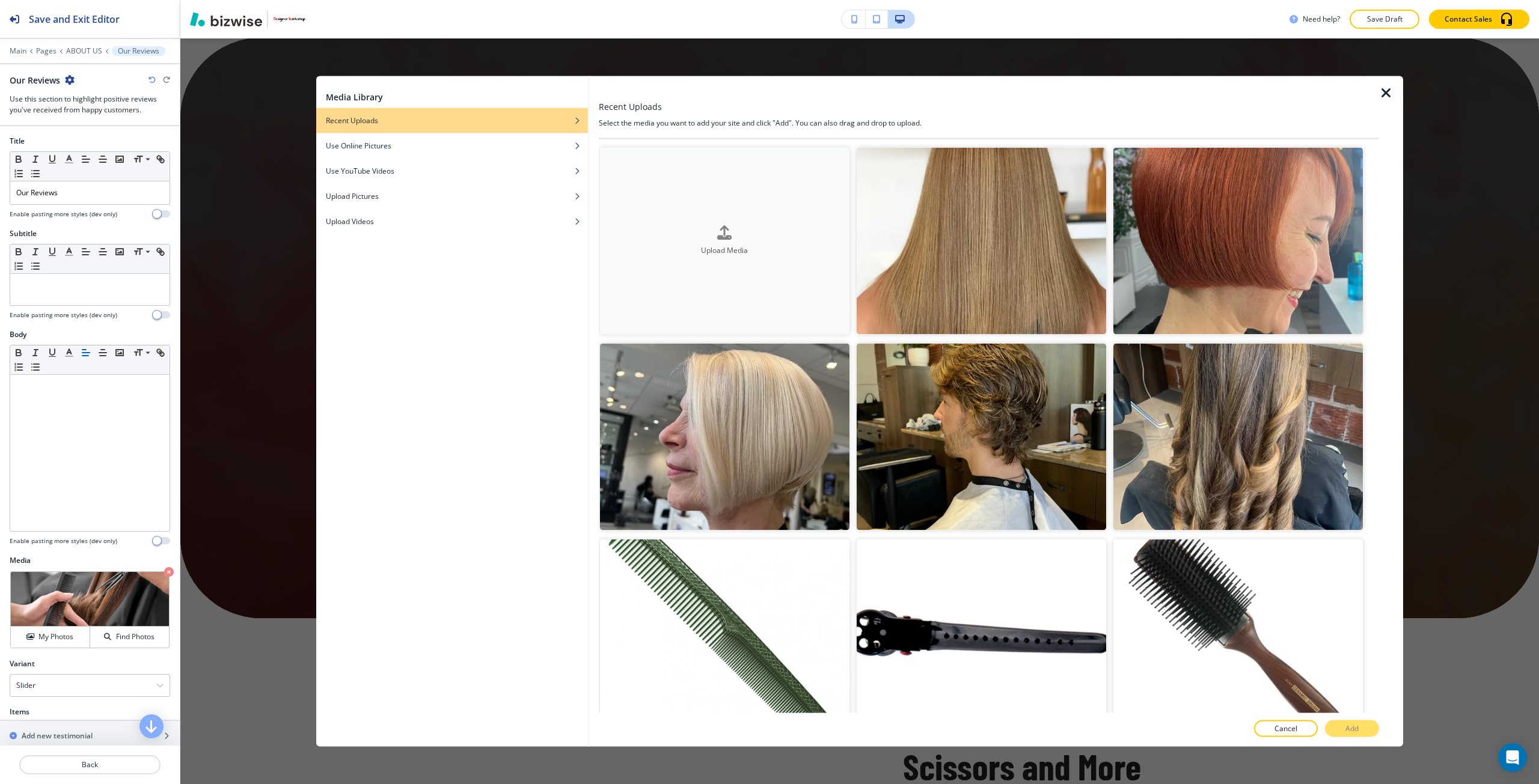
click at [708, 288] on button "Upload Media" at bounding box center [725, 241] width 250 height 187
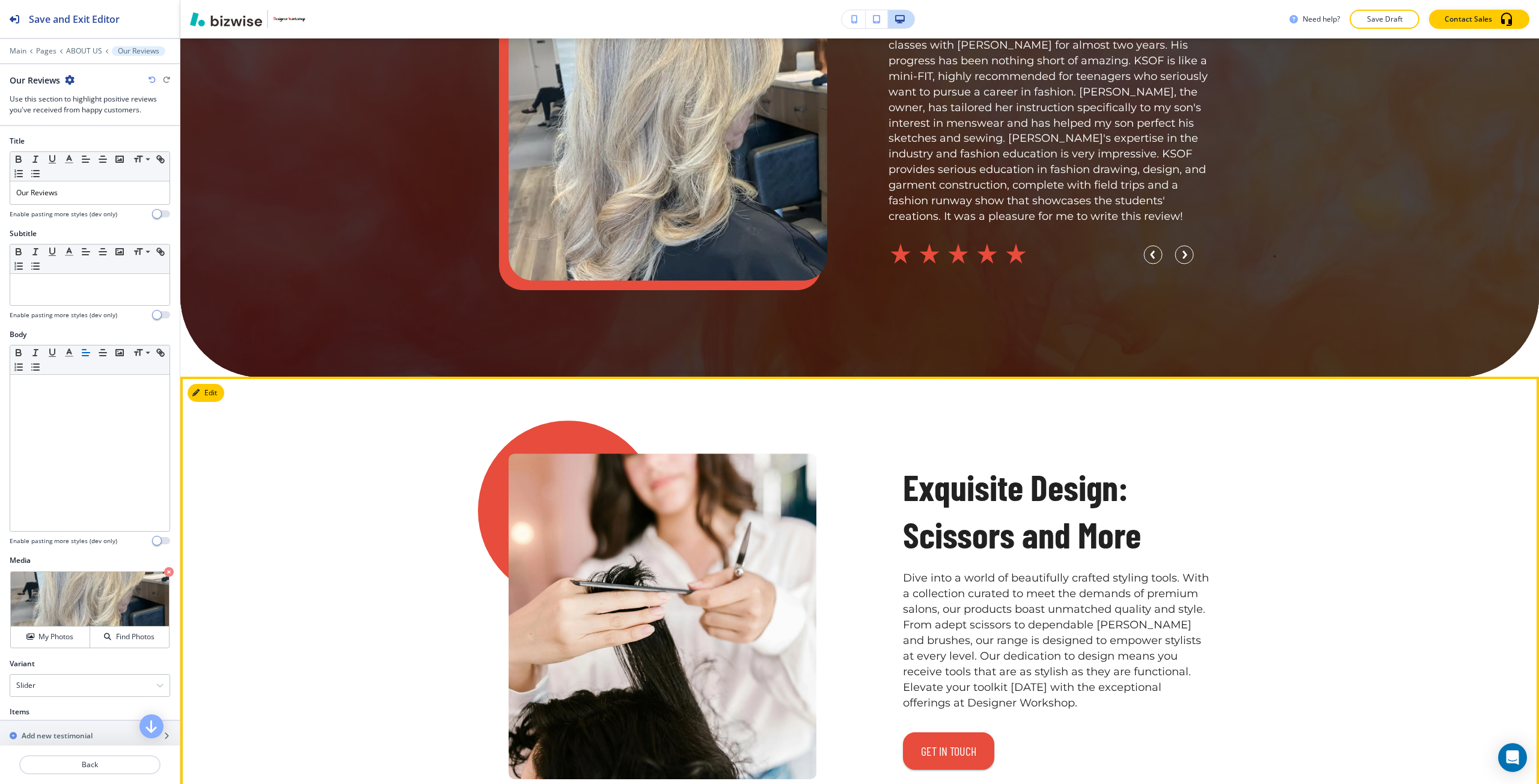
scroll to position [1818, 0]
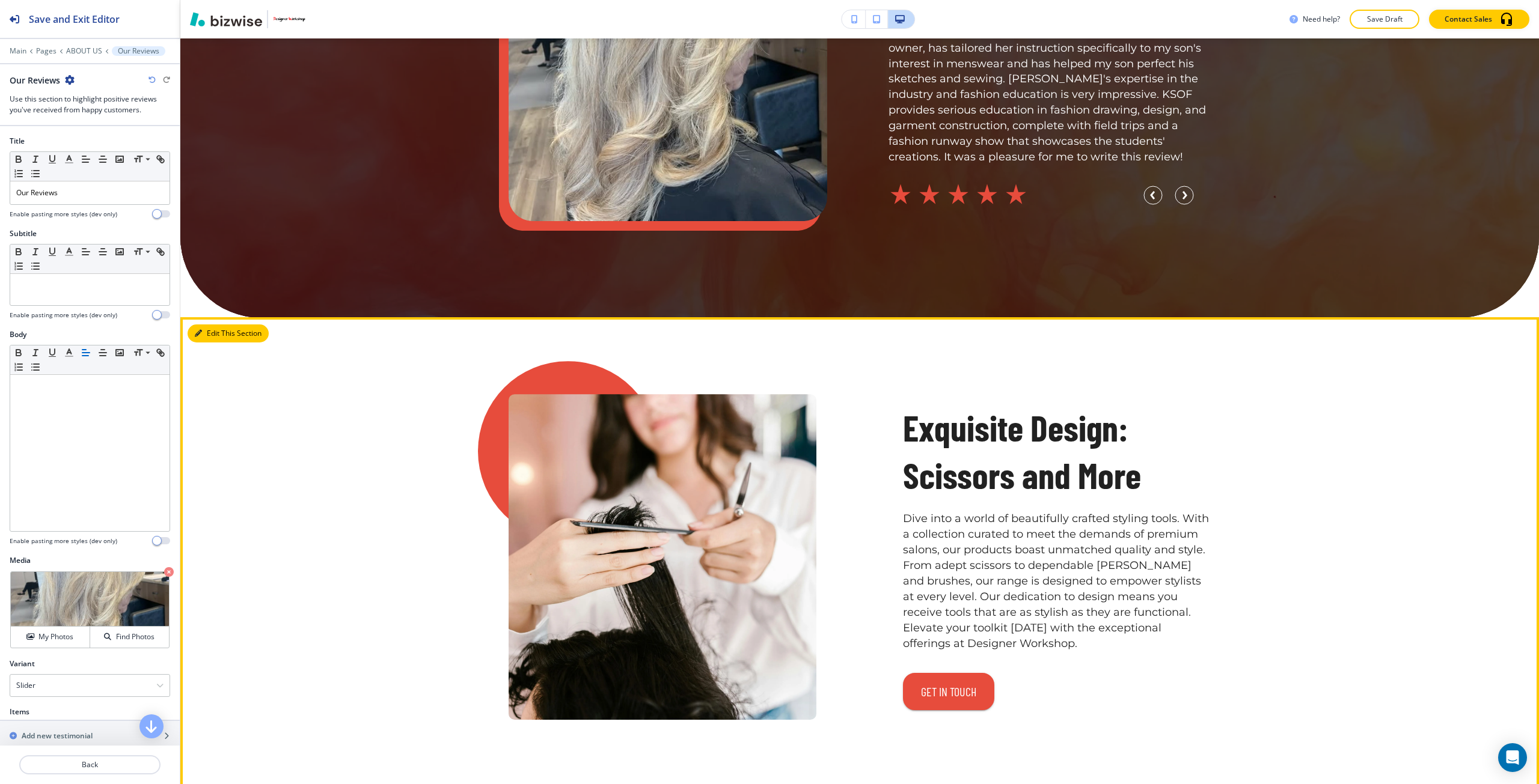
click at [213, 328] on button "Edit This Section" at bounding box center [228, 334] width 81 height 18
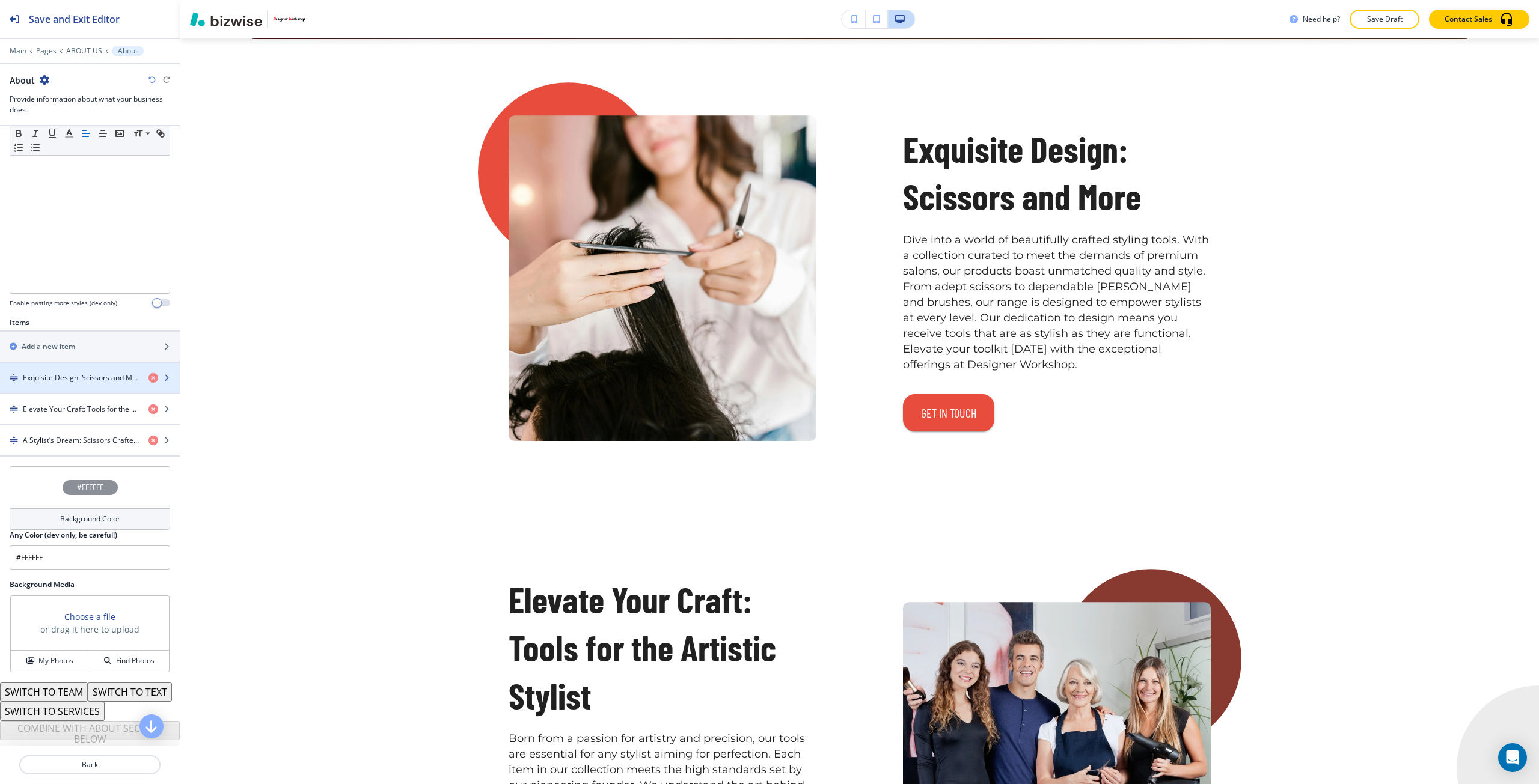
scroll to position [241, 0]
click at [89, 384] on div "button" at bounding box center [90, 388] width 180 height 10
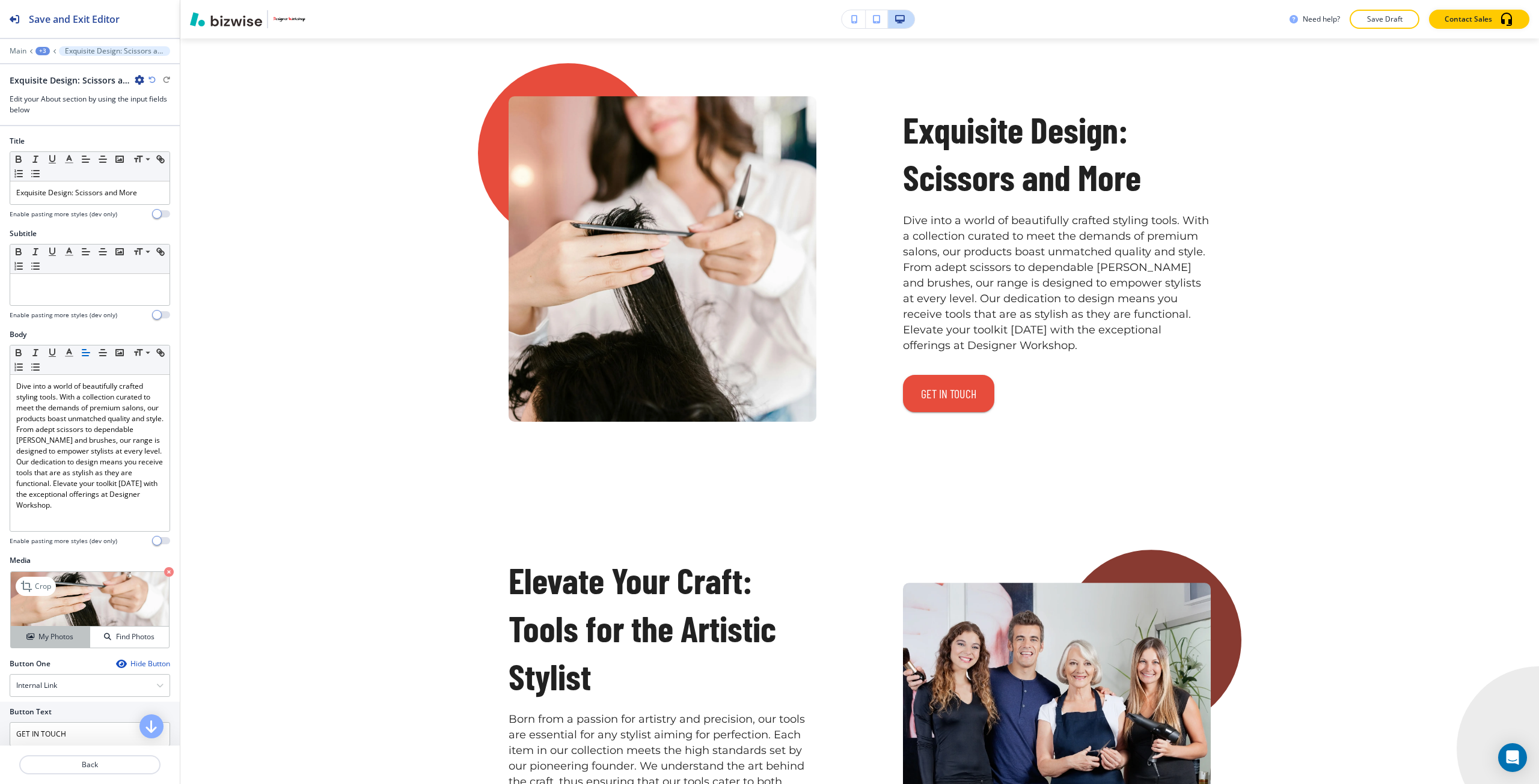
click at [52, 637] on h4 "My Photos" at bounding box center [56, 637] width 35 height 11
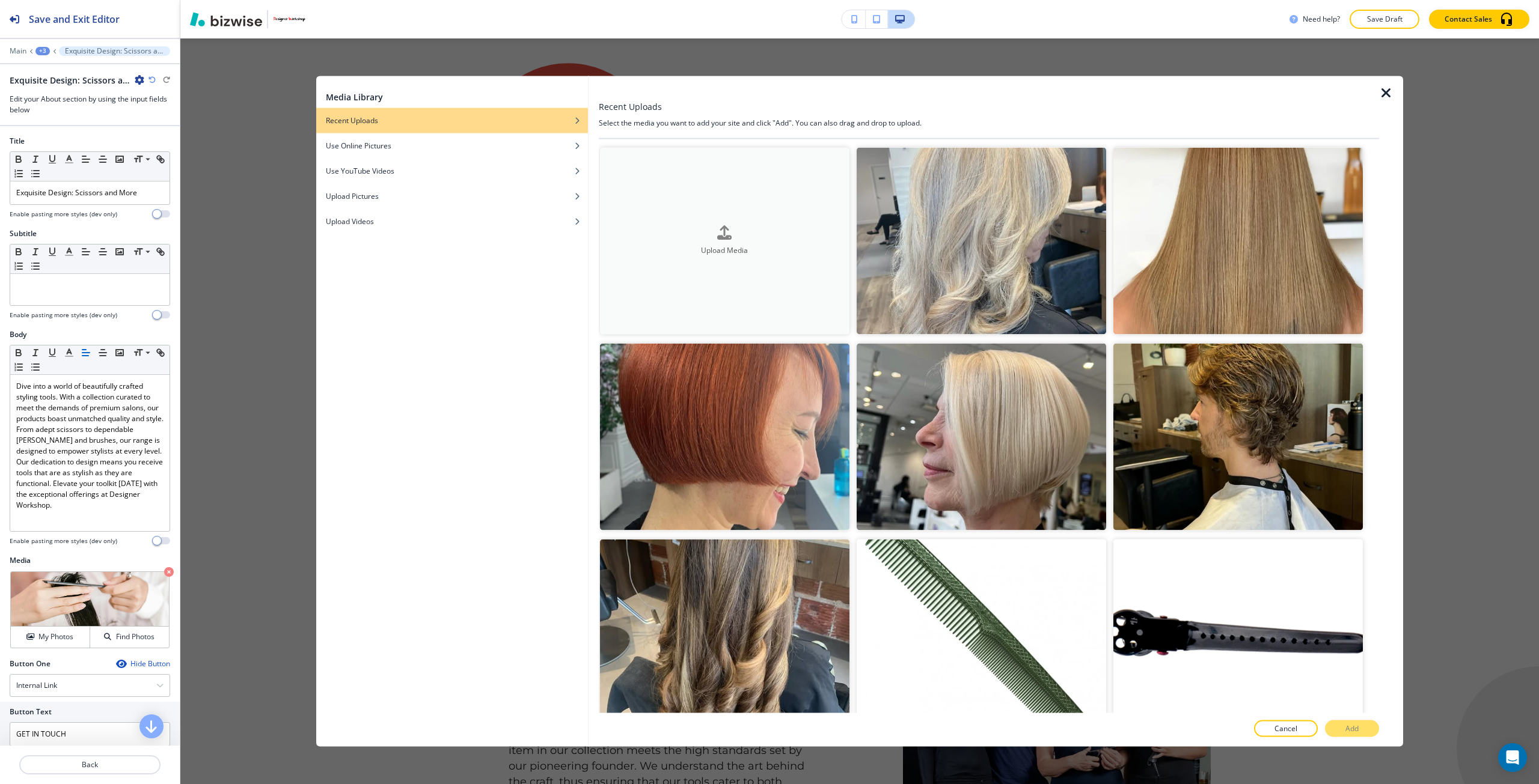
click at [712, 255] on h4 "Upload Media" at bounding box center [725, 250] width 250 height 11
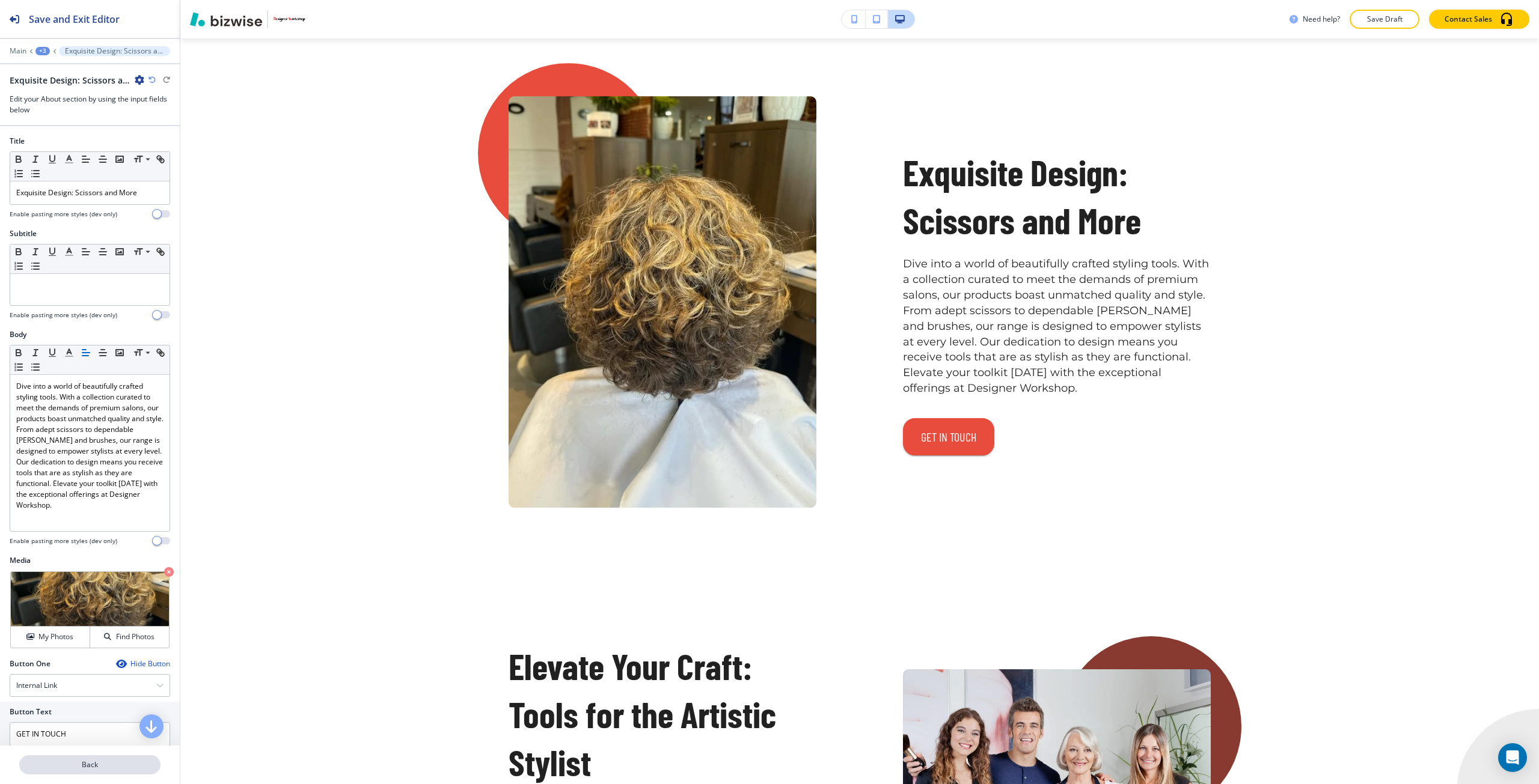
click at [39, 762] on p "Back" at bounding box center [90, 764] width 139 height 11
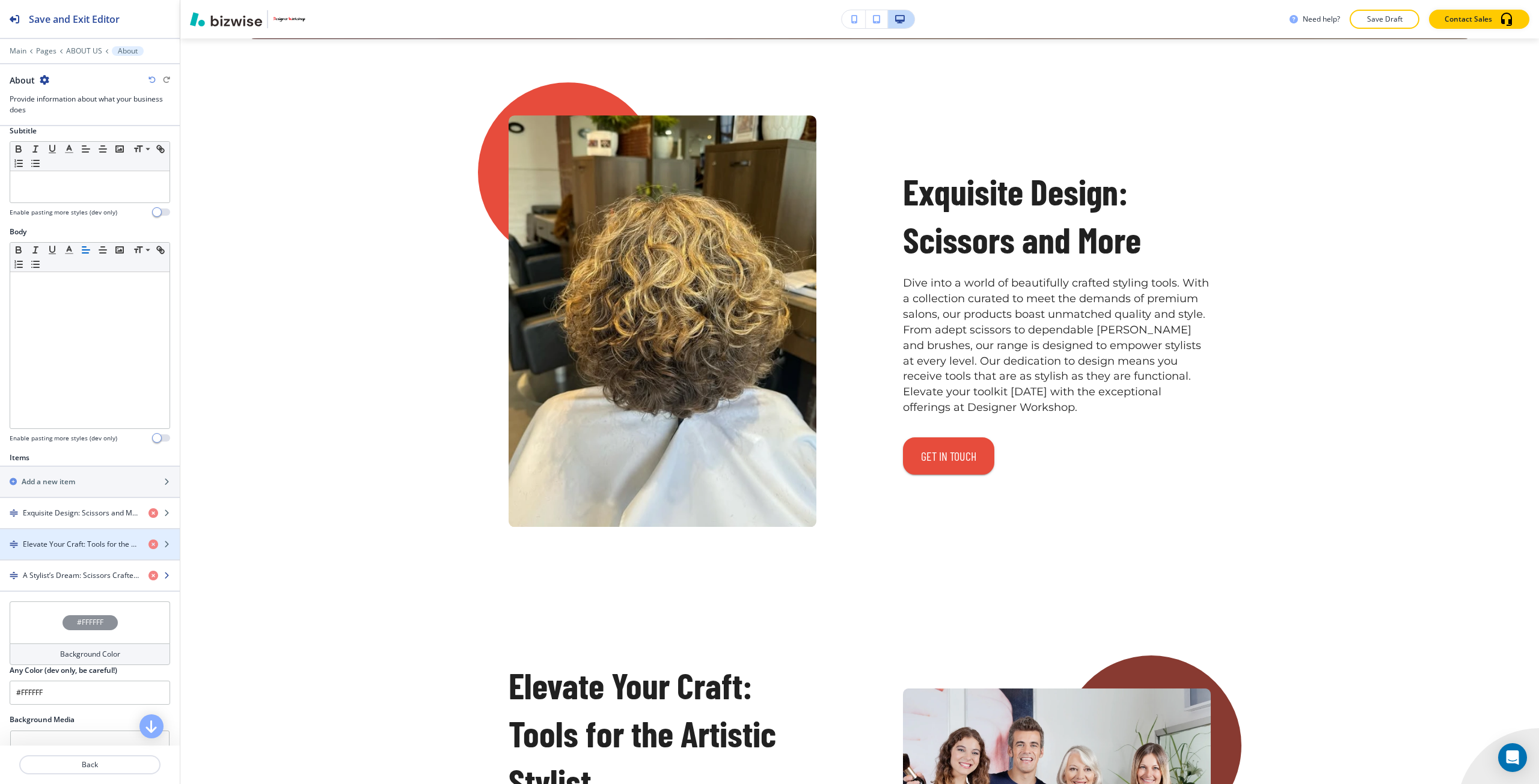
scroll to position [120, 0]
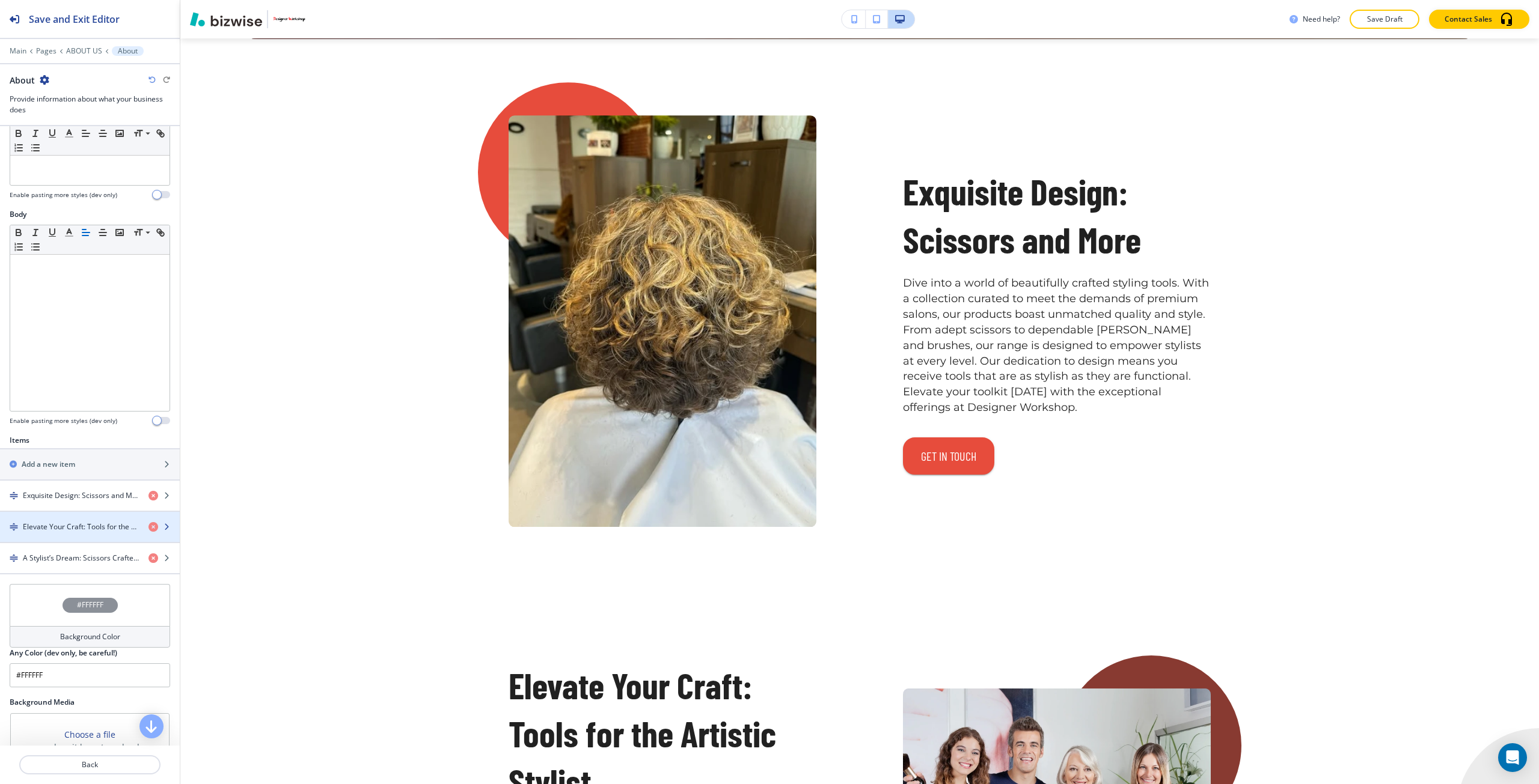
click at [65, 532] on div "button" at bounding box center [90, 537] width 180 height 10
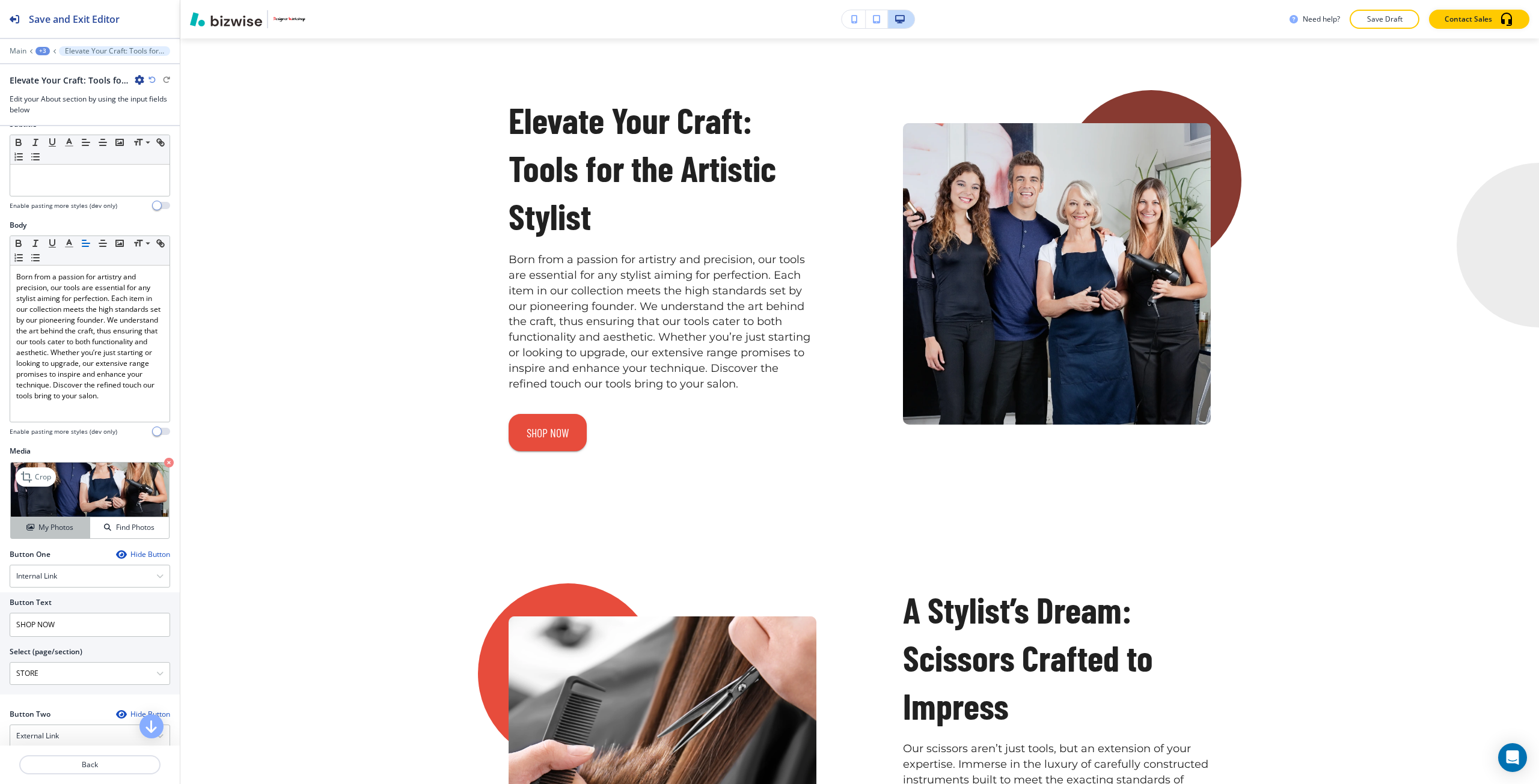
click at [48, 537] on button "My Photos" at bounding box center [50, 528] width 79 height 21
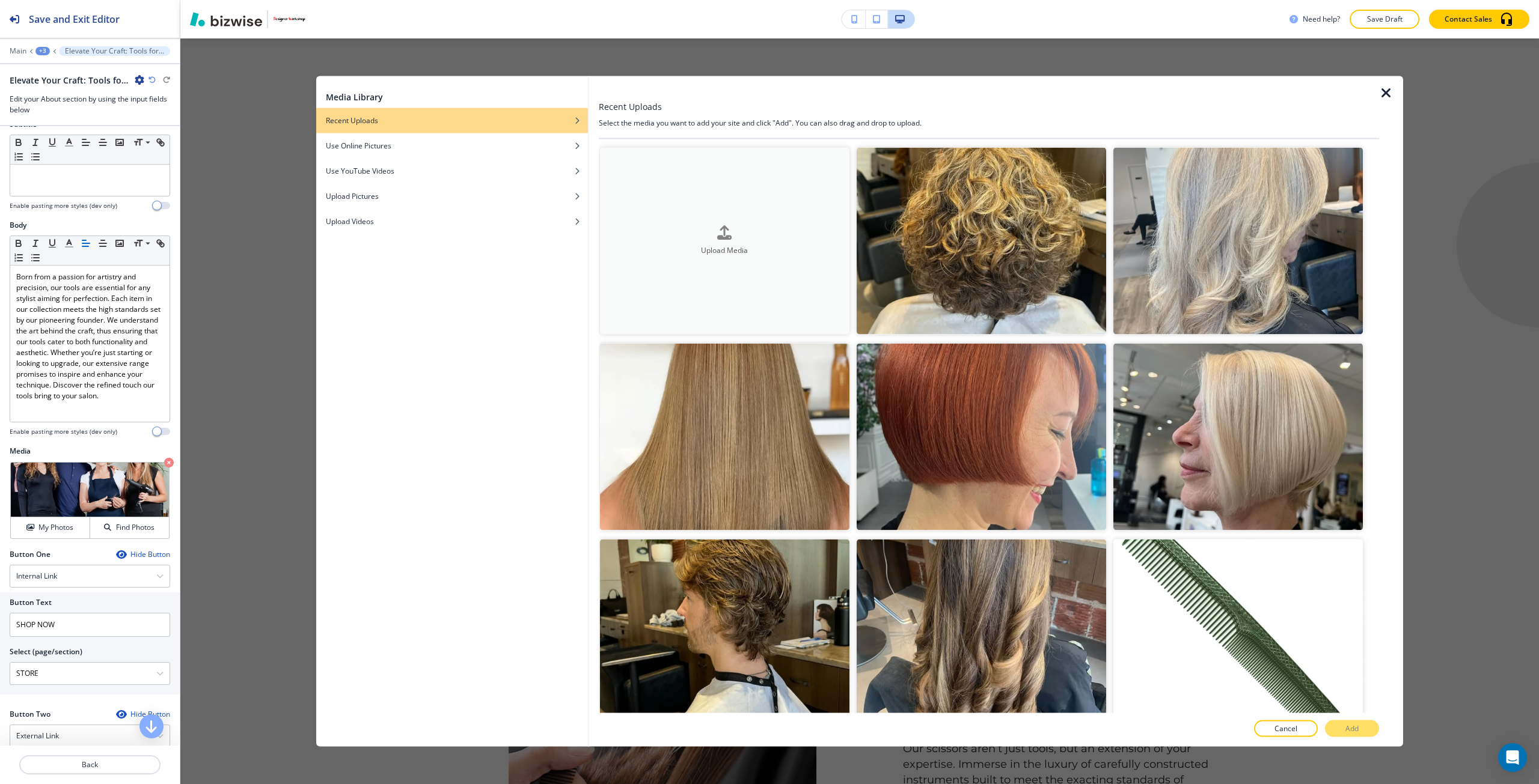
click at [678, 294] on button "Upload Media" at bounding box center [725, 241] width 250 height 187
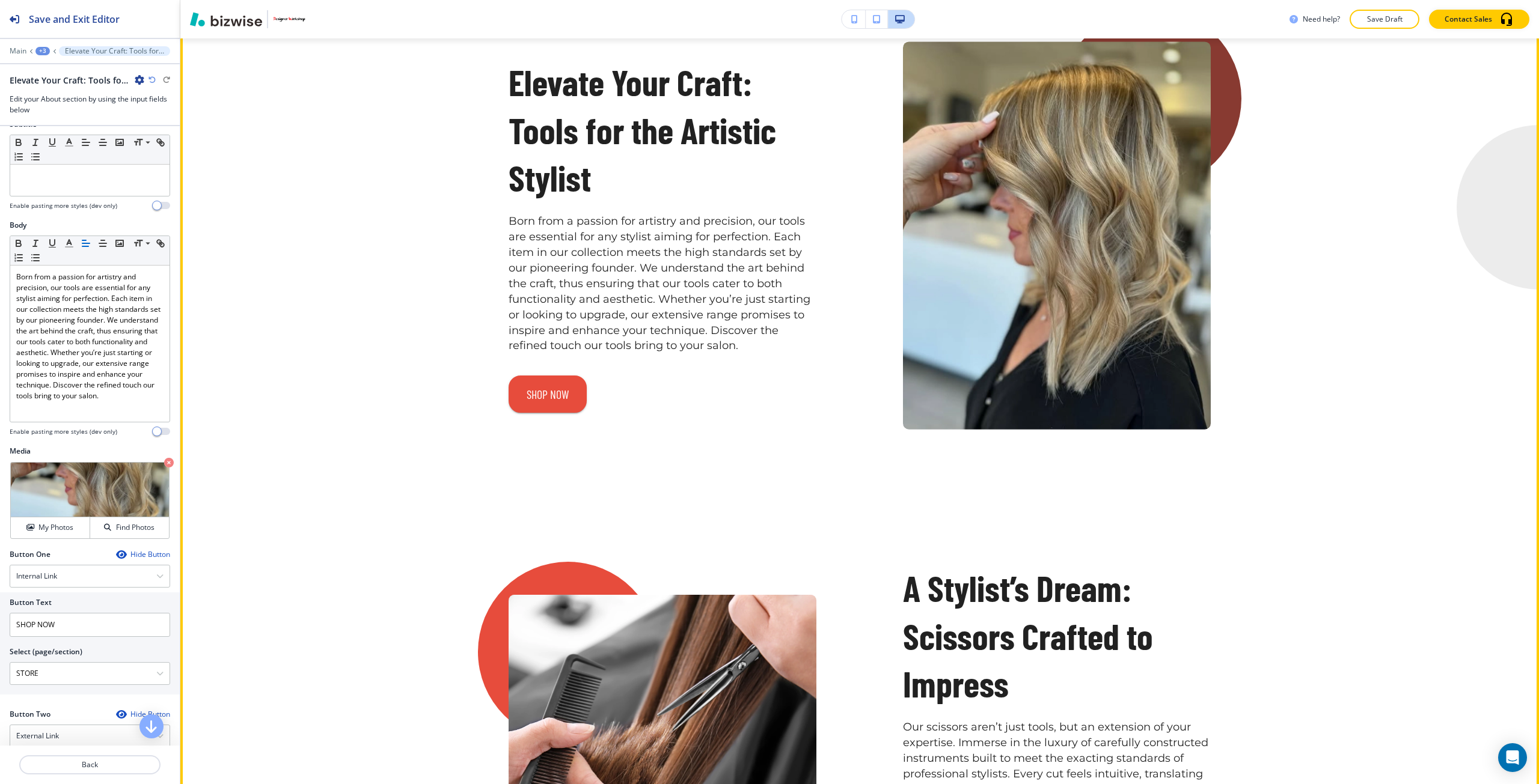
scroll to position [2902, 0]
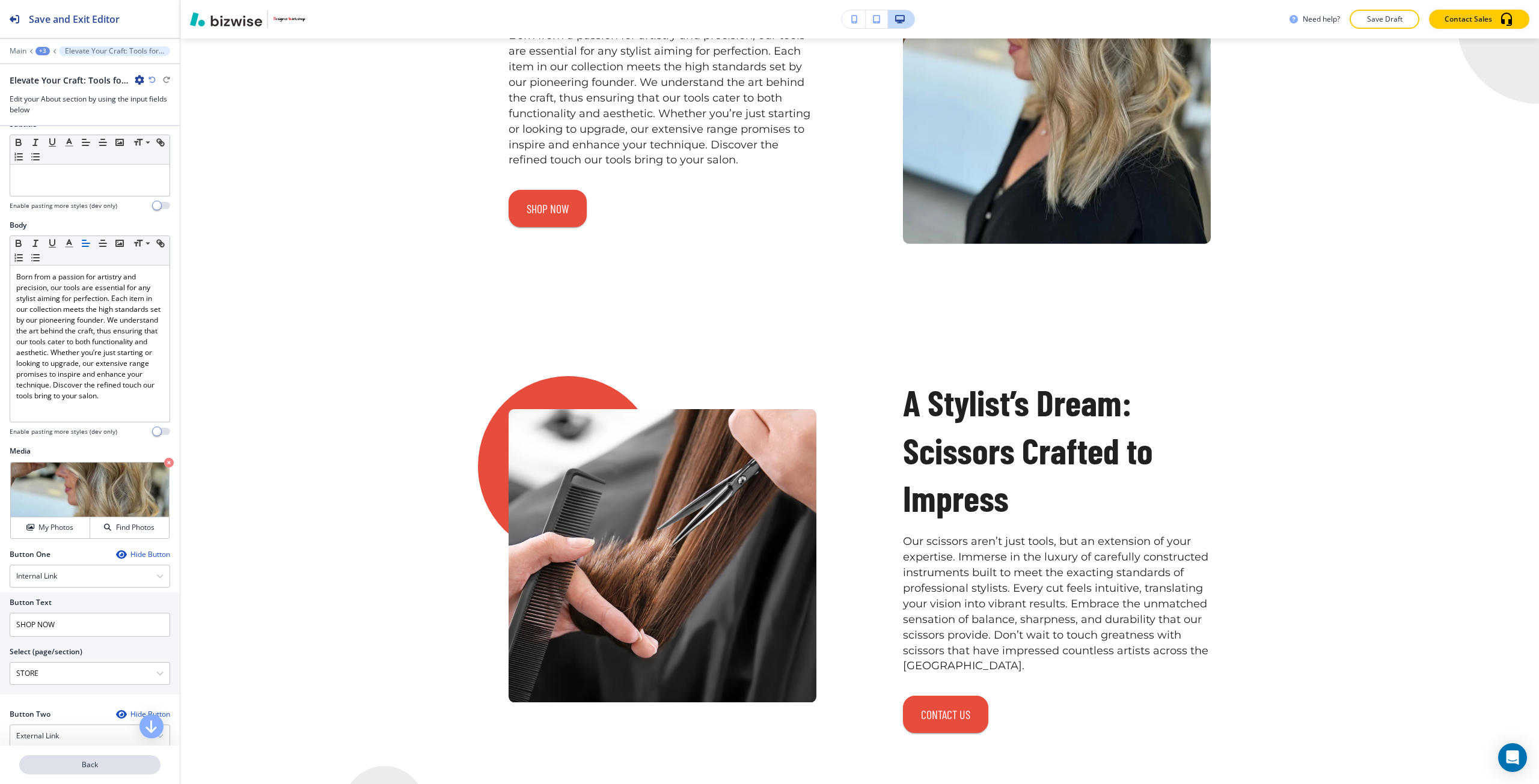
click at [89, 766] on p "Back" at bounding box center [90, 764] width 139 height 11
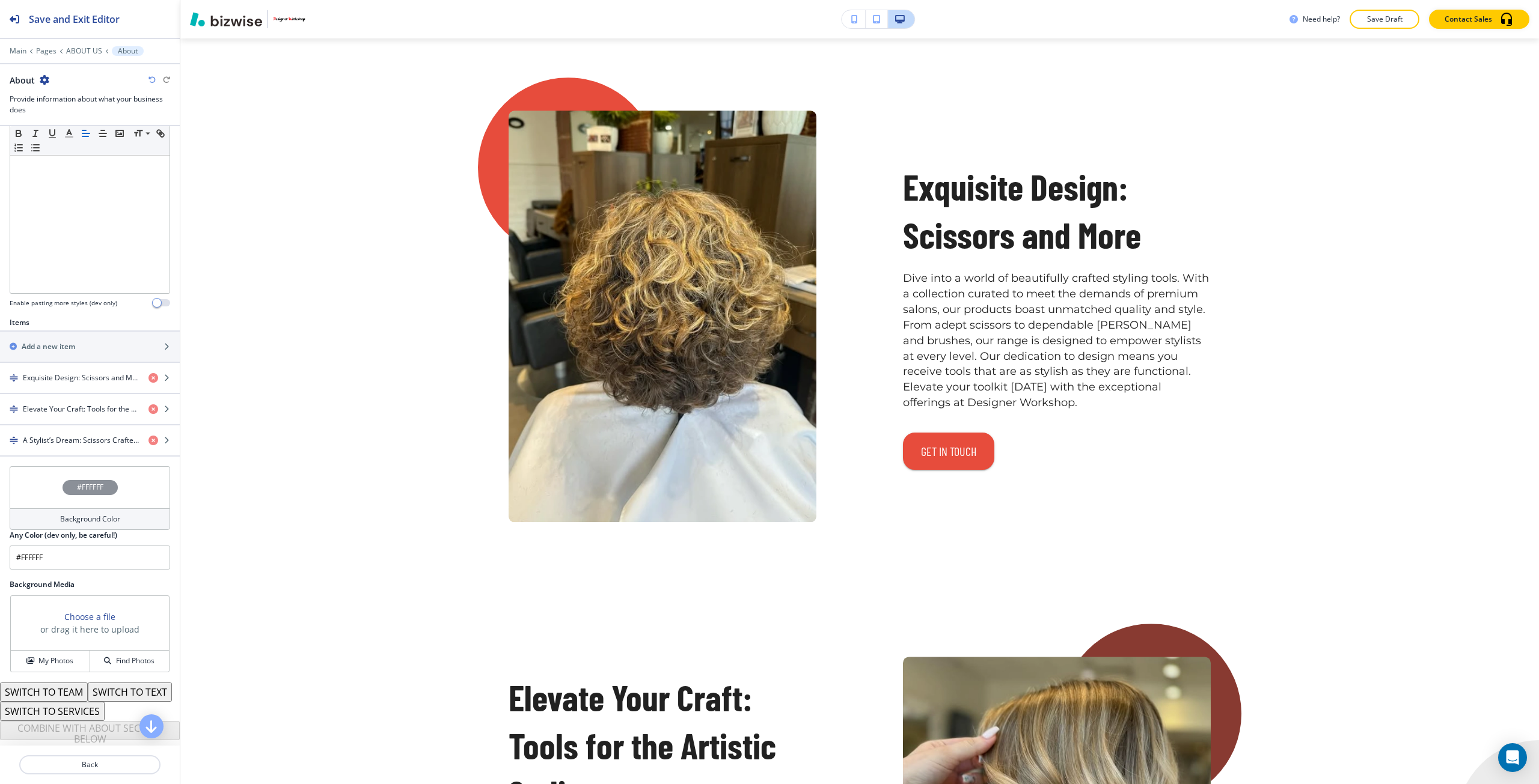
scroll to position [257, 0]
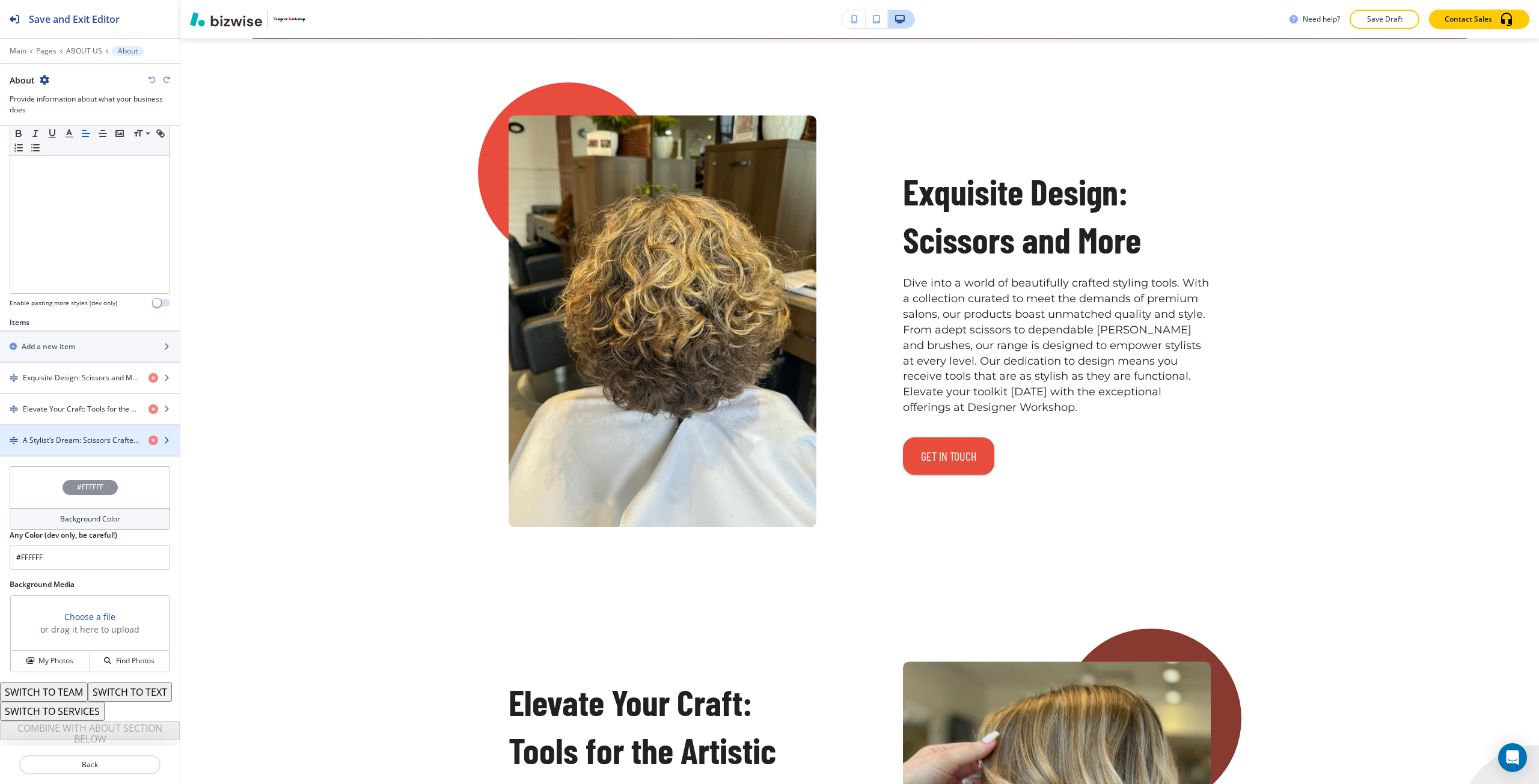
click at [27, 446] on div "button" at bounding box center [90, 451] width 180 height 10
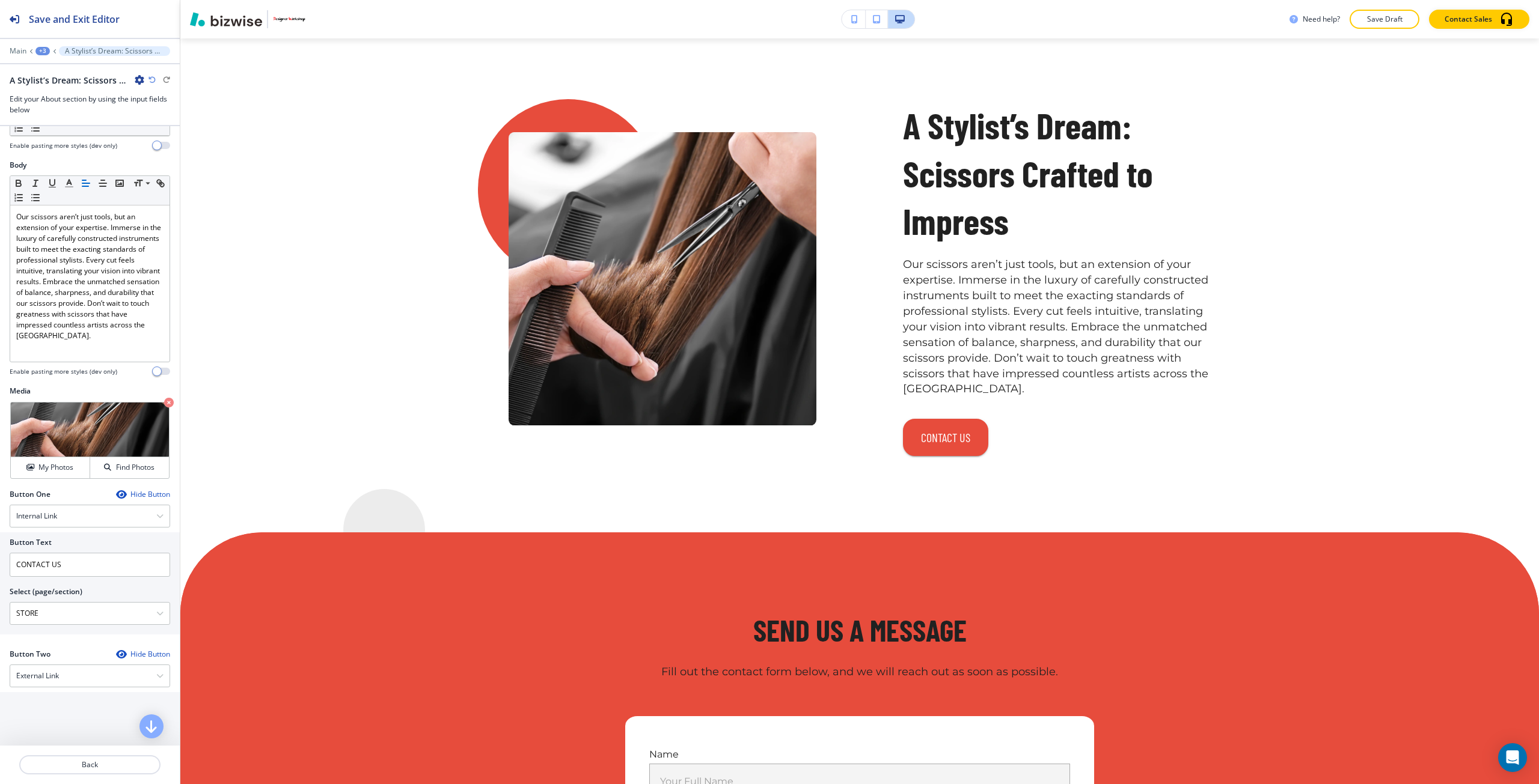
scroll to position [3185, 0]
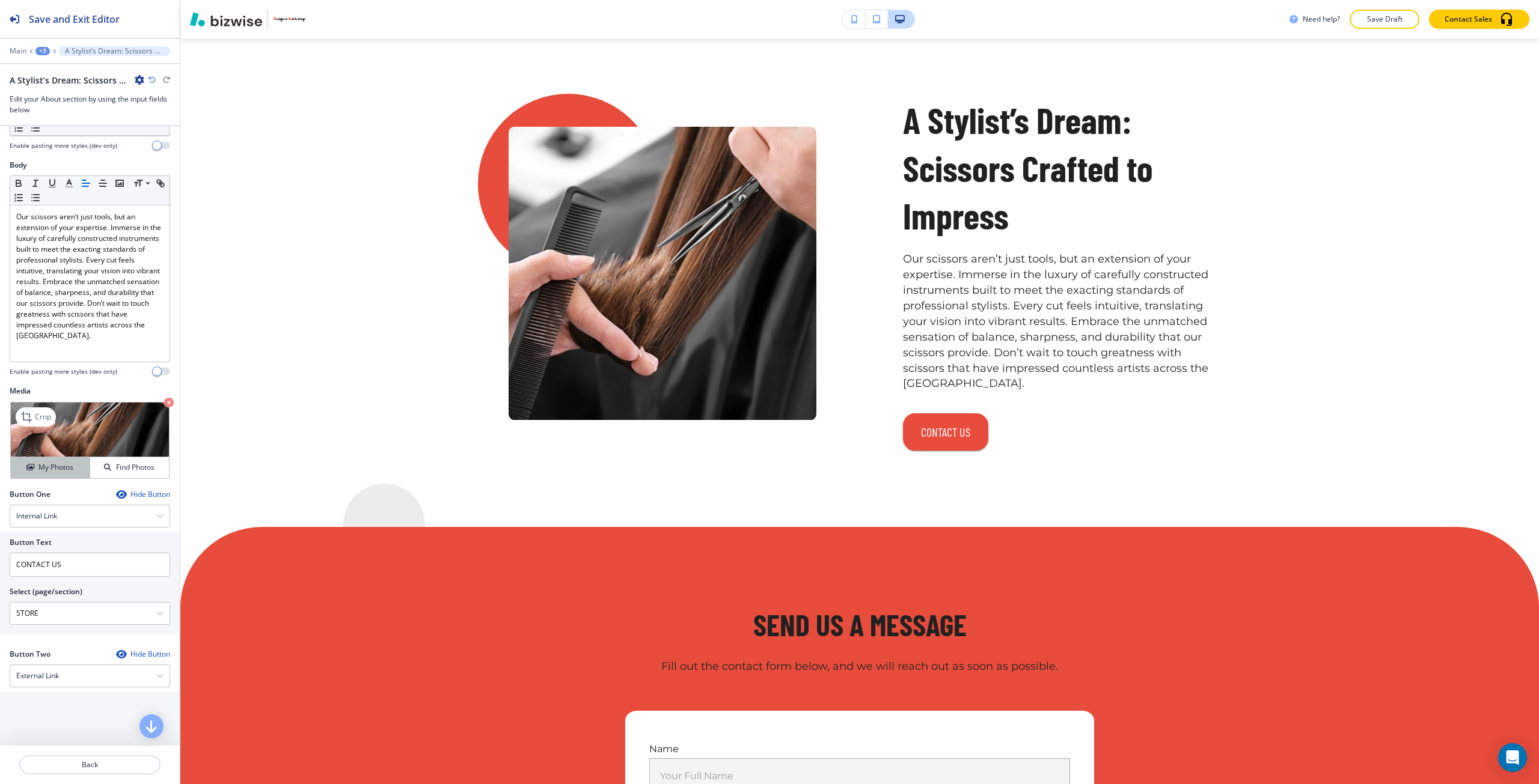
click at [58, 468] on h4 "My Photos" at bounding box center [56, 467] width 35 height 11
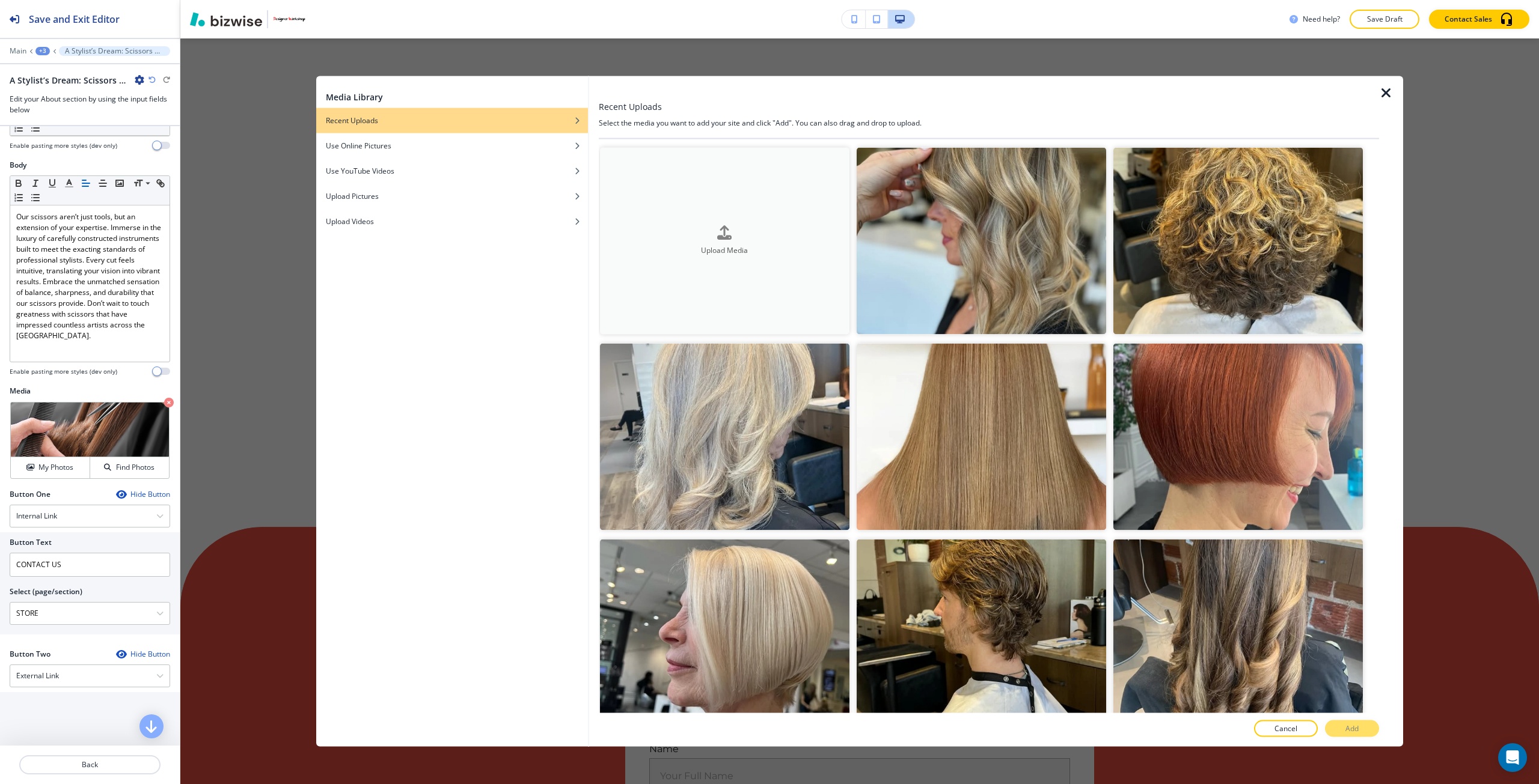
click at [684, 269] on button "Upload Media" at bounding box center [725, 241] width 250 height 187
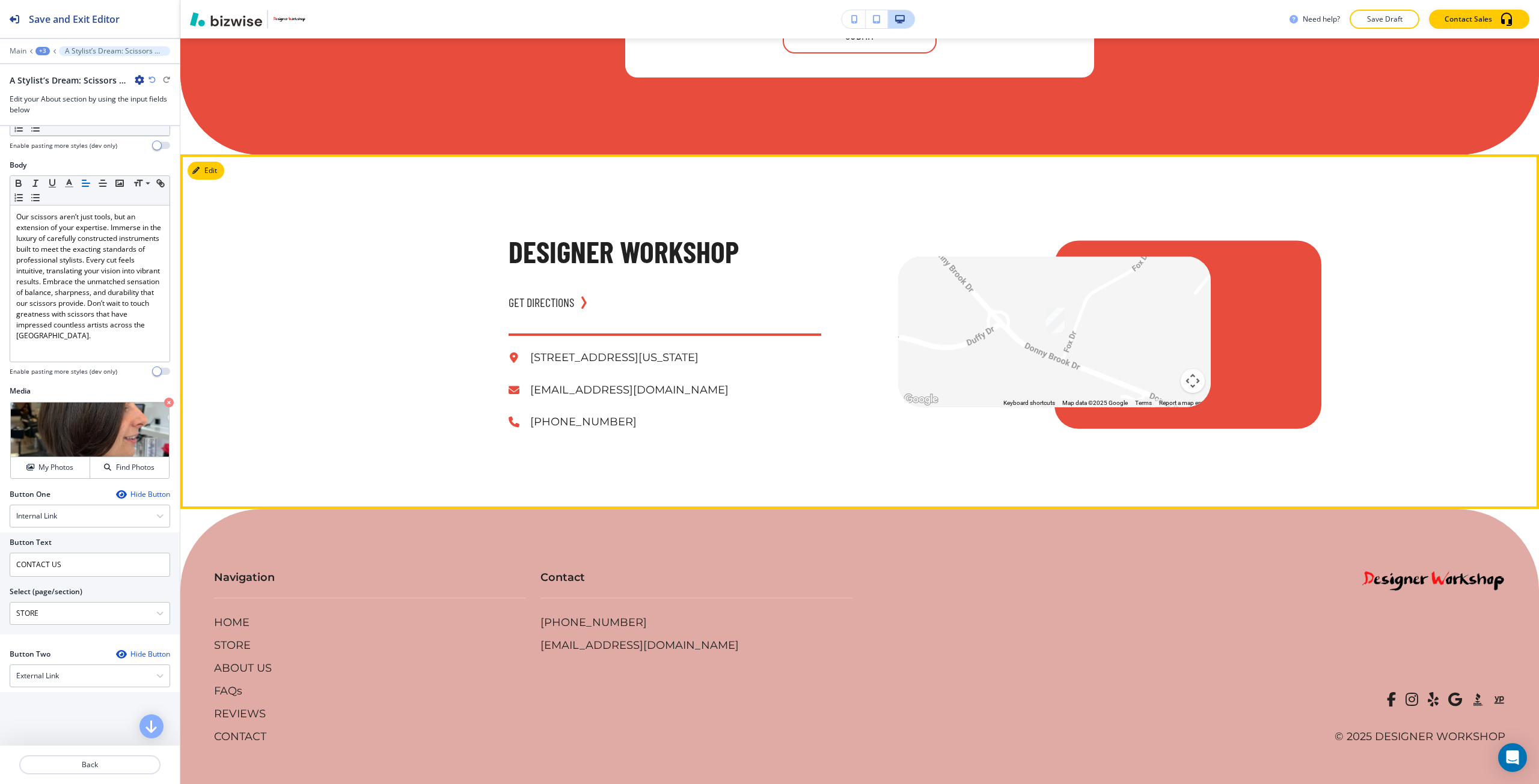
scroll to position [4245, 0]
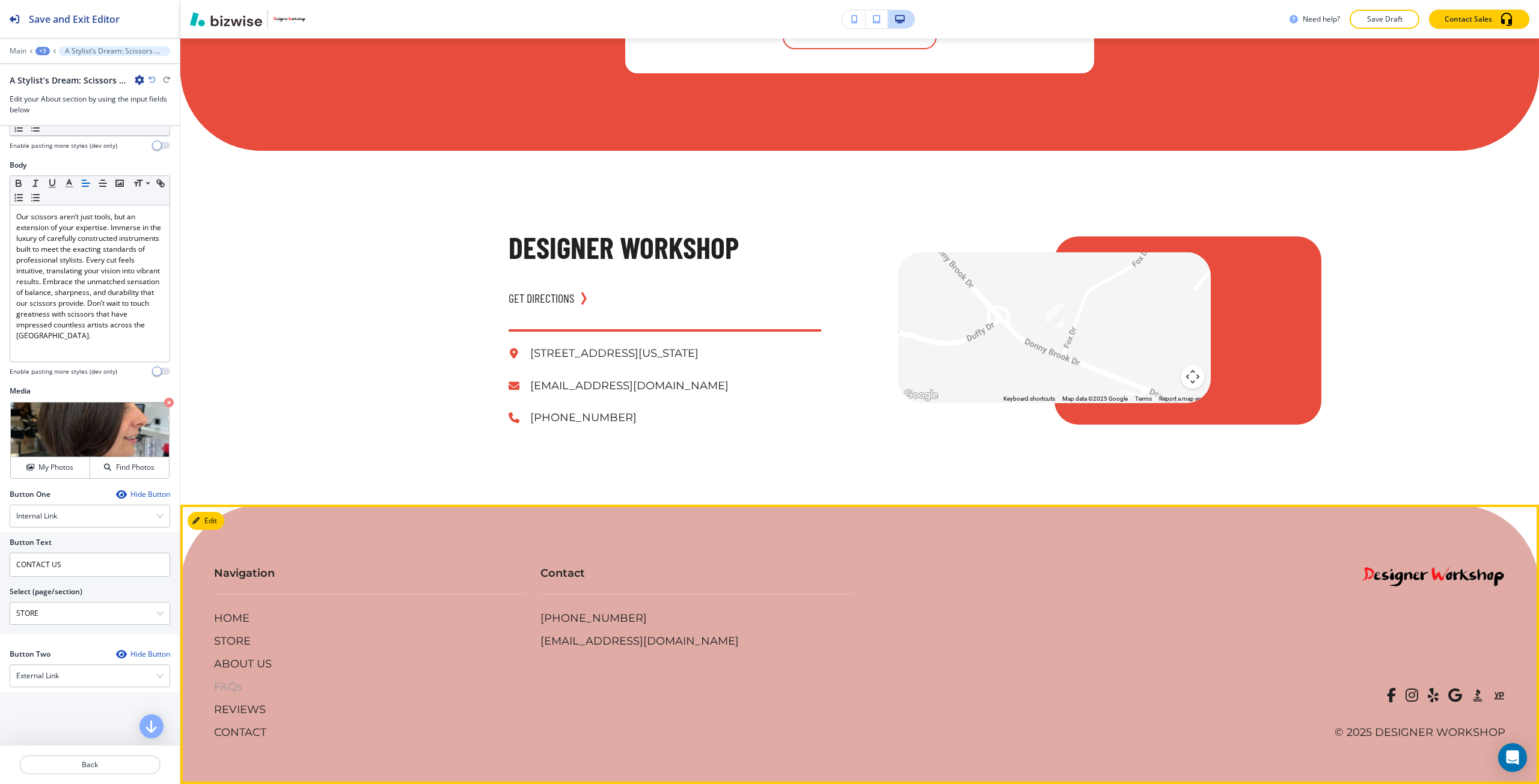
click at [227, 690] on p "FAQs" at bounding box center [228, 687] width 28 height 15
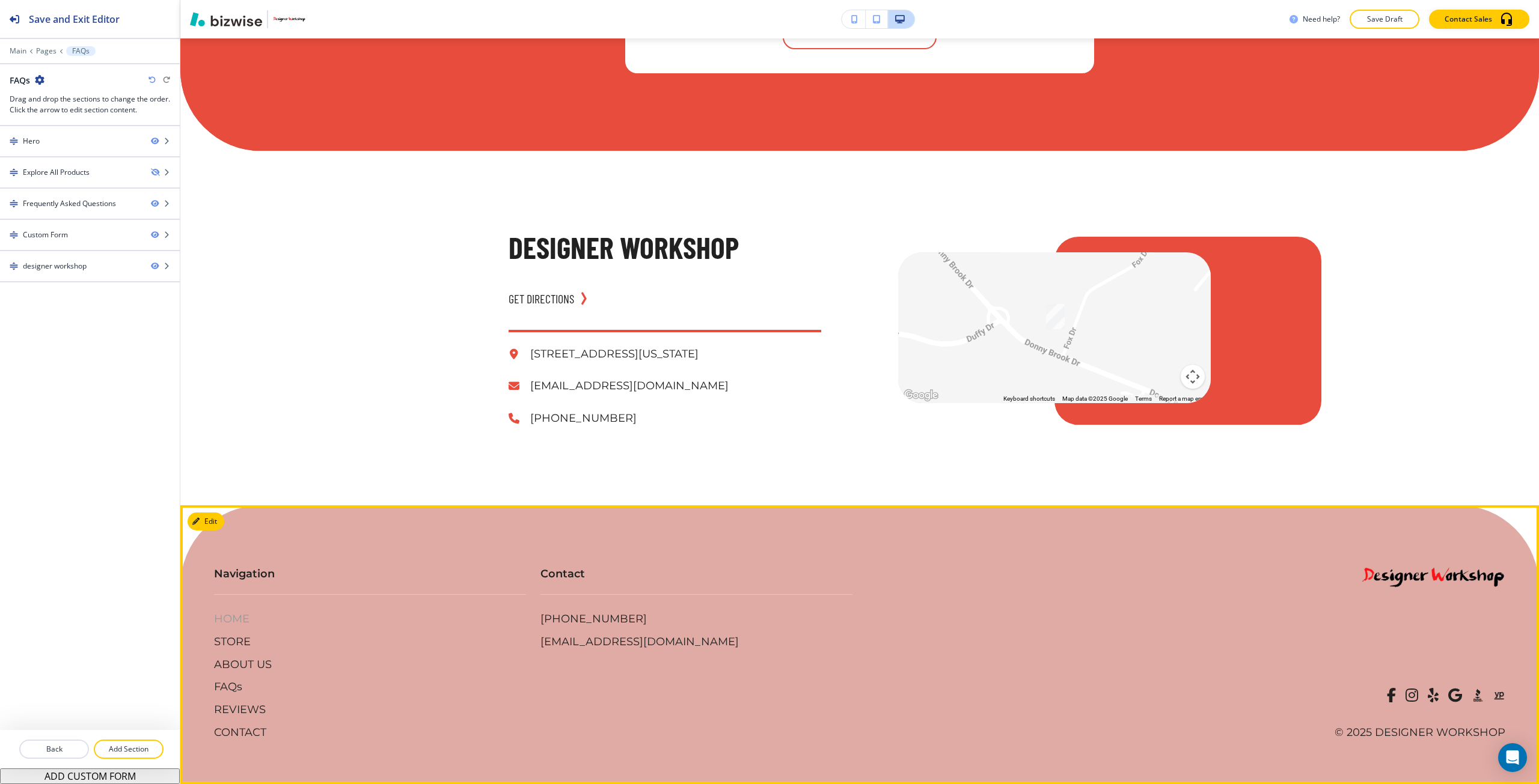
scroll to position [1475, 0]
click at [232, 710] on p "REVIEWS" at bounding box center [240, 710] width 52 height 15
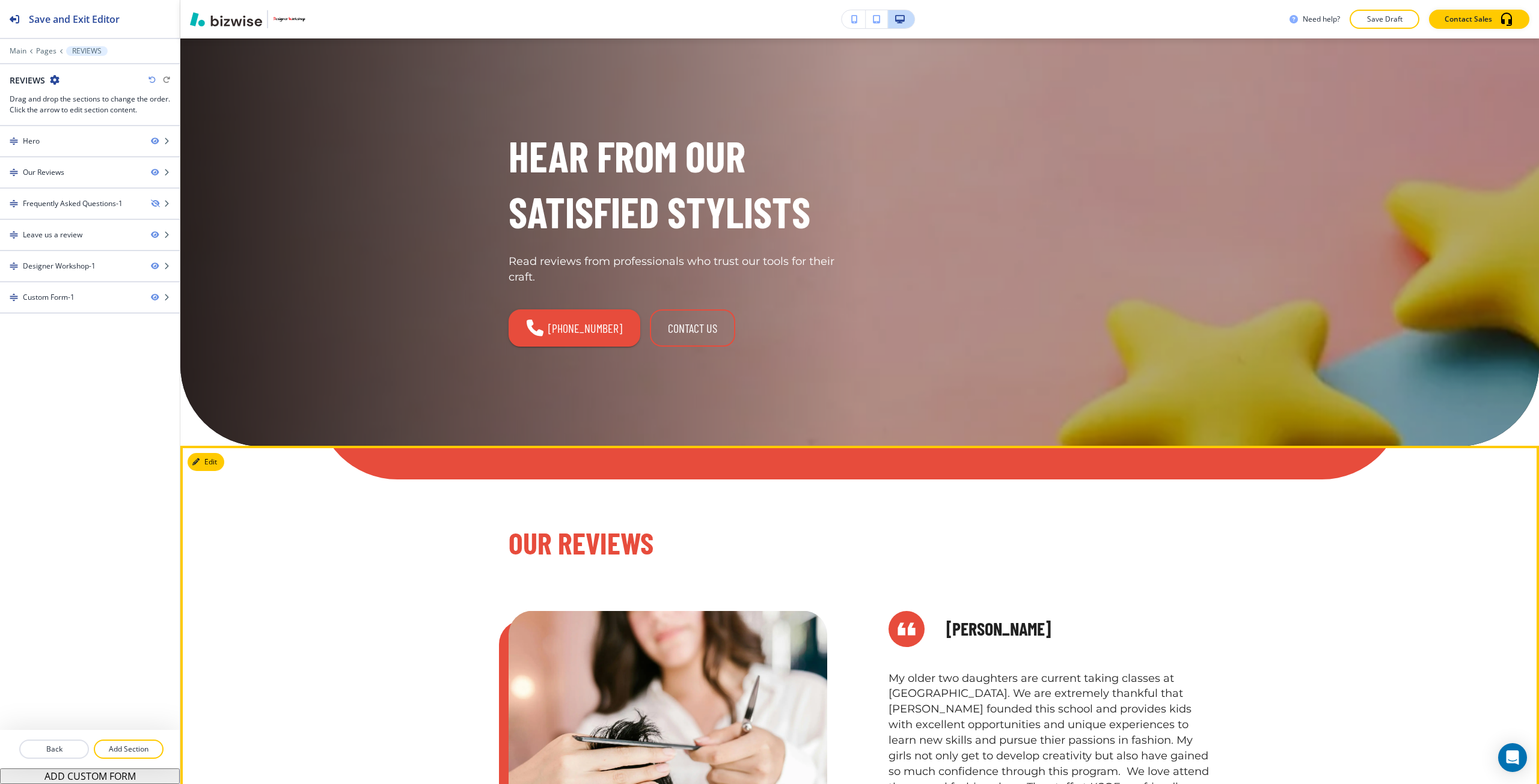
scroll to position [241, 0]
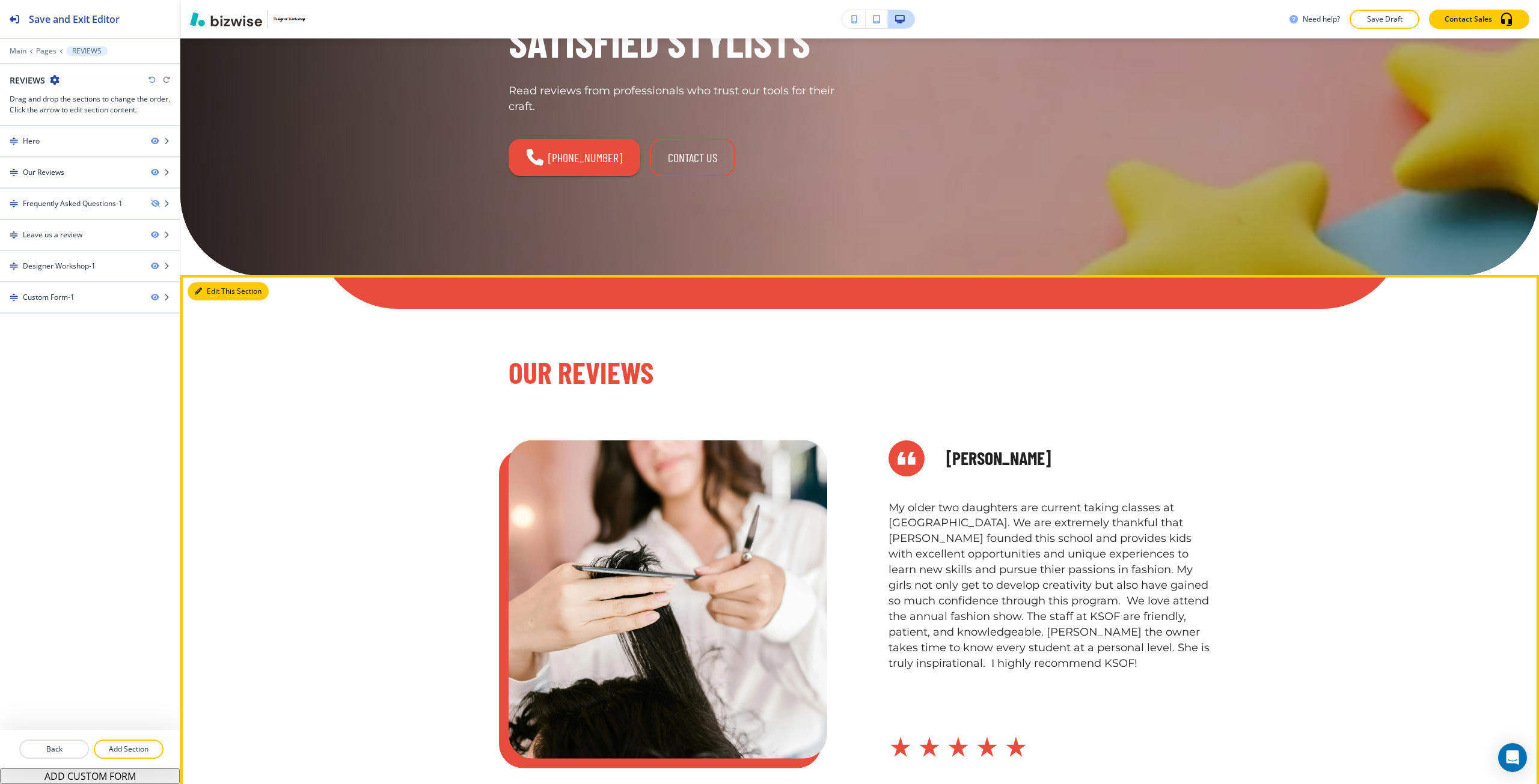
click at [210, 294] on button "Edit This Section" at bounding box center [228, 292] width 81 height 18
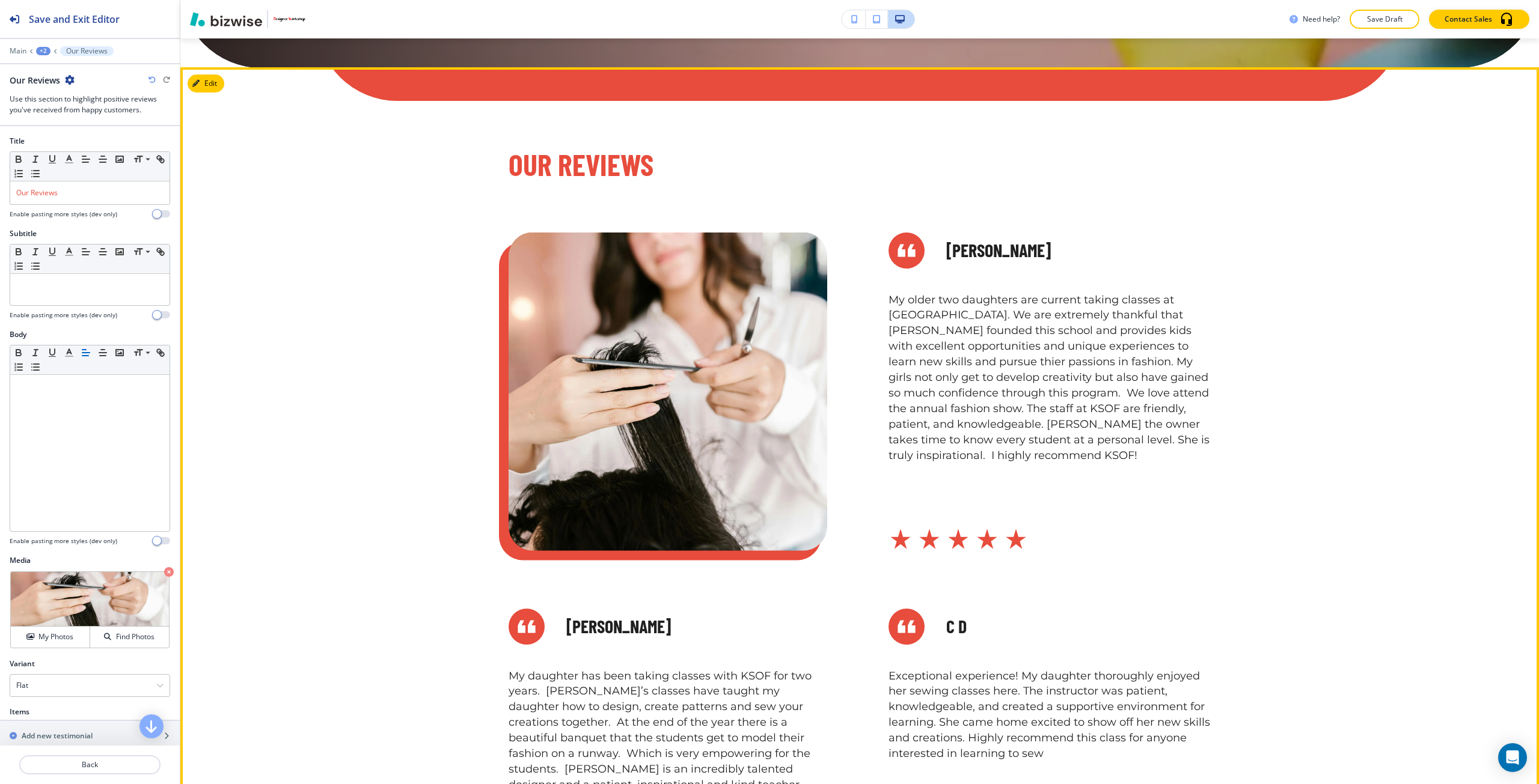
scroll to position [477, 0]
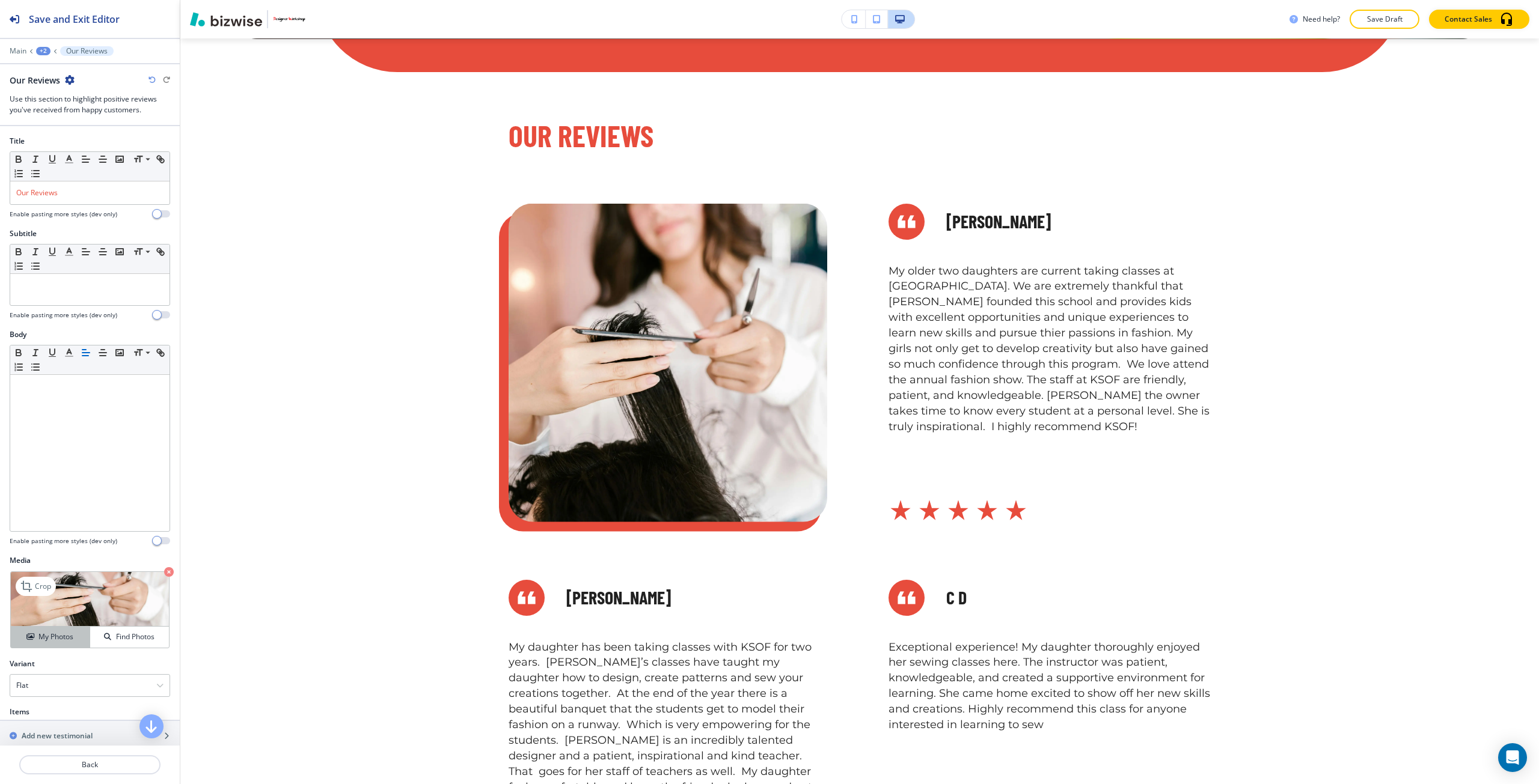
click at [53, 646] on button "My Photos" at bounding box center [50, 637] width 79 height 21
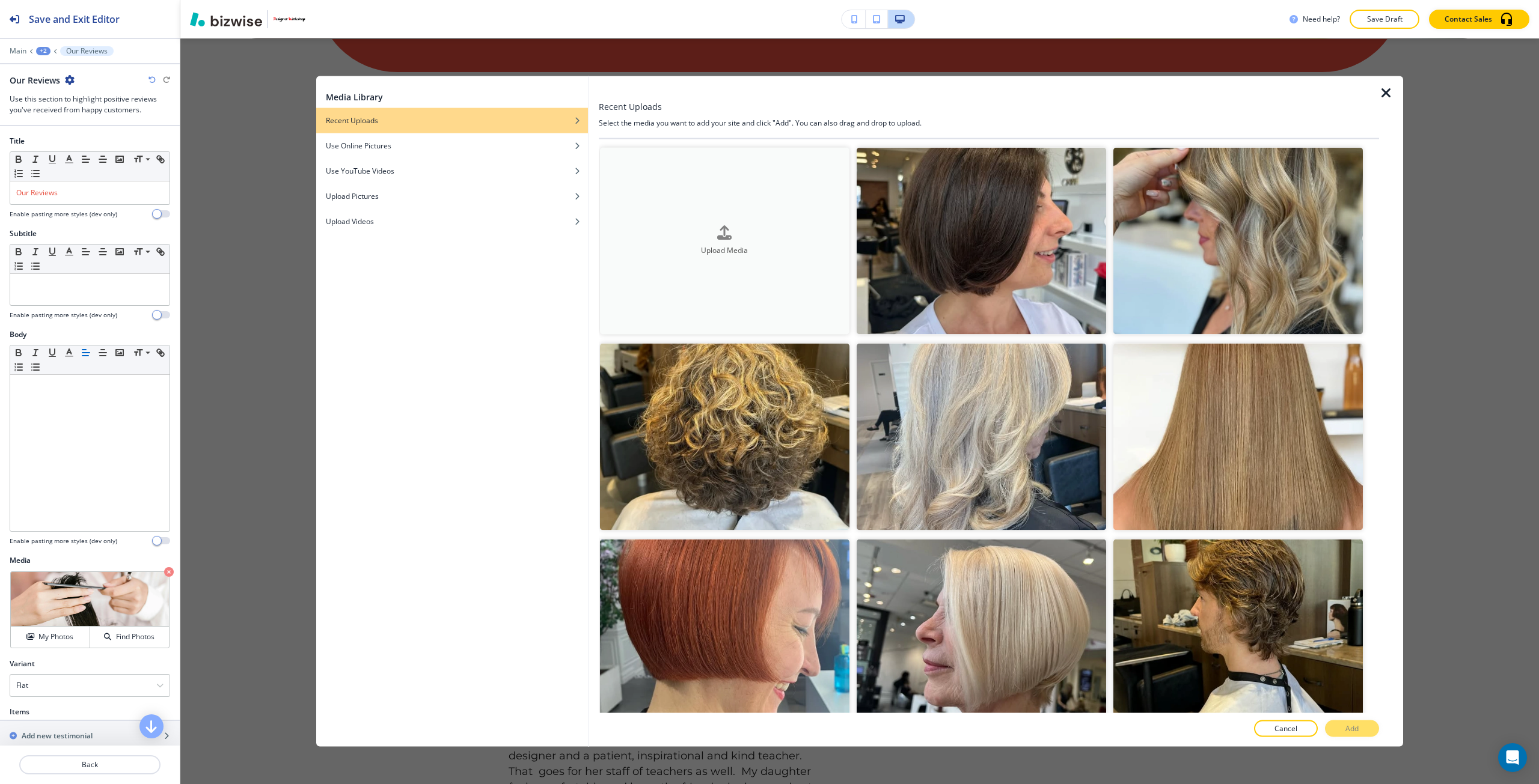
click at [794, 276] on button "Upload Media" at bounding box center [725, 241] width 250 height 187
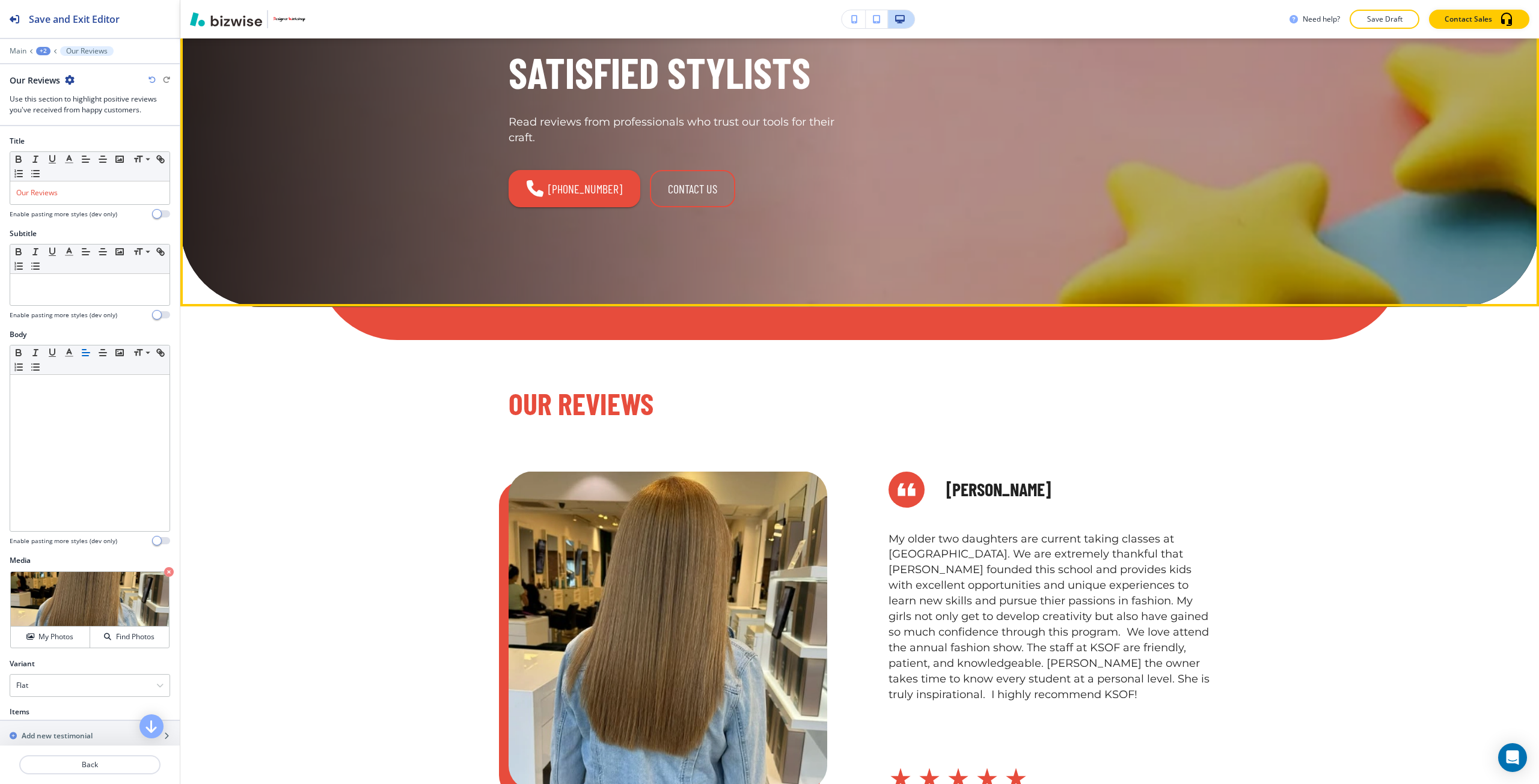
scroll to position [0, 0]
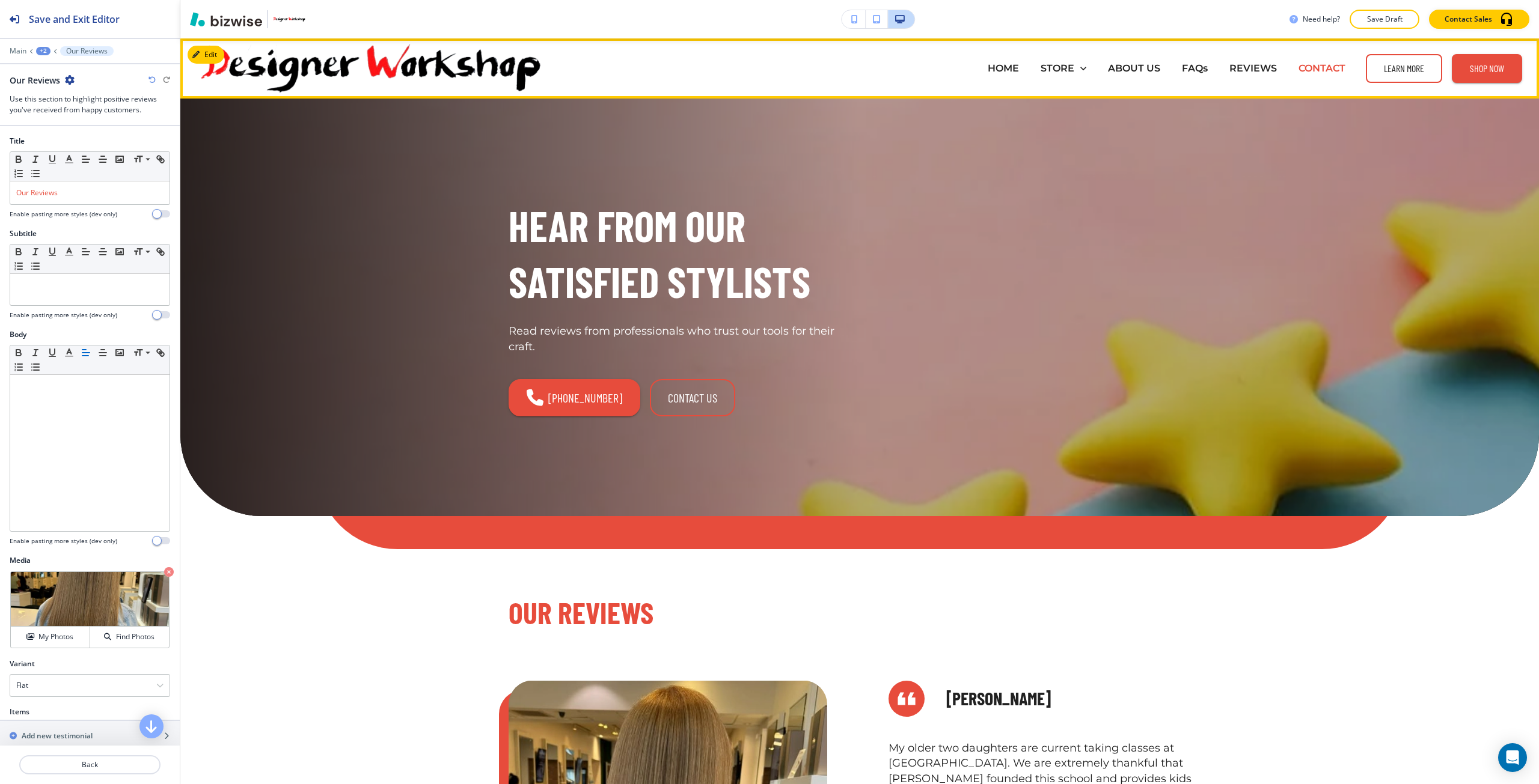
click at [1305, 70] on p "CONTACT" at bounding box center [1322, 68] width 47 height 14
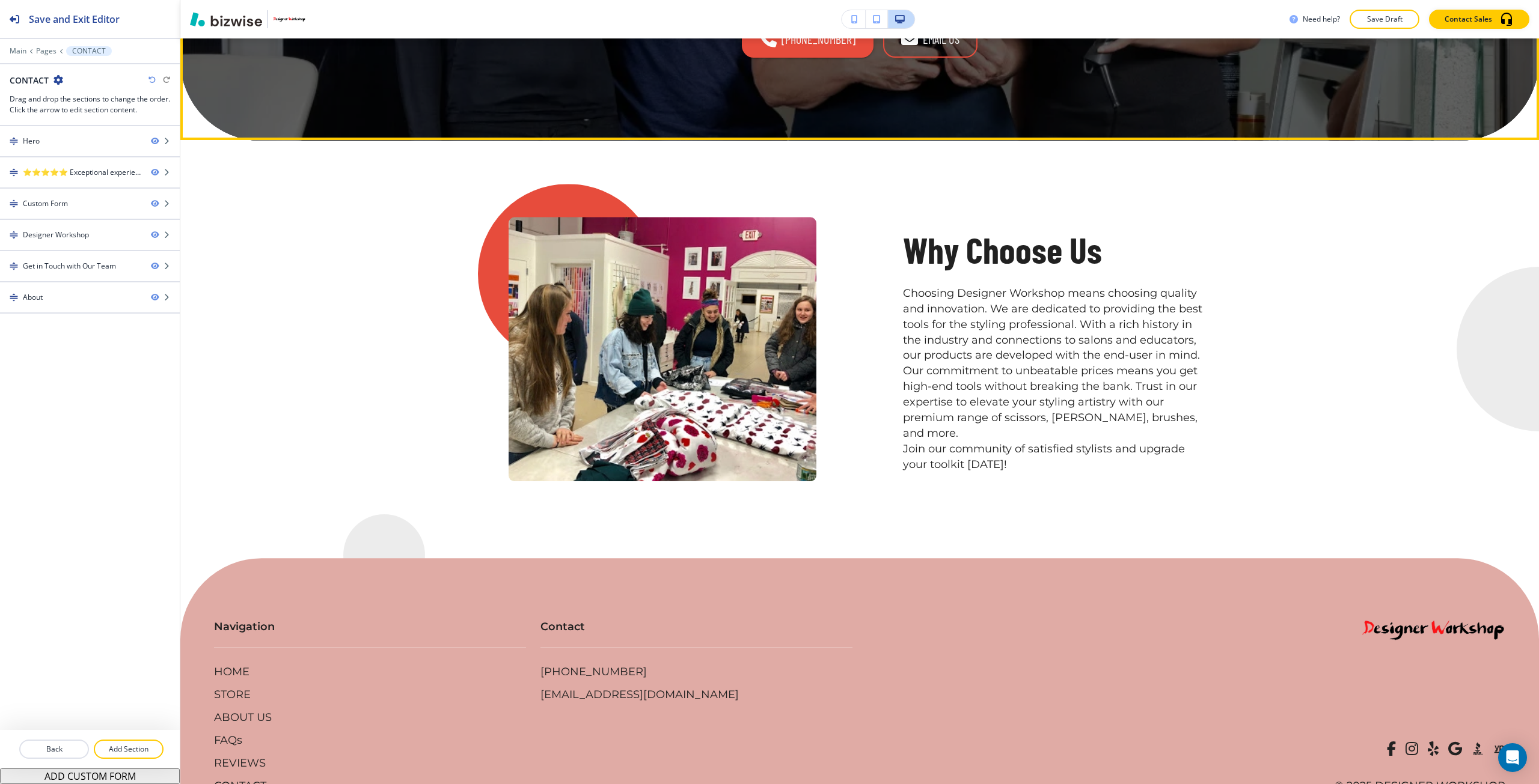
scroll to position [1863, 0]
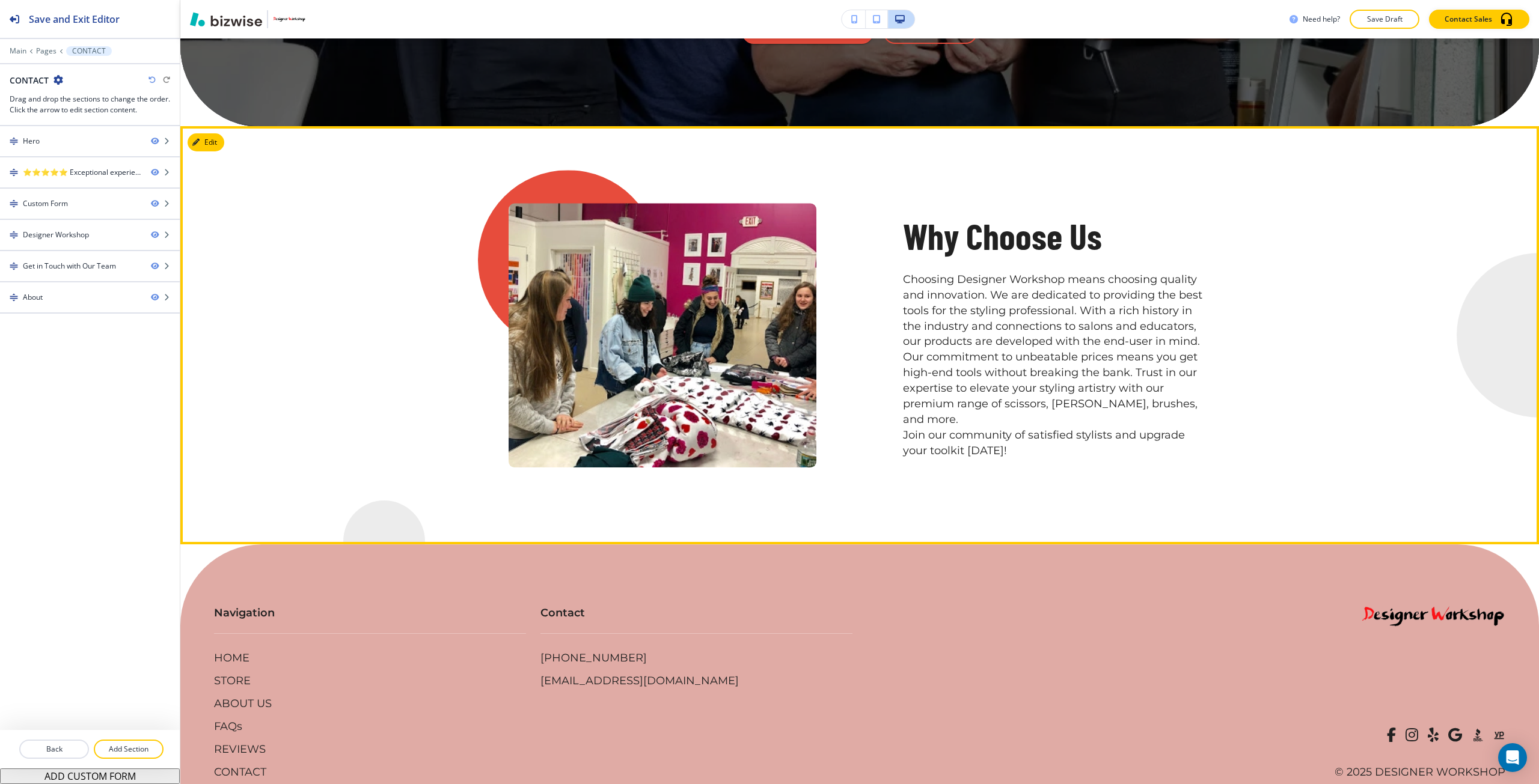
click at [208, 151] on button "Edit" at bounding box center [206, 142] width 36 height 18
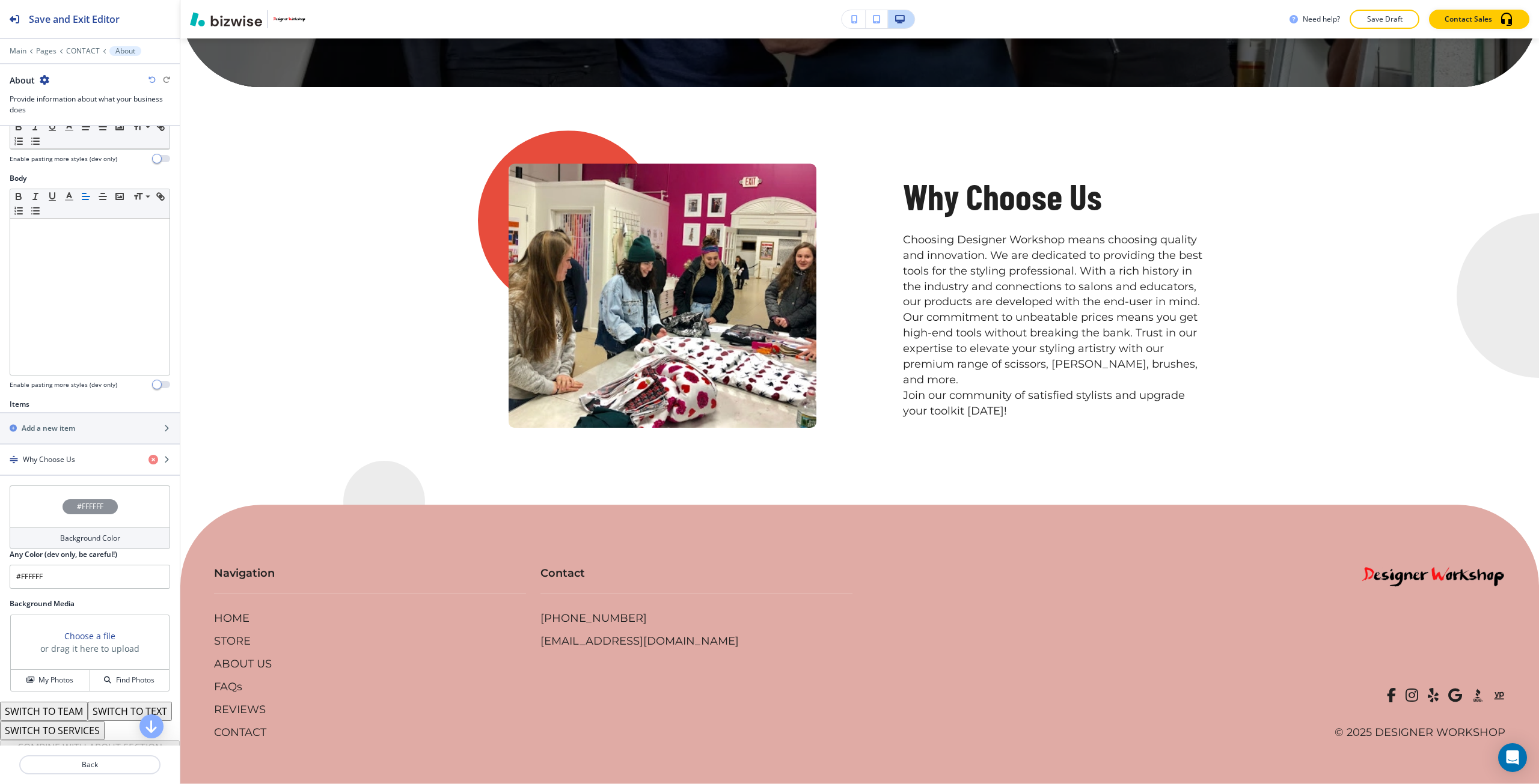
scroll to position [195, 0]
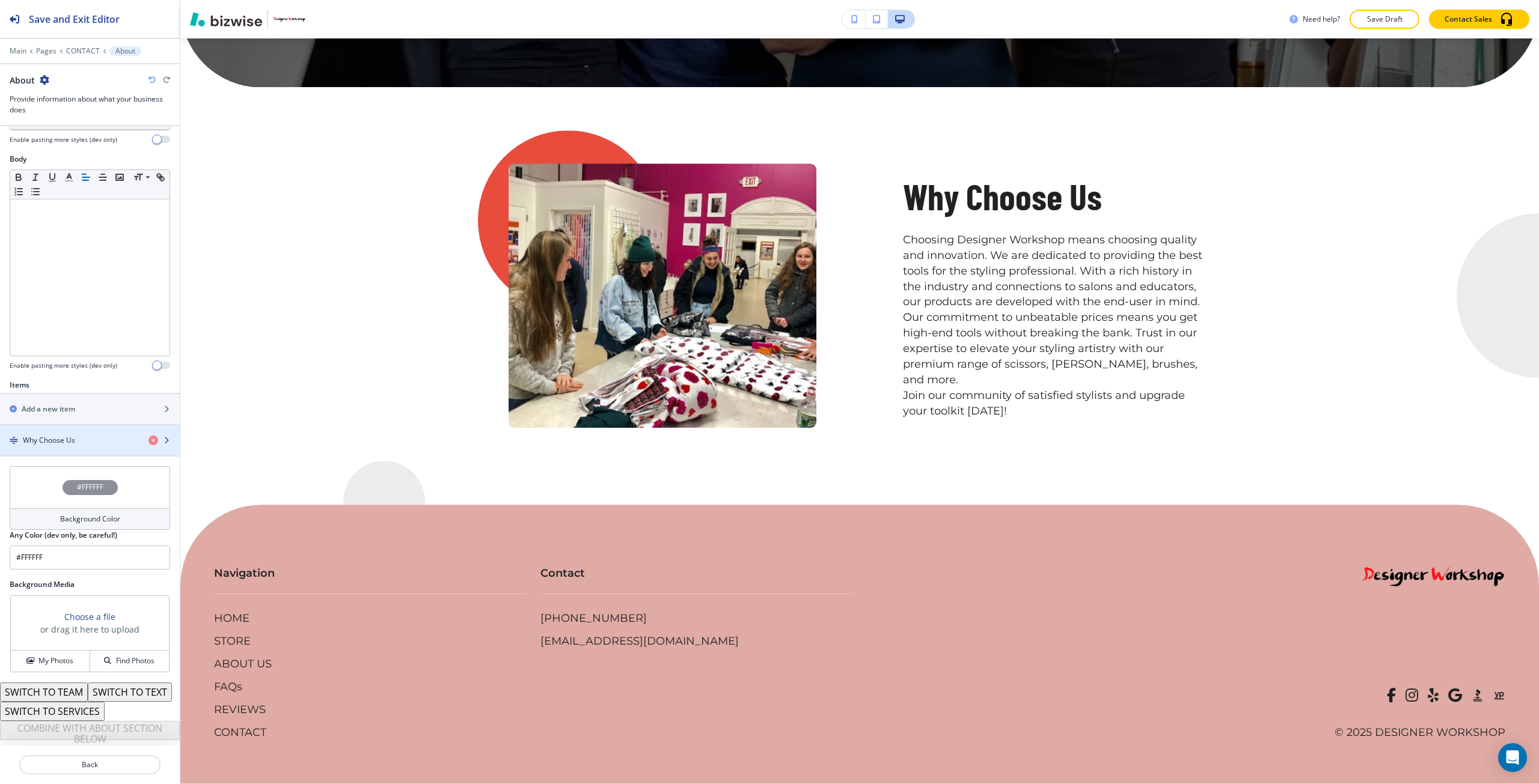
click at [62, 435] on h4 "Why Choose Us" at bounding box center [49, 440] width 53 height 11
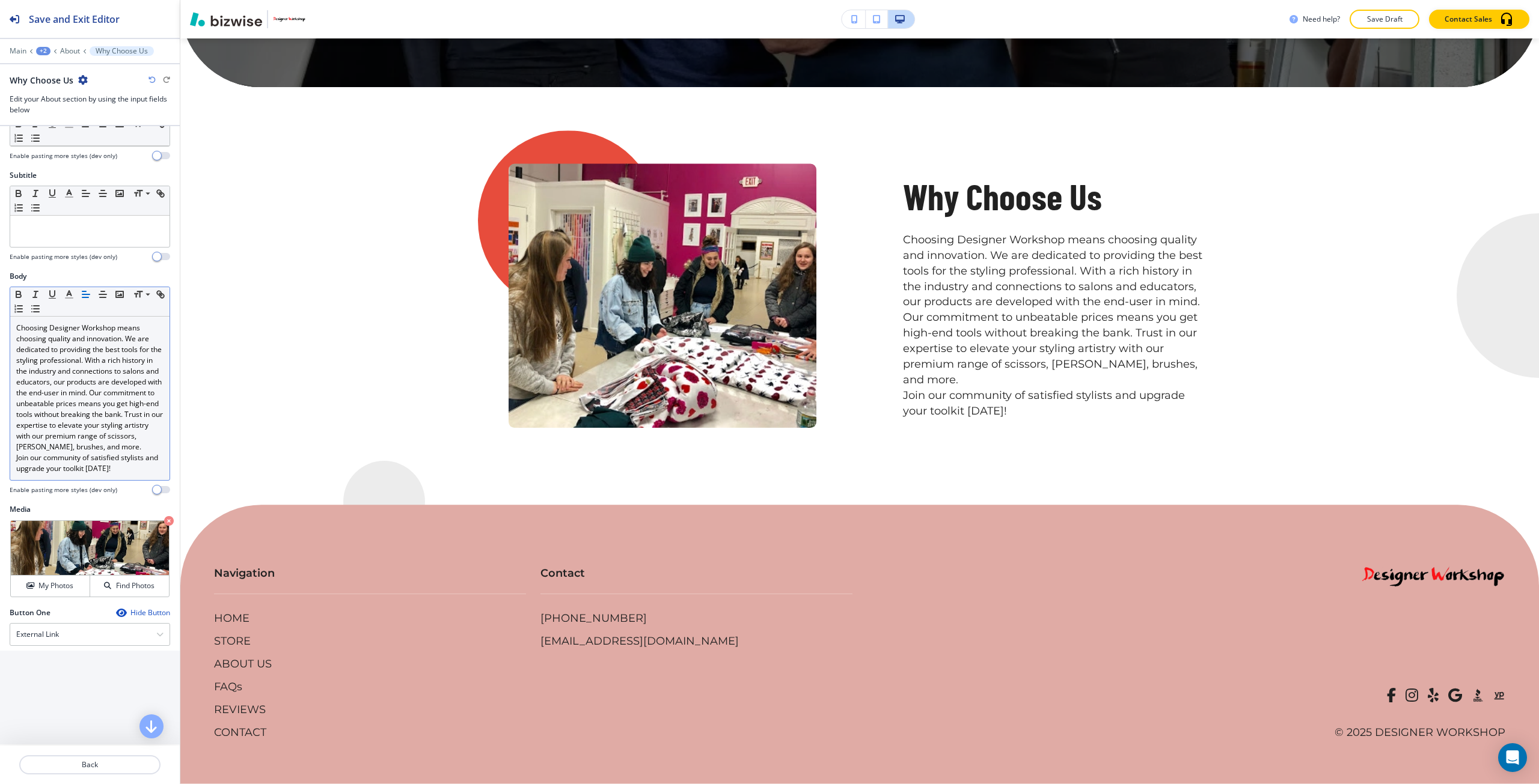
scroll to position [60, 0]
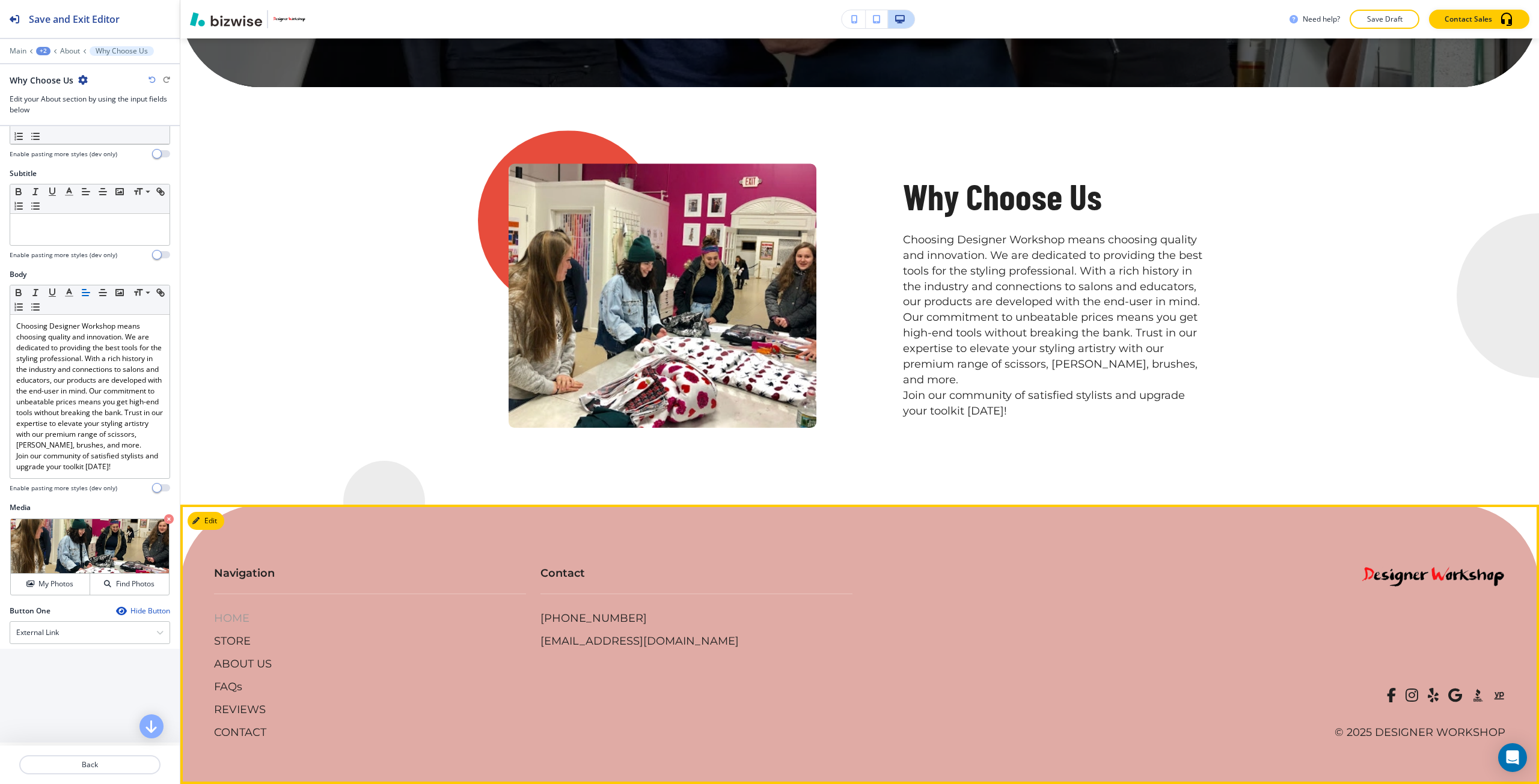
click at [238, 625] on p "HOME" at bounding box center [231, 619] width 36 height 15
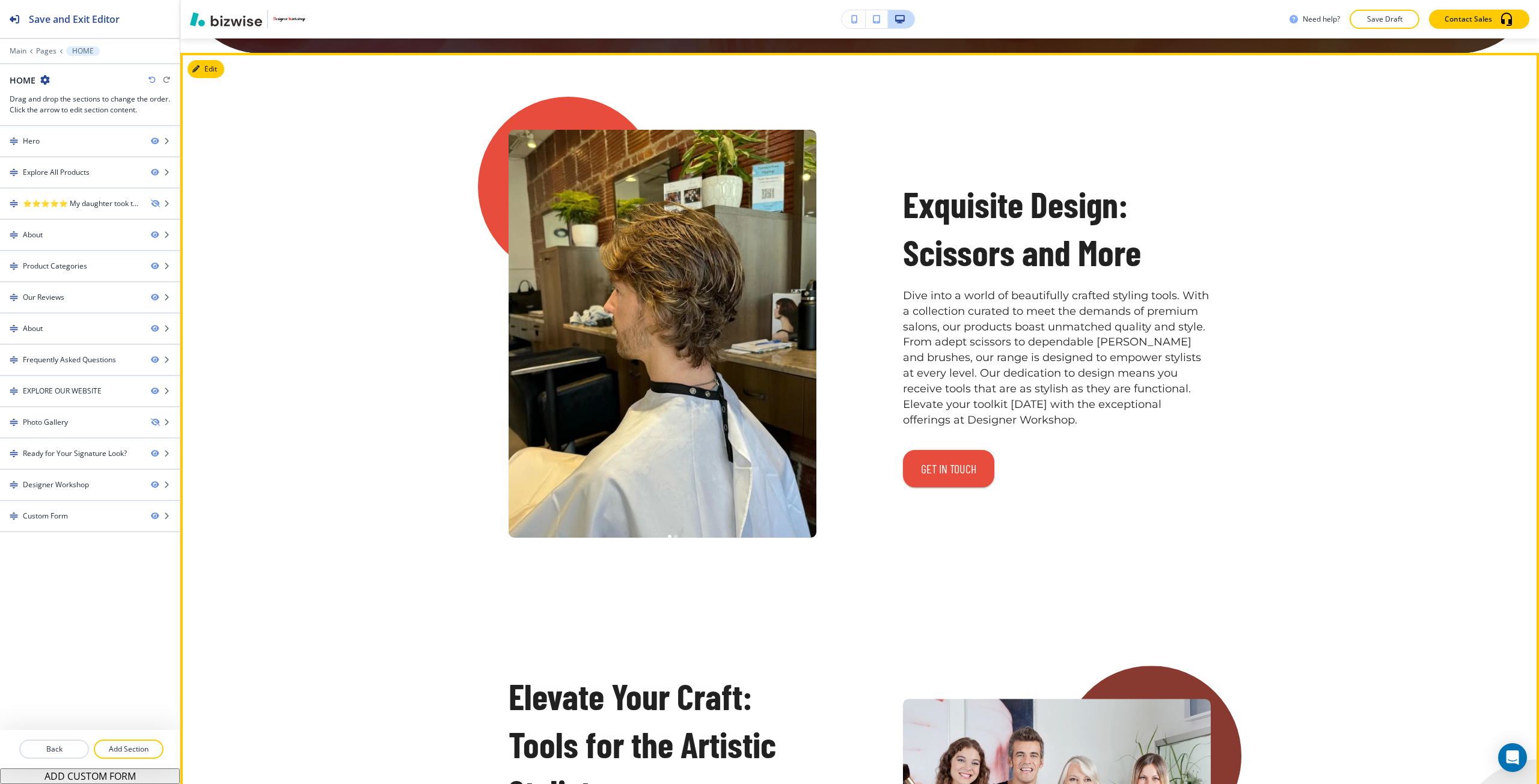
scroll to position [4567, 0]
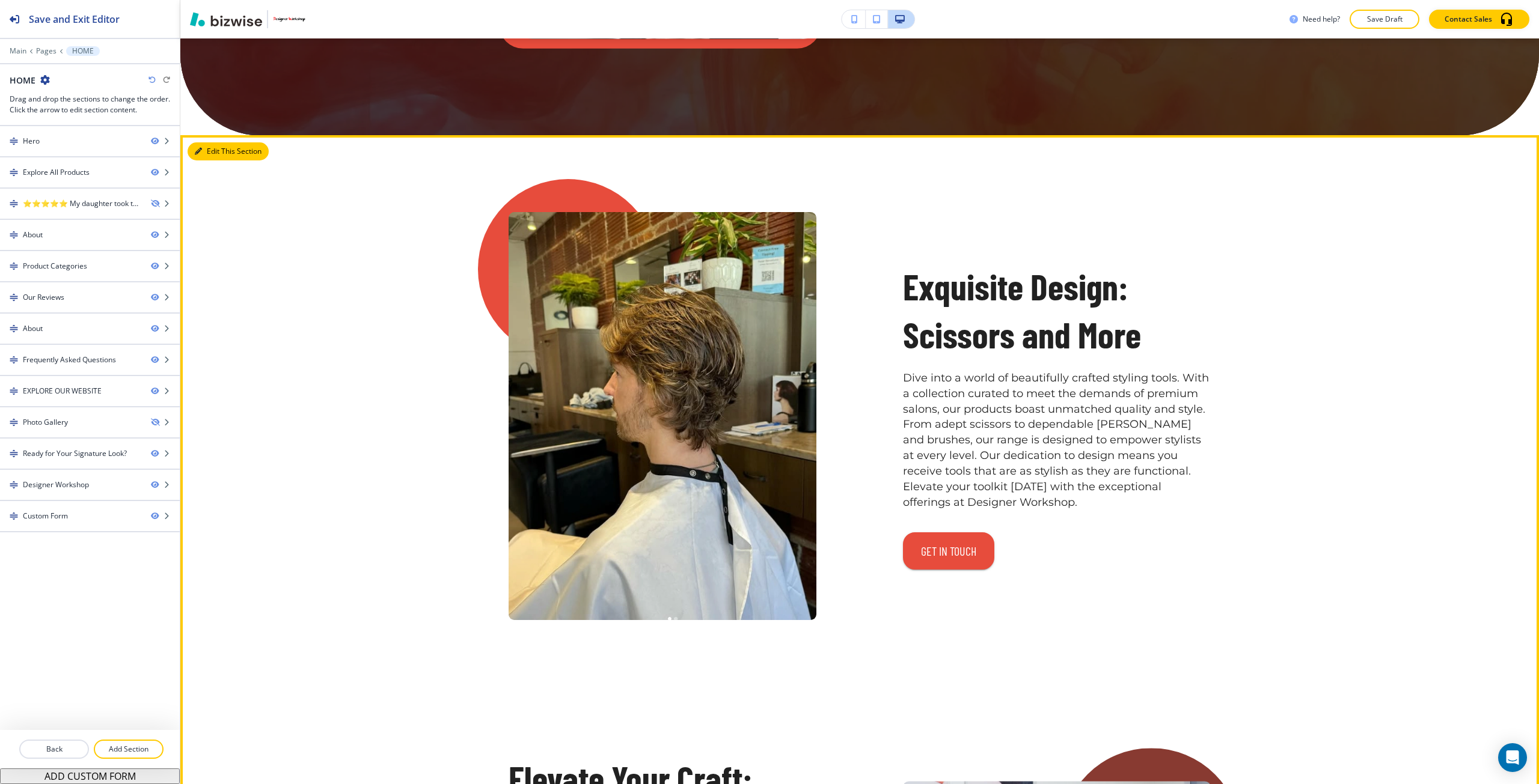
click at [220, 156] on button "Edit This Section" at bounding box center [228, 151] width 81 height 18
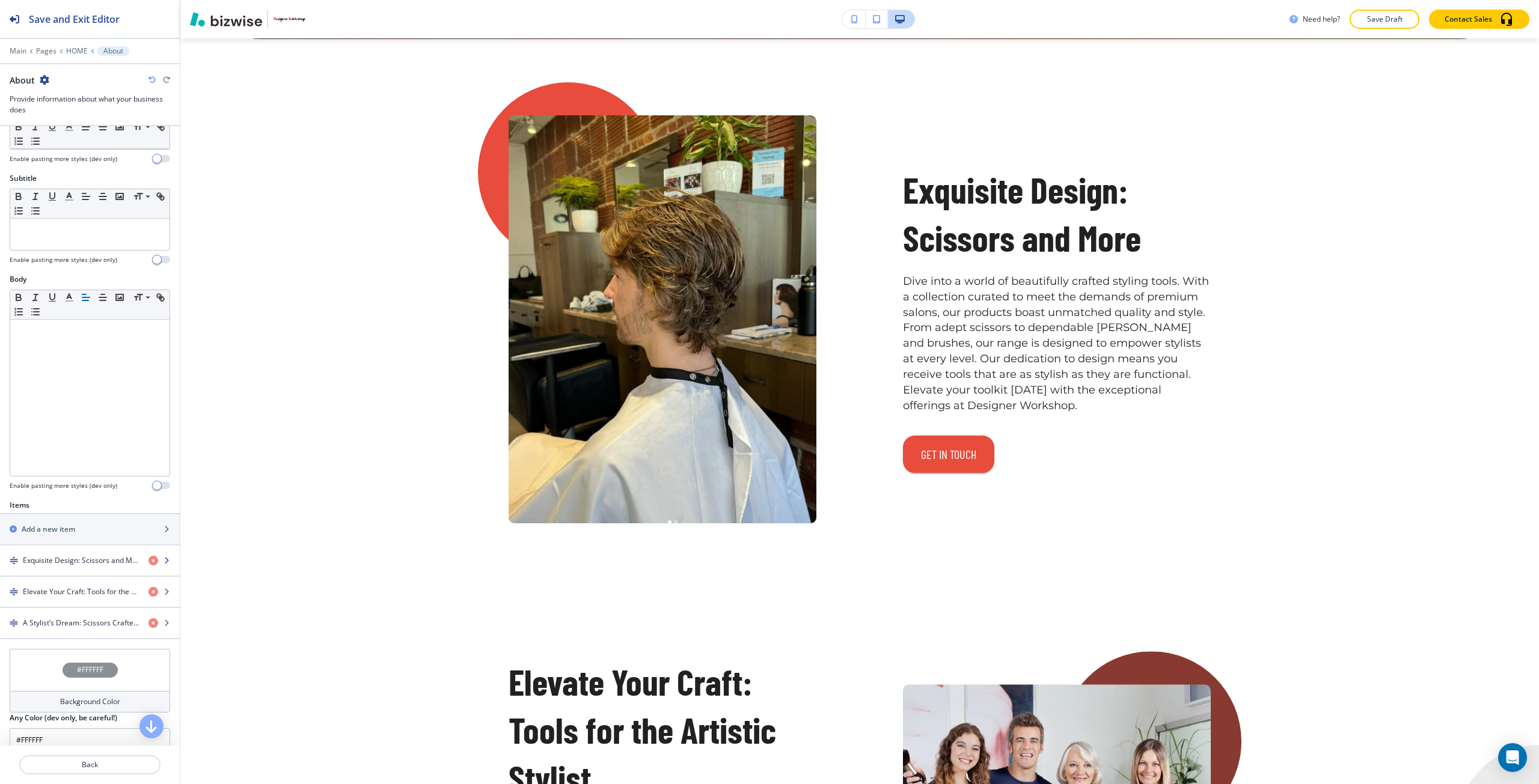
scroll to position [60, 0]
click at [96, 555] on h4 "Exquisite Design: Scissors and More" at bounding box center [81, 555] width 116 height 11
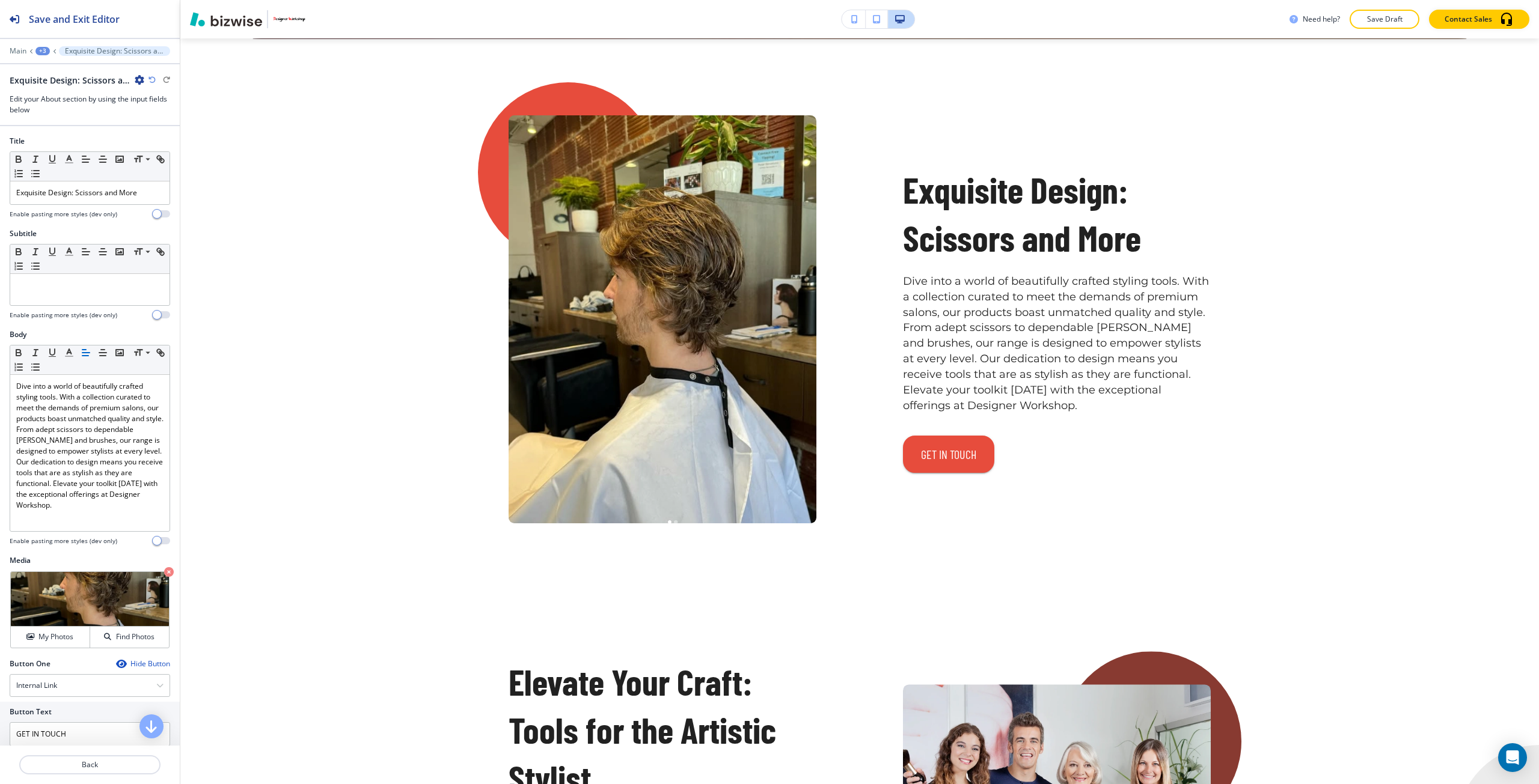
scroll to position [4683, 0]
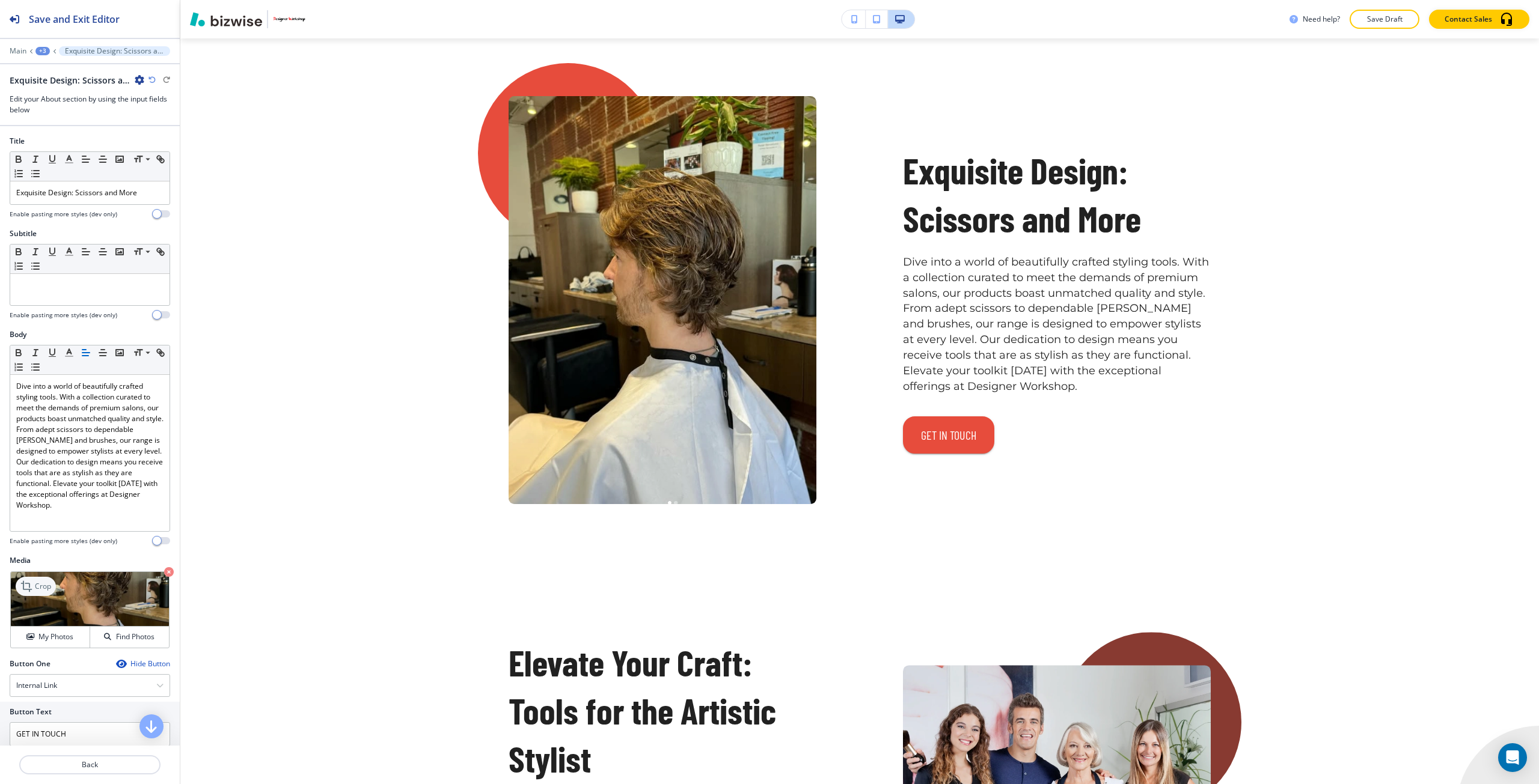
click at [48, 586] on p "Crop" at bounding box center [43, 586] width 16 height 11
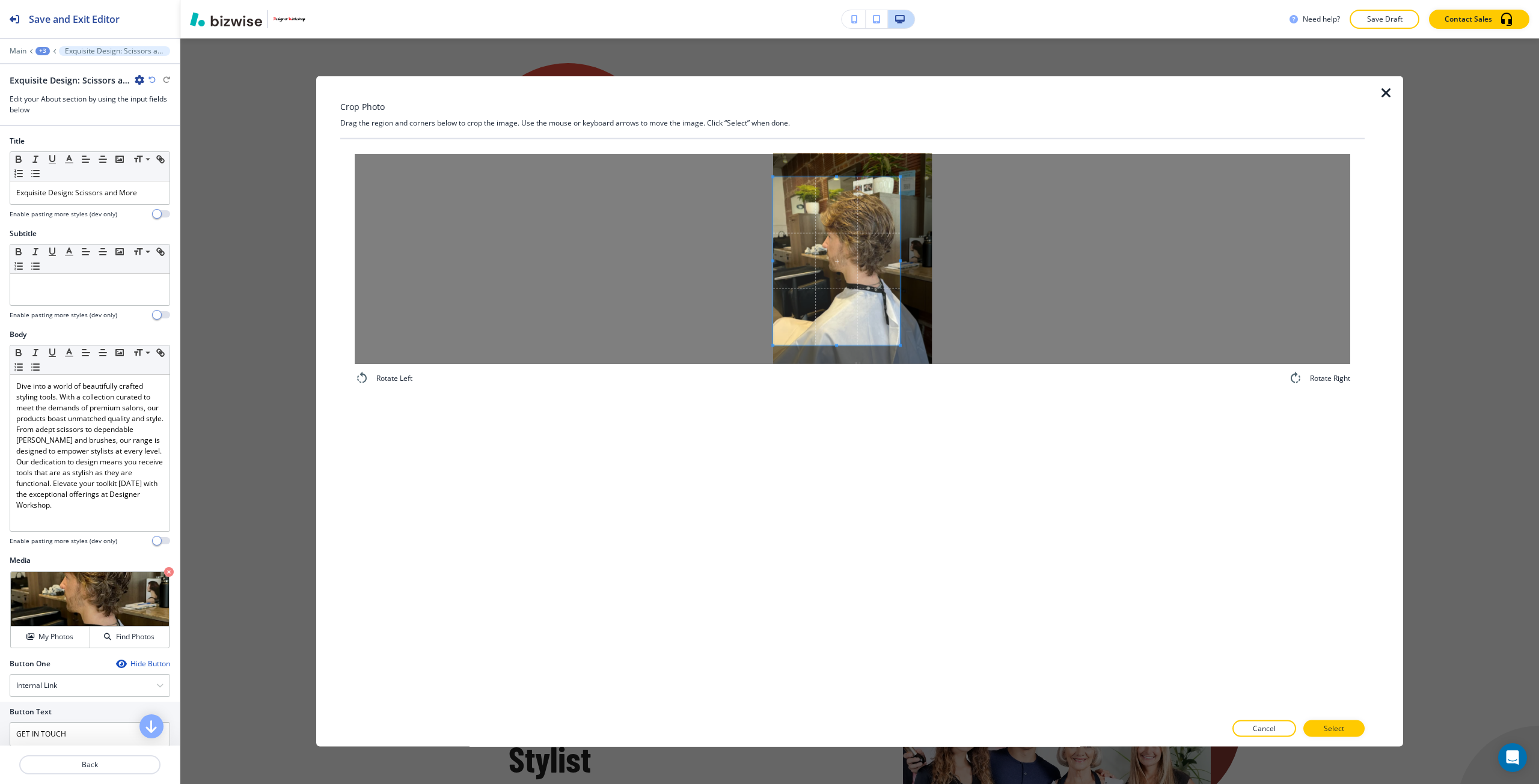
click at [821, 301] on span at bounding box center [836, 261] width 127 height 168
click at [939, 261] on div at bounding box center [852, 259] width 995 height 210
click at [881, 283] on span at bounding box center [852, 257] width 159 height 168
click at [1328, 727] on p "Select" at bounding box center [1333, 729] width 20 height 11
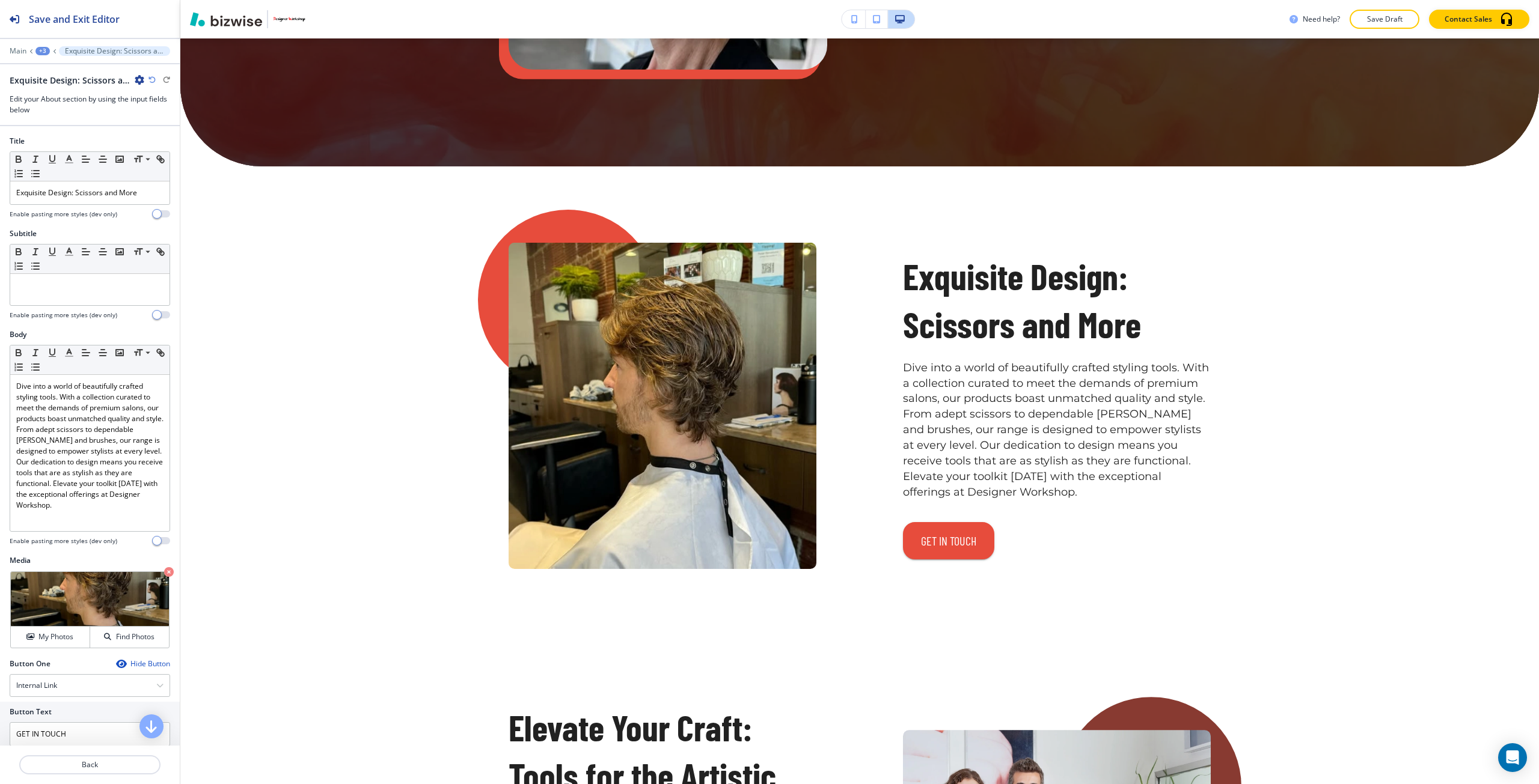
scroll to position [4503, 0]
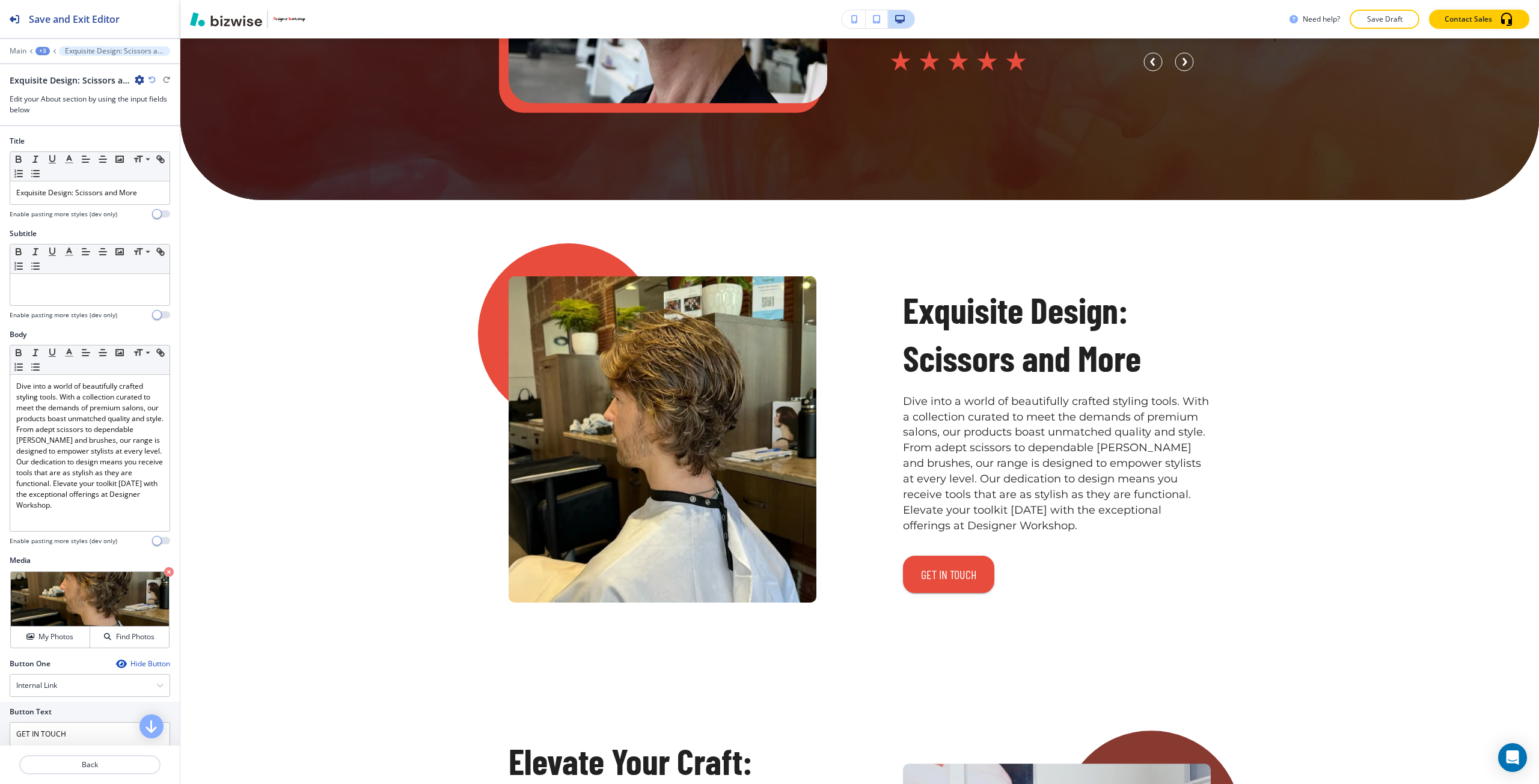
click at [154, 80] on icon "button" at bounding box center [152, 80] width 7 height 7
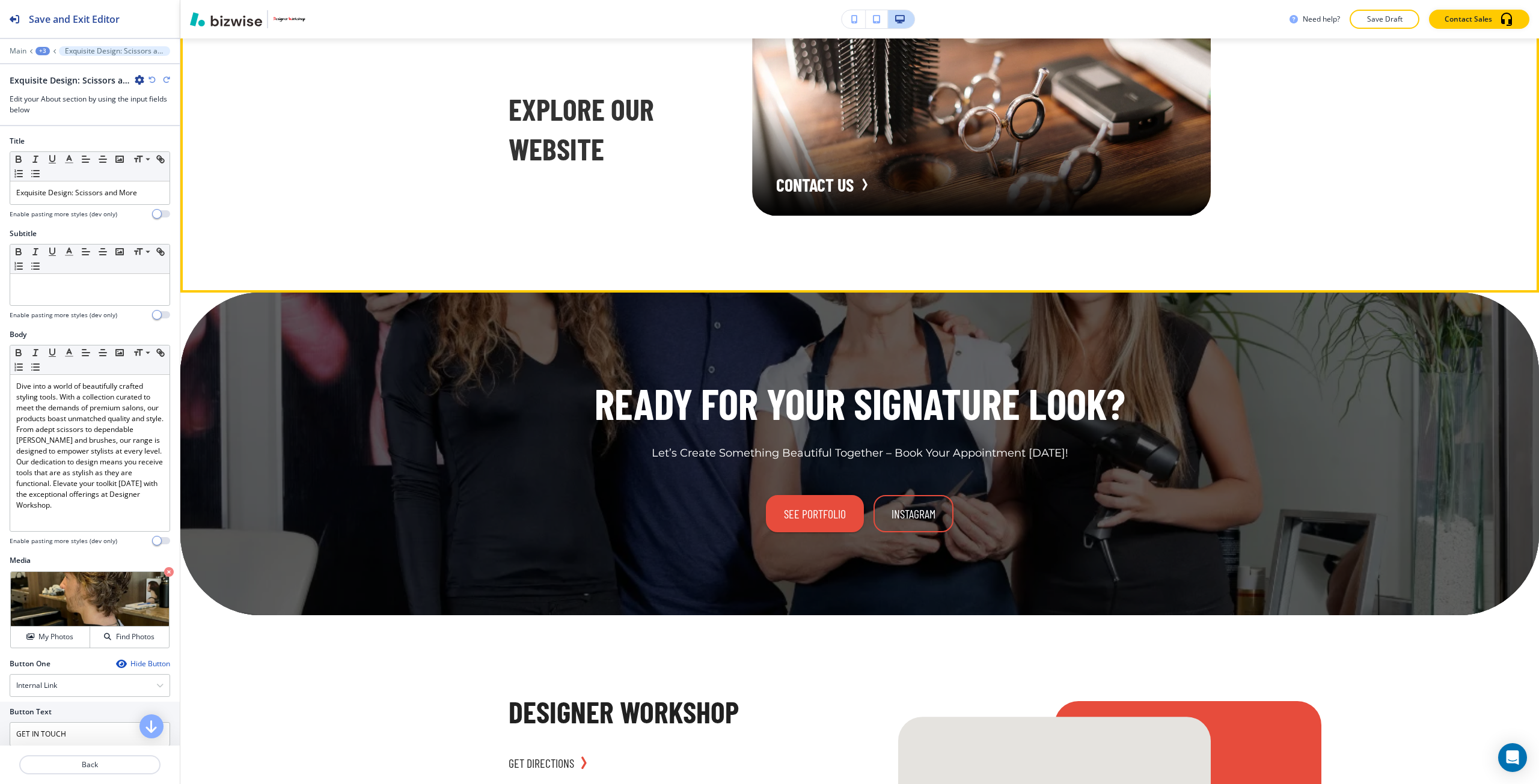
scroll to position [7327, 0]
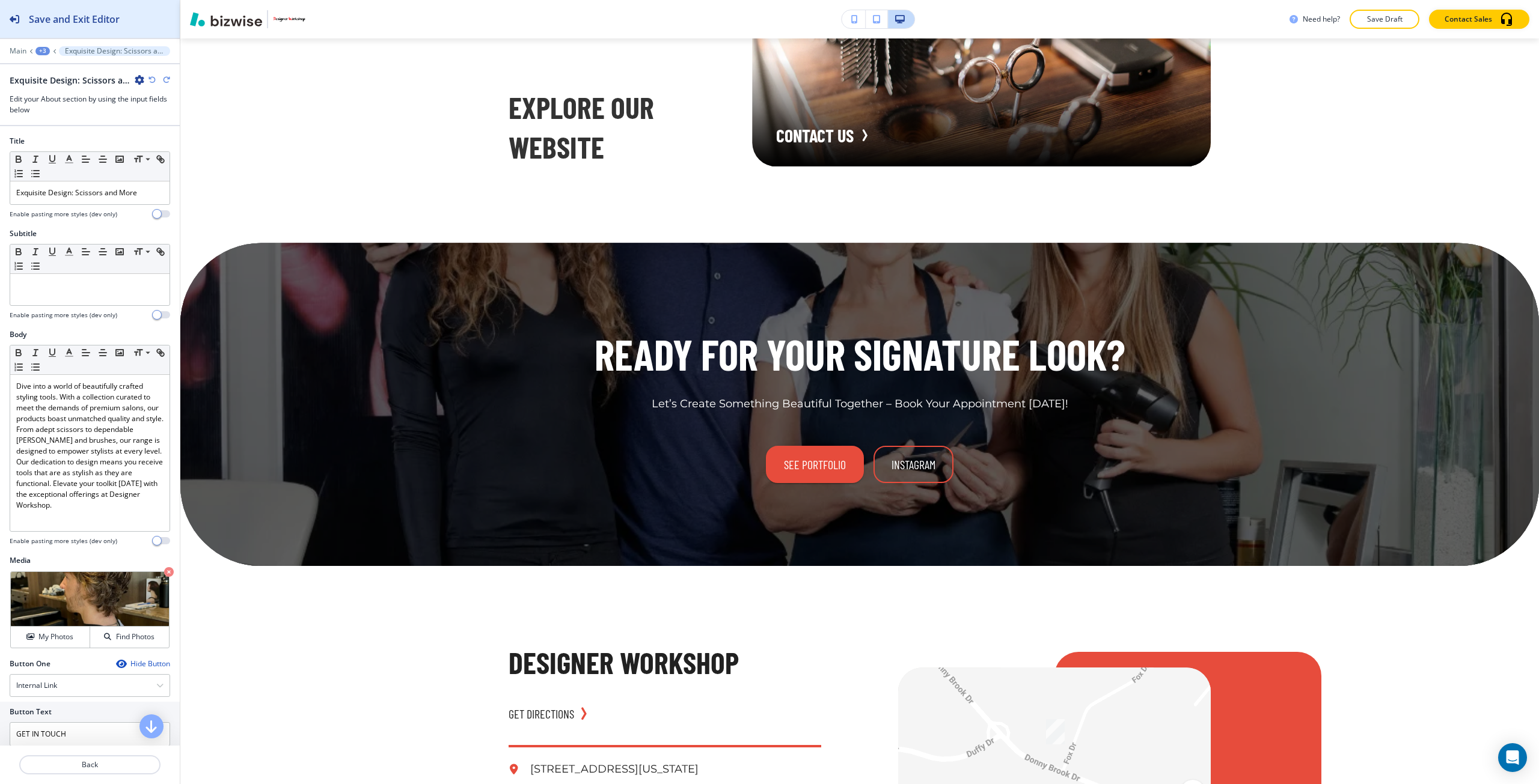
click at [50, 27] on div "Save and Exit Editor" at bounding box center [60, 19] width 120 height 38
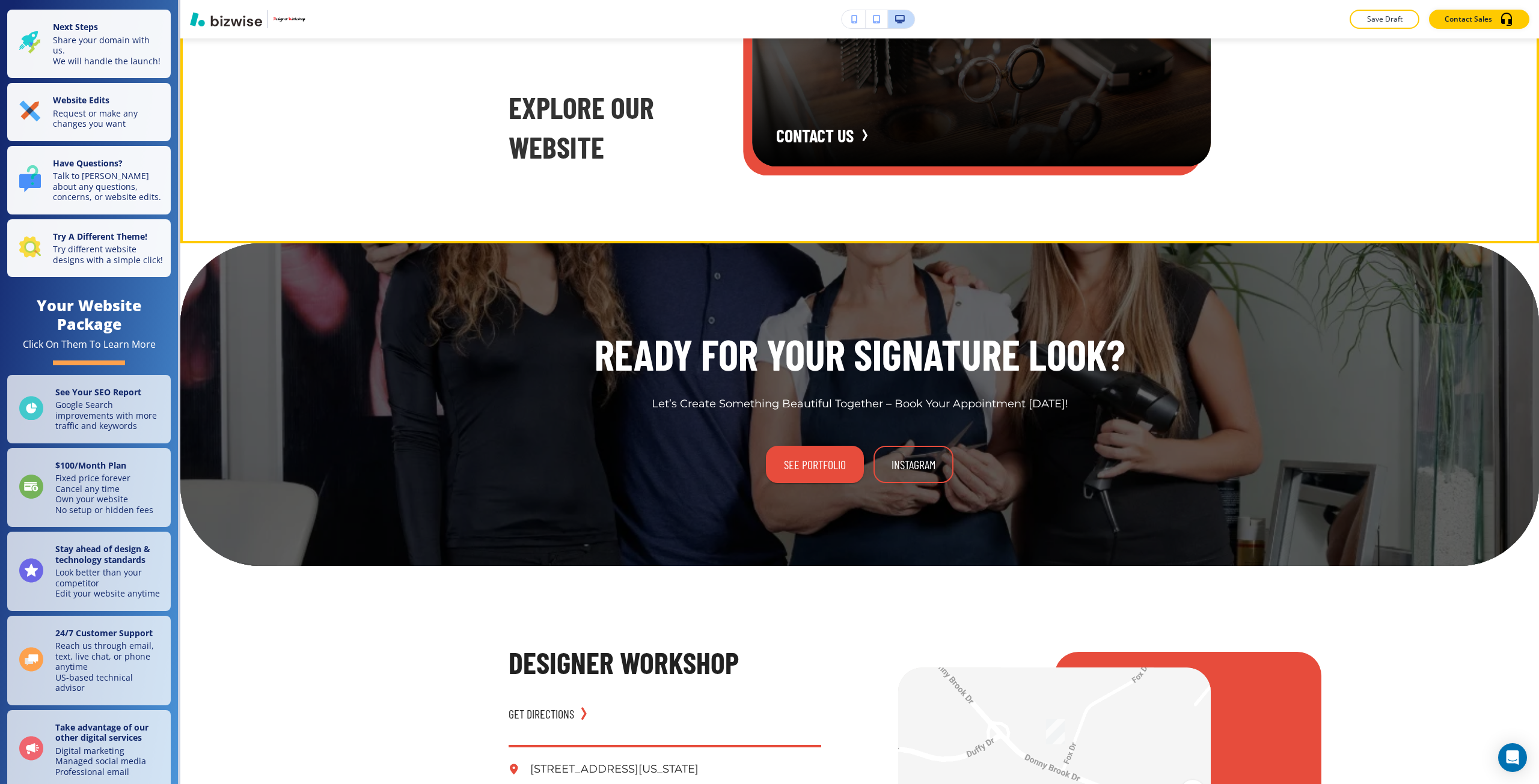
click at [812, 114] on div "button" at bounding box center [981, 59] width 459 height 215
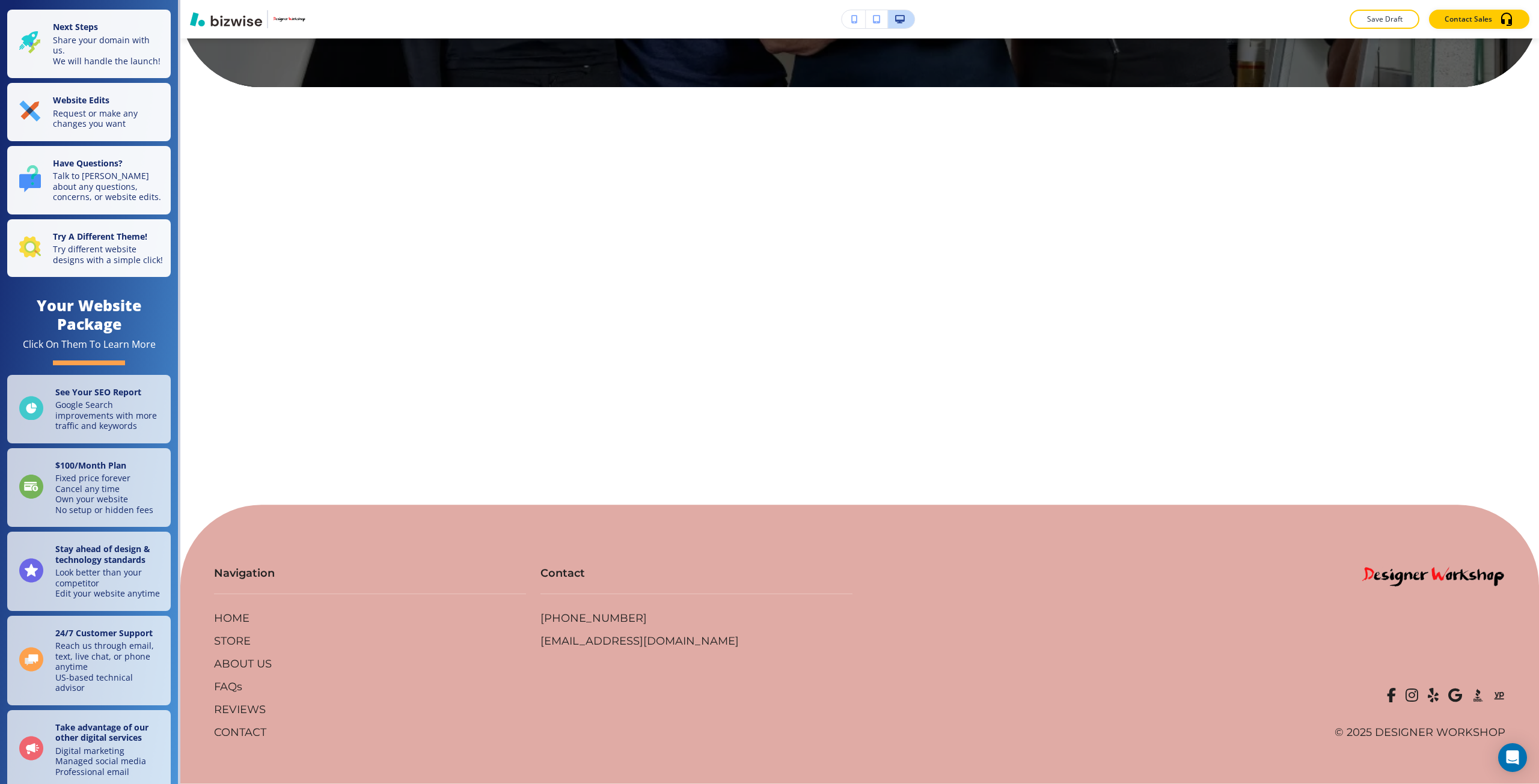
scroll to position [0, 0]
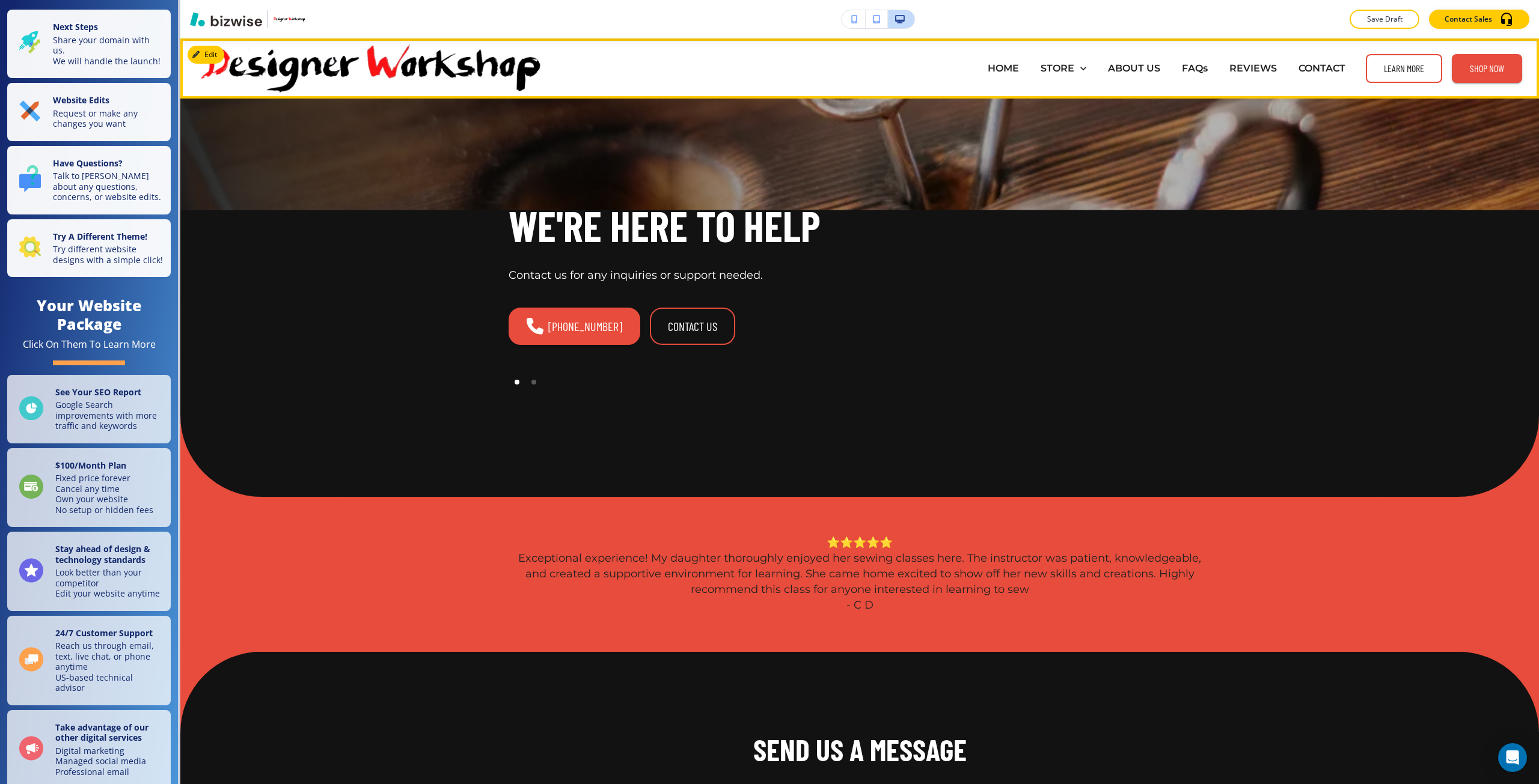
click at [977, 68] on div "HOME" at bounding box center [1003, 68] width 53 height 14
click at [989, 65] on p "HOME" at bounding box center [1003, 68] width 32 height 14
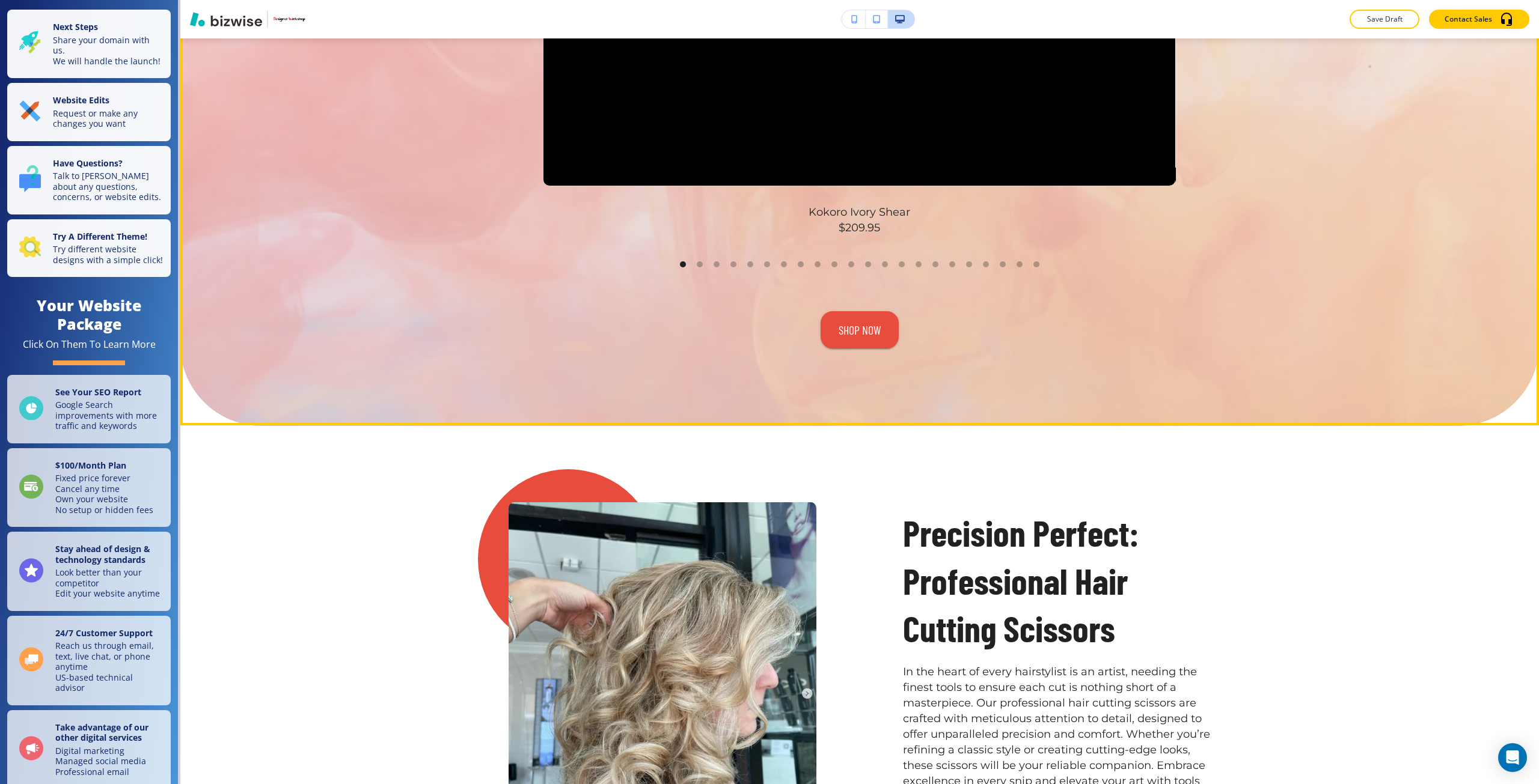
scroll to position [1502, 0]
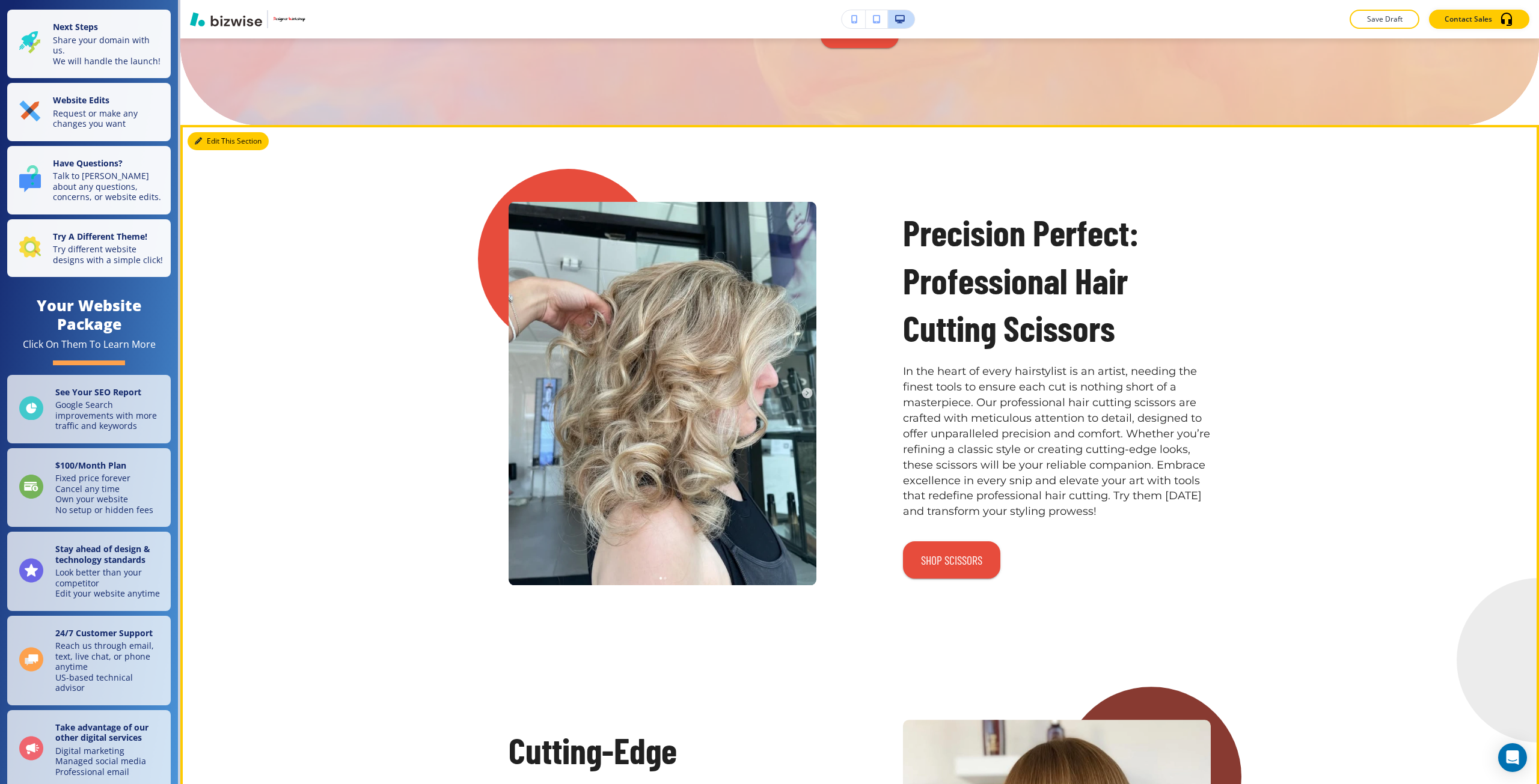
click at [215, 147] on button "Edit This Section" at bounding box center [228, 142] width 81 height 18
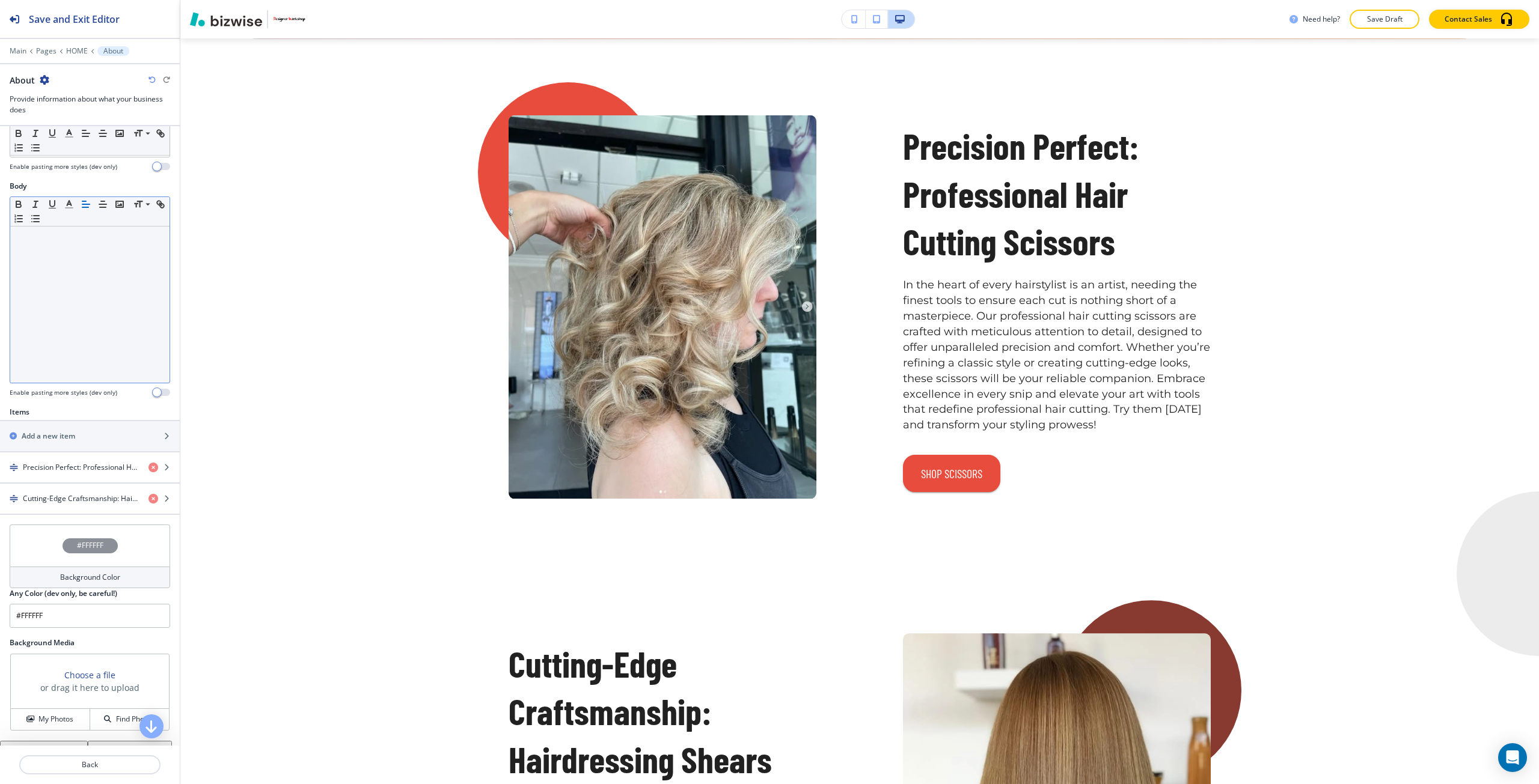
scroll to position [180, 0]
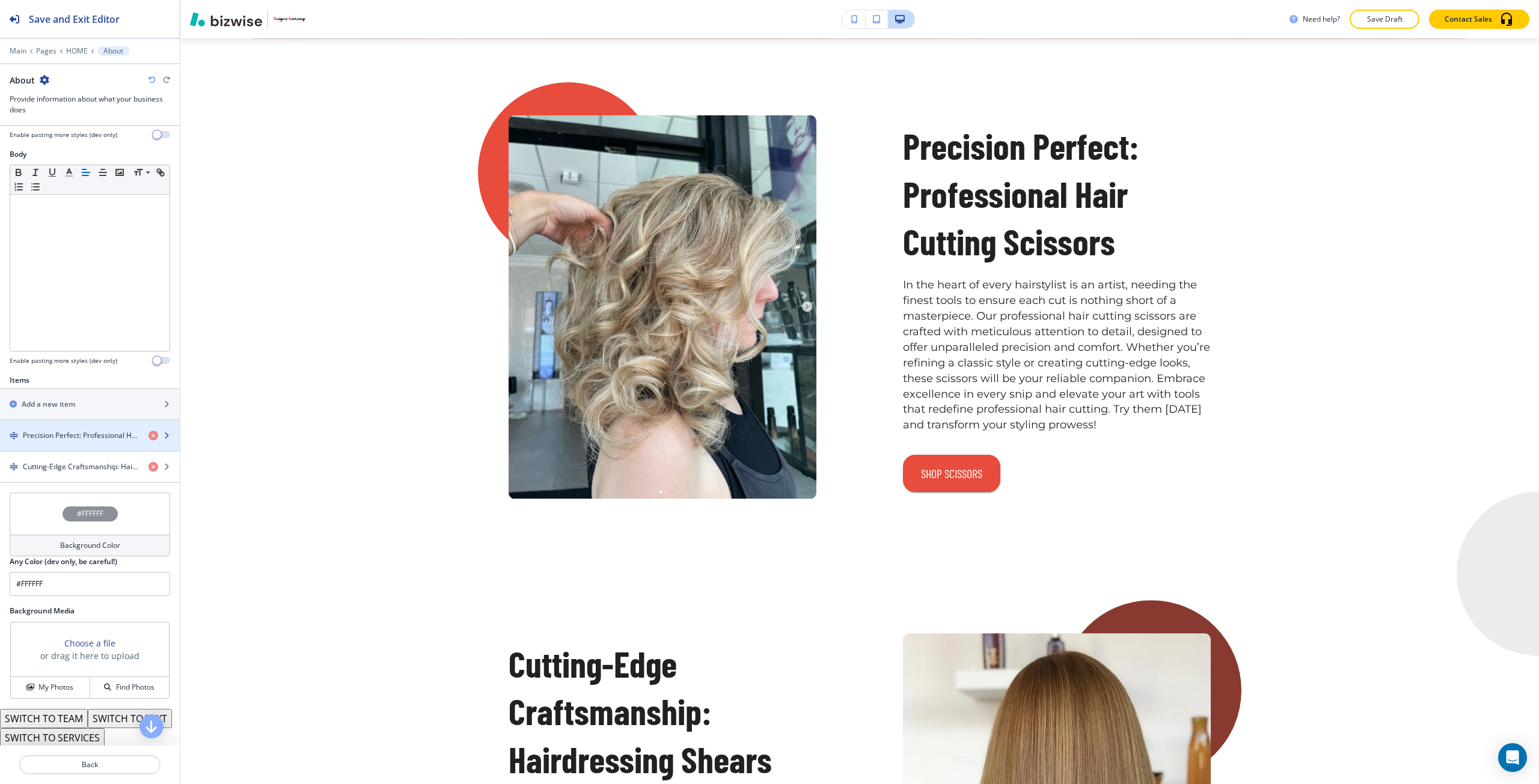
click at [63, 438] on h4 "Precision Perfect: Professional Hair Cutting Scissors" at bounding box center [81, 435] width 116 height 11
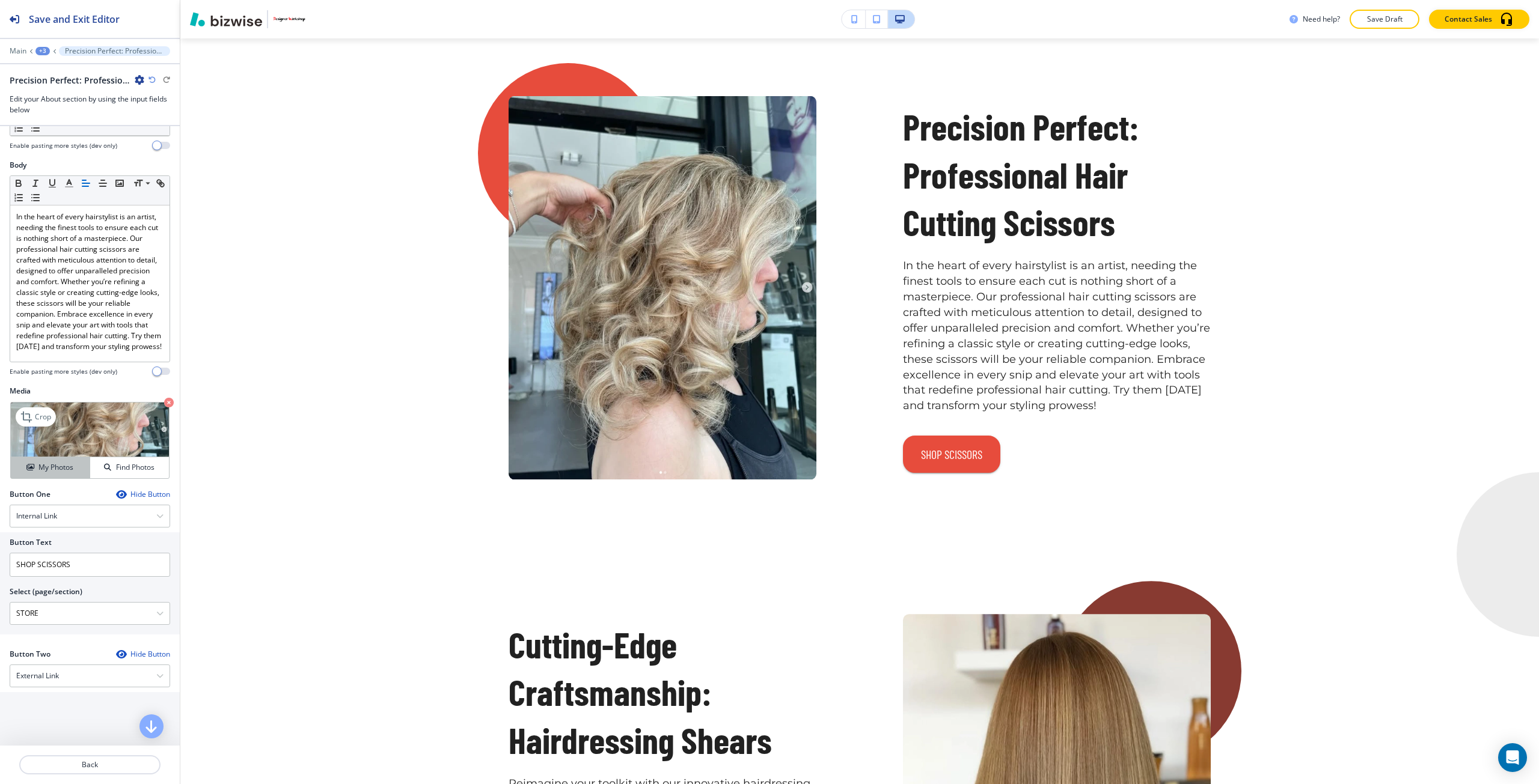
click at [74, 473] on div "My Photos" at bounding box center [50, 467] width 79 height 11
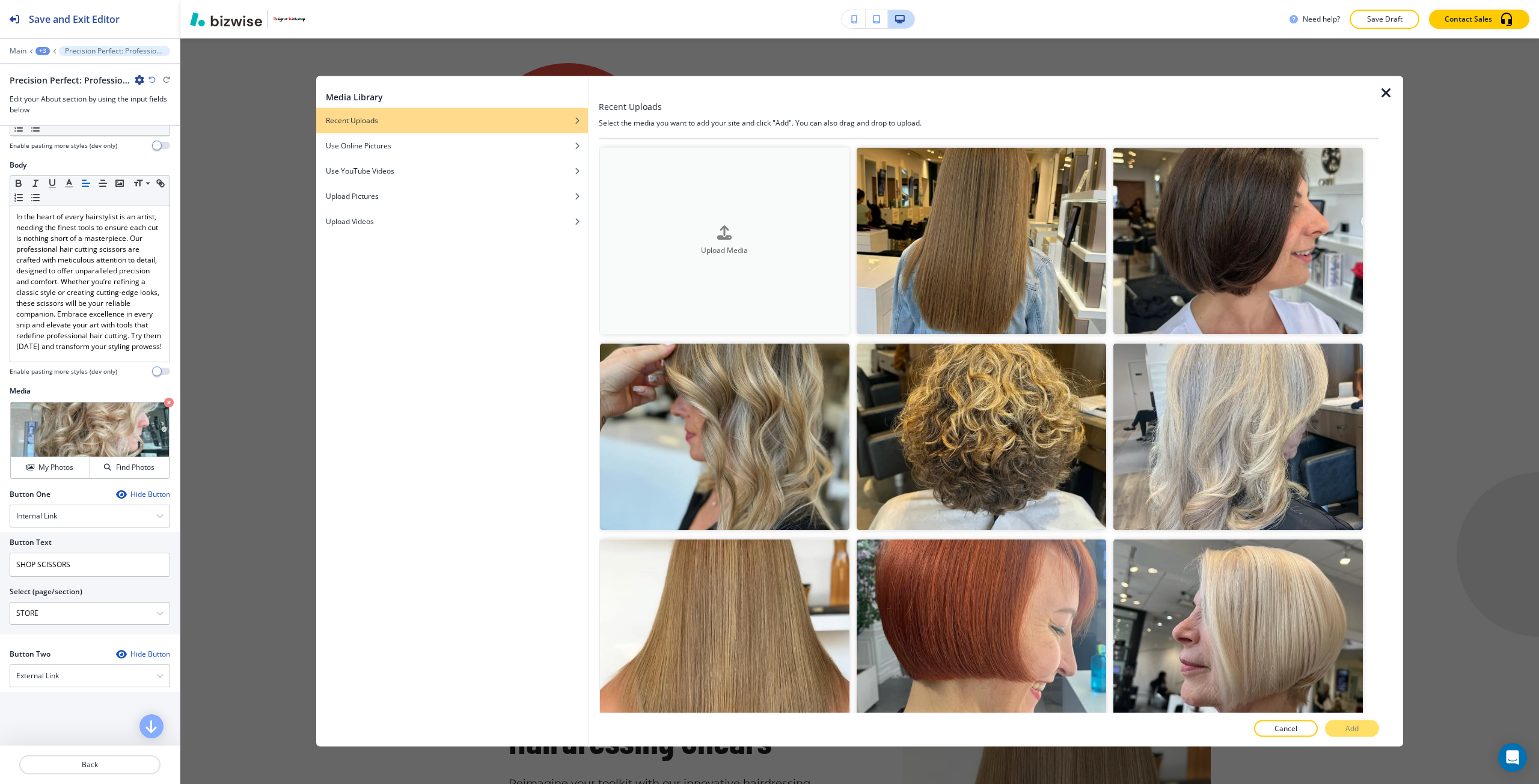
click at [656, 292] on button "Upload Media" at bounding box center [725, 241] width 250 height 187
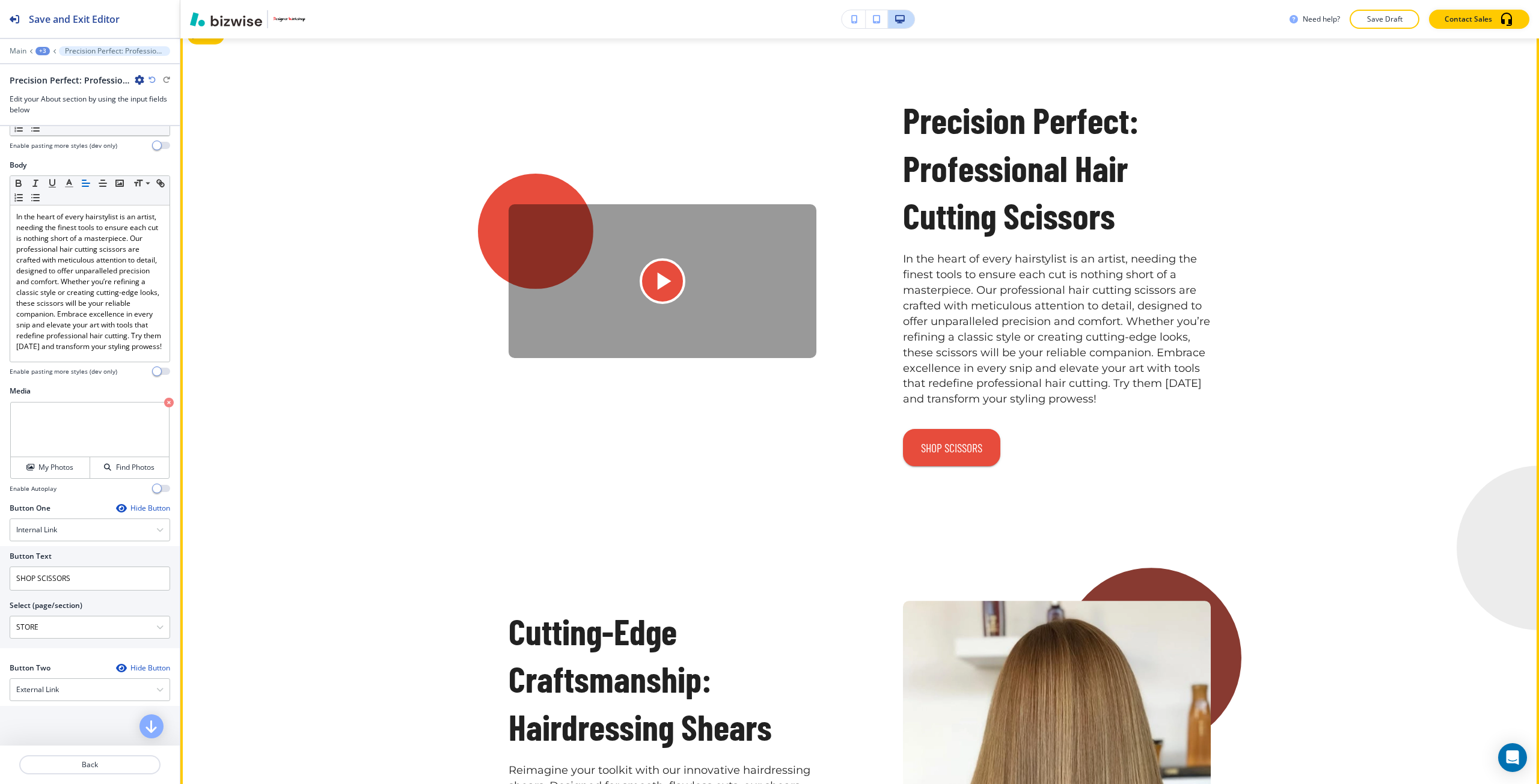
click at [657, 296] on icon "Play button for video with title: <p>Precision Perfect: Professional Hair Cutti…" at bounding box center [662, 281] width 30 height 30
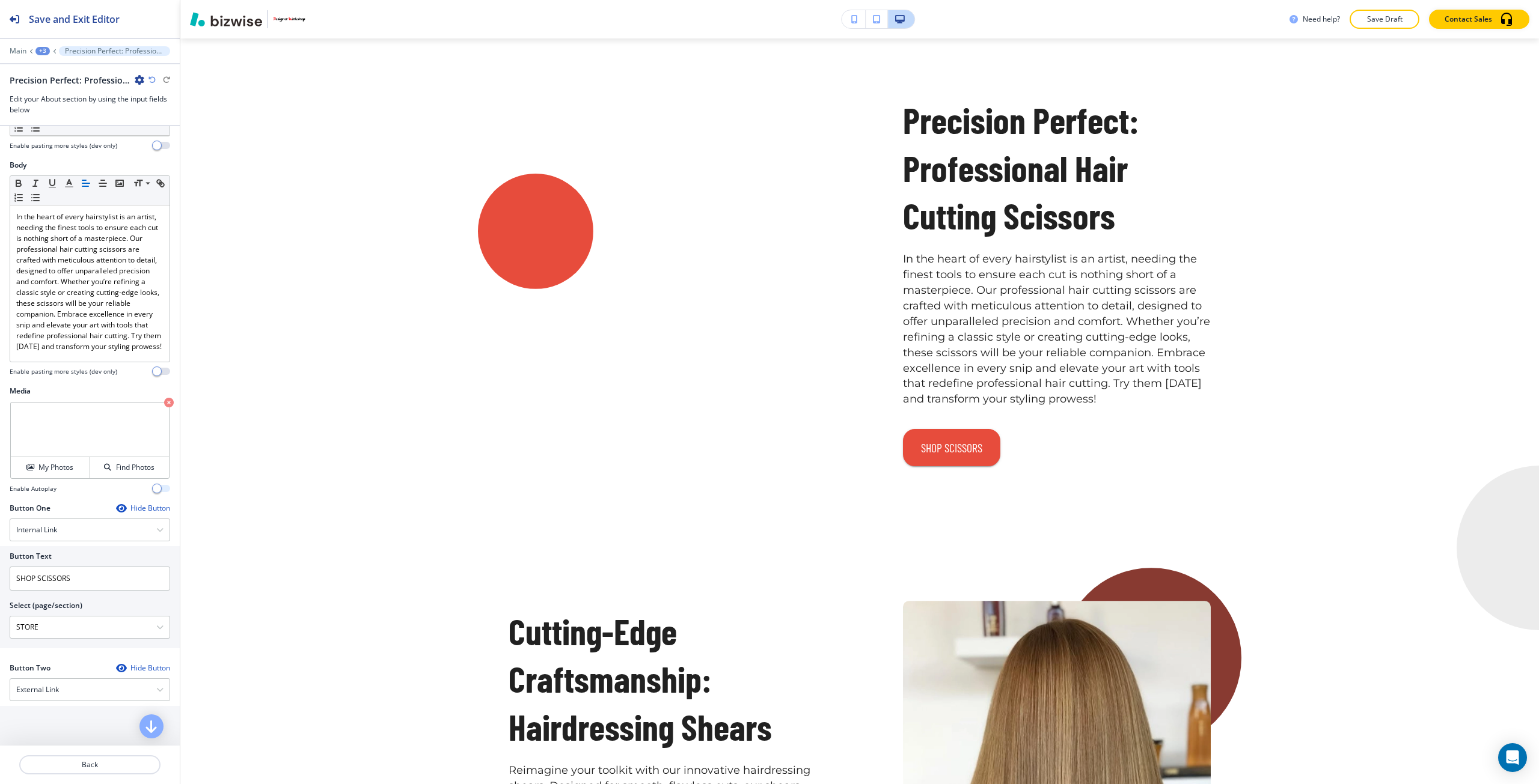
click at [152, 494] on span "button" at bounding box center [157, 489] width 10 height 10
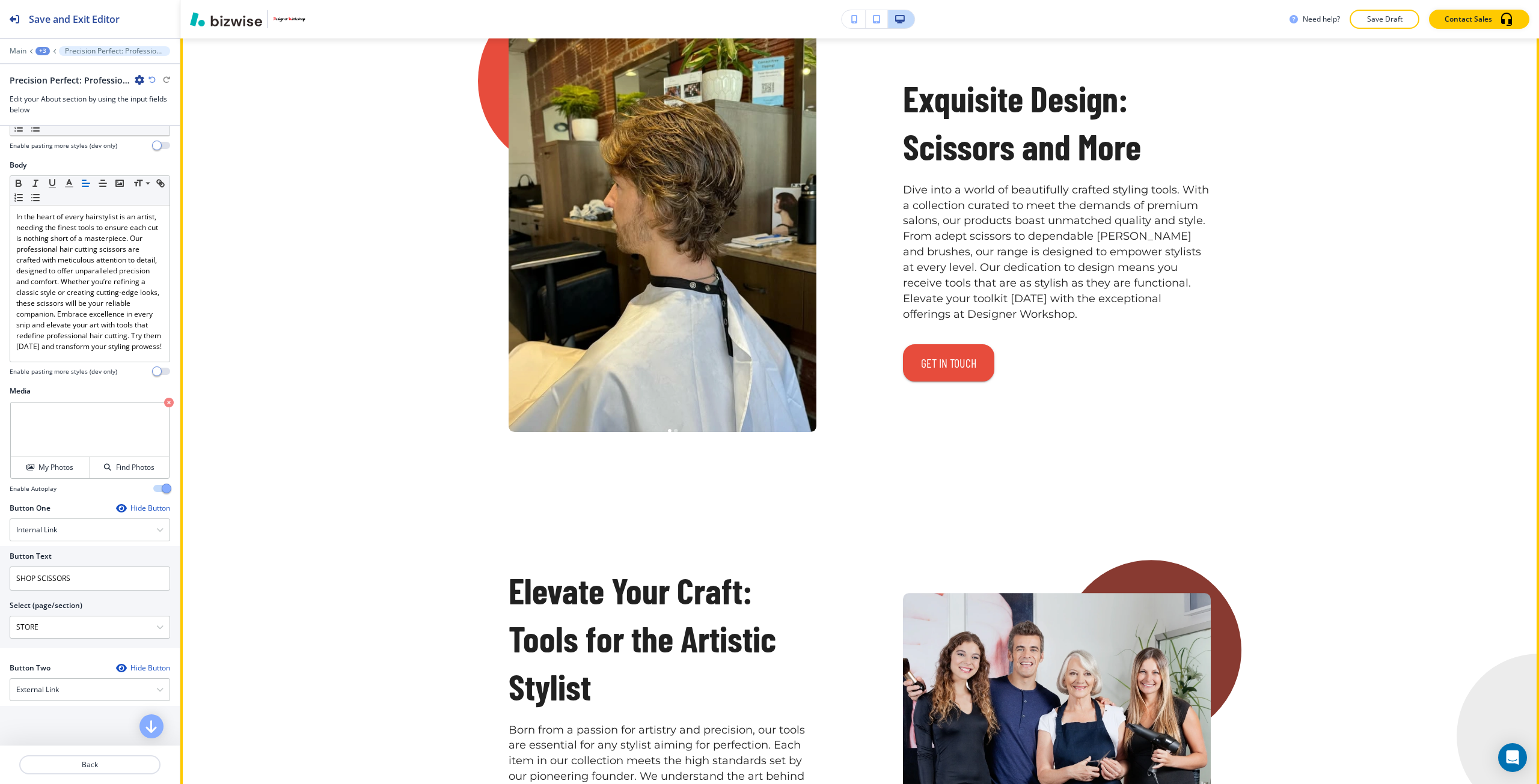
scroll to position [4673, 0]
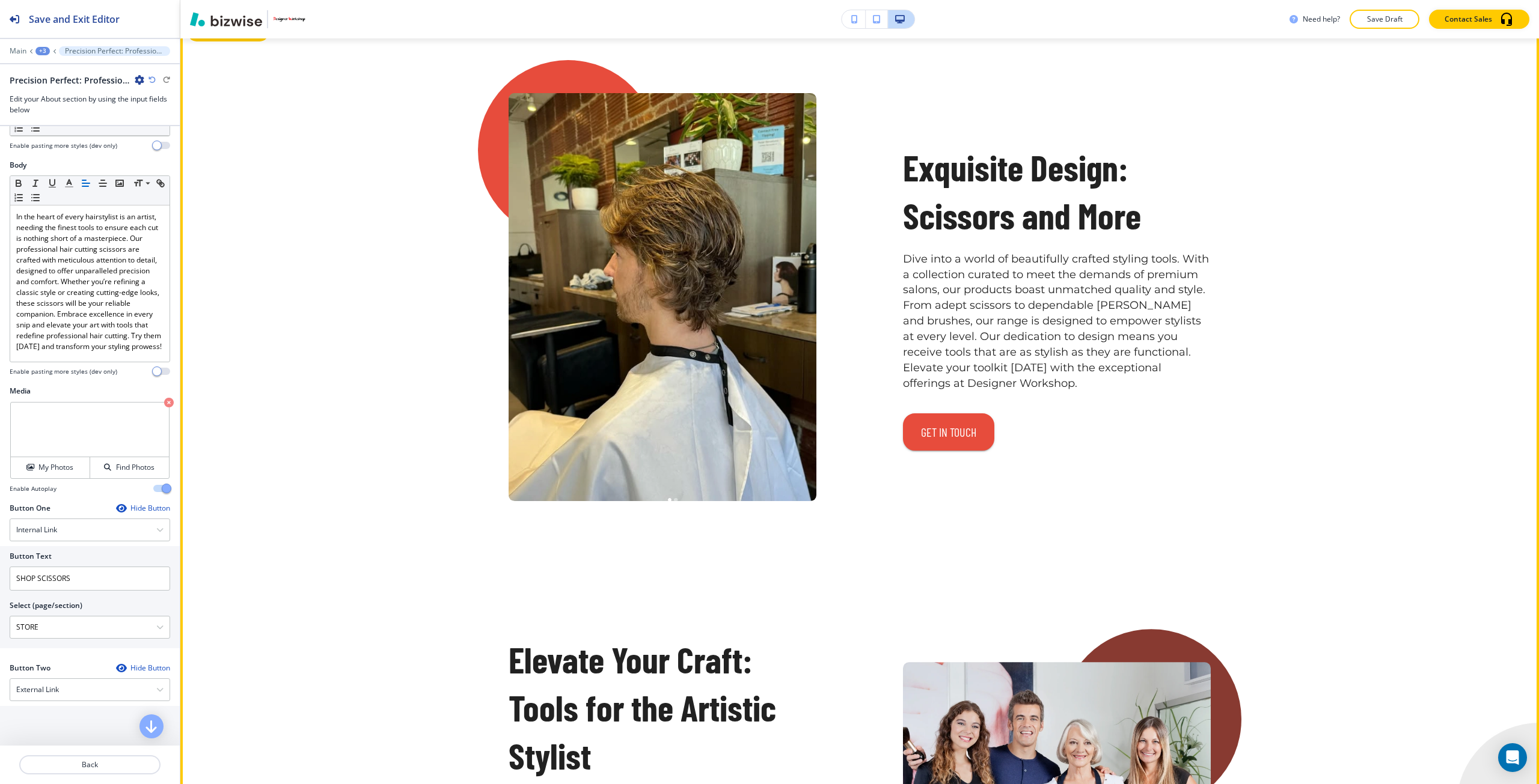
click at [203, 41] on button "Edit This Section" at bounding box center [228, 32] width 81 height 18
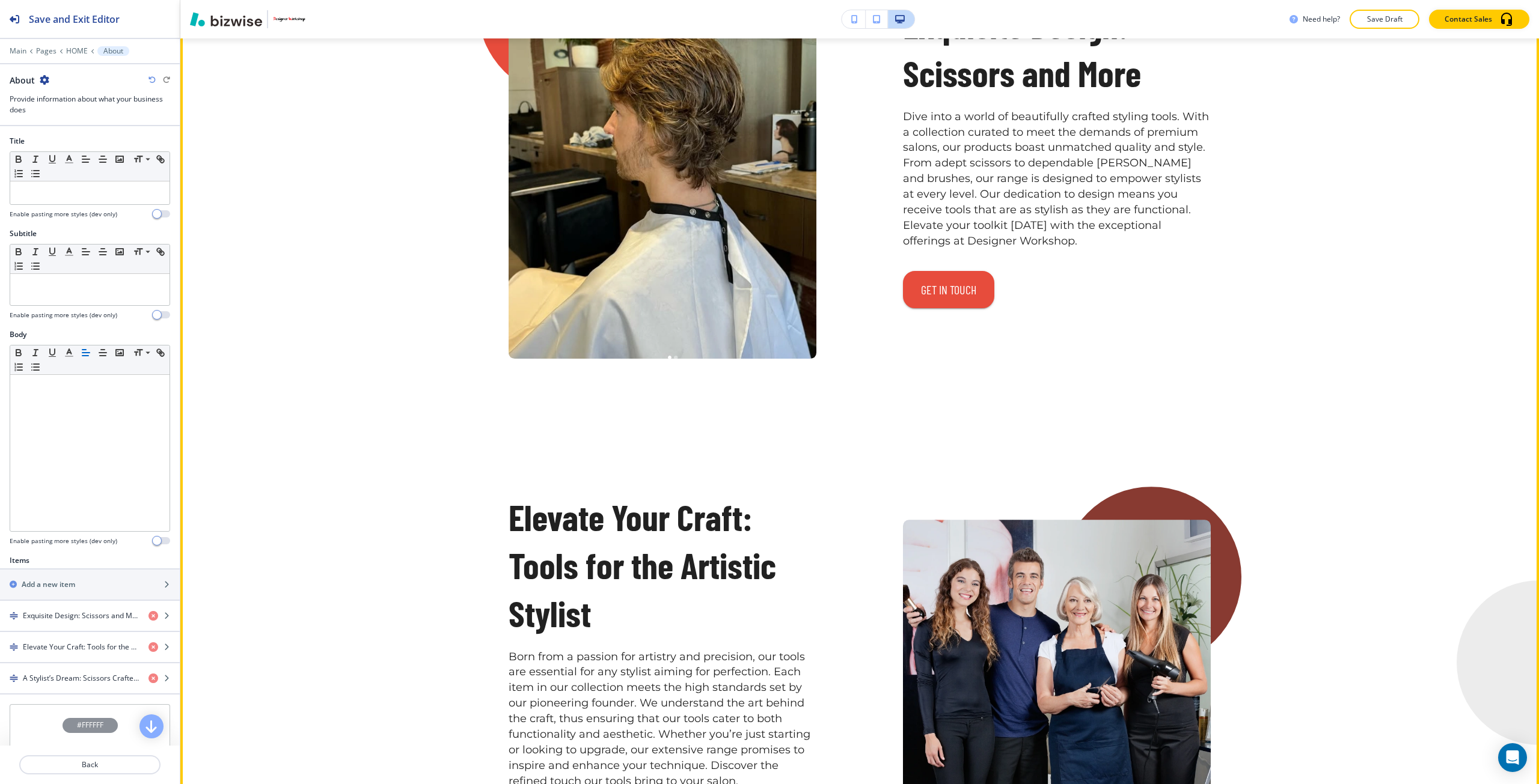
scroll to position [4827, 0]
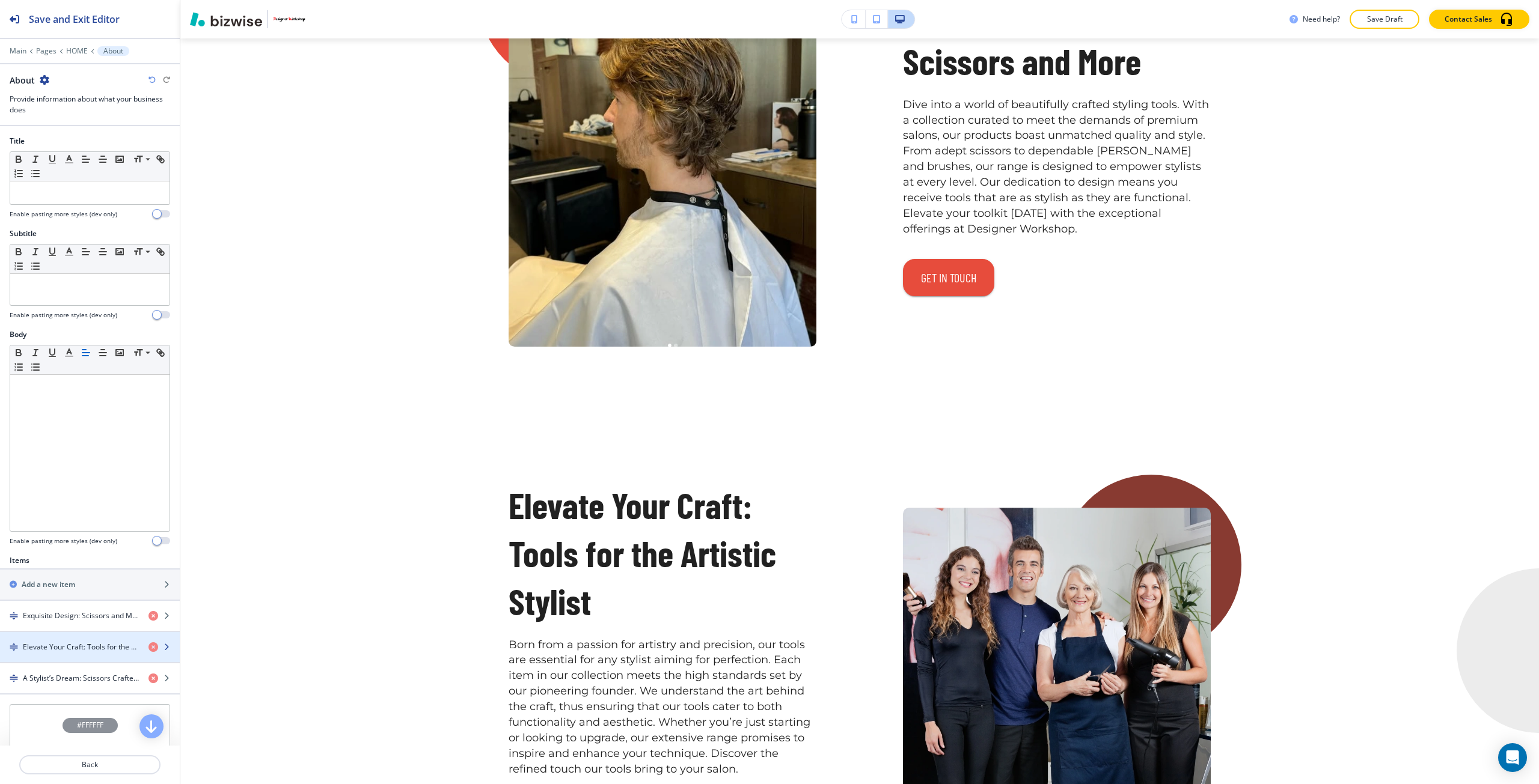
click at [86, 653] on div "button" at bounding box center [90, 658] width 180 height 10
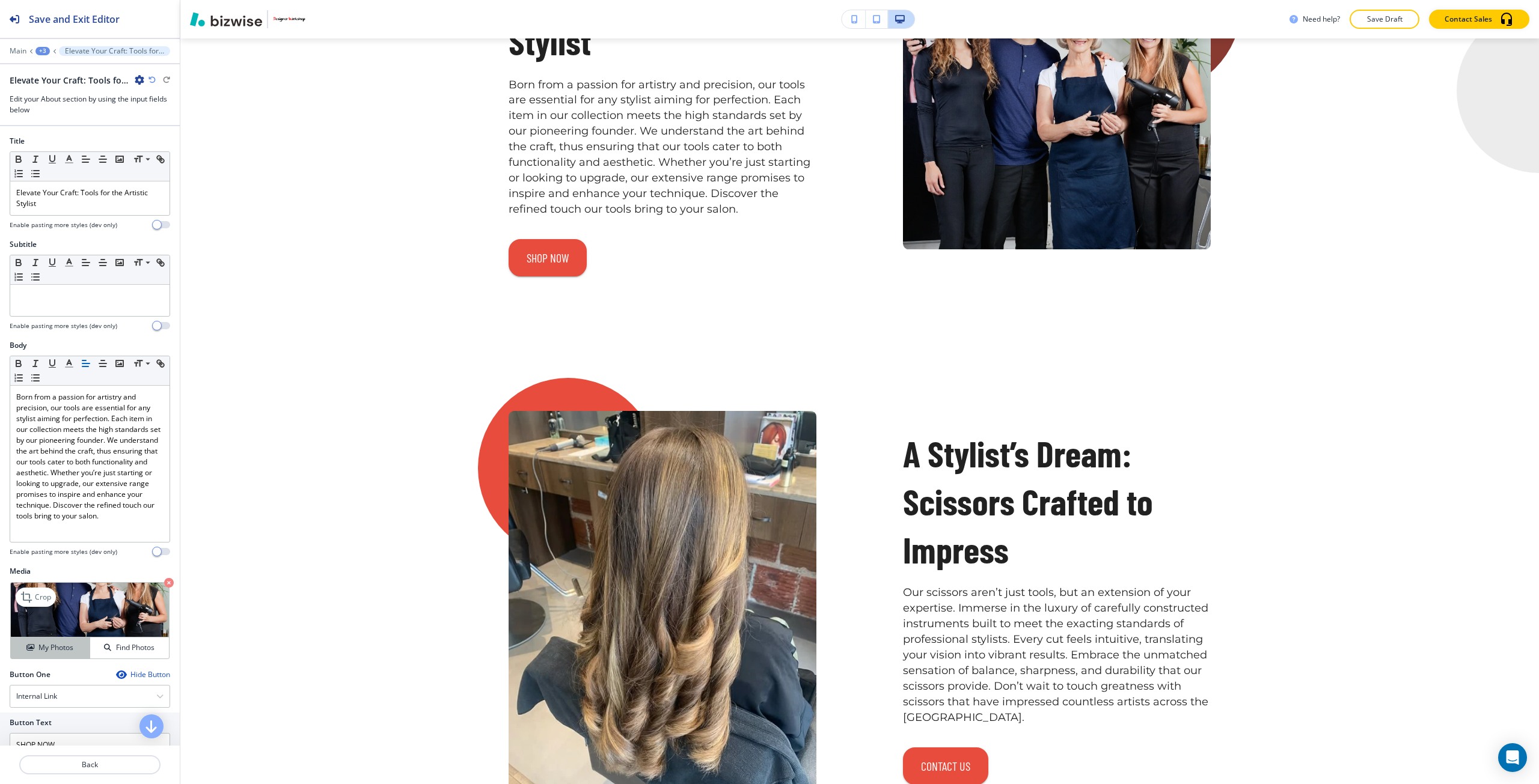
scroll to position [5389, 0]
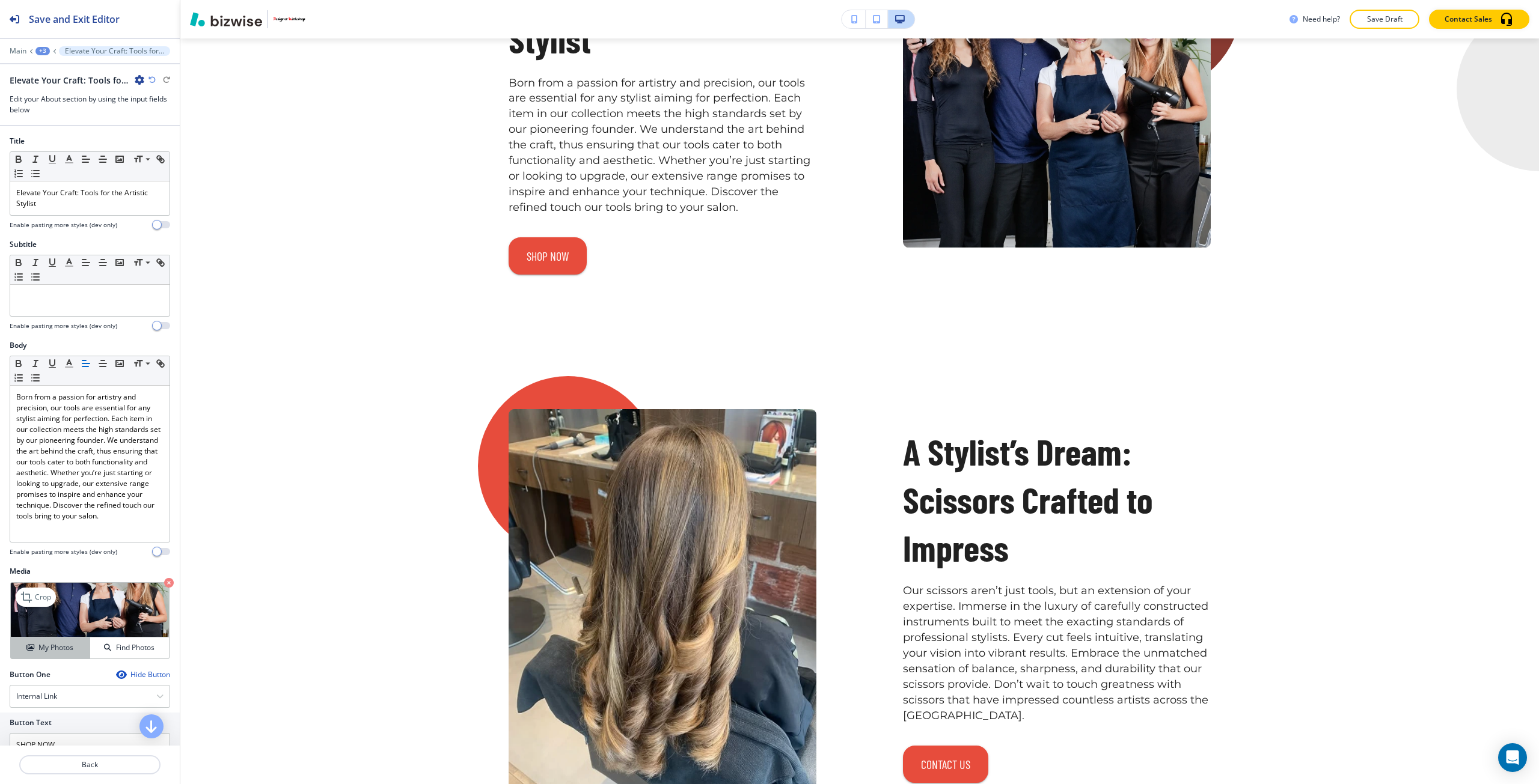
click at [78, 640] on button "My Photos" at bounding box center [50, 648] width 79 height 21
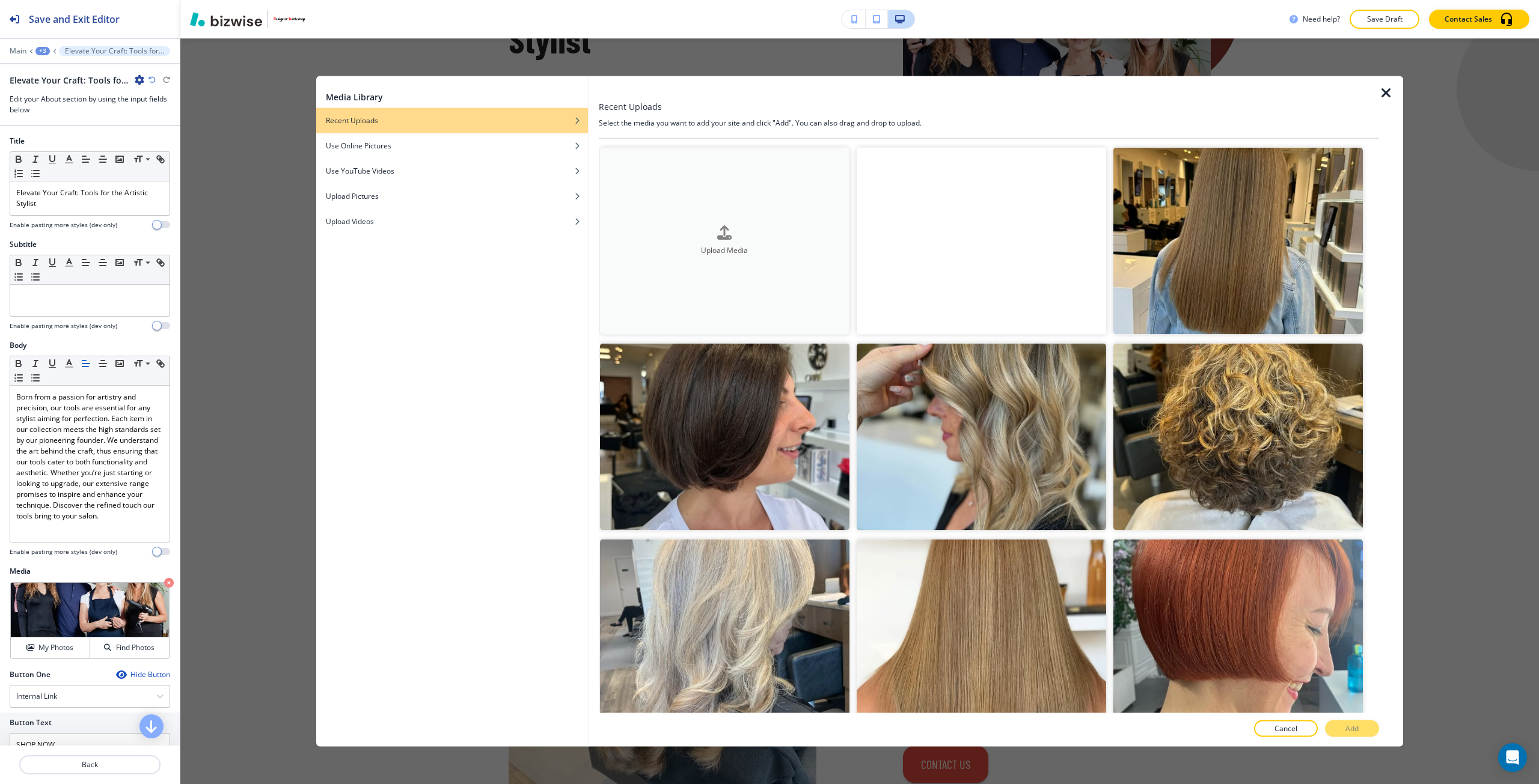
click at [640, 281] on button "Upload Media" at bounding box center [725, 241] width 250 height 187
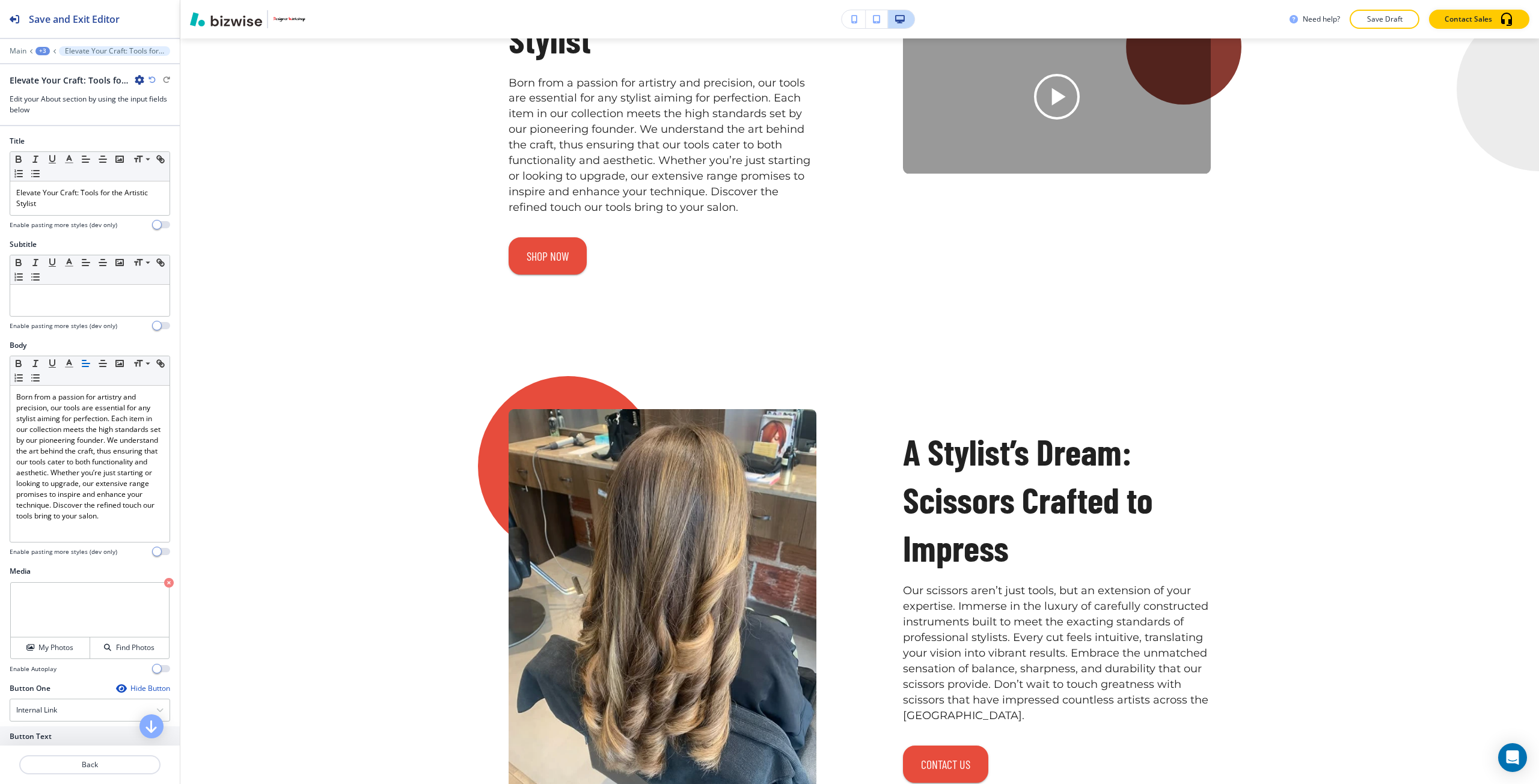
click at [146, 674] on div "Media My Photos Find Photos Enable Autoplay" at bounding box center [90, 624] width 180 height 117
click at [152, 673] on span "button" at bounding box center [157, 669] width 10 height 10
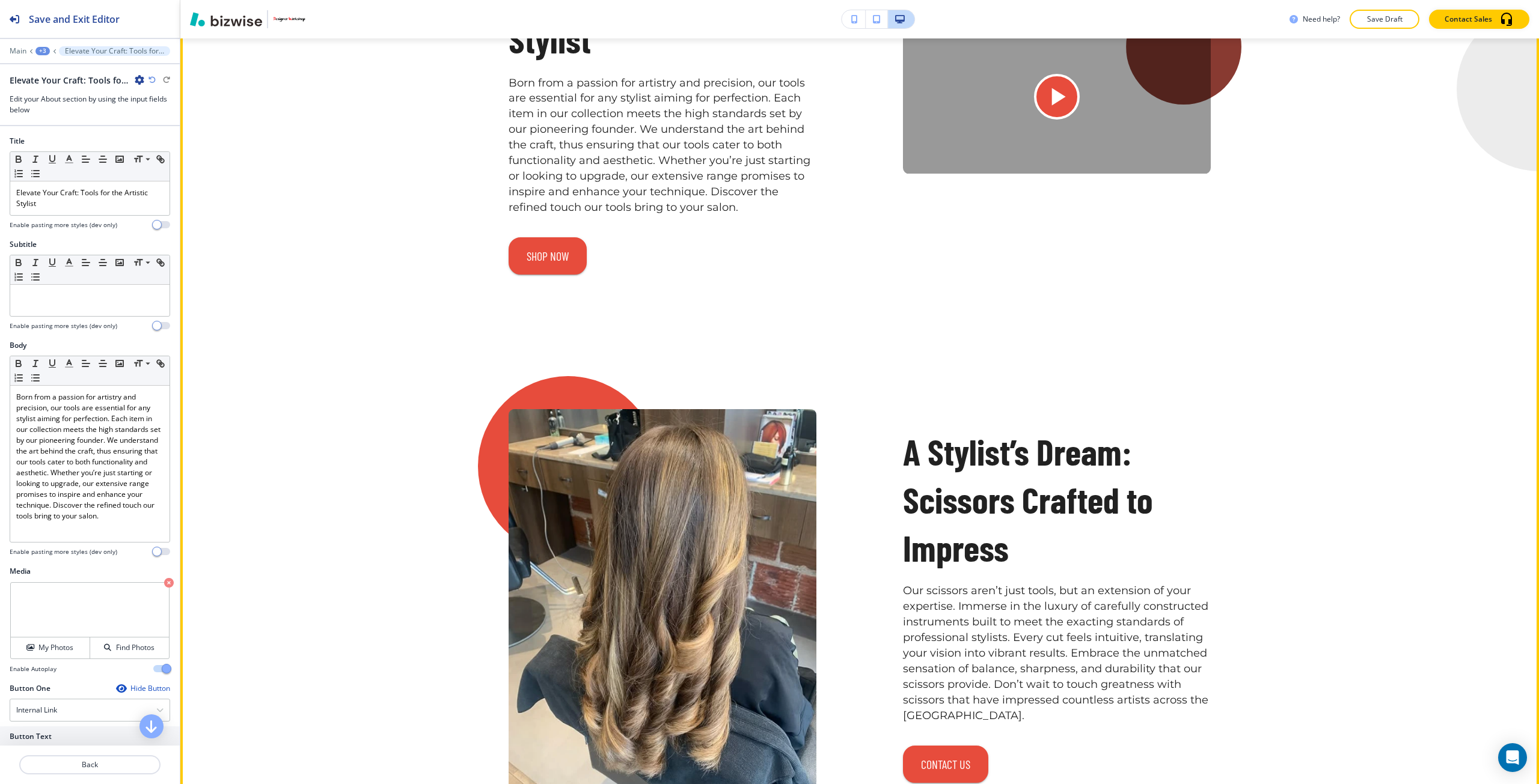
click at [1052, 106] on icon "Play button for video with title: <p>Elevate Your Craft: Tools for the Artistic…" at bounding box center [1059, 97] width 14 height 18
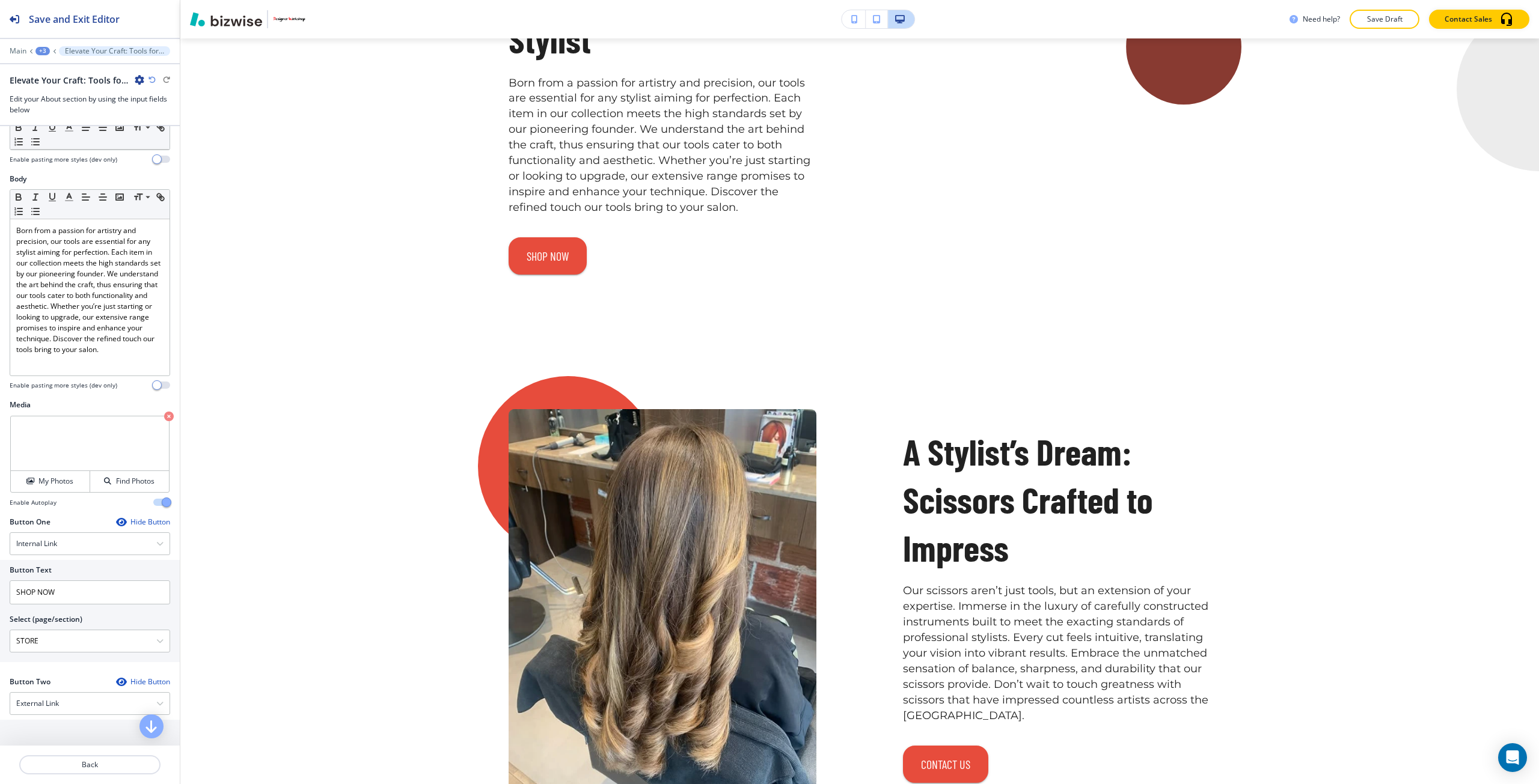
scroll to position [180, 0]
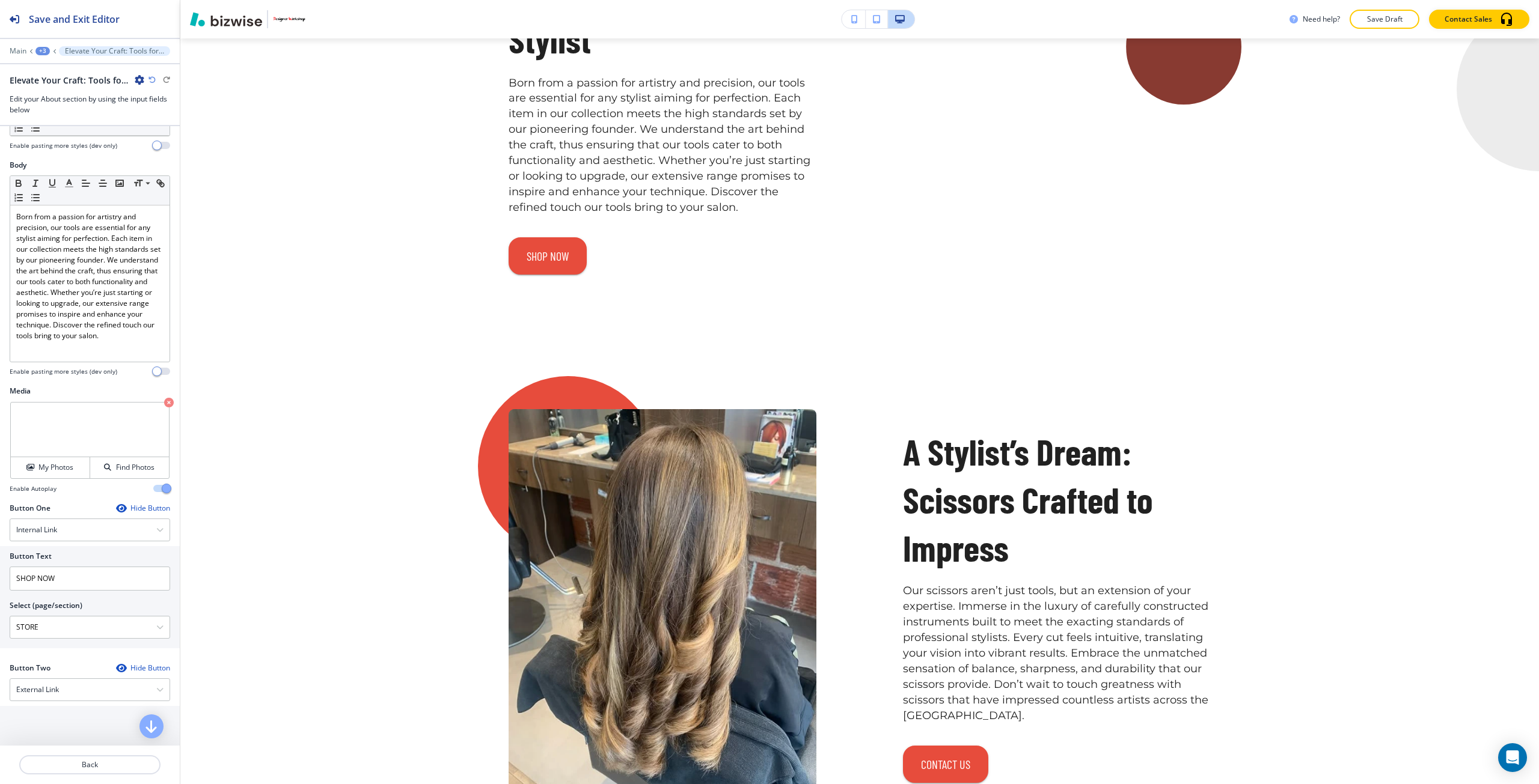
click at [162, 493] on span "button" at bounding box center [167, 489] width 10 height 10
click at [127, 16] on button "Save and Exit Editor" at bounding box center [90, 19] width 180 height 38
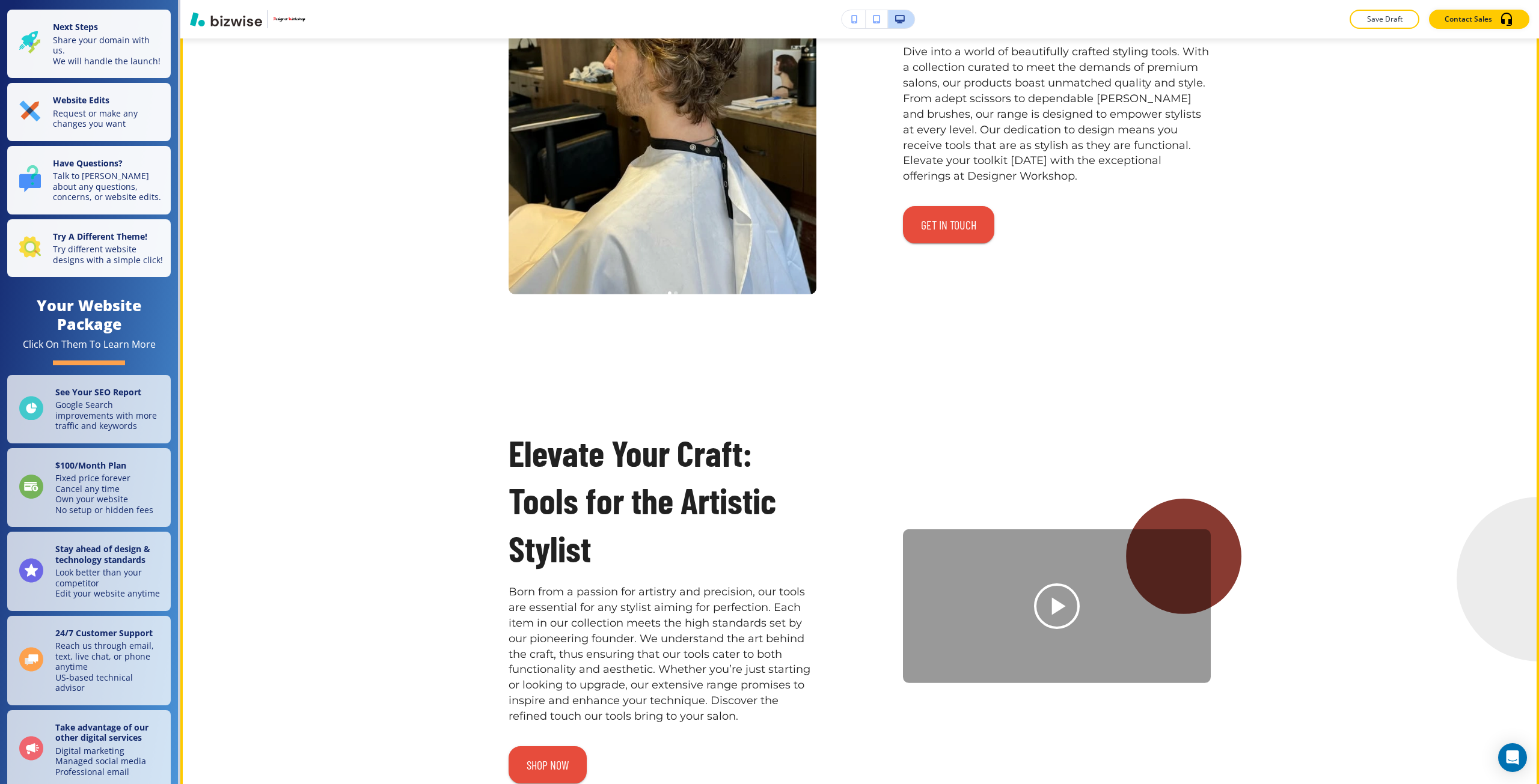
scroll to position [5168, 0]
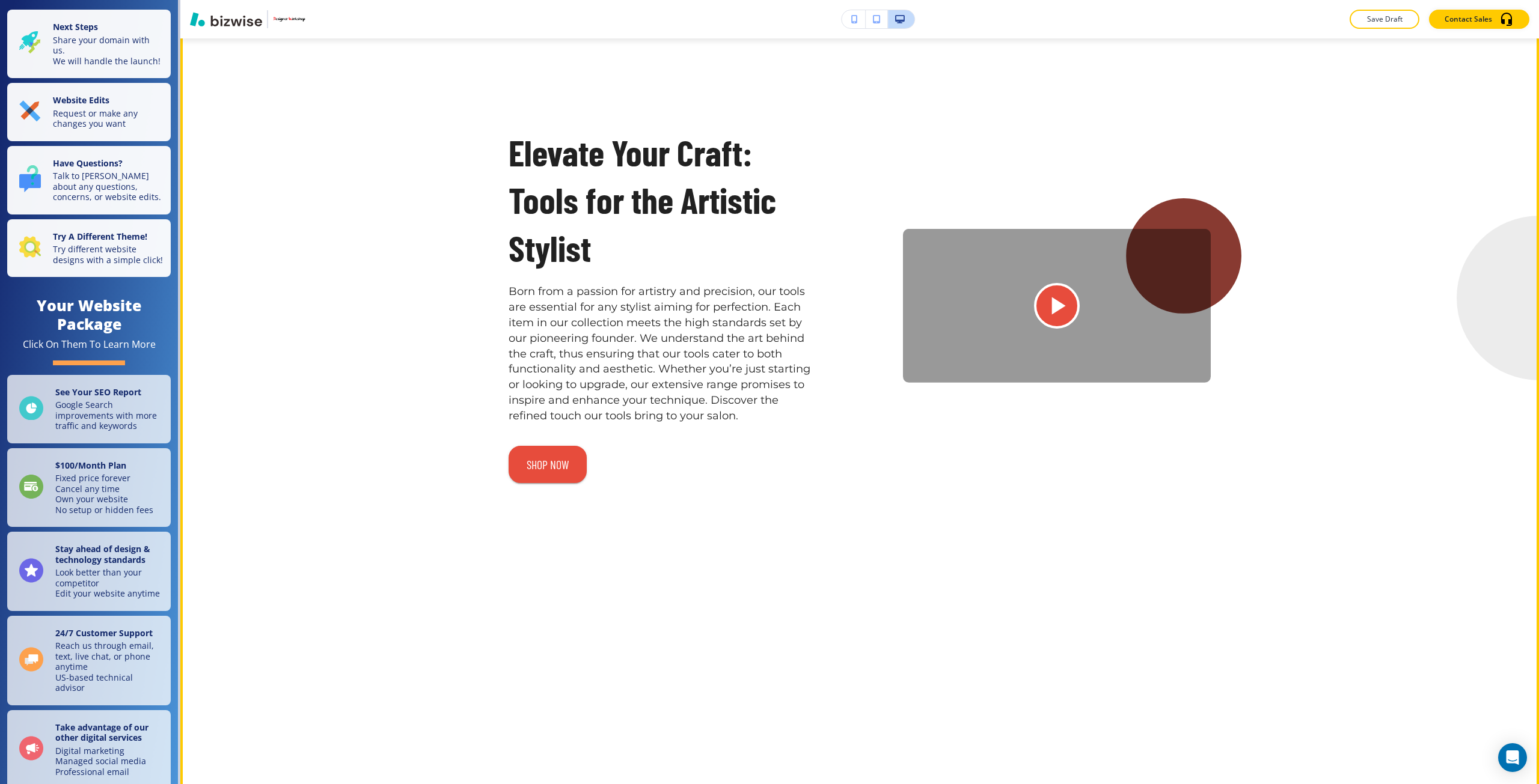
click at [1061, 321] on icon "Play button for video with title: <p>Elevate Your Craft: Tools for the Artistic…" at bounding box center [1056, 306] width 30 height 30
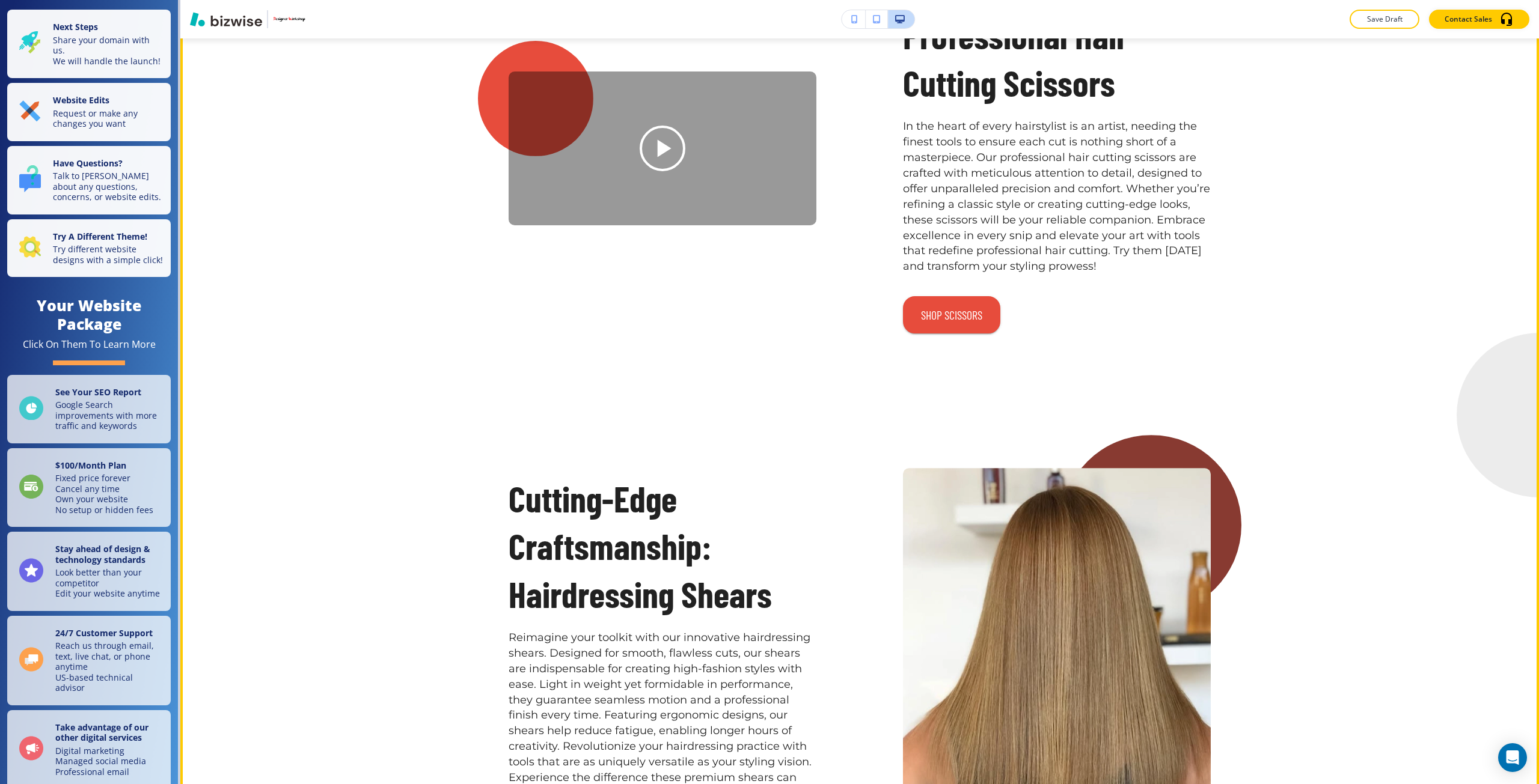
scroll to position [1743, 0]
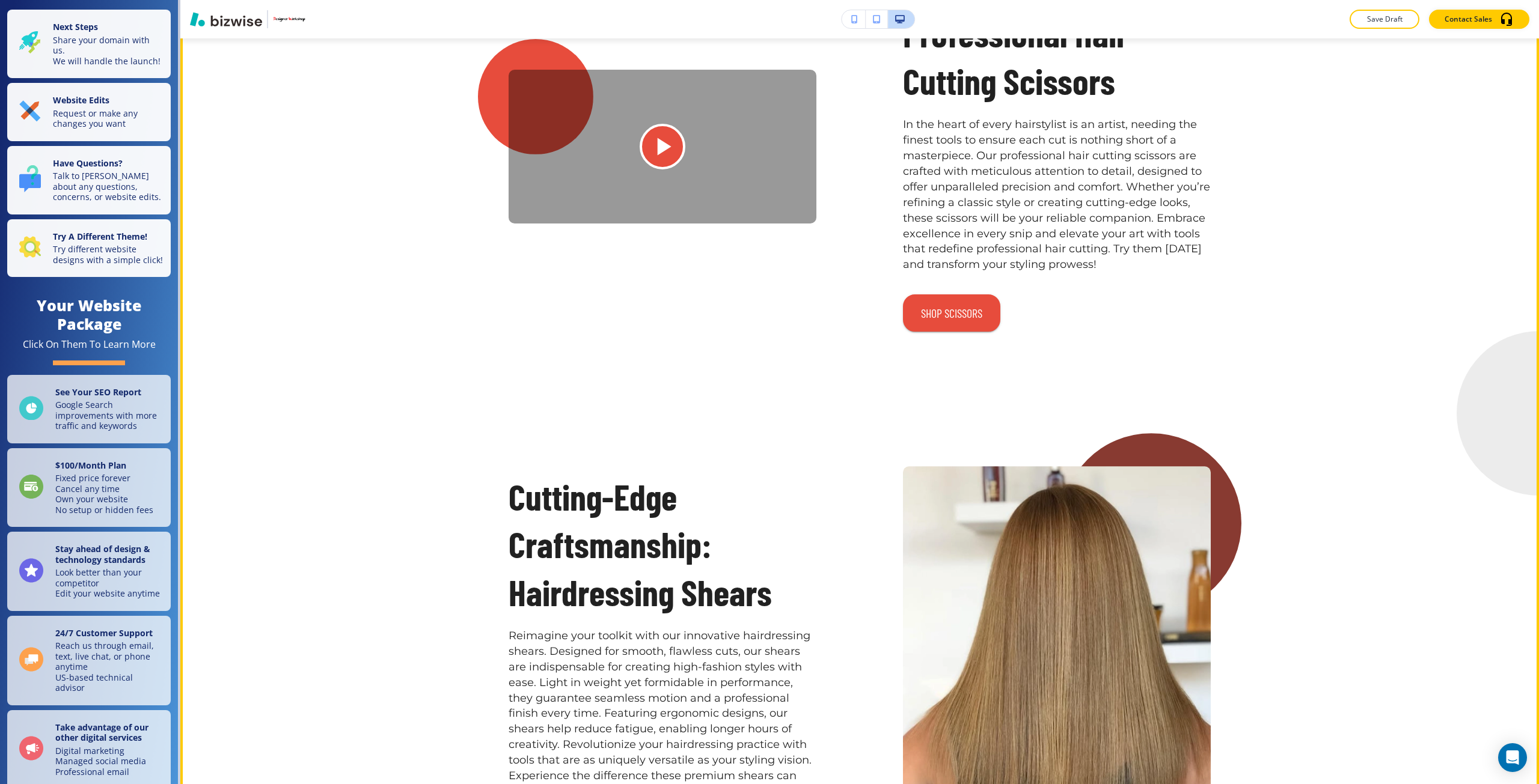
click at [657, 162] on icon "Play button for video with title: <p>Precision Perfect: Professional Hair Cutti…" at bounding box center [662, 147] width 30 height 30
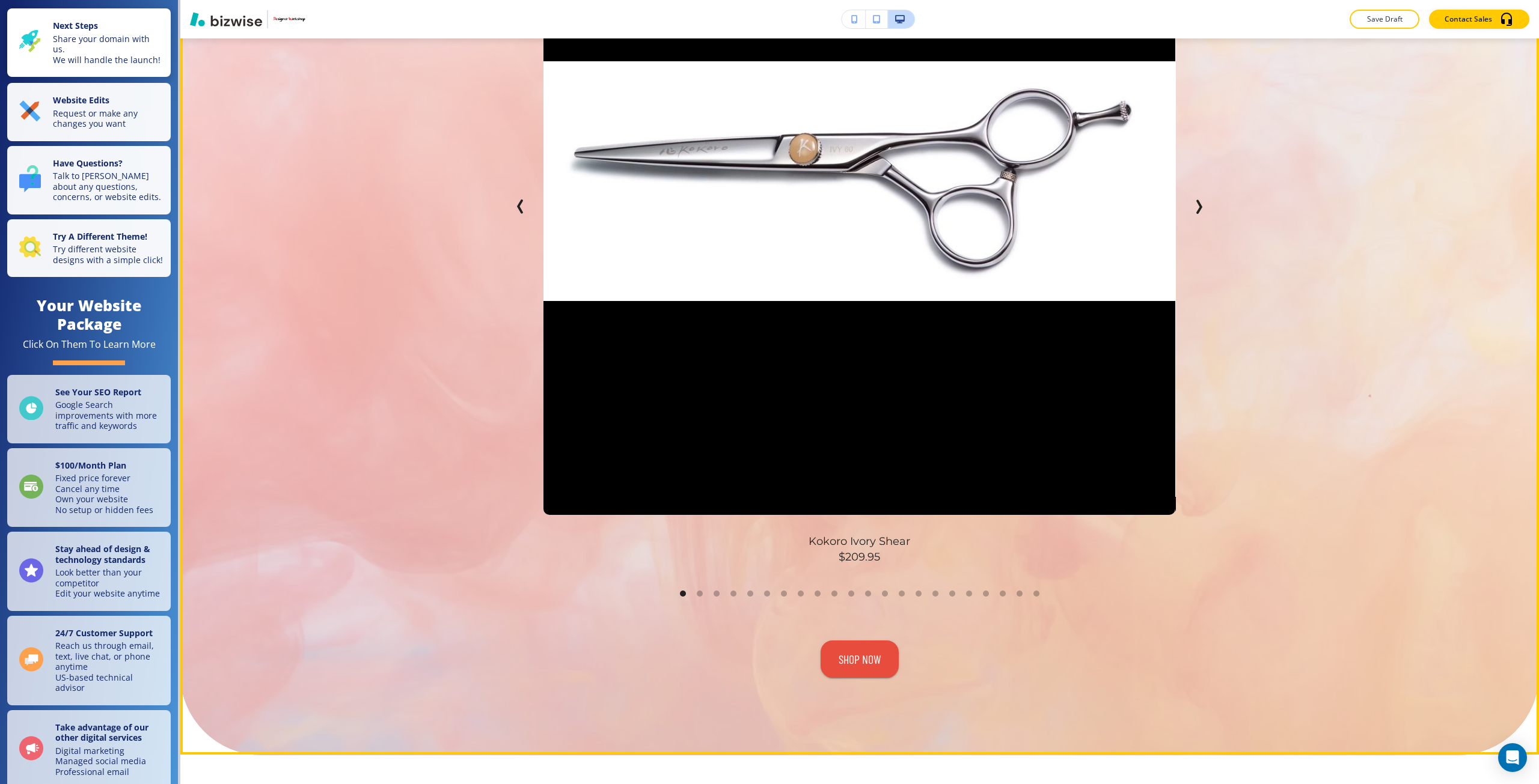
scroll to position [781, 0]
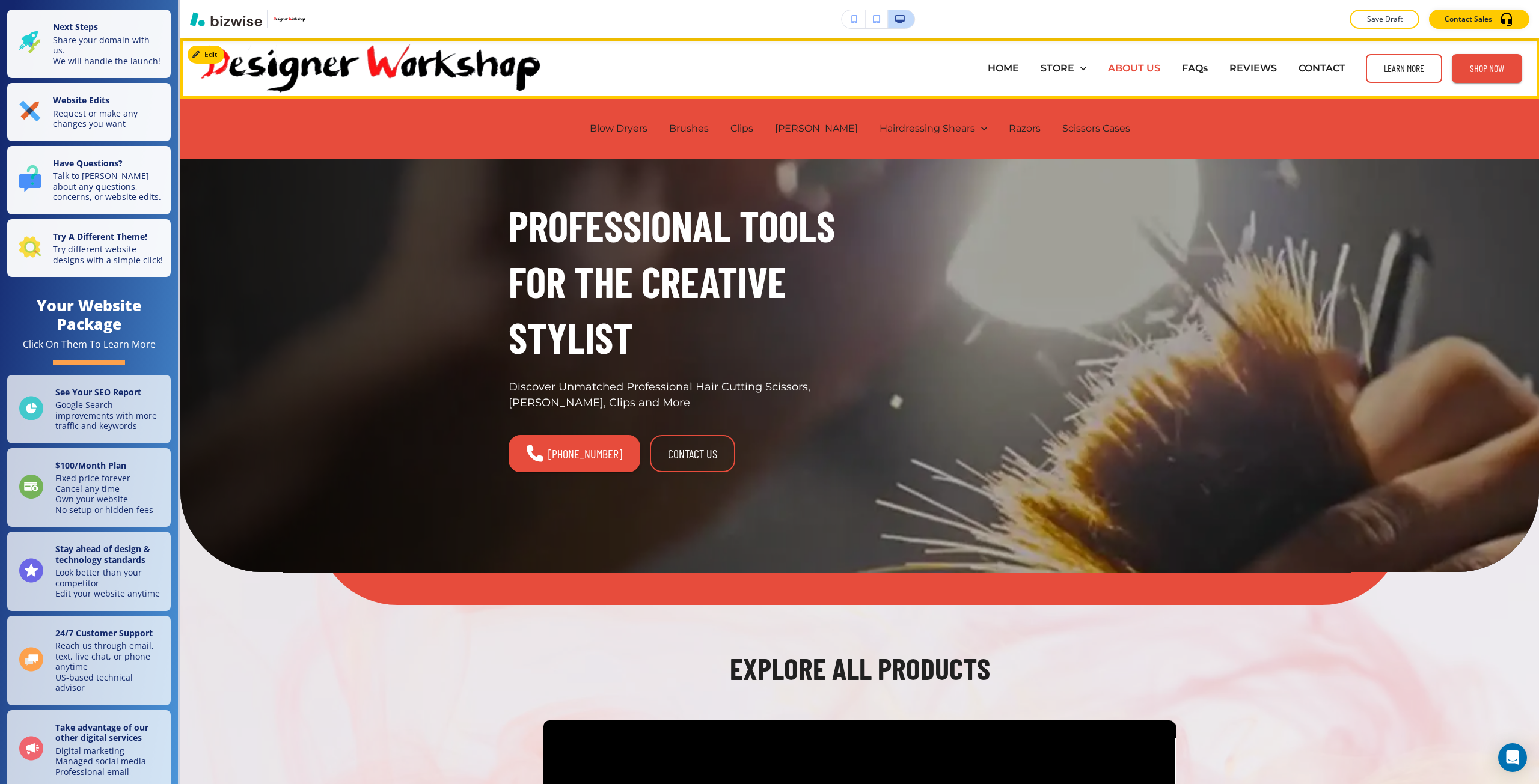
click at [1109, 65] on p "ABOUT US" at bounding box center [1134, 68] width 53 height 14
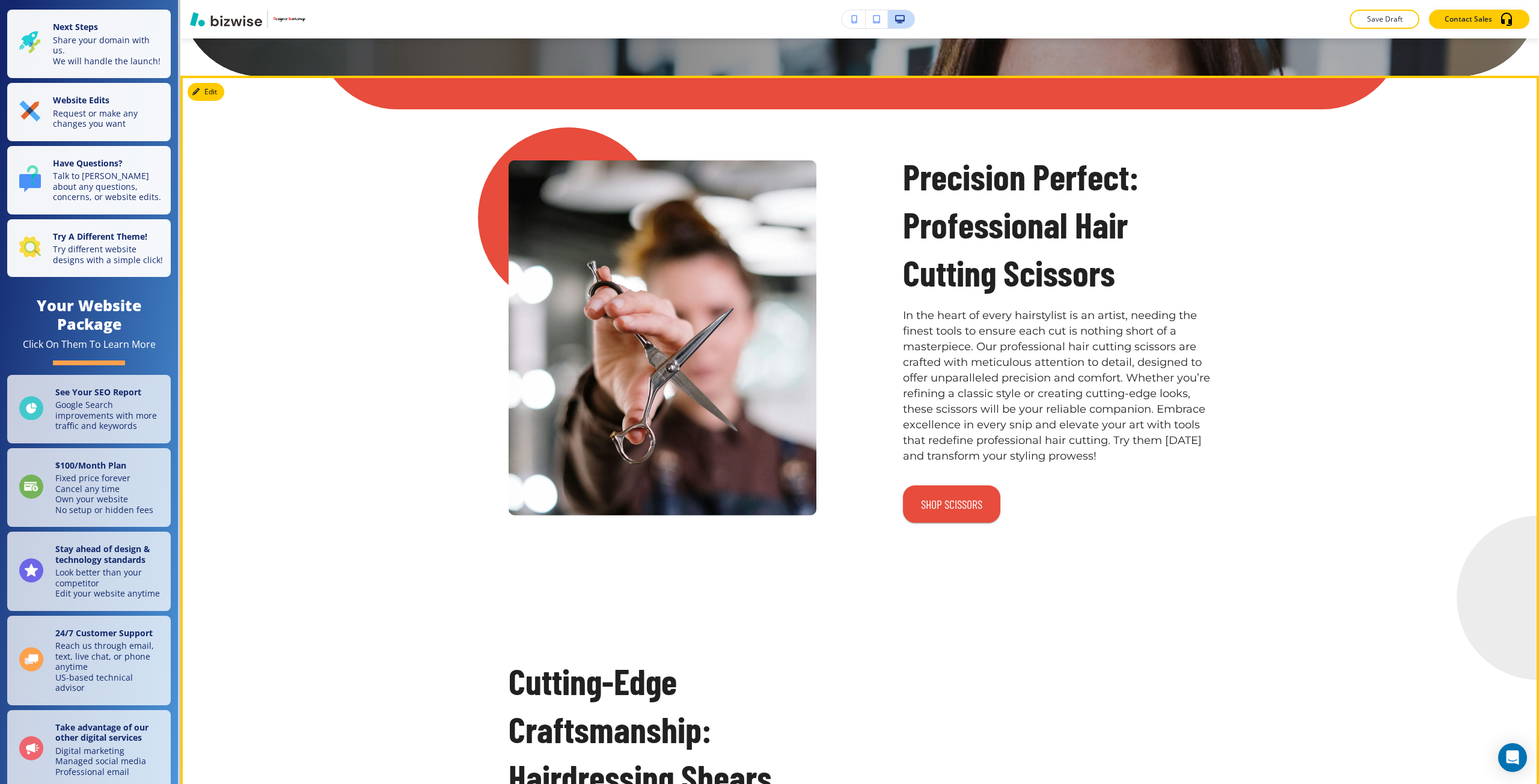
scroll to position [360, 0]
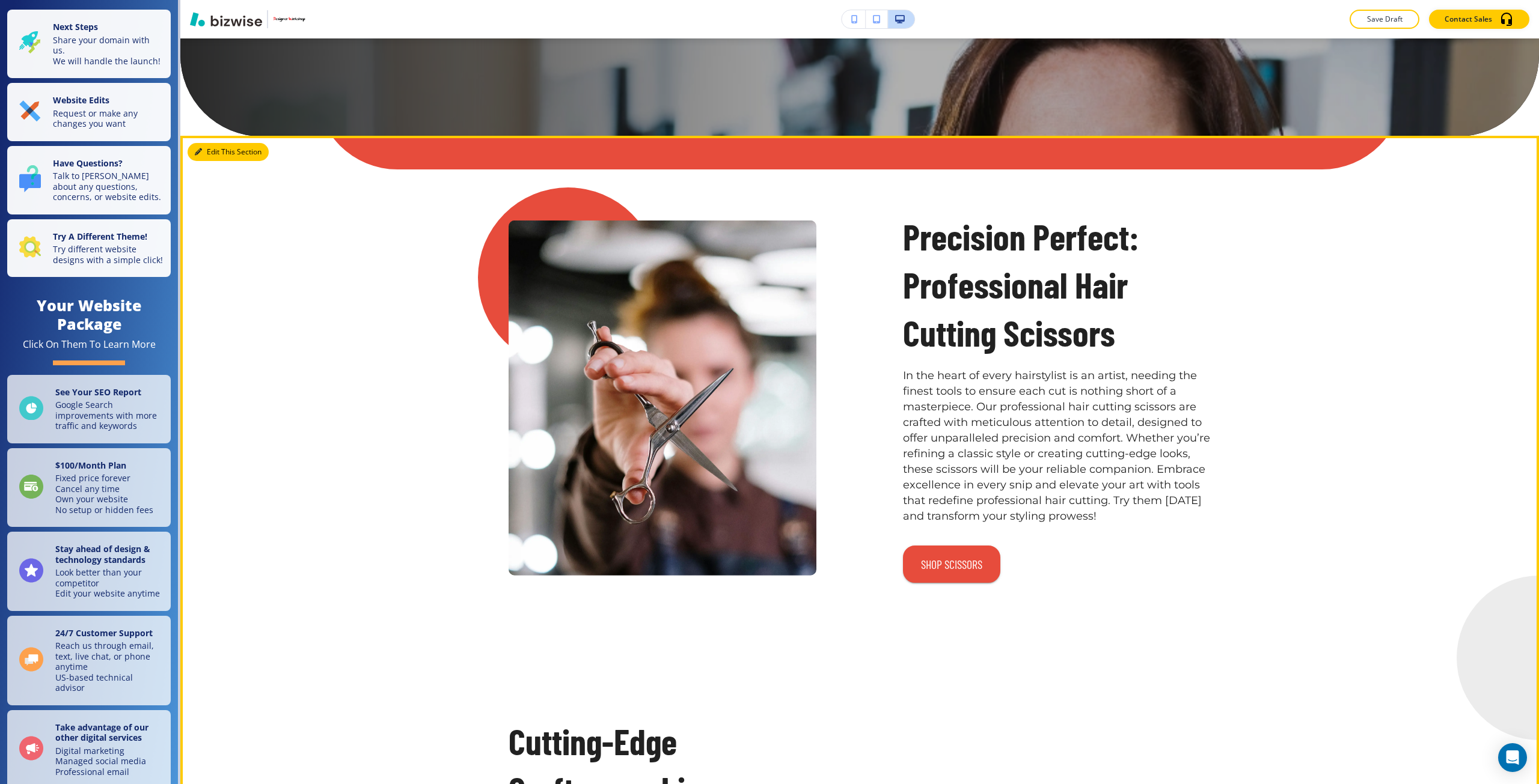
click at [198, 151] on icon "button" at bounding box center [199, 152] width 7 height 7
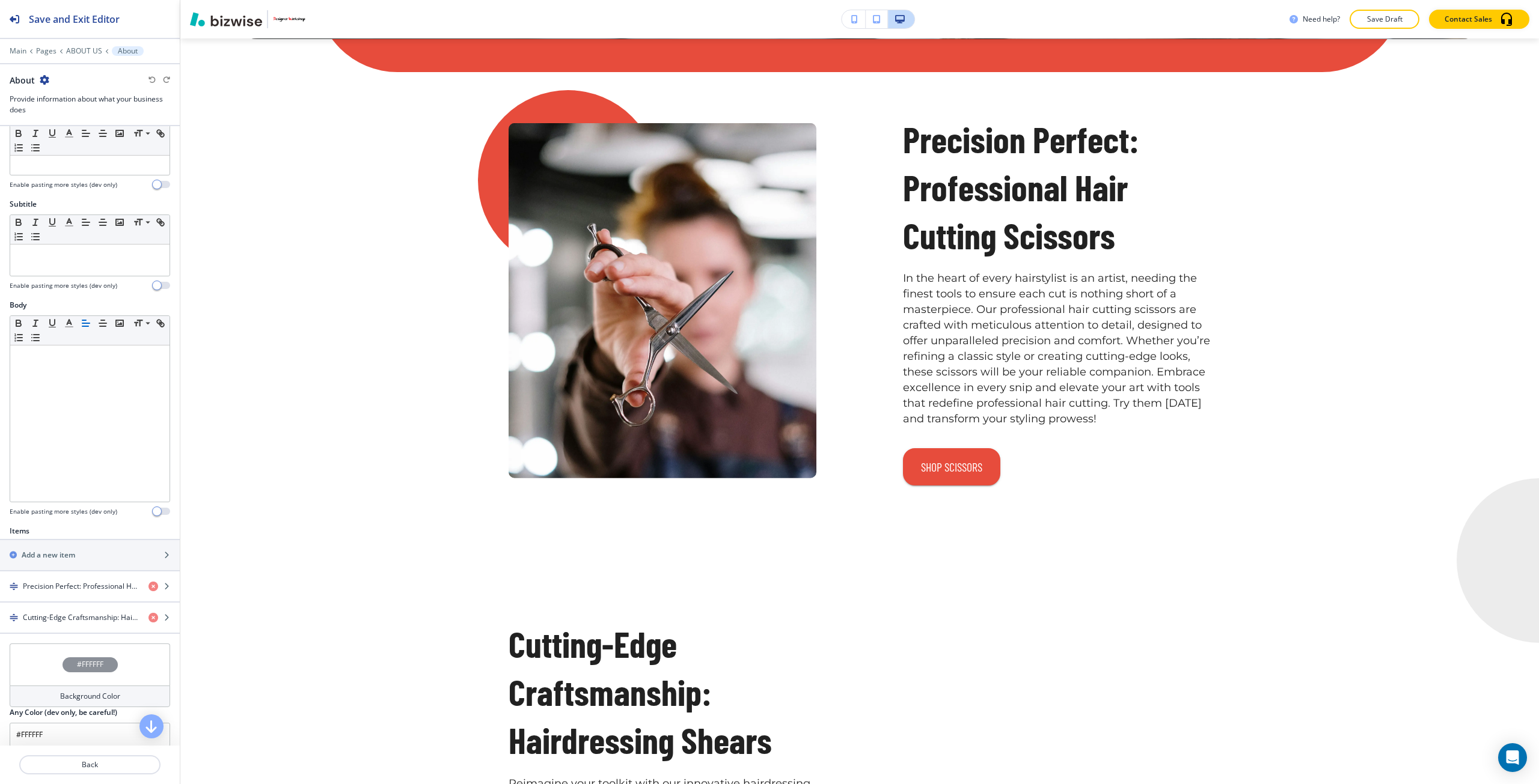
scroll to position [180, 0]
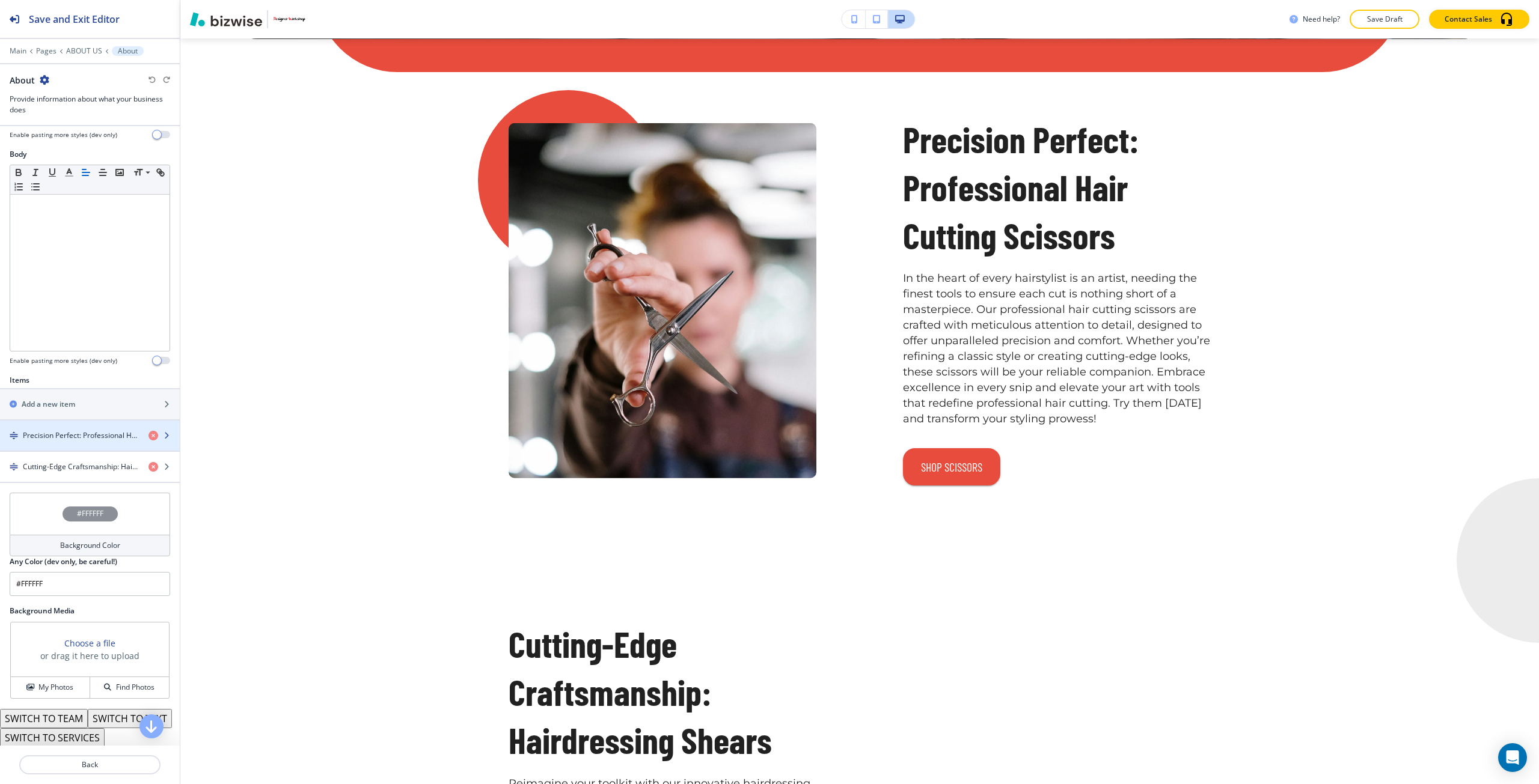
click at [86, 431] on h4 "Precision Perfect: Professional Hair Cutting Scissors" at bounding box center [81, 435] width 116 height 11
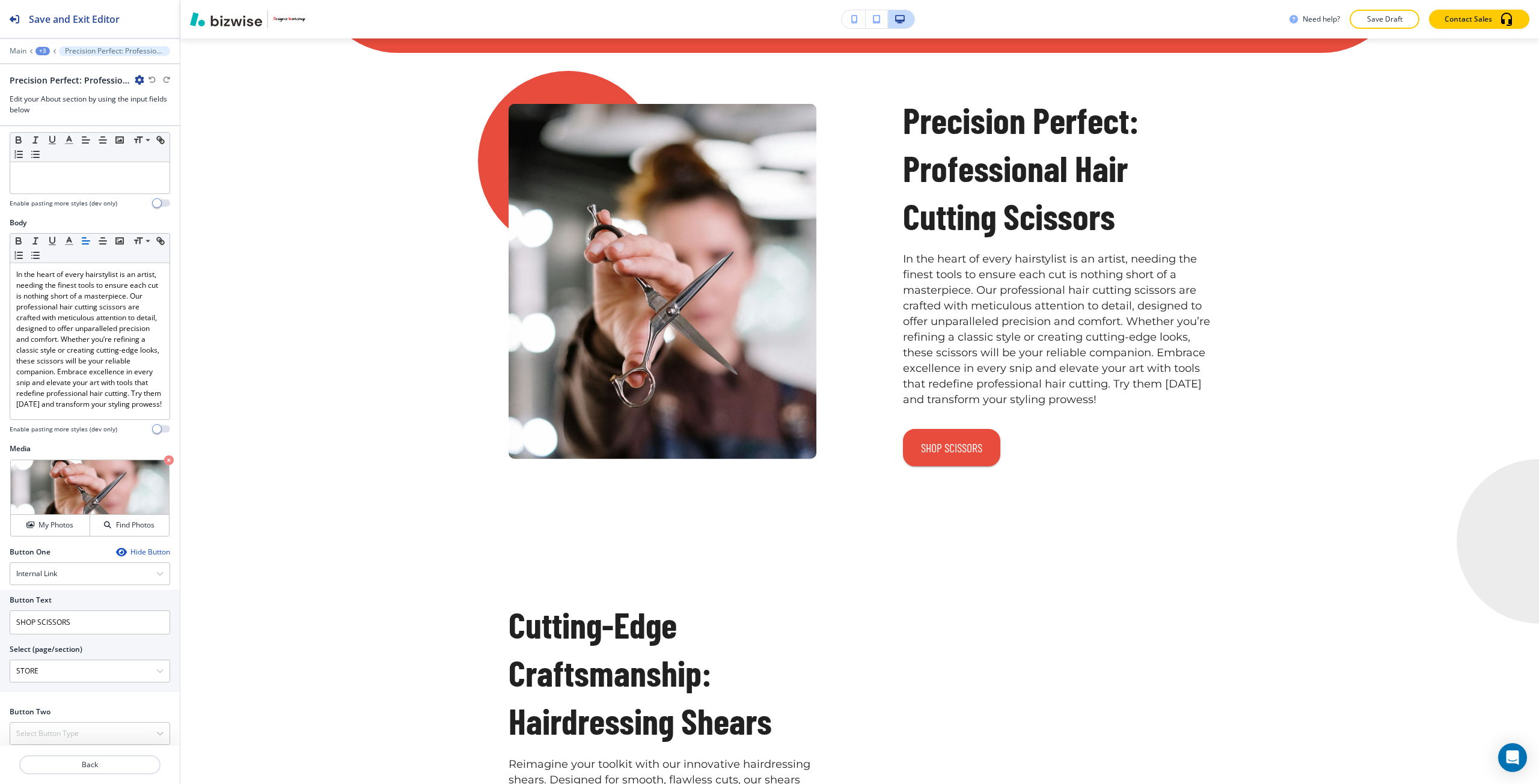
scroll to position [149, 0]
click at [60, 508] on button "My Photos" at bounding box center [50, 517] width 79 height 21
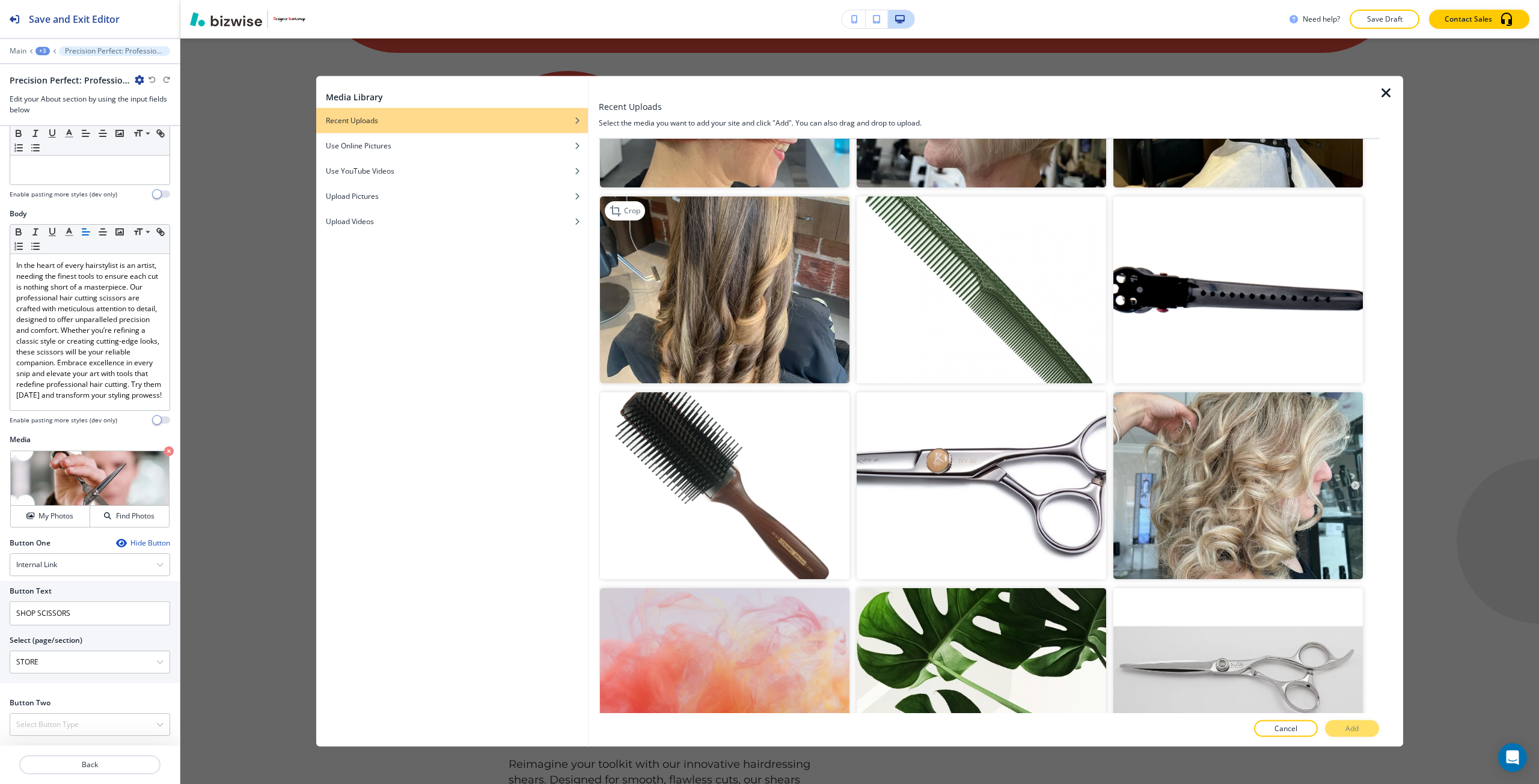
scroll to position [781, 0]
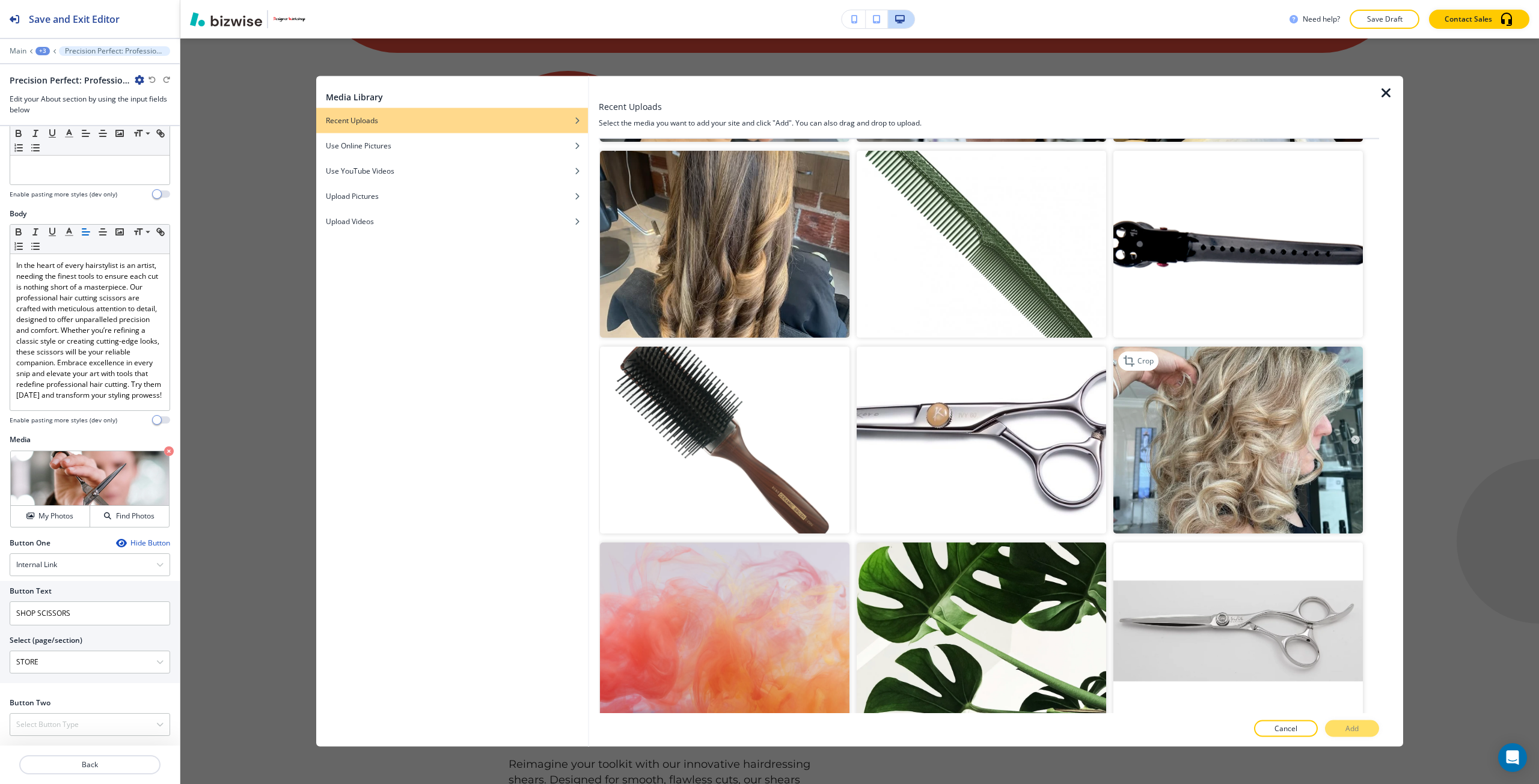
click at [1192, 477] on img "button" at bounding box center [1238, 440] width 250 height 187
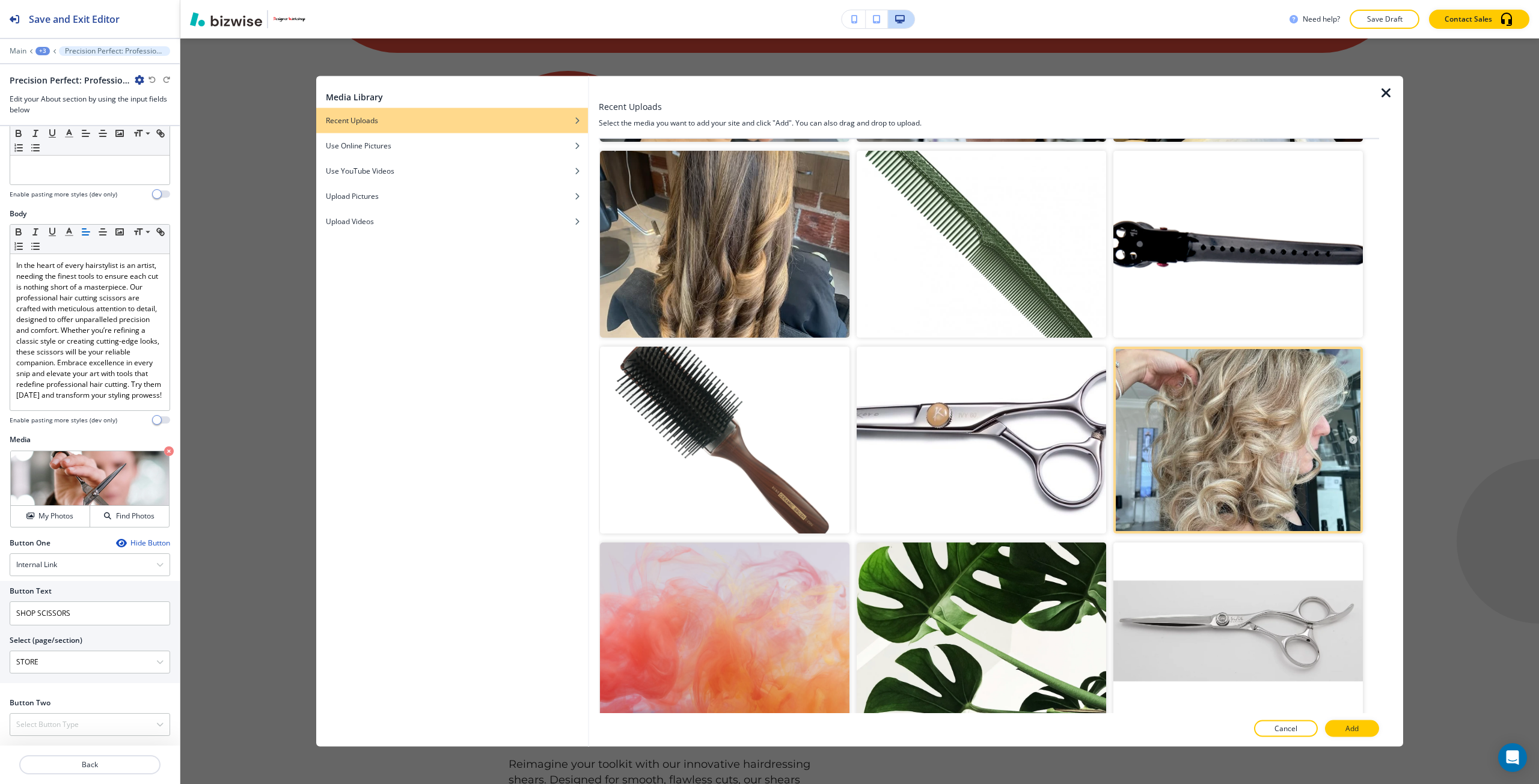
drag, startPoint x: 1345, startPoint y: 729, endPoint x: 1330, endPoint y: 716, distance: 19.8
click at [1344, 729] on button "Add" at bounding box center [1352, 729] width 54 height 17
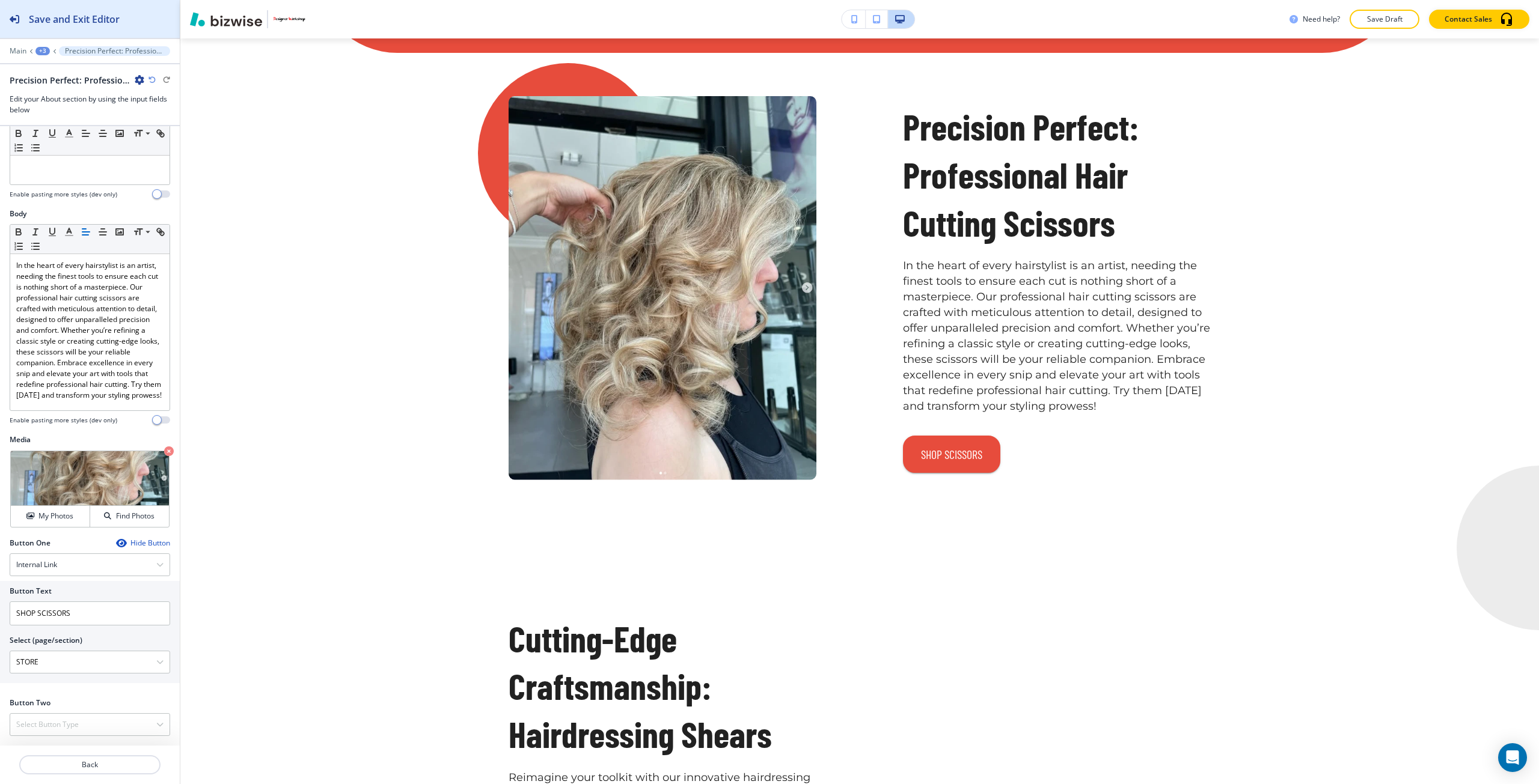
click at [150, 36] on button "Save and Exit Editor" at bounding box center [90, 19] width 180 height 38
